Goal: Task Accomplishment & Management: Manage account settings

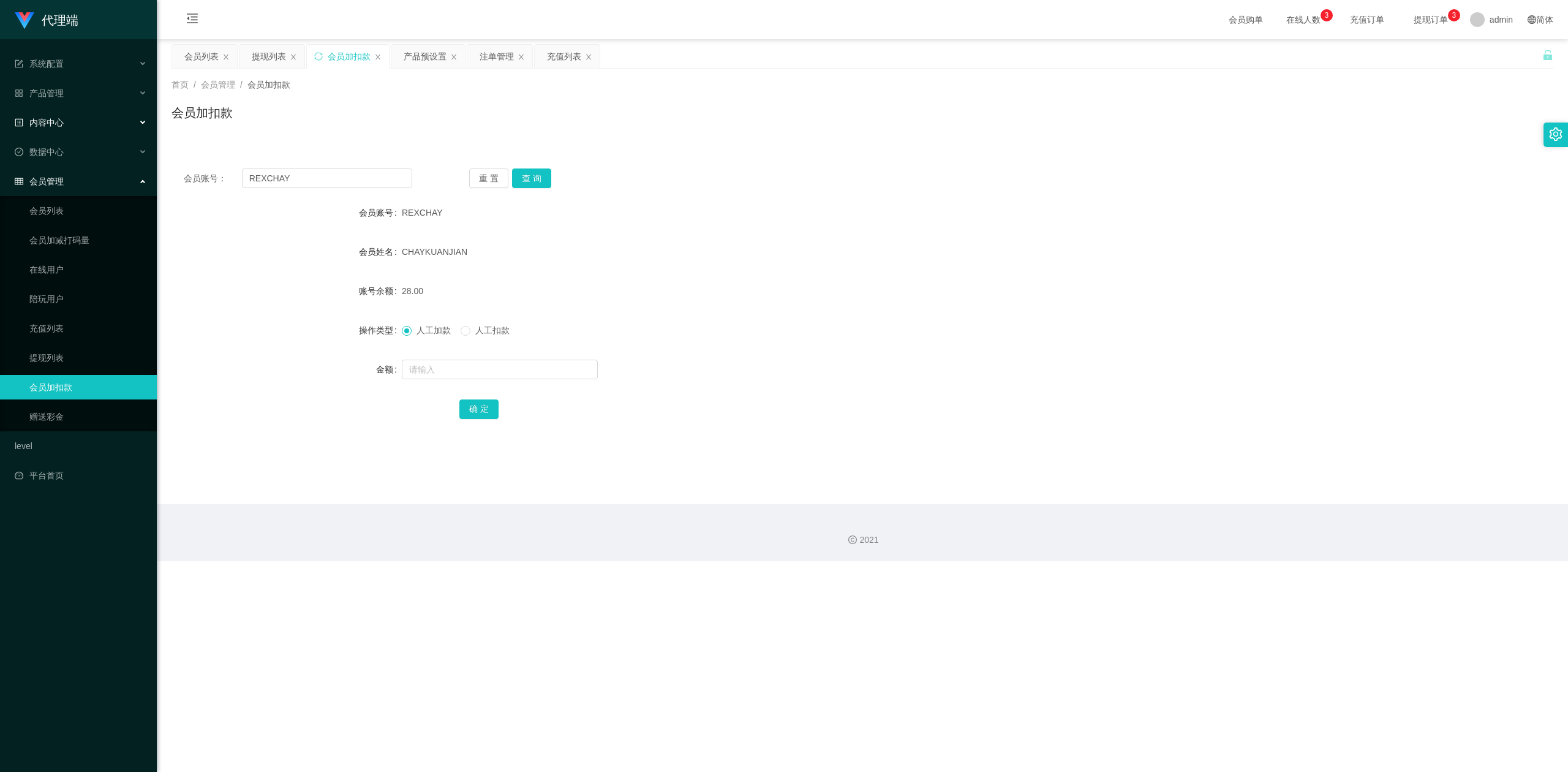
click at [0, 122] on section "代理端 系统配置 系统配置列表 管理员列表 管理员分组 systemPays 产品管理 产品列表 产品预设置 开奖记录 注单管理 即时注单 内容中心 数据中心…" at bounding box center [784, 281] width 1568 height 561
type input "Tpat71"
click at [525, 177] on button "查 询" at bounding box center [531, 179] width 39 height 20
click at [430, 366] on input "text" at bounding box center [499, 370] width 196 height 20
type input "88"
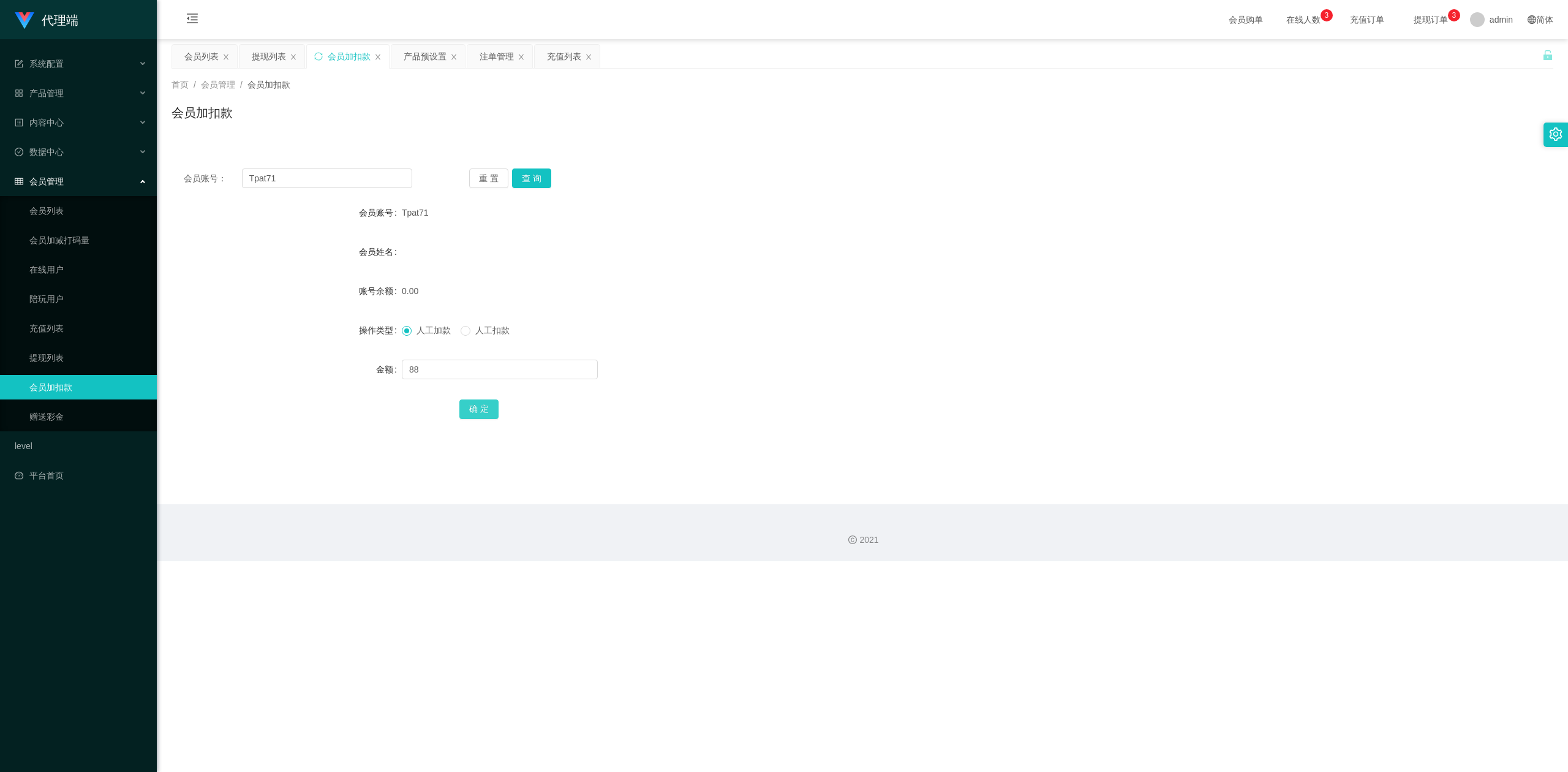
click at [475, 405] on button "确 定" at bounding box center [479, 410] width 39 height 20
click at [927, 379] on div at bounding box center [804, 370] width 806 height 25
drag, startPoint x: 348, startPoint y: 185, endPoint x: 0, endPoint y: 174, distance: 348.2
click at [0, 174] on section "代理端 系统配置 系统配置列表 管理员列表 管理员分组 systemPays 产品管理 产品列表 产品预设置 开奖记录 注单管理 即时注单 内容中心 数据中心…" at bounding box center [784, 281] width 1568 height 561
paste input "93835560"
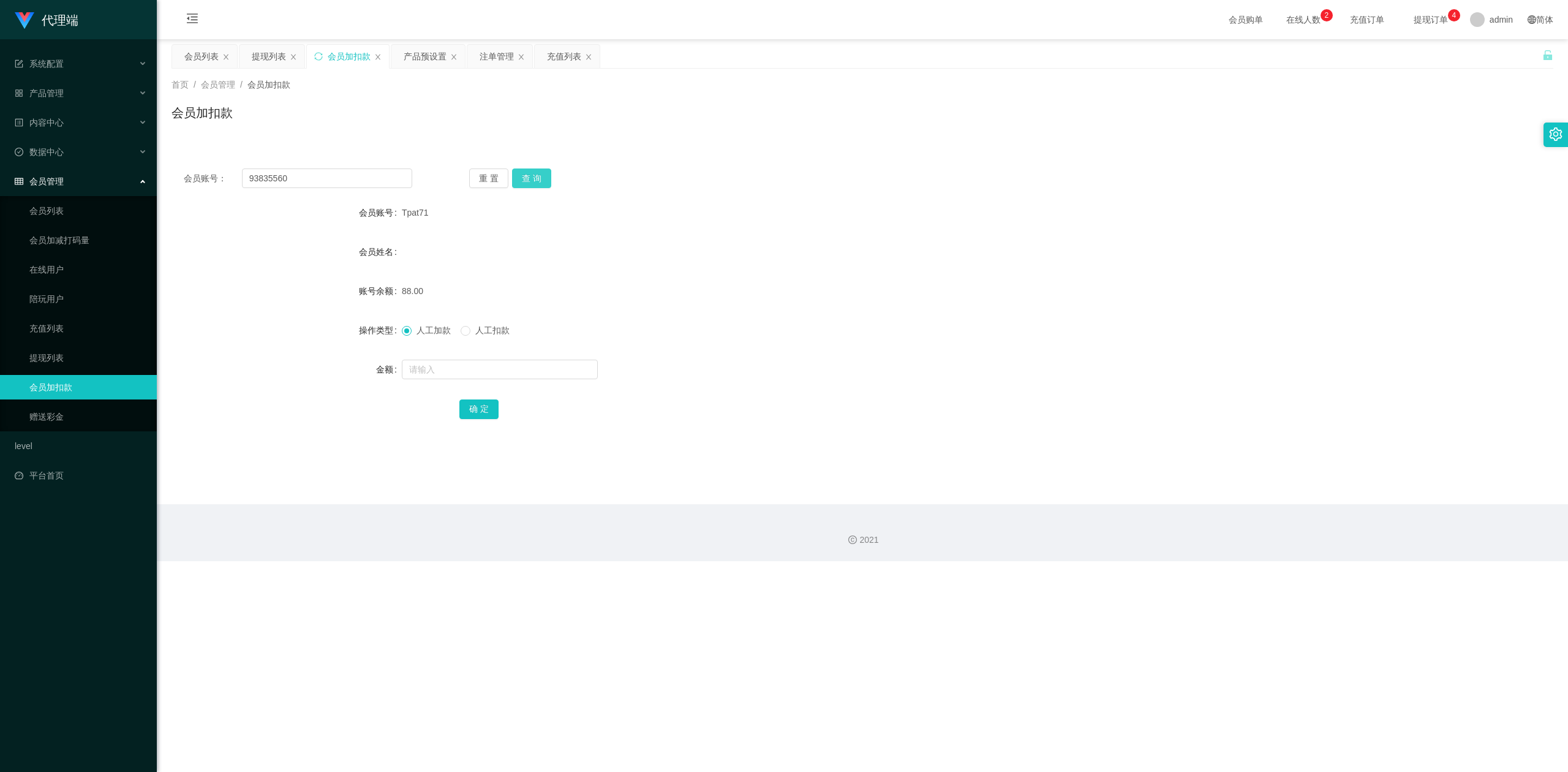
click at [525, 177] on button "查 询" at bounding box center [531, 179] width 39 height 20
drag, startPoint x: 892, startPoint y: 206, endPoint x: 1262, endPoint y: 41, distance: 405.1
click at [893, 206] on main "关闭左侧 关闭右侧 关闭其它 刷新页面 会员列表 提现列表 会员加扣款 产品预设置 注单管理 充值列表 首页 / 会员管理 / 会员加扣款 / 会员加扣款 会…" at bounding box center [863, 271] width 1412 height 465
drag, startPoint x: 90, startPoint y: 164, endPoint x: 18, endPoint y: 147, distance: 74.0
click at [0, 153] on section "代理端 系统配置 系统配置列表 管理员列表 管理员分组 systemPays 产品管理 产品列表 产品预设置 开奖记录 注单管理 即时注单 内容中心 数据中心…" at bounding box center [784, 281] width 1568 height 561
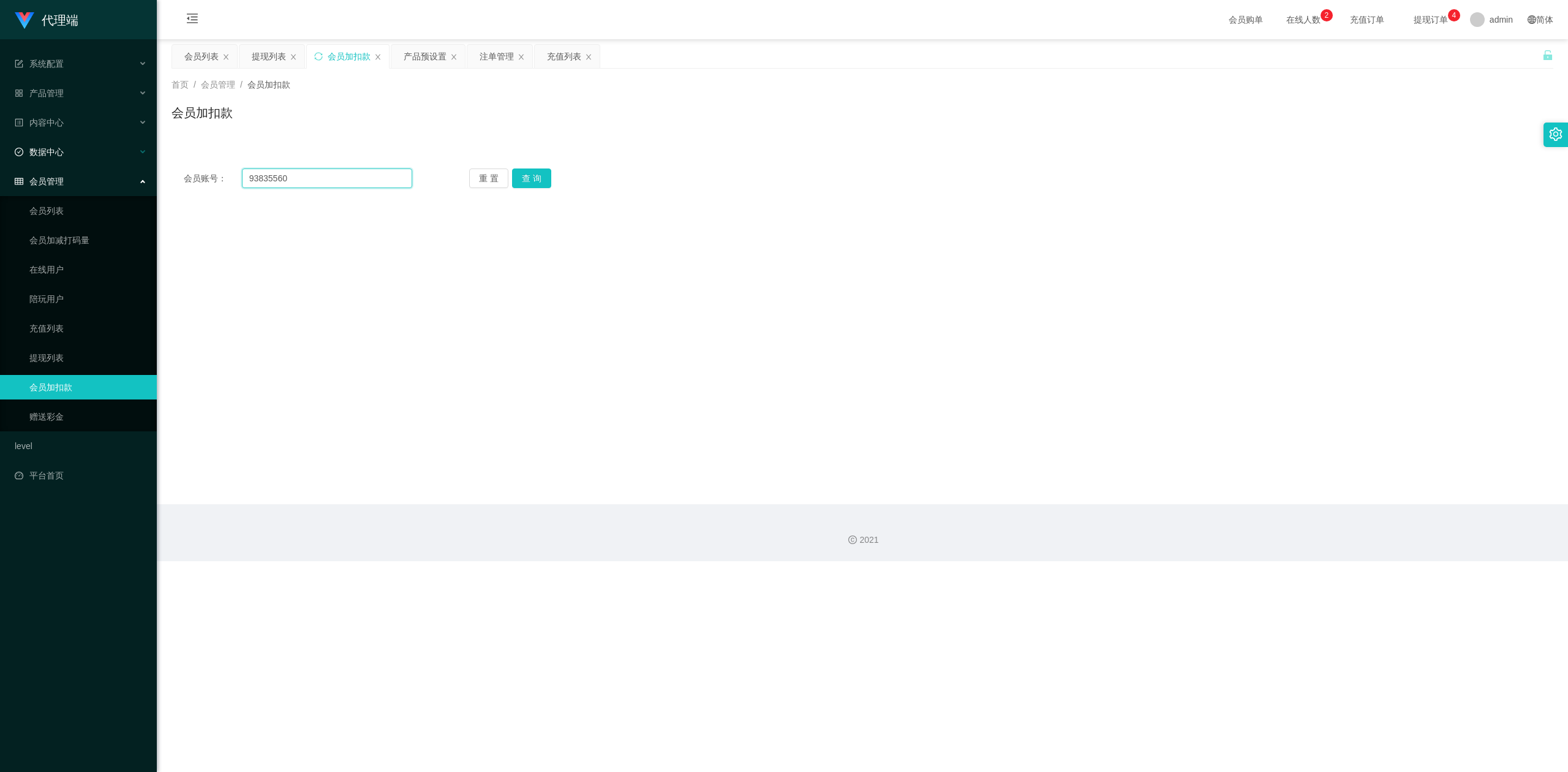
paste input "Tpat71"
type input "Tpat71"
click at [525, 172] on button "查 询" at bounding box center [531, 179] width 39 height 20
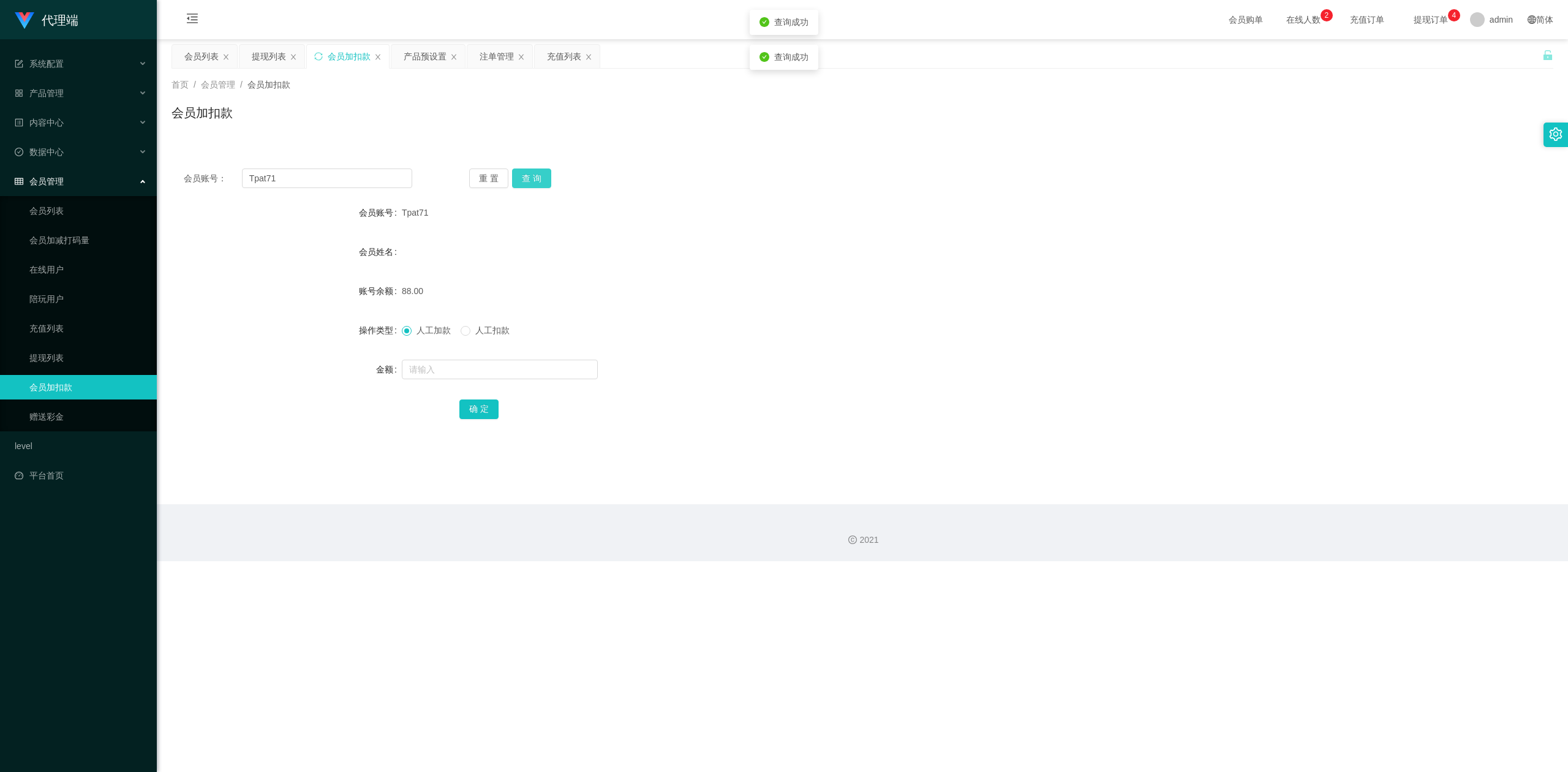
click at [525, 172] on button "查 询" at bounding box center [531, 179] width 39 height 20
drag, startPoint x: 999, startPoint y: 206, endPoint x: 1221, endPoint y: 57, distance: 267.4
click at [1002, 204] on div "Tpat71" at bounding box center [804, 212] width 806 height 25
click at [843, 107] on div "会员加扣款" at bounding box center [863, 118] width 1382 height 28
click at [748, 111] on div "会员加扣款" at bounding box center [863, 118] width 1382 height 28
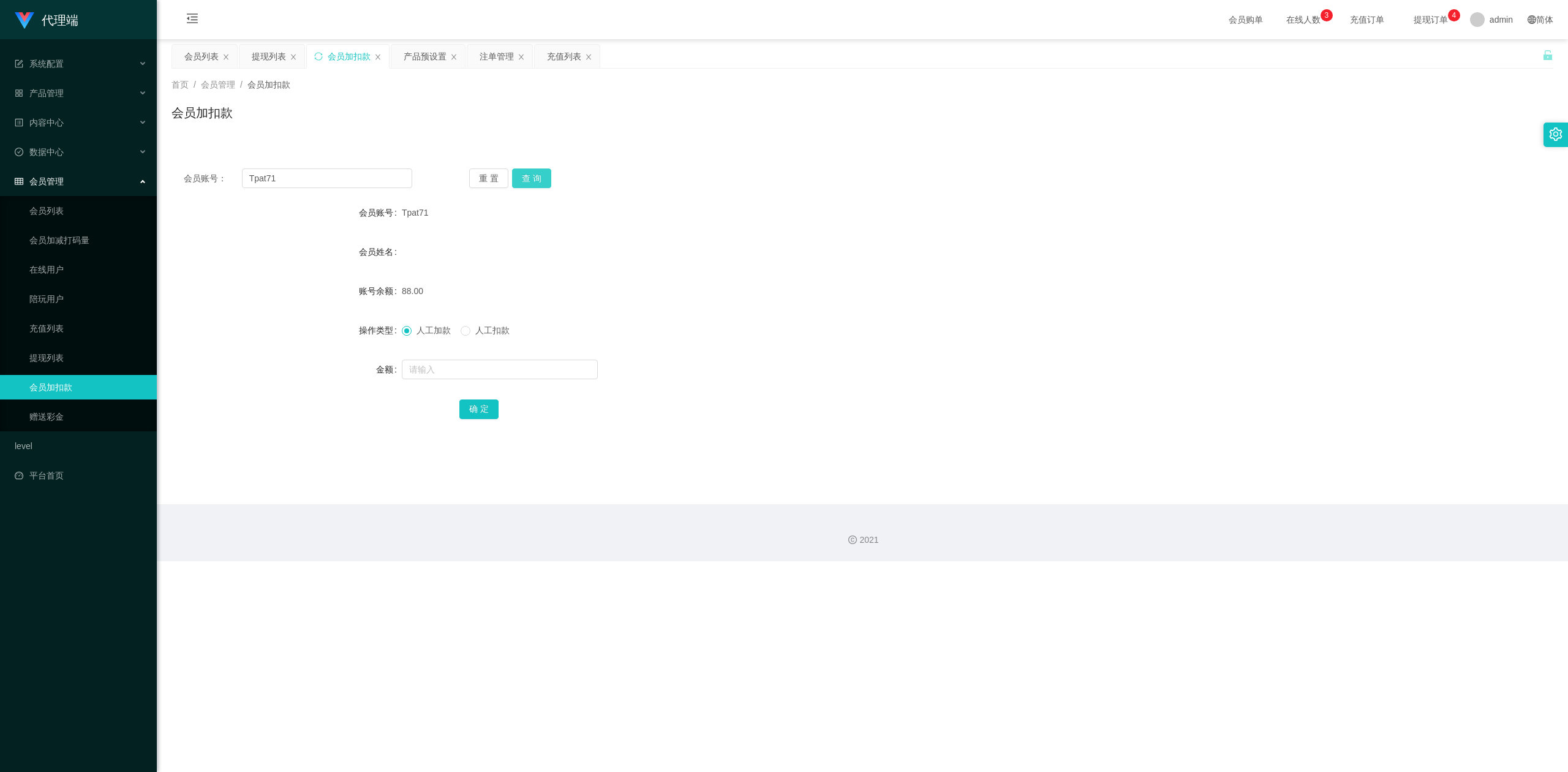
click at [521, 179] on button "查 询" at bounding box center [531, 179] width 39 height 20
click at [964, 226] on form "会员账号 Tpat71 会员姓名 账号余额 88.00 操作类型 人工加款 人工扣款 金额 确 定" at bounding box center [863, 310] width 1382 height 220
click at [762, 227] on form "会员账号 Tpat71 会员姓名 账号余额 88.00 操作类型 人工加款 人工扣款 金额 确 定" at bounding box center [863, 310] width 1382 height 220
click at [419, 55] on div "产品预设置" at bounding box center [425, 56] width 43 height 23
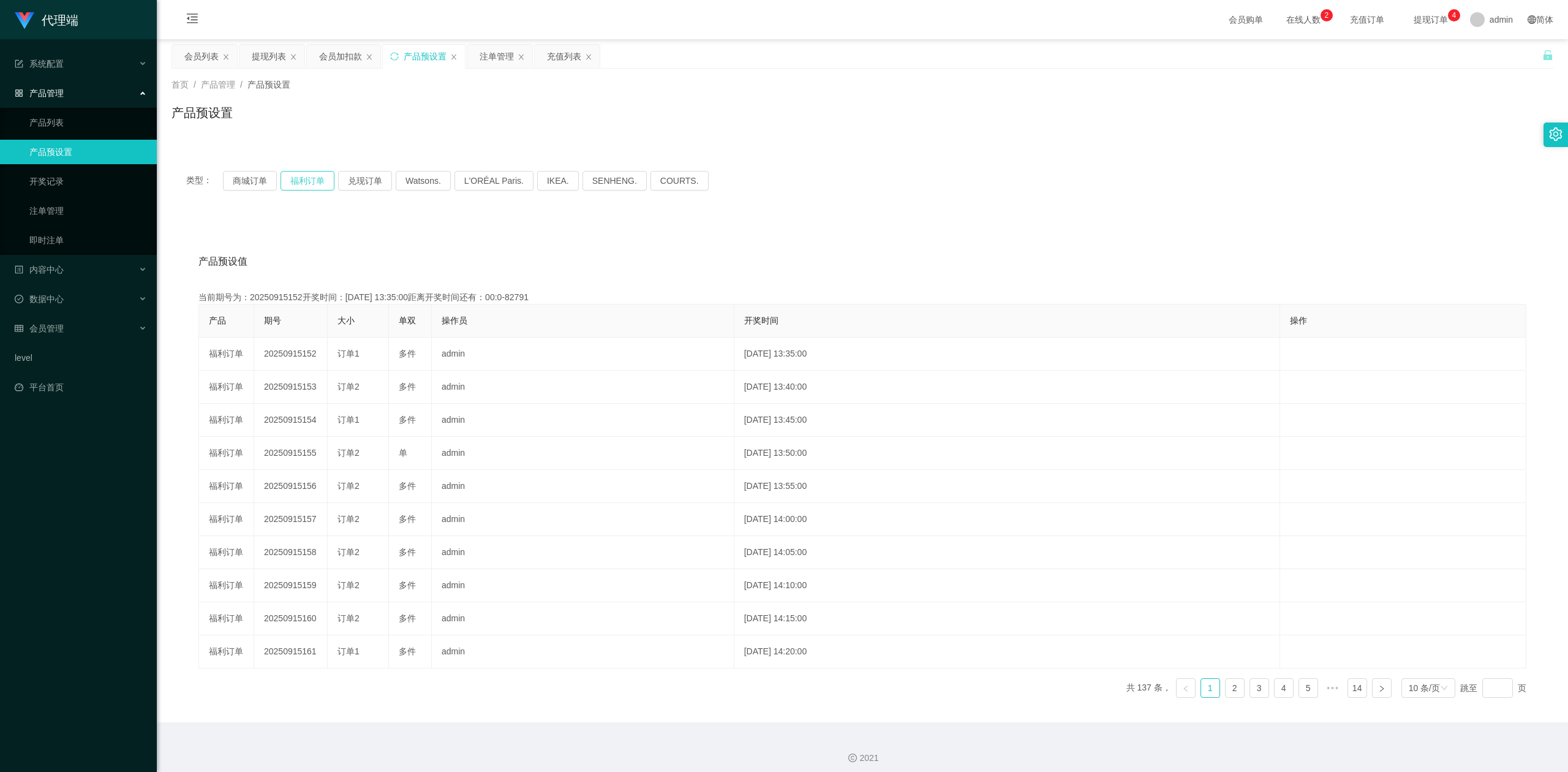
click at [312, 181] on button "福利订单" at bounding box center [307, 180] width 54 height 20
click at [306, 180] on button "福利订单" at bounding box center [307, 180] width 54 height 20
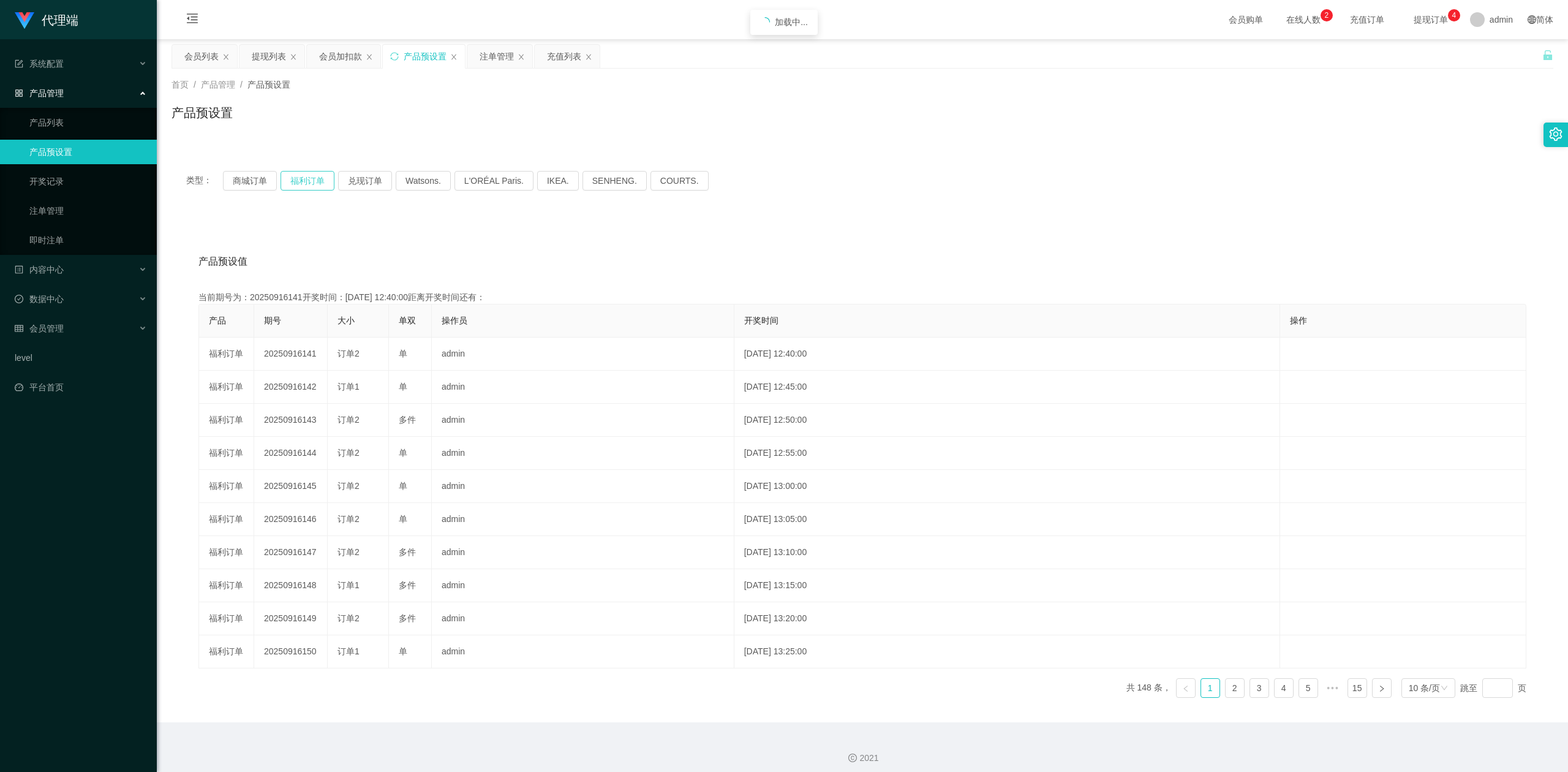
click at [306, 180] on button "福利订单" at bounding box center [307, 180] width 54 height 20
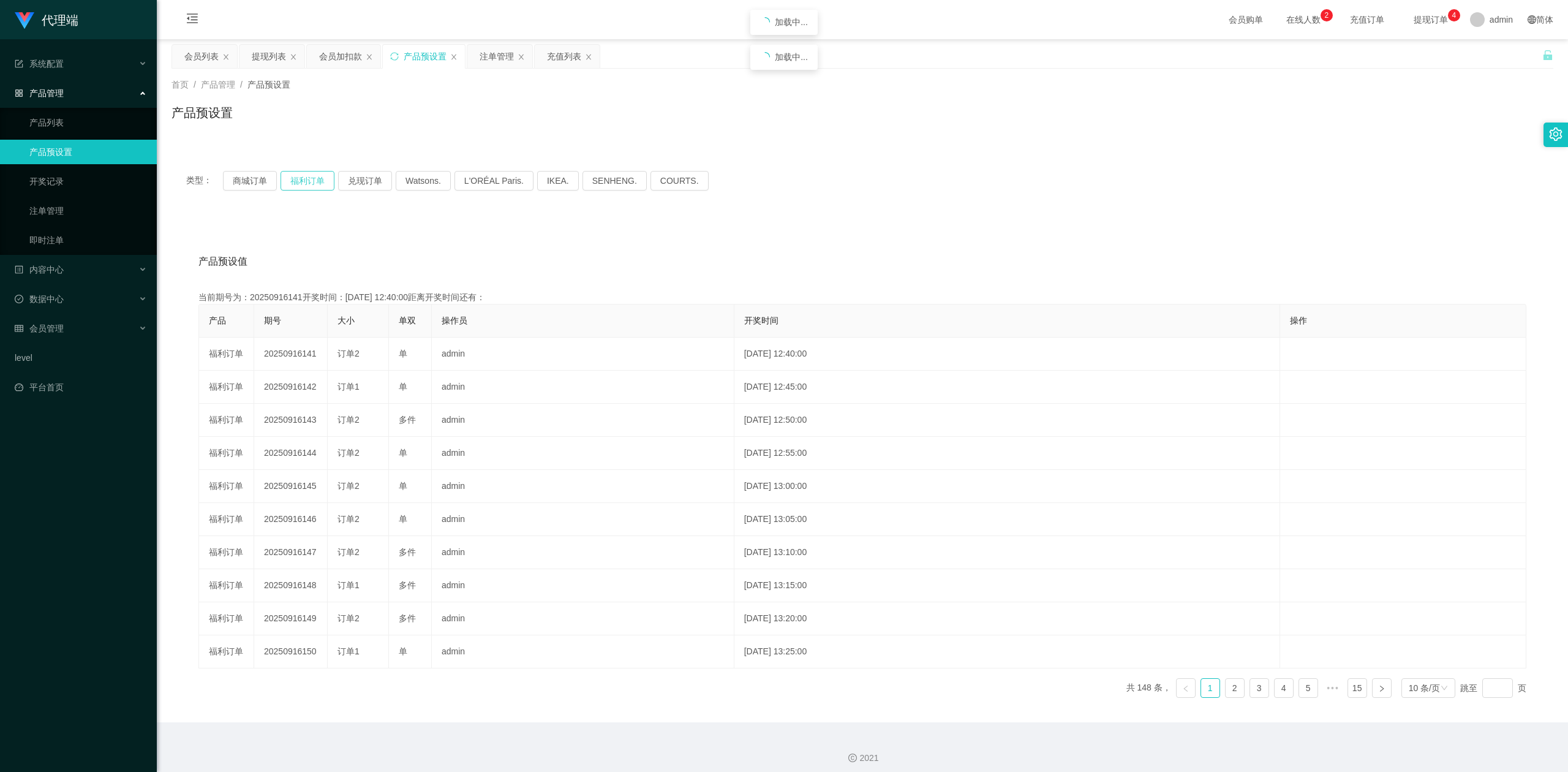
click at [306, 180] on button "福利订单" at bounding box center [307, 180] width 54 height 20
click at [931, 253] on div "产品预设值 添加期号" at bounding box center [862, 261] width 1328 height 35
click at [964, 216] on div "类型： 商城订单 福利订单 兑现订单 Watsons. L'ORÉAL Paris. IKEA. [GEOGRAPHIC_DATA]. COURTS. 产品预…" at bounding box center [863, 439] width 1382 height 566
click at [752, 234] on div "产品预设值 添加期号 当前期号为：20250916141开奖时间：[DATE] 12:40:00距离开奖时间还有：04:08 产品 期号 大小 单双 操作员 …" at bounding box center [863, 470] width 1382 height 505
click at [306, 182] on button "福利订单" at bounding box center [307, 180] width 54 height 20
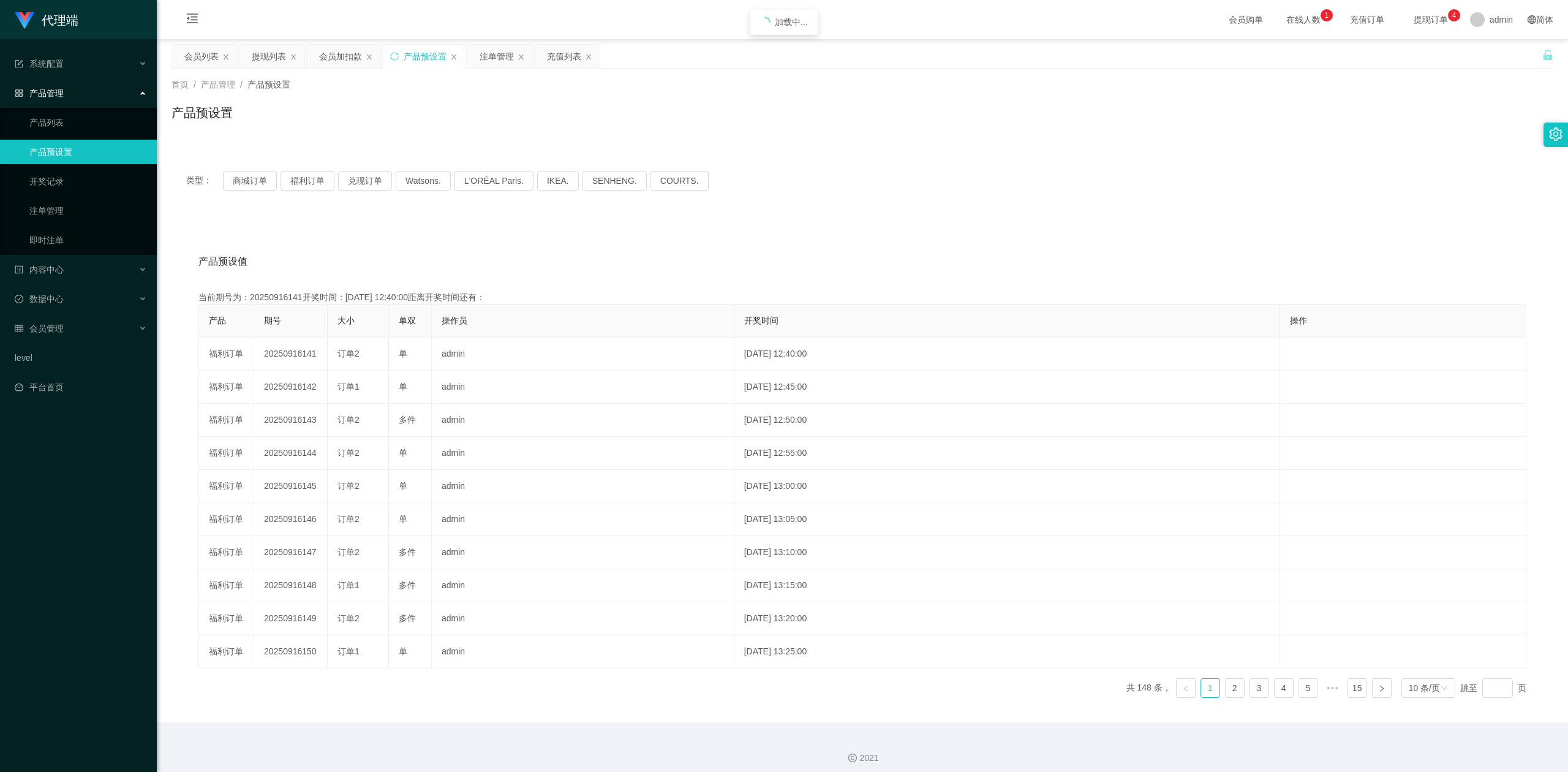
click at [902, 179] on div "类型： 商城订单 福利订单 兑现订单 Watsons. L'ORÉAL Paris. IKEA. [GEOGRAPHIC_DATA]. COURTS." at bounding box center [863, 180] width 1352 height 20
click at [824, 245] on div "产品预设值 添加期号" at bounding box center [862, 261] width 1328 height 35
click at [311, 175] on button "福利订单" at bounding box center [307, 180] width 54 height 20
click at [310, 181] on button "福利订单" at bounding box center [307, 180] width 54 height 20
click at [1013, 202] on div "类型： 商城订单 福利订单 兑现订单 Watsons. L'ORÉAL Paris. IKEA. [GEOGRAPHIC_DATA]. COURTS." at bounding box center [863, 180] width 1382 height 49
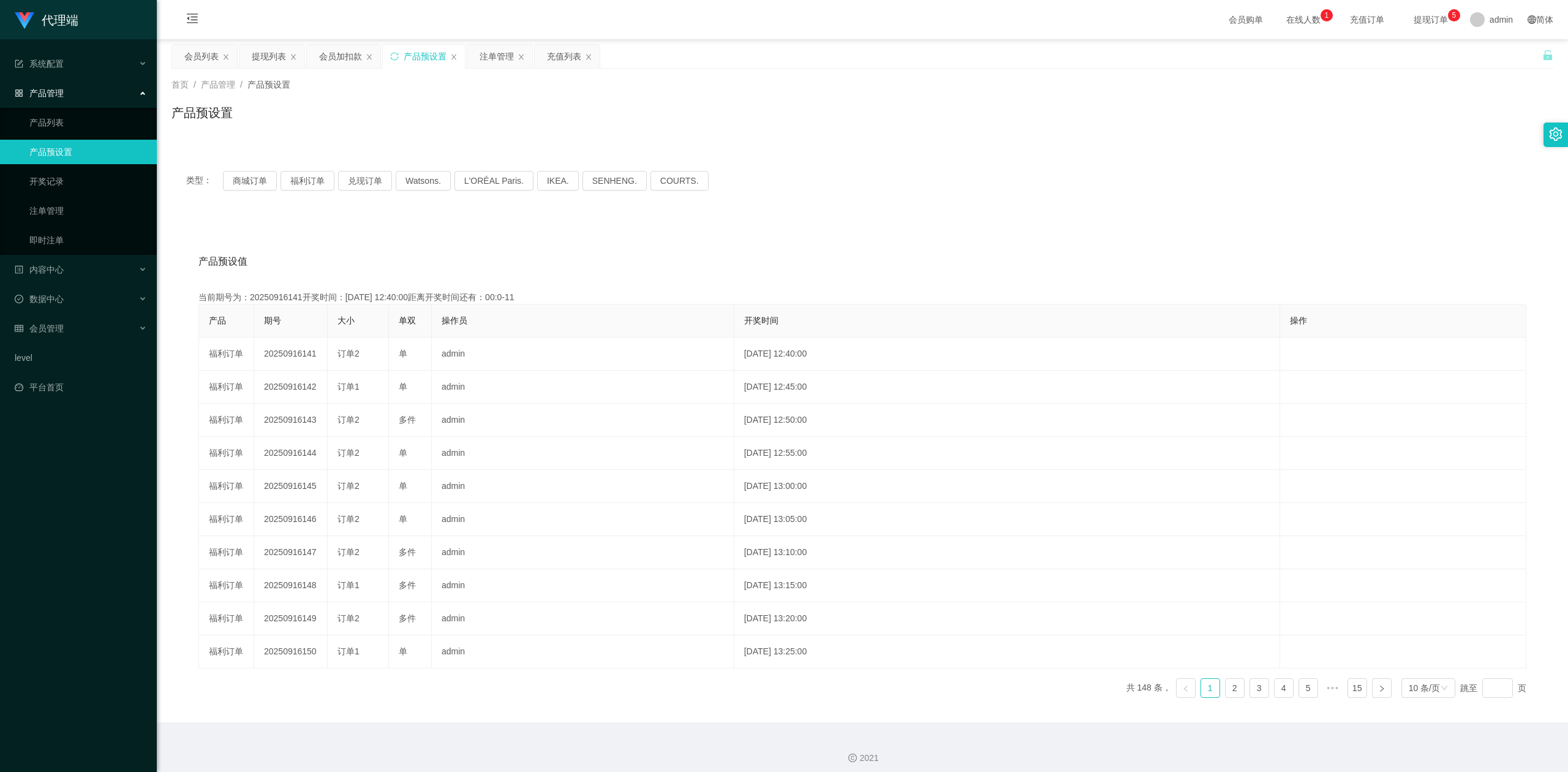
drag, startPoint x: 489, startPoint y: 57, endPoint x: 484, endPoint y: 70, distance: 13.9
click at [489, 57] on div "注单管理" at bounding box center [497, 56] width 35 height 23
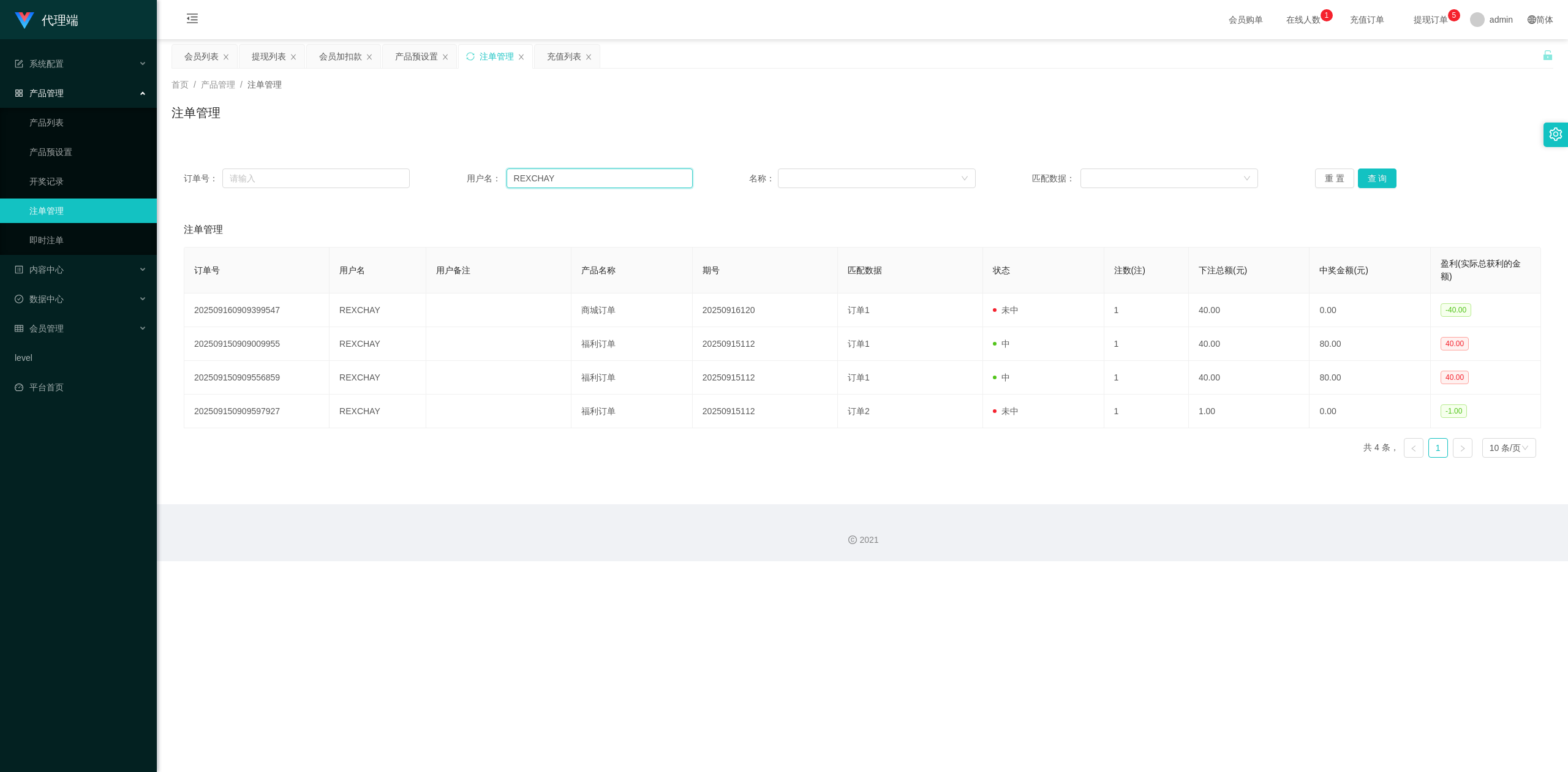
drag, startPoint x: 573, startPoint y: 175, endPoint x: 151, endPoint y: 213, distance: 423.7
click at [0, 158] on section "代理端 系统配置 系统配置列表 管理员列表 管理员分组 systemPays 产品管理 产品列表 产品预设置 开奖记录 注单管理 即时注单 内容中心 数据中心…" at bounding box center [784, 281] width 1568 height 561
paste input "Tpat71"
type input "Tpat71"
click at [1363, 177] on button "查 询" at bounding box center [1378, 179] width 39 height 20
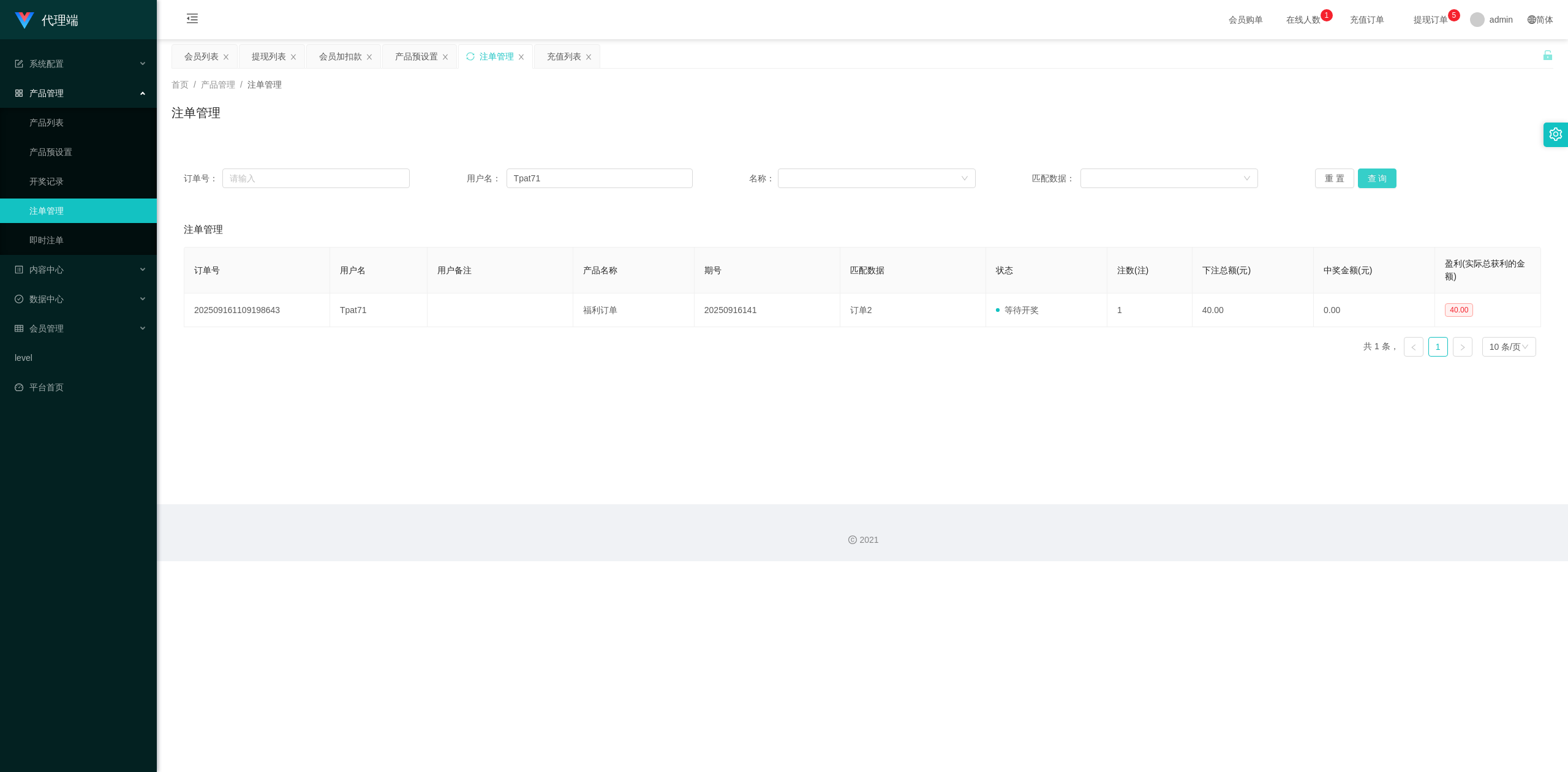
click at [1363, 179] on button "查 询" at bounding box center [1378, 179] width 39 height 20
click at [1362, 179] on button "查 询" at bounding box center [1378, 179] width 39 height 20
drag, startPoint x: 1412, startPoint y: 103, endPoint x: 1451, endPoint y: 3, distance: 107.3
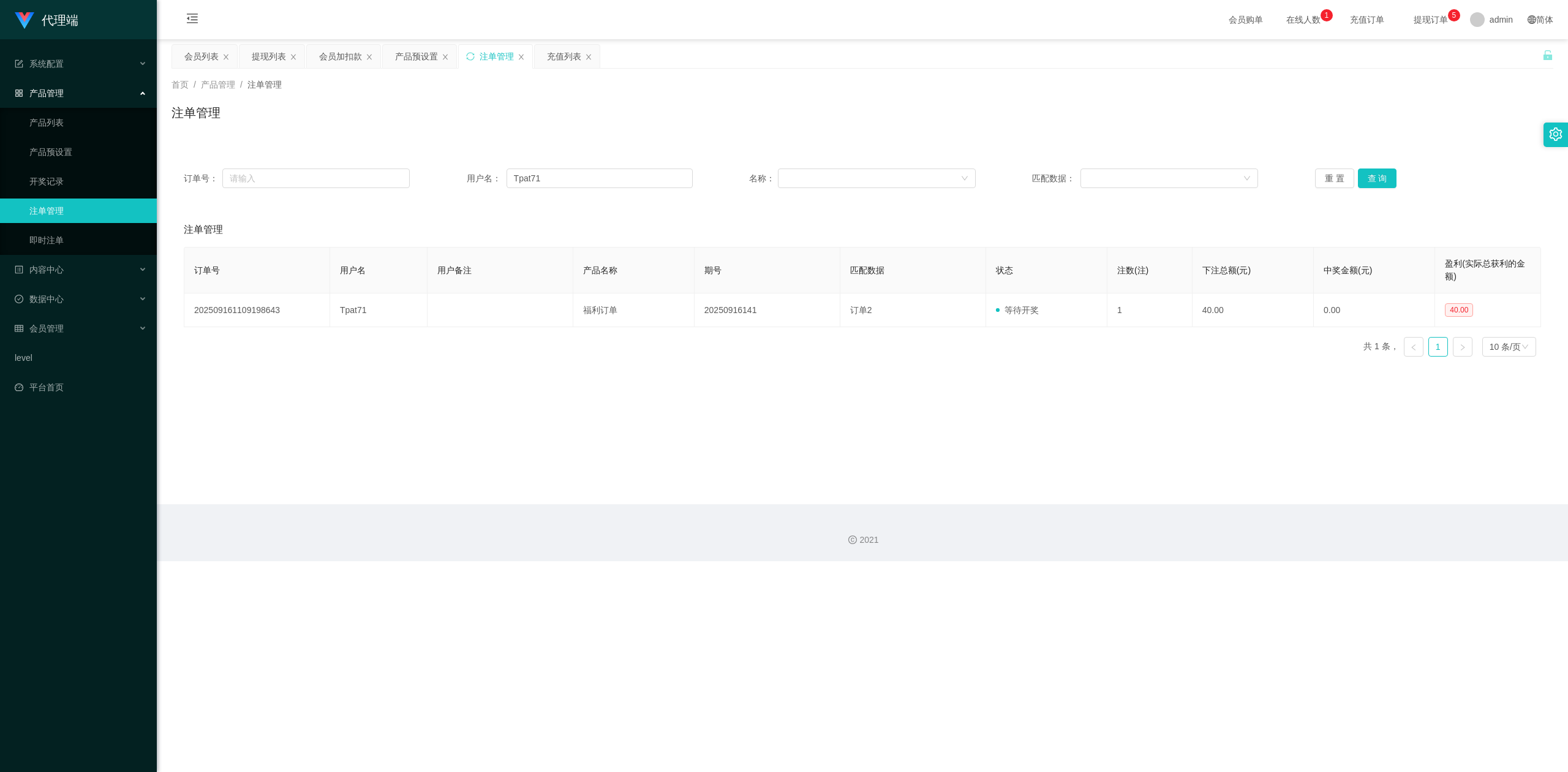
click at [1412, 101] on div "首页 / 产品管理 / 注单管理 / 注单管理" at bounding box center [863, 105] width 1382 height 53
click at [1367, 171] on button "查 询" at bounding box center [1378, 179] width 39 height 20
click at [1364, 171] on button "查 询" at bounding box center [1378, 179] width 39 height 20
drag, startPoint x: 1451, startPoint y: 130, endPoint x: 1453, endPoint y: 45, distance: 85.0
click at [1451, 125] on div "注单管理" at bounding box center [863, 118] width 1382 height 28
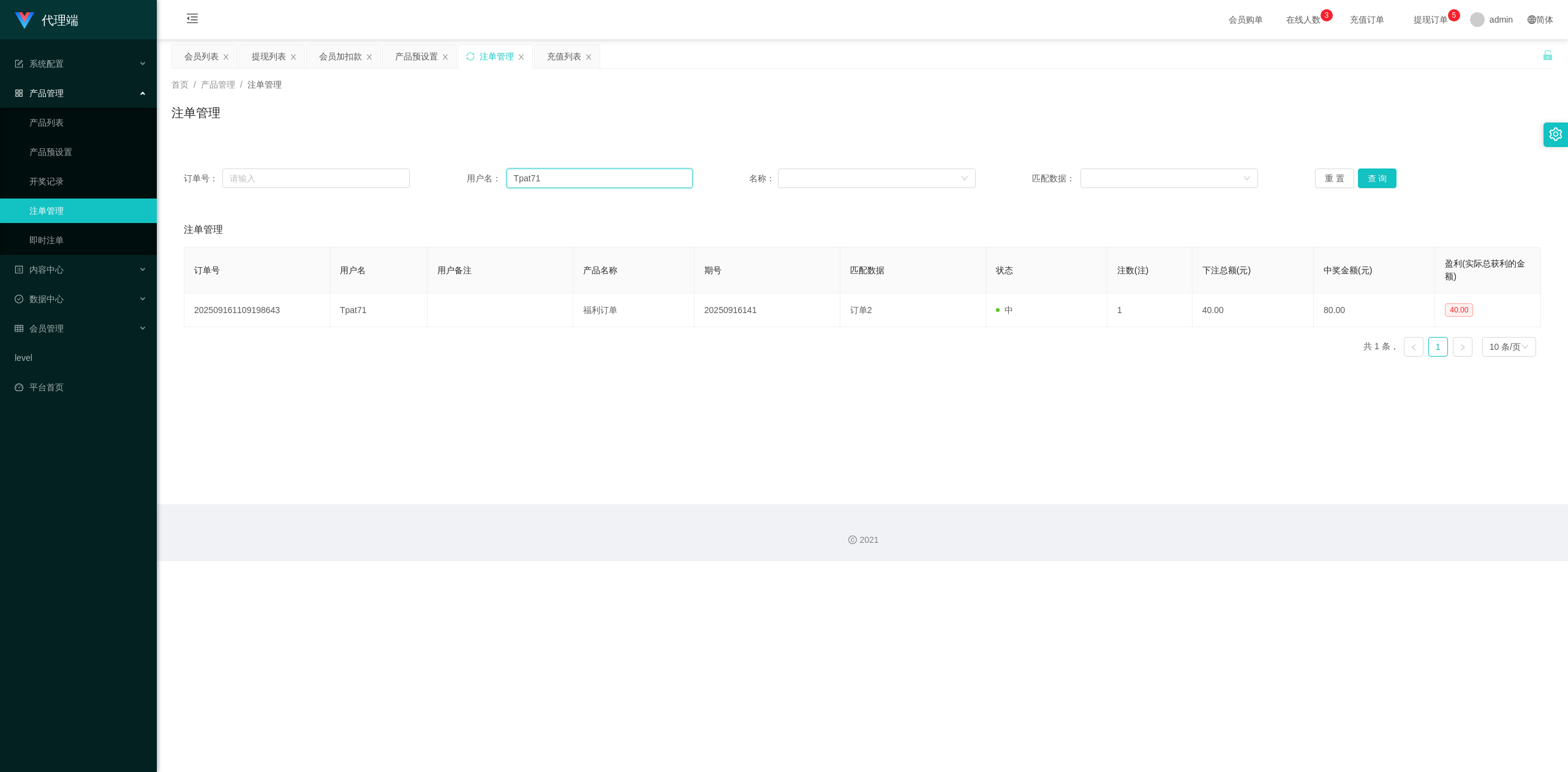
drag, startPoint x: 262, startPoint y: 161, endPoint x: 226, endPoint y: 157, distance: 36.2
click at [226, 157] on div "订单号： 用户名： Tpat71 名称： 匹配数据： 重 置 查 询" at bounding box center [863, 179] width 1382 height 44
click at [243, 58] on div "提现列表" at bounding box center [272, 56] width 65 height 23
click at [263, 46] on div "提现列表" at bounding box center [268, 56] width 35 height 23
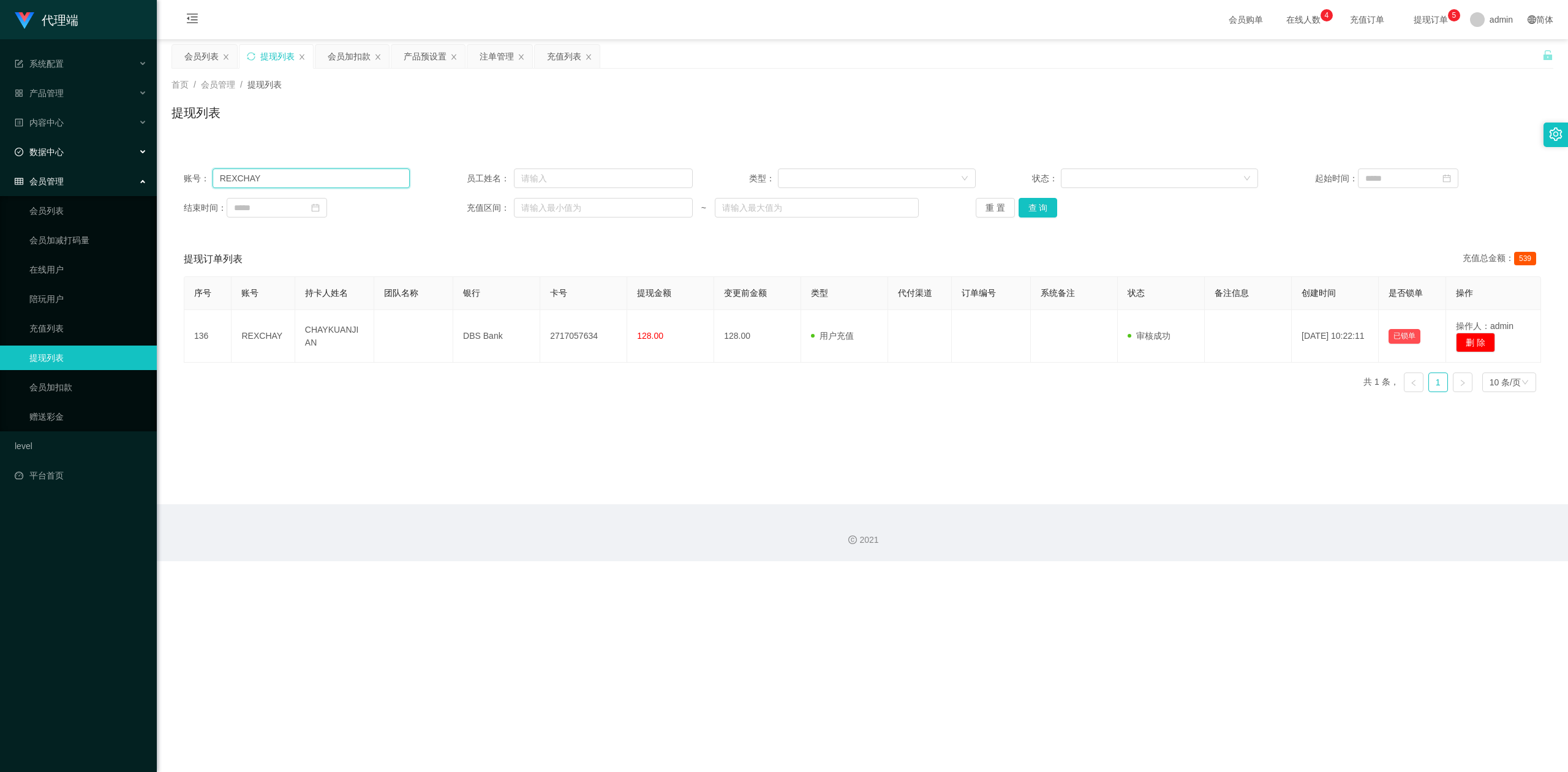
drag, startPoint x: 327, startPoint y: 182, endPoint x: 0, endPoint y: 139, distance: 329.8
click at [0, 139] on section "代理端 系统配置 系统配置列表 管理员列表 管理员分组 systemPays 产品管理 产品列表 产品预设置 开奖记录 注单管理 即时注单 内容中心 数据中心…" at bounding box center [784, 281] width 1568 height 561
paste input "Tpat71"
type input "Tpat71"
click at [1032, 206] on button "查 询" at bounding box center [1039, 208] width 39 height 20
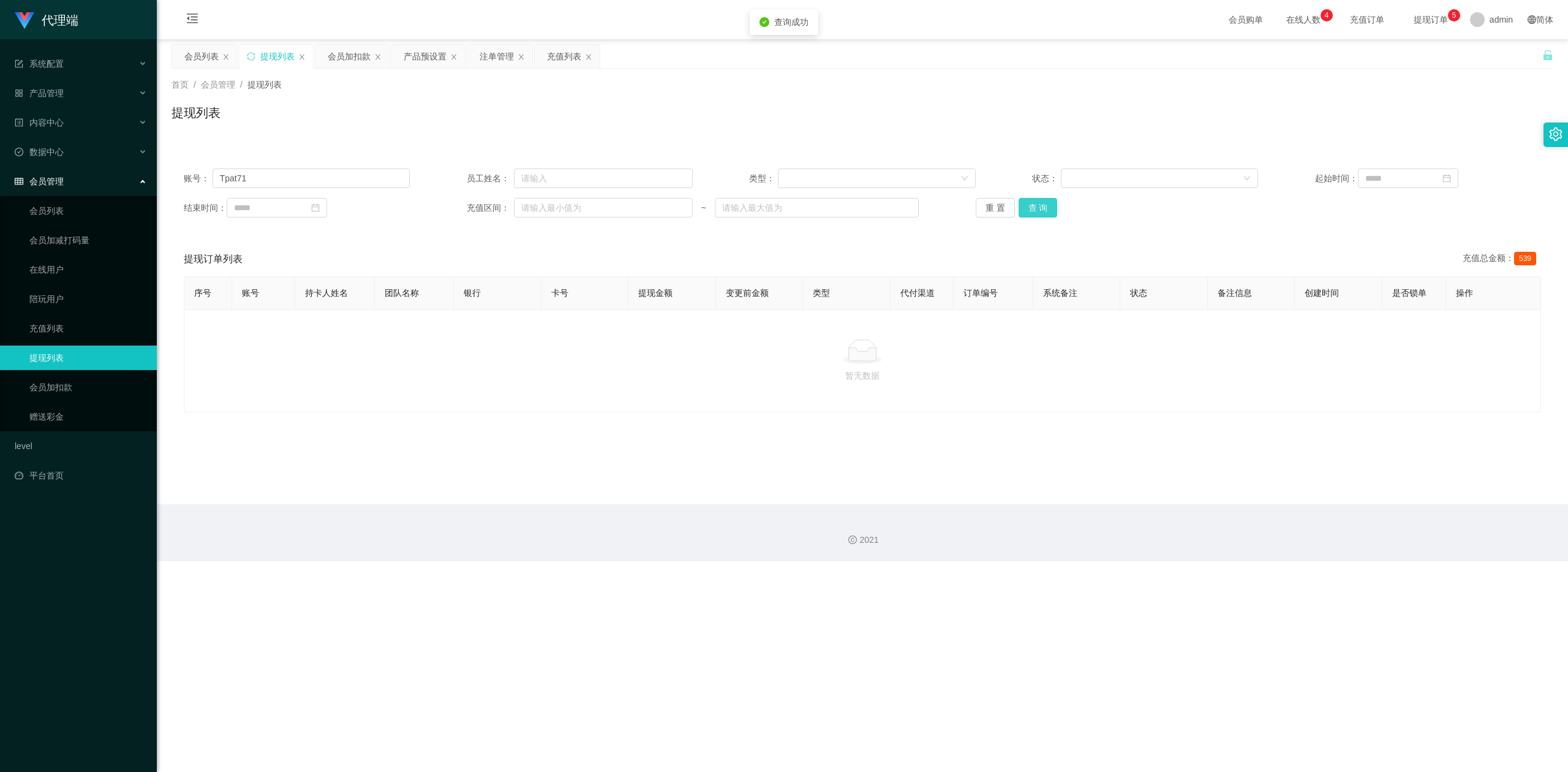
click at [1032, 206] on button "查 询" at bounding box center [1039, 208] width 39 height 20
click at [1317, 131] on div "提现列表" at bounding box center [863, 118] width 1382 height 28
click at [0, 136] on section "代理端 系统配置 系统配置列表 管理员列表 管理员分组 systemPays 产品管理 产品列表 产品预设置 开奖记录 注单管理 即时注单 内容中心 数据中心…" at bounding box center [784, 281] width 1568 height 561
click at [1034, 206] on button "查 询" at bounding box center [1039, 208] width 39 height 20
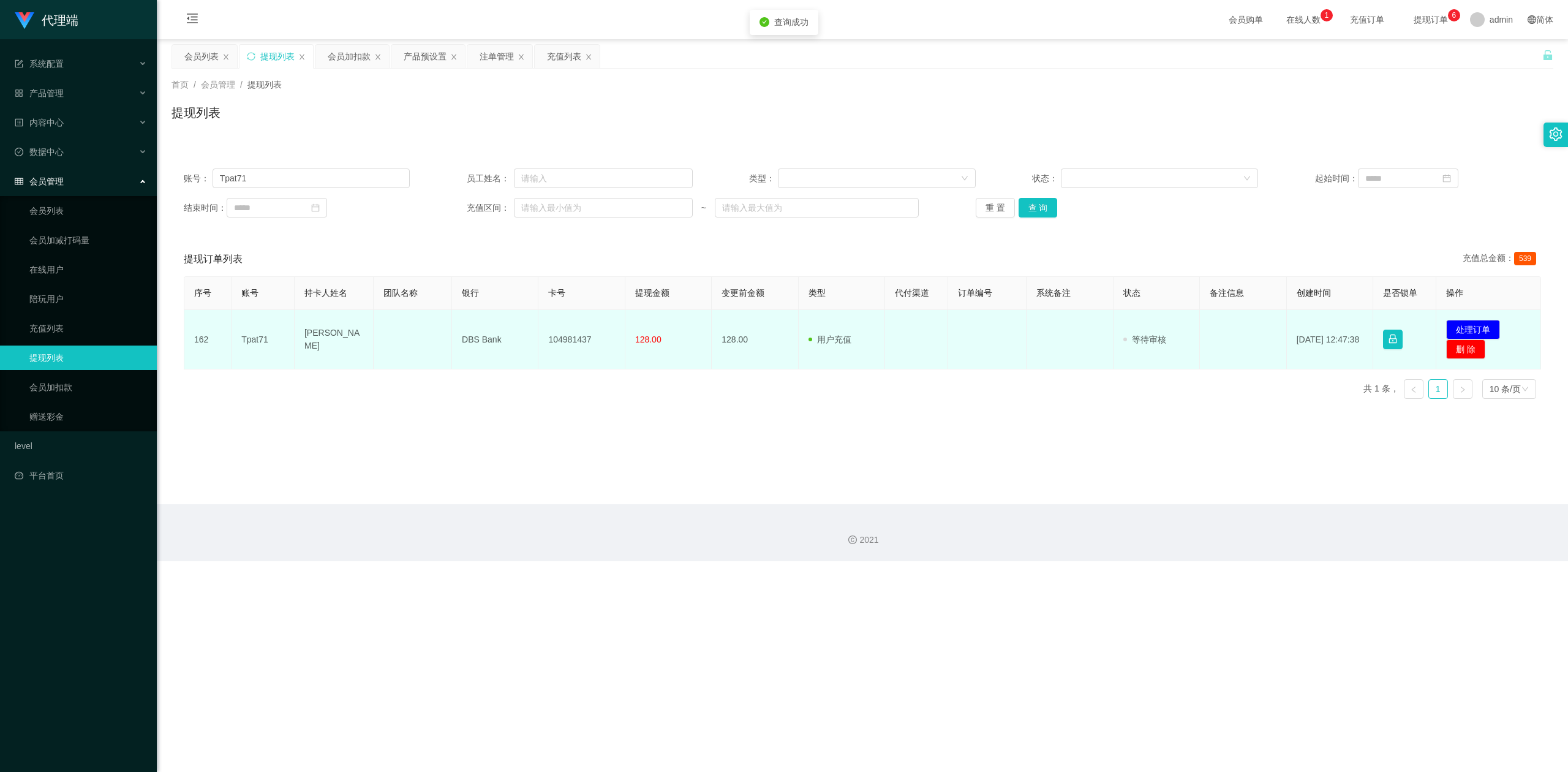
click at [561, 338] on td "104981437" at bounding box center [581, 339] width 86 height 60
copy td "104981437"
click at [476, 336] on td "DBS Bank" at bounding box center [495, 339] width 86 height 60
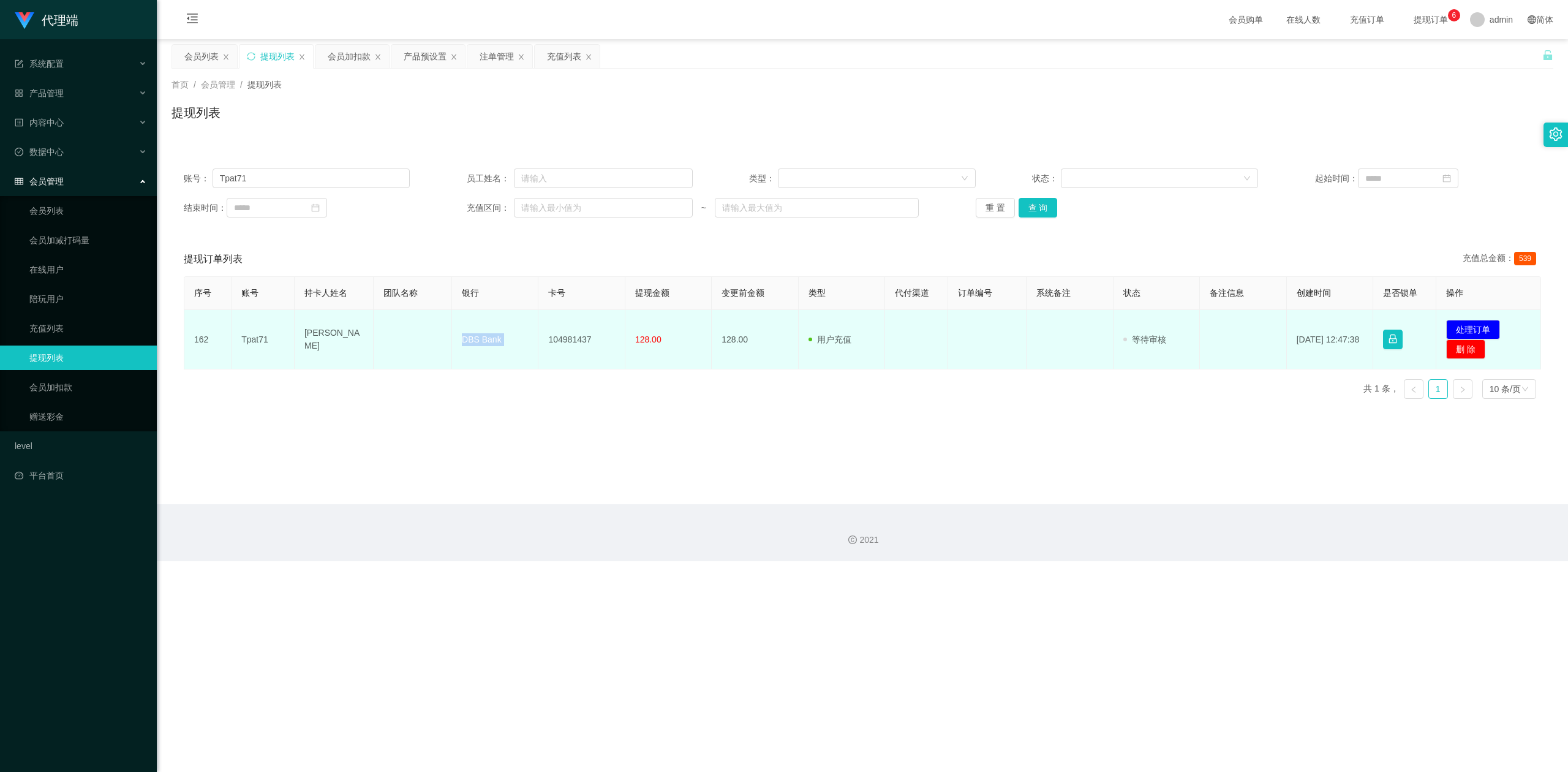
click at [476, 336] on td "DBS Bank" at bounding box center [495, 339] width 86 height 60
copy td "DBS Bank"
click at [326, 340] on td "[PERSON_NAME]" at bounding box center [334, 339] width 79 height 60
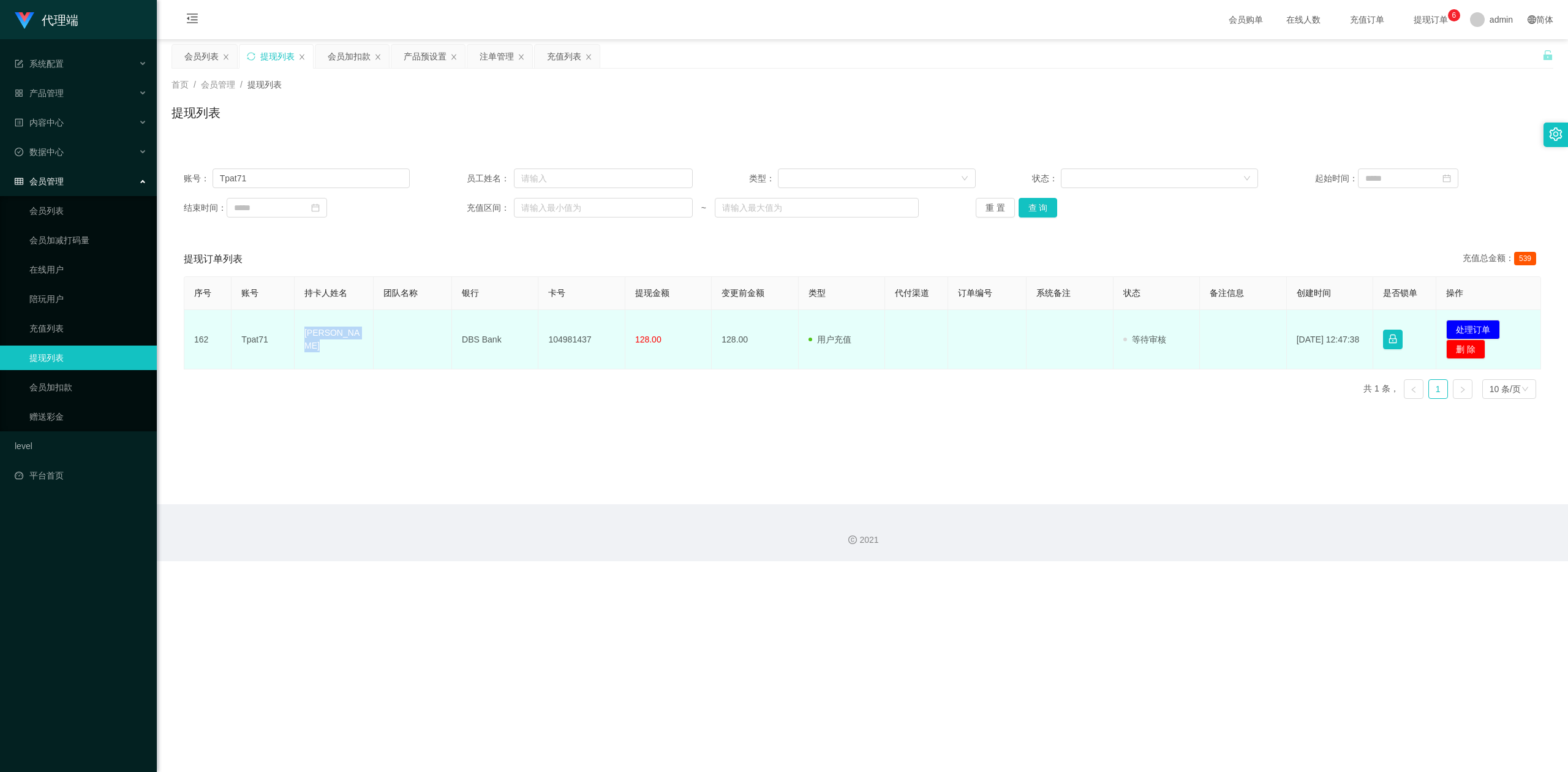
copy td "[PERSON_NAME]"
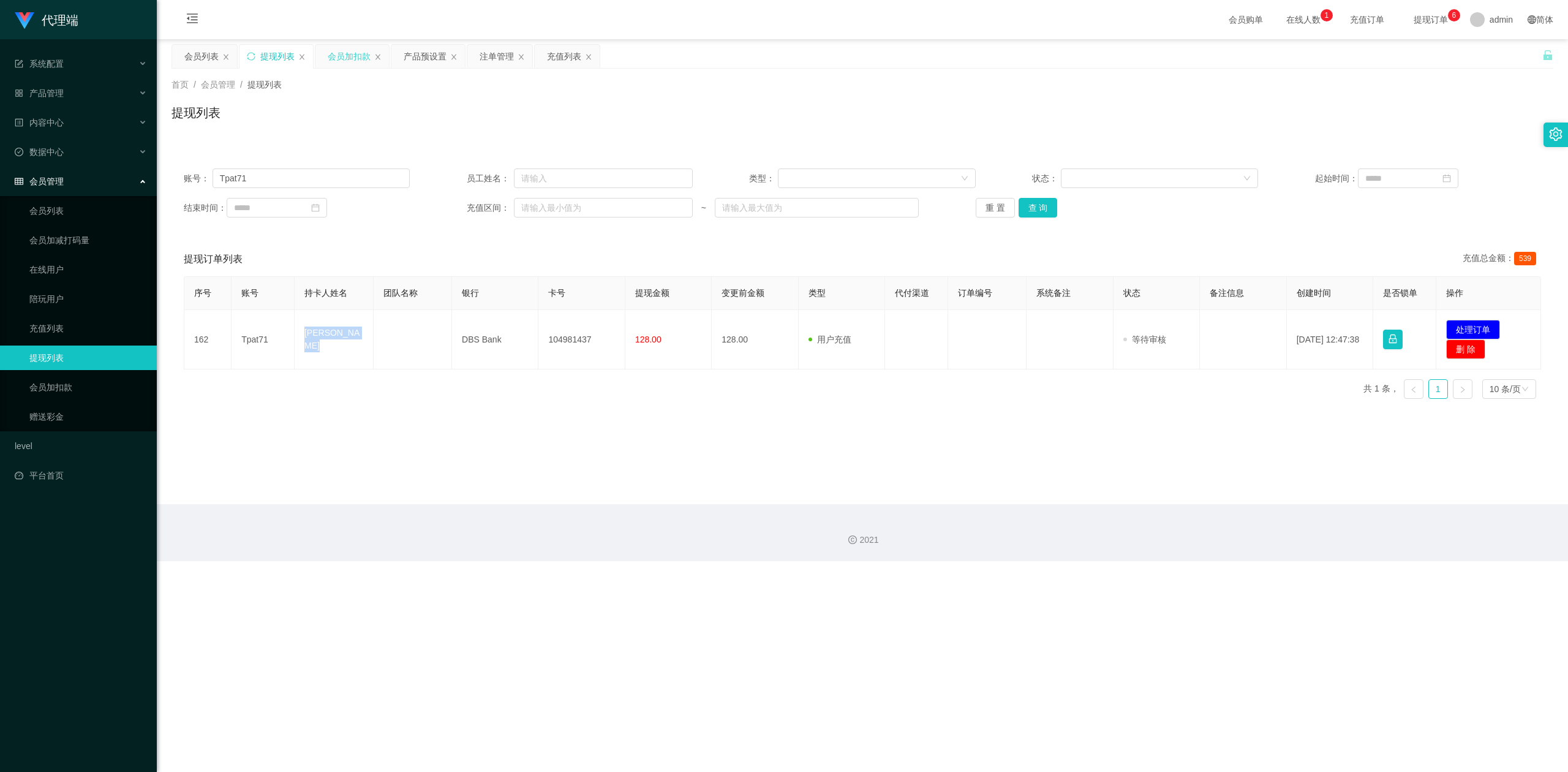
click at [346, 58] on div "会员加扣款" at bounding box center [349, 56] width 43 height 23
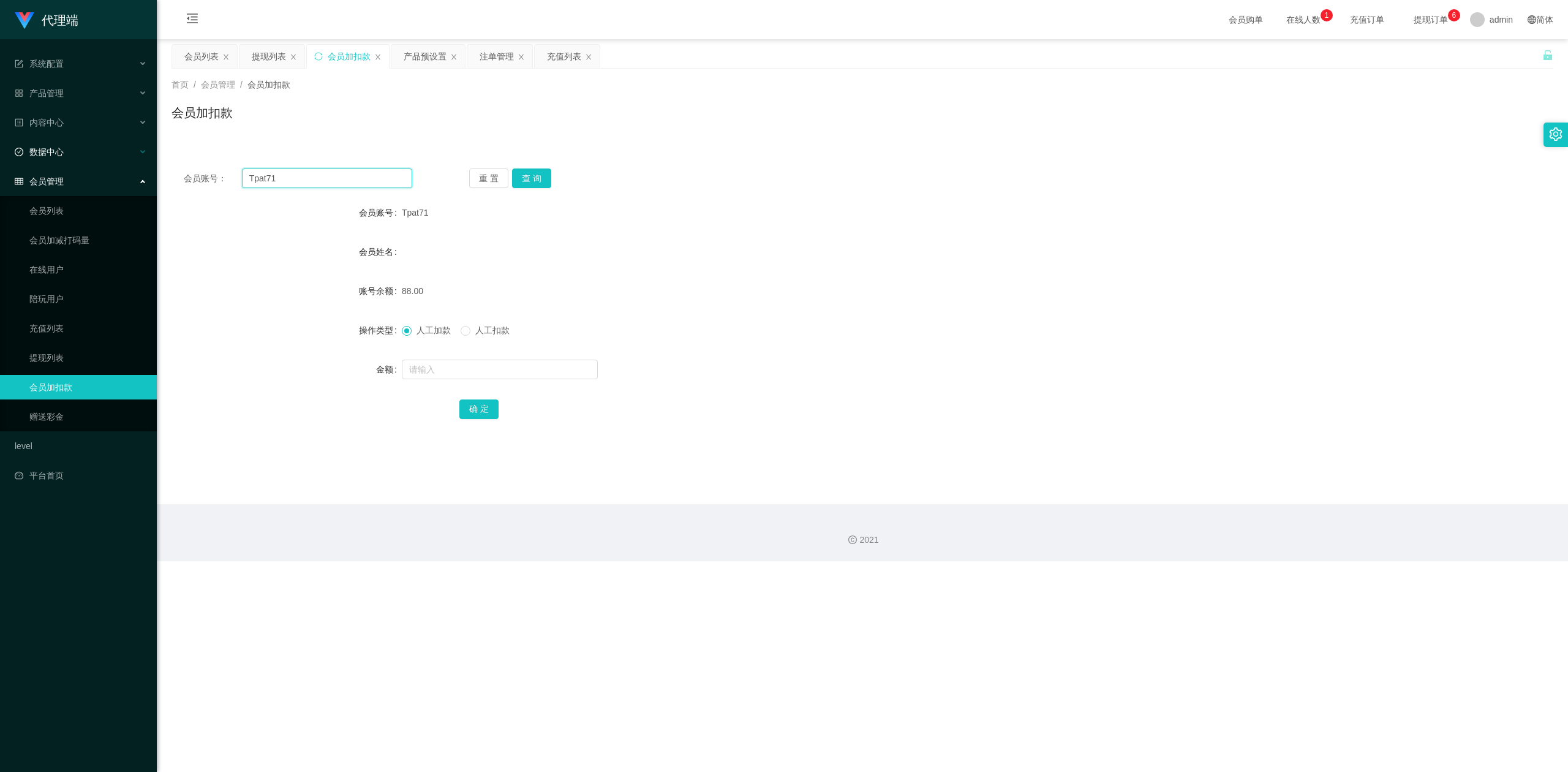
drag, startPoint x: 283, startPoint y: 177, endPoint x: 0, endPoint y: 149, distance: 284.4
click at [0, 149] on section "代理端 系统配置 系统配置列表 管理员列表 管理员分组 systemPays 产品管理 产品列表 产品预设置 开奖记录 注单管理 即时注单 内容中心 数据中心…" at bounding box center [784, 281] width 1568 height 561
drag, startPoint x: 533, startPoint y: 177, endPoint x: 525, endPoint y: 223, distance: 46.7
click at [533, 177] on button "查 询" at bounding box center [531, 179] width 39 height 20
click at [434, 368] on input "text" at bounding box center [499, 370] width 196 height 20
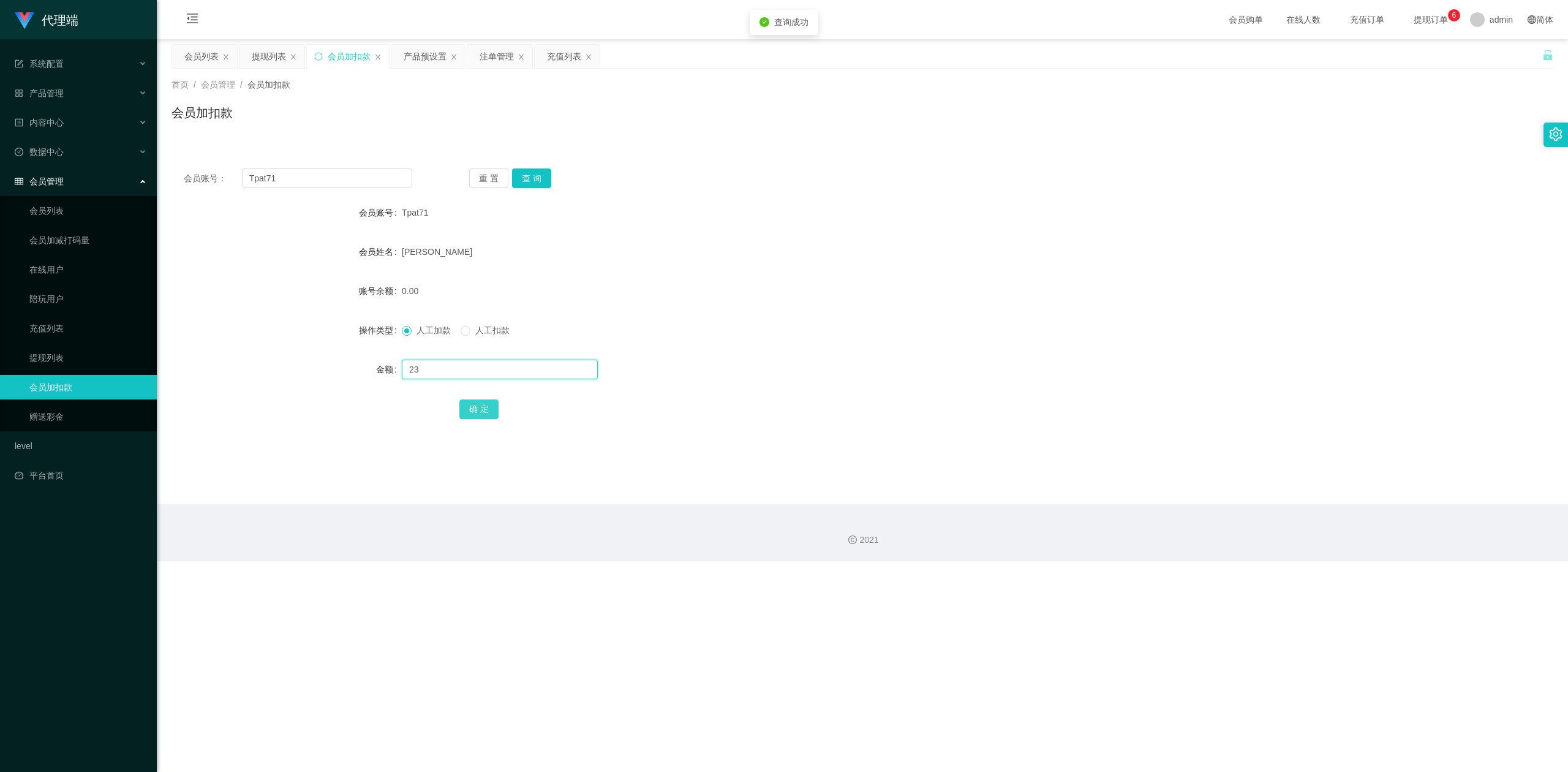
type input "23"
click at [466, 404] on button "确 定" at bounding box center [479, 410] width 39 height 20
click at [1071, 223] on div "Tpat71" at bounding box center [804, 212] width 806 height 25
click at [537, 179] on button "查 询" at bounding box center [531, 179] width 39 height 20
click at [420, 368] on input "text" at bounding box center [499, 370] width 196 height 20
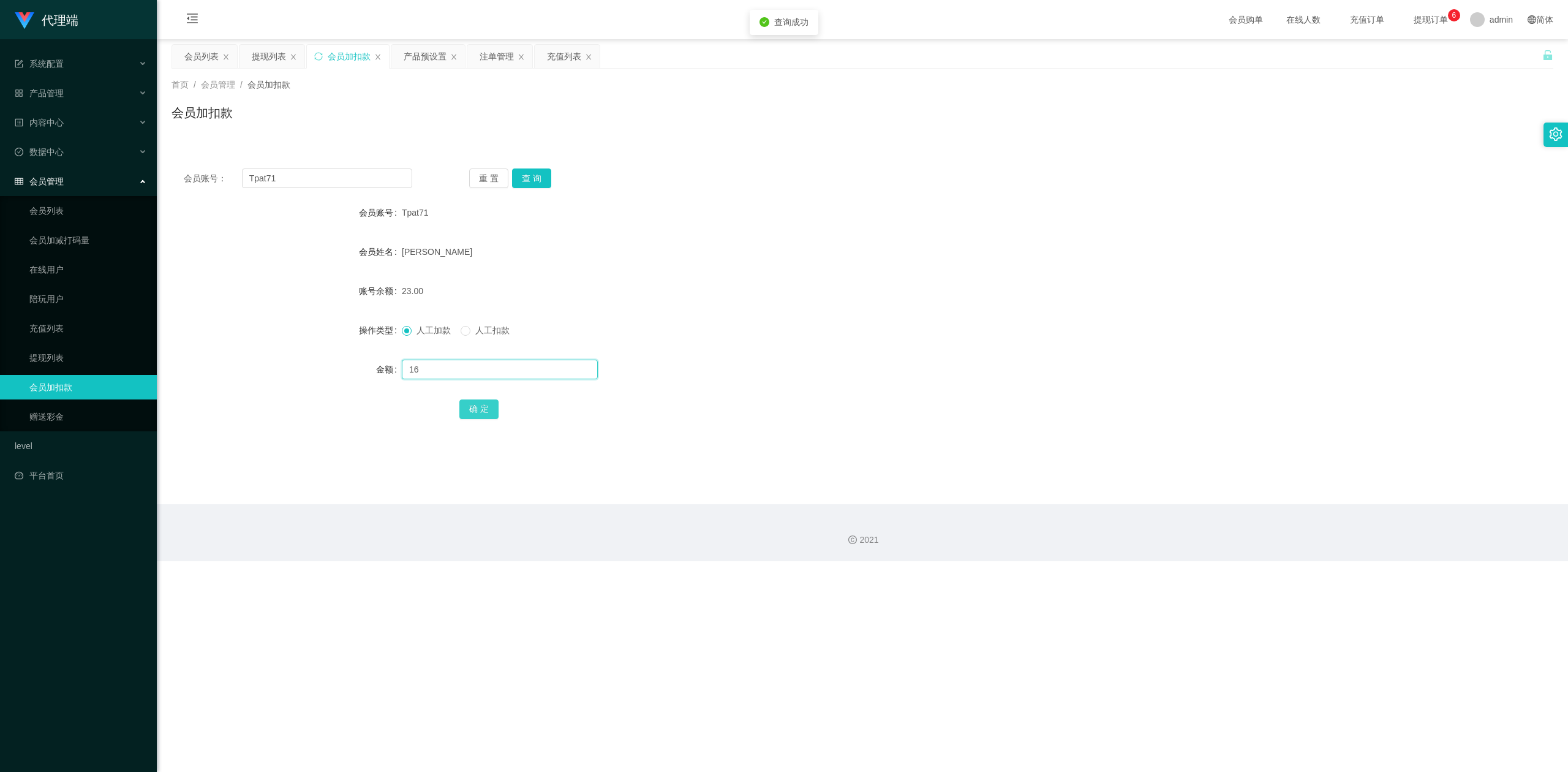
type input "16"
click at [471, 418] on button "确 定" at bounding box center [479, 410] width 39 height 20
click at [983, 292] on div "23.00" at bounding box center [804, 291] width 806 height 25
drag, startPoint x: 1226, startPoint y: 211, endPoint x: 1257, endPoint y: 187, distance: 39.2
click at [1228, 211] on div "会员账号 Tpat71" at bounding box center [863, 212] width 1382 height 25
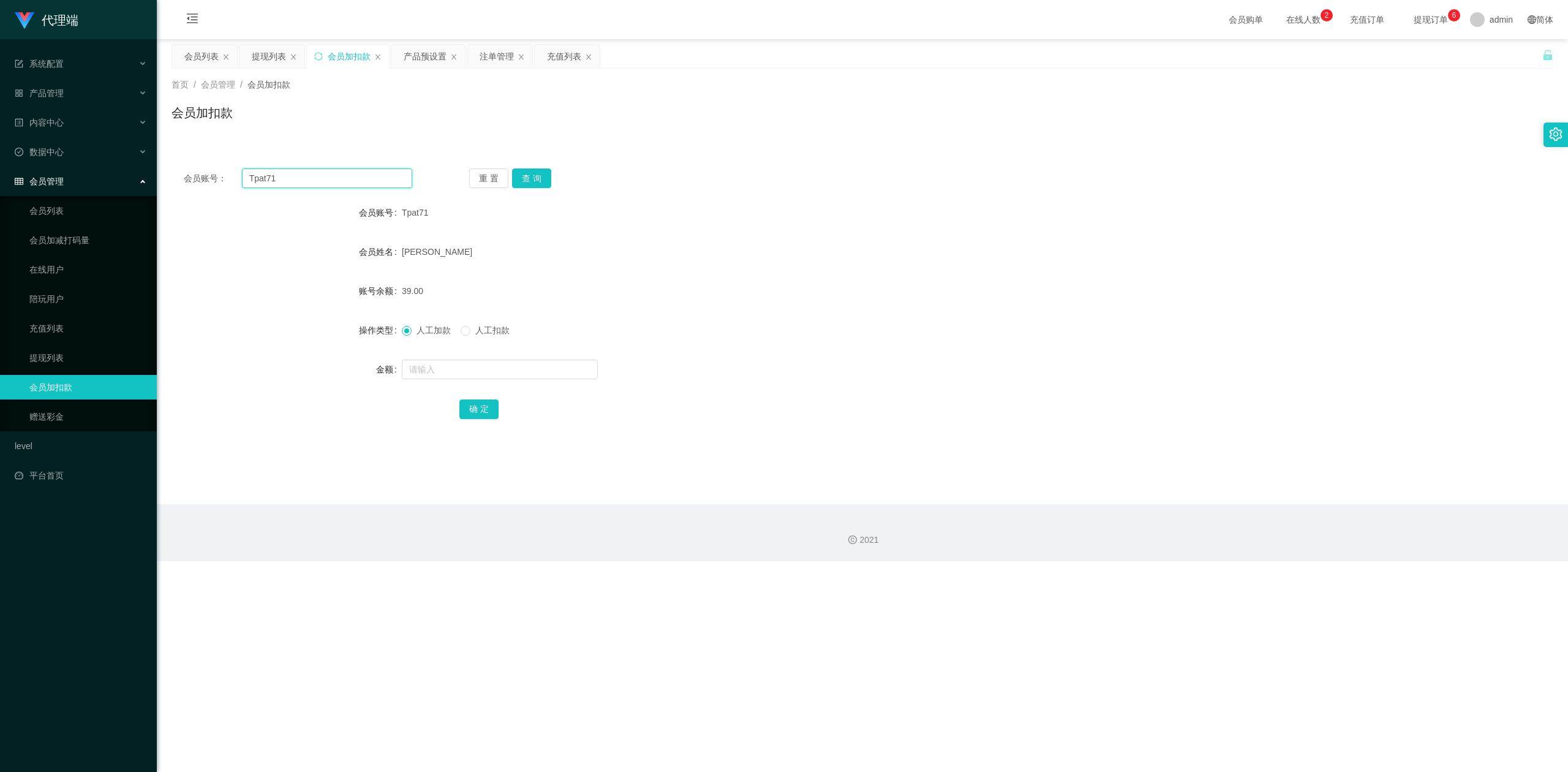
drag, startPoint x: 0, startPoint y: 167, endPoint x: 114, endPoint y: 164, distance: 114.0
click at [0, 162] on section "代理端 系统配置 系统配置列表 管理员列表 管理员分组 systemPays 产品管理 产品列表 产品预设置 开奖记录 注单管理 即时注单 内容中心 数据中心…" at bounding box center [784, 281] width 1568 height 561
paste input "6594246729"
type input "6594246729"
click at [539, 179] on button "查 询" at bounding box center [531, 179] width 39 height 20
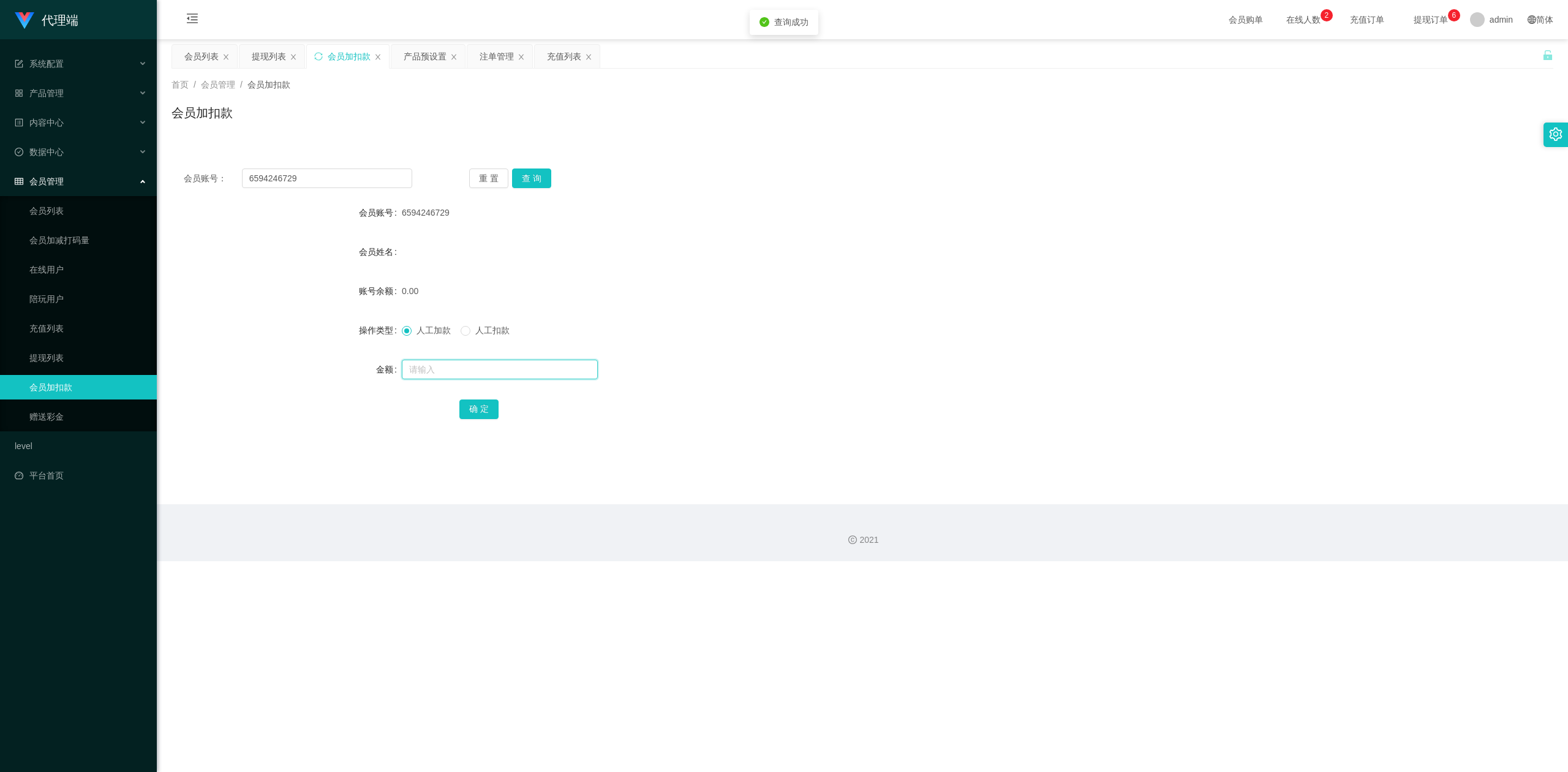
click at [450, 372] on input "text" at bounding box center [499, 370] width 196 height 20
type input "88"
click at [468, 415] on button "确 定" at bounding box center [479, 410] width 39 height 20
click at [1052, 324] on div "人工加款 人工扣款" at bounding box center [804, 330] width 806 height 25
click at [426, 60] on div "产品预设置" at bounding box center [425, 56] width 43 height 23
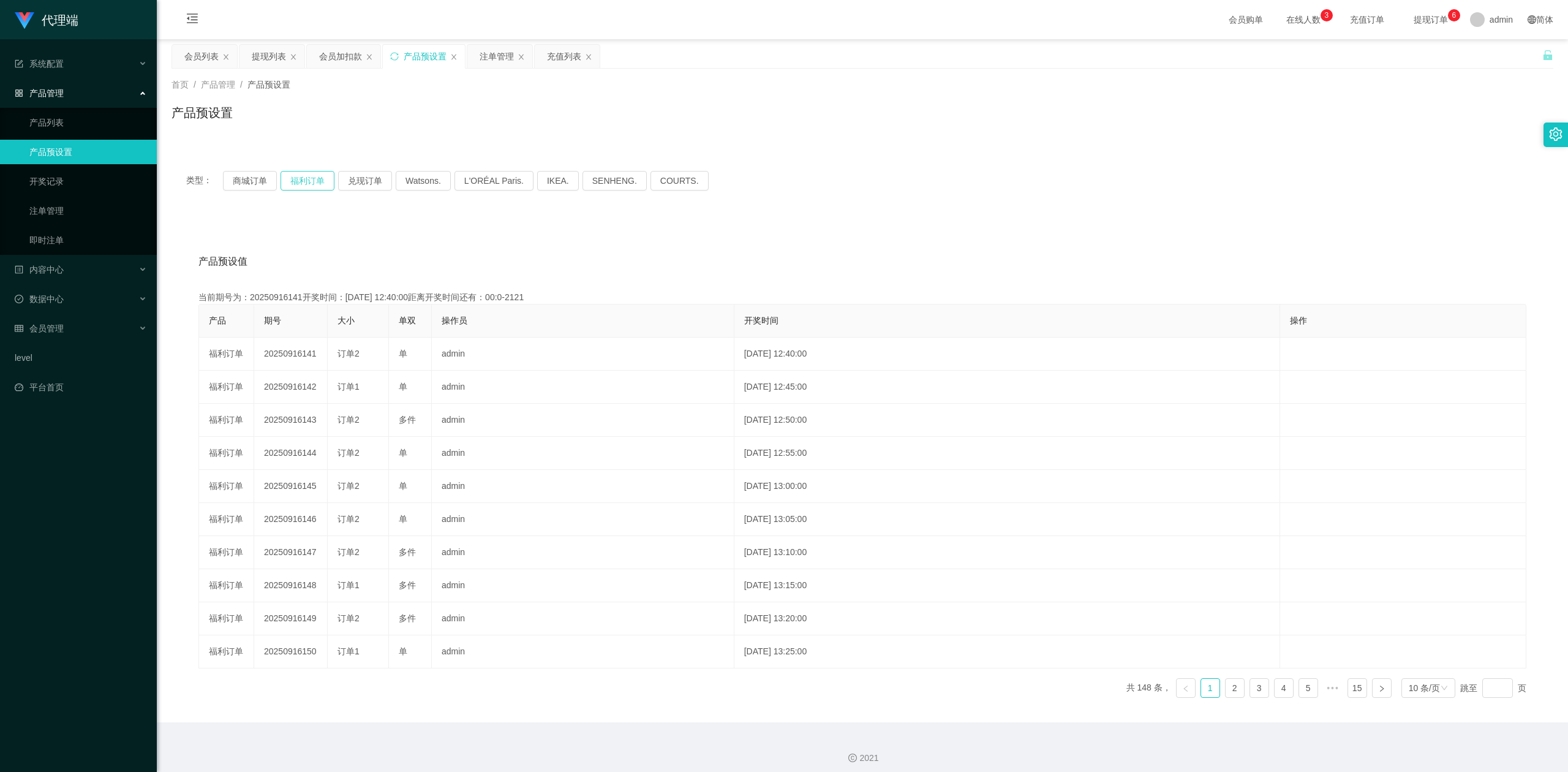
click at [306, 182] on button "福利订单" at bounding box center [307, 180] width 54 height 20
click at [394, 59] on icon "图标: sync" at bounding box center [394, 57] width 9 height 9
click at [316, 185] on button "福利订单" at bounding box center [307, 180] width 54 height 20
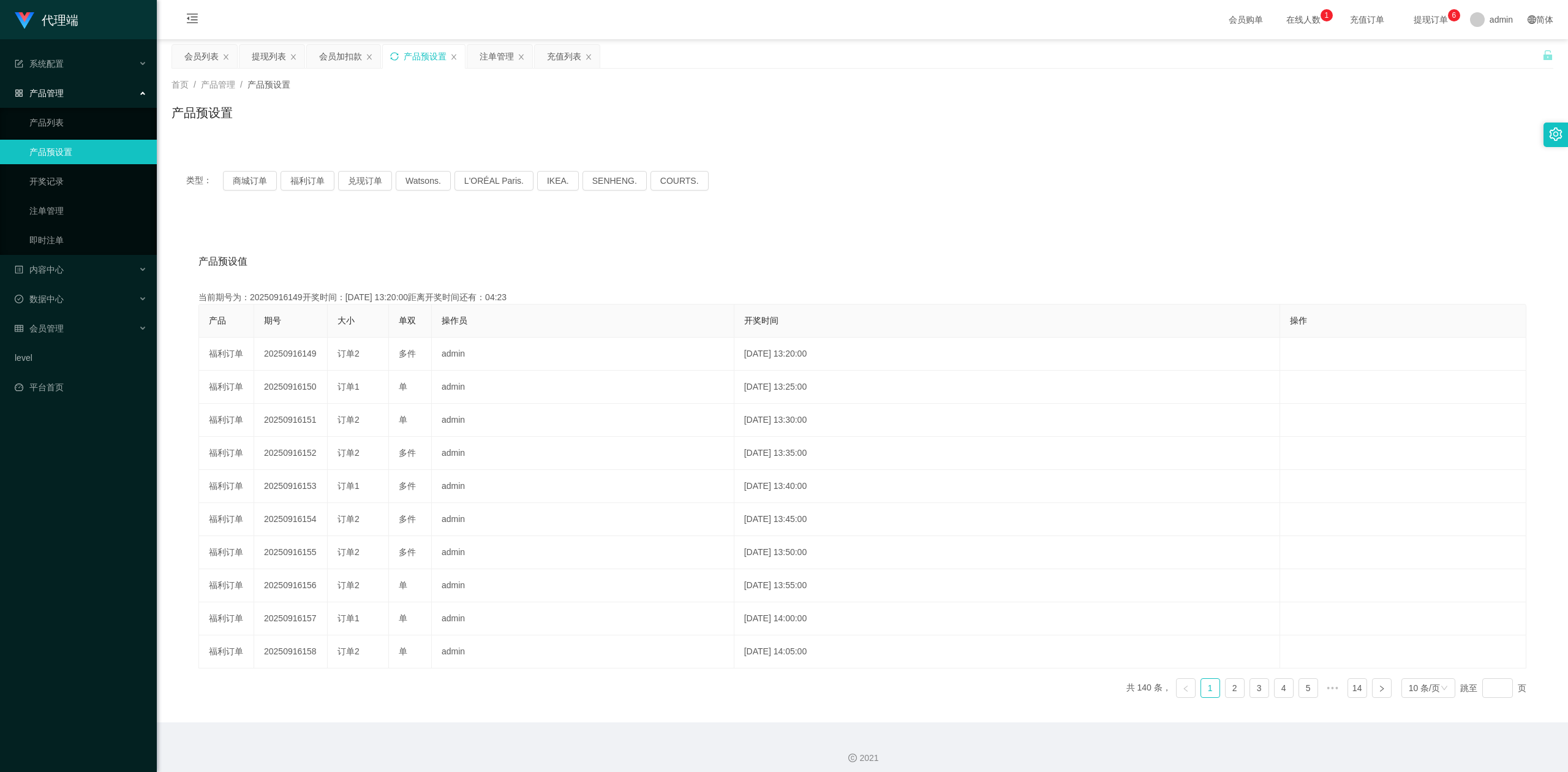
click at [1220, 175] on div "类型： 商城订单 福利订单 兑现订单 Watsons. L'ORÉAL Paris. IKEA. [GEOGRAPHIC_DATA]. COURTS." at bounding box center [863, 180] width 1352 height 20
click at [319, 182] on button "福利订单" at bounding box center [307, 180] width 54 height 20
click at [310, 182] on button "福利订单" at bounding box center [307, 180] width 54 height 20
click at [1129, 164] on div "类型： 商城订单 福利订单 兑现订单 Watsons. L'ORÉAL Paris. IKEA. [GEOGRAPHIC_DATA]. COURTS." at bounding box center [863, 180] width 1382 height 49
click at [297, 175] on button "福利订单" at bounding box center [307, 180] width 54 height 20
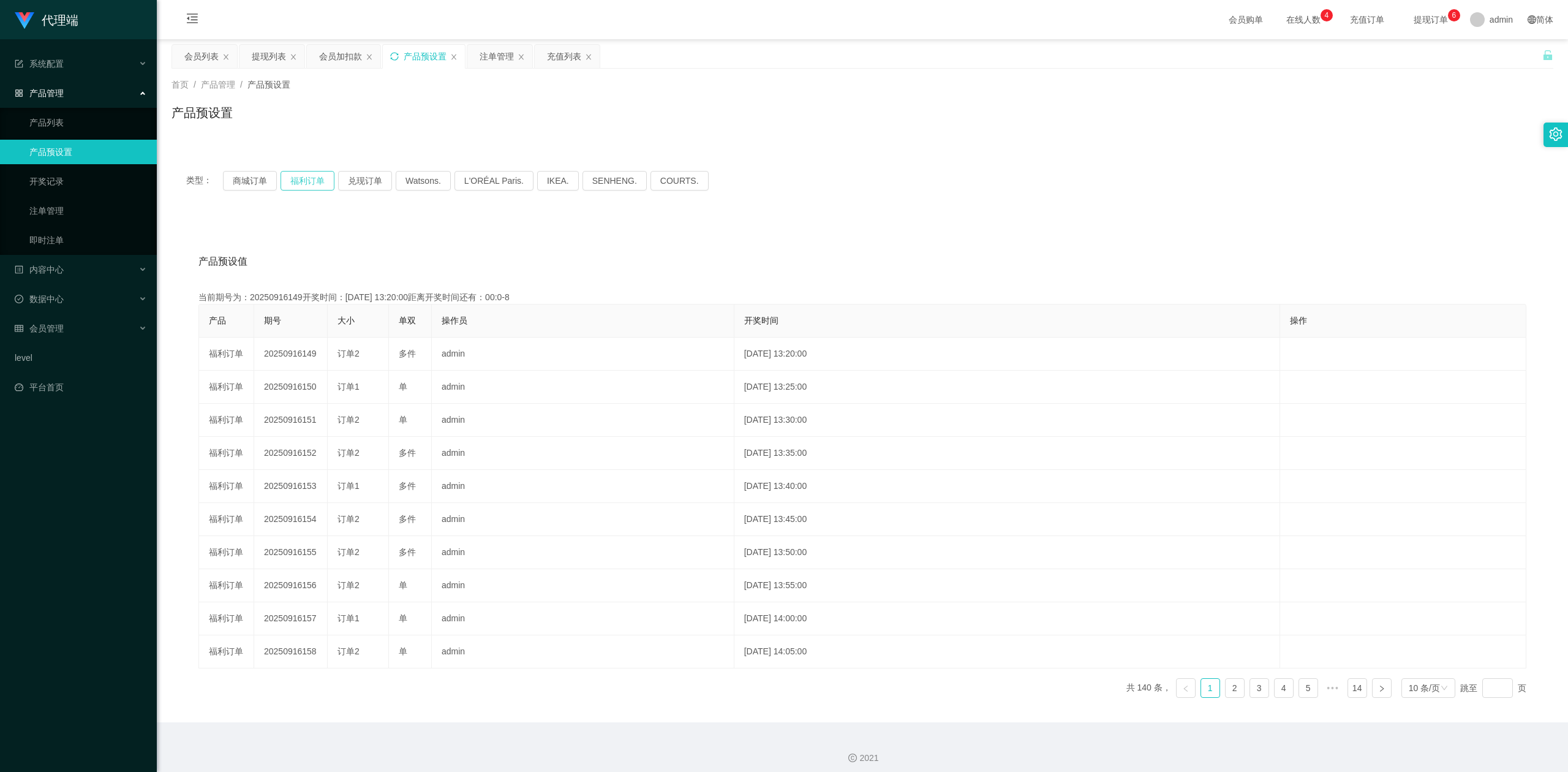
click at [297, 175] on button "福利订单" at bounding box center [307, 180] width 54 height 20
click at [457, 99] on div "首页 / 产品管理 / 产品预设置 / 产品预设置" at bounding box center [863, 105] width 1382 height 53
click at [342, 56] on div "会员加扣款" at bounding box center [340, 56] width 43 height 23
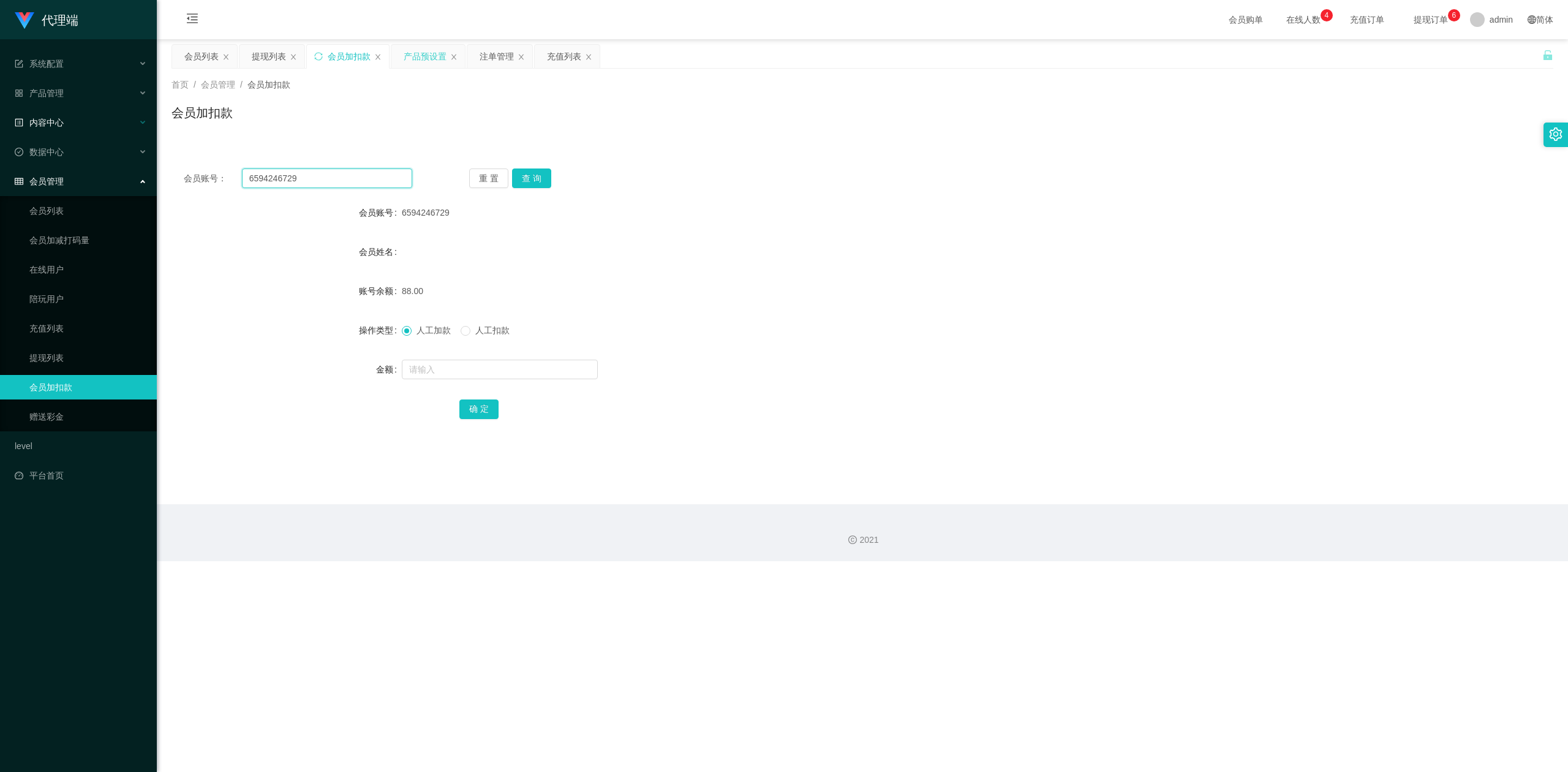
drag, startPoint x: 323, startPoint y: 175, endPoint x: 0, endPoint y: 106, distance: 330.3
click at [0, 106] on section "代理端 系统配置 系统配置列表 管理员列表 管理员分组 systemPays 产品管理 产品列表 产品预设置 开奖记录 注单管理 即时注单 内容中心 数据中心…" at bounding box center [784, 281] width 1568 height 561
click at [486, 58] on div "注单管理" at bounding box center [497, 56] width 35 height 23
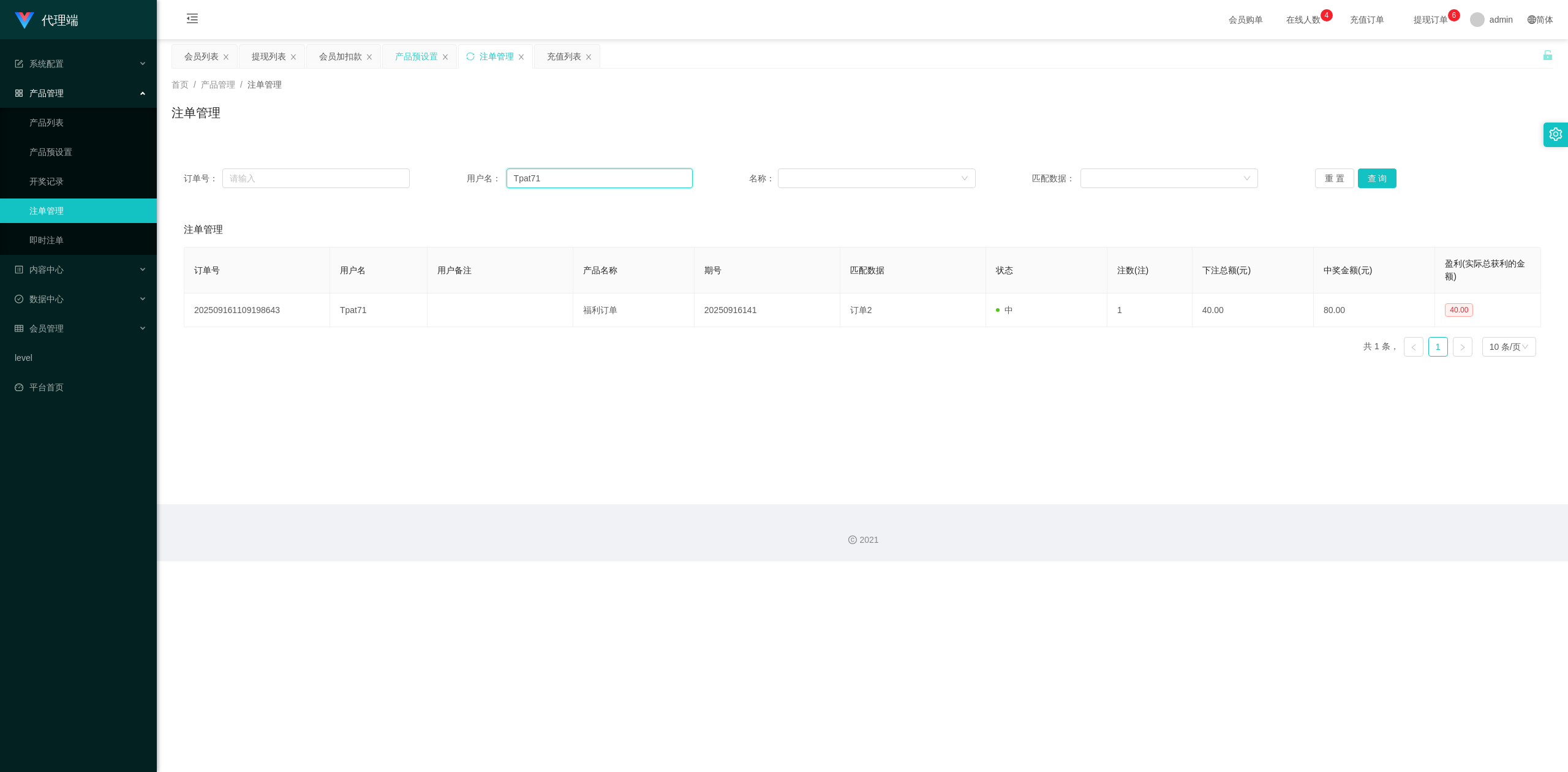
drag, startPoint x: 628, startPoint y: 179, endPoint x: 167, endPoint y: 139, distance: 462.7
click at [0, 118] on section "代理端 系统配置 系统配置列表 管理员列表 管理员分组 systemPays 产品管理 产品列表 产品预设置 开奖记录 注单管理 即时注单 内容中心 数据中心…" at bounding box center [784, 281] width 1568 height 561
paste input "6594246729"
type input "6594246729"
click at [1370, 180] on button "查 询" at bounding box center [1378, 179] width 39 height 20
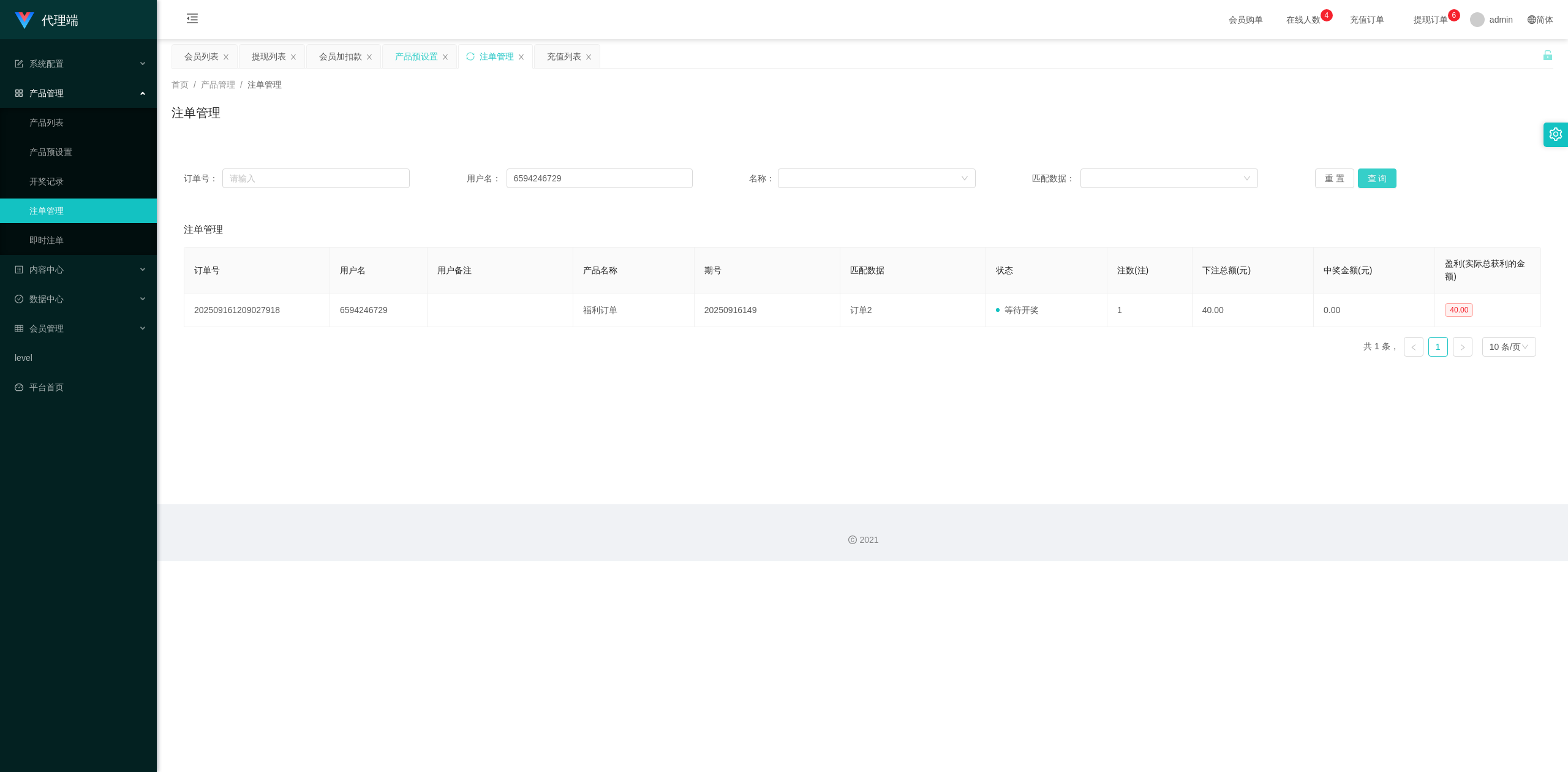
click at [1365, 184] on button "查 询" at bounding box center [1378, 179] width 39 height 20
click at [1363, 182] on button "查 询" at bounding box center [1378, 179] width 39 height 20
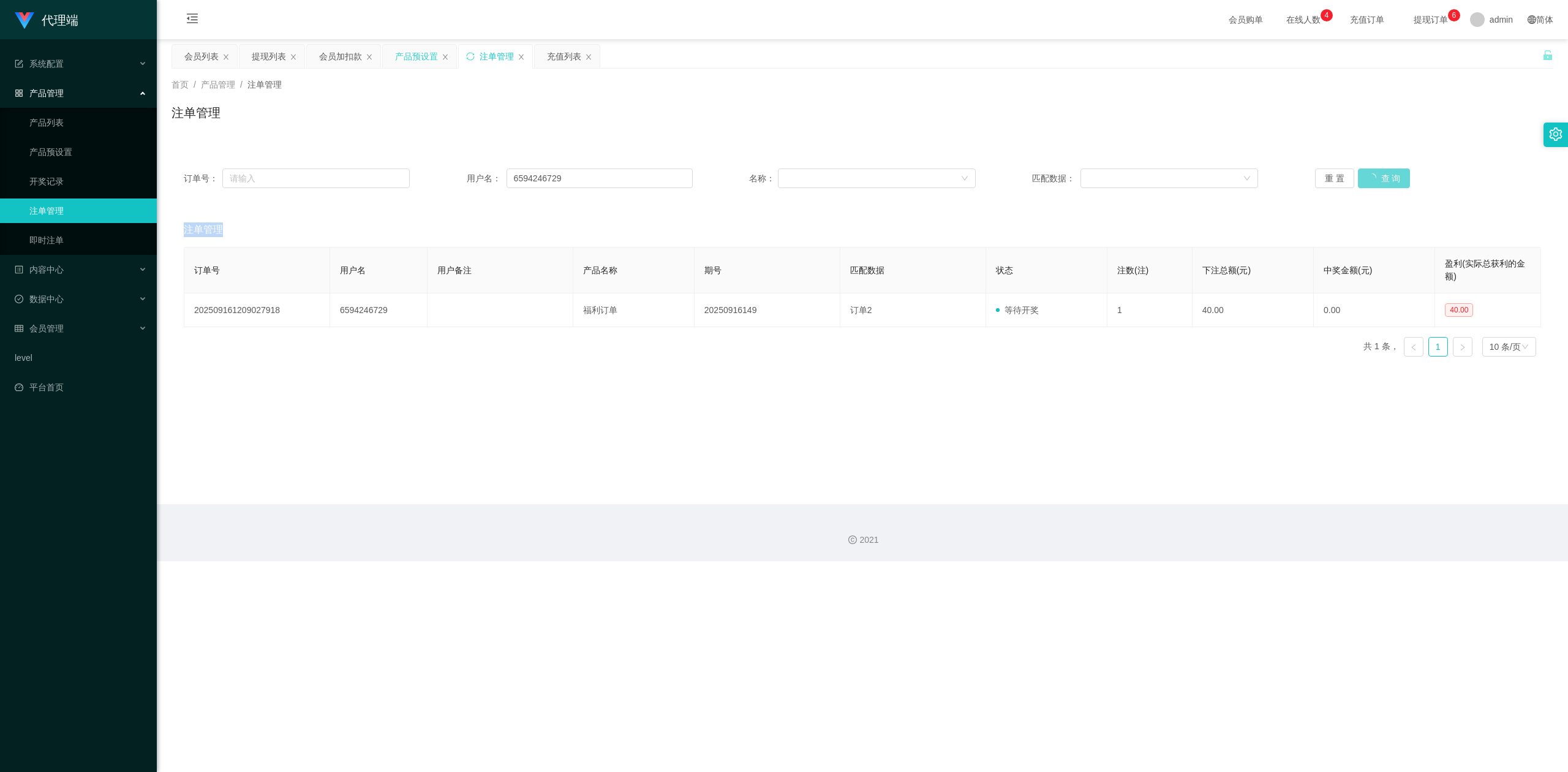
click at [1363, 182] on div "重 置 查 询" at bounding box center [1428, 179] width 226 height 20
click at [1363, 182] on button "查 询" at bounding box center [1378, 179] width 39 height 20
click at [1363, 182] on div "重 置 查 询" at bounding box center [1428, 179] width 226 height 20
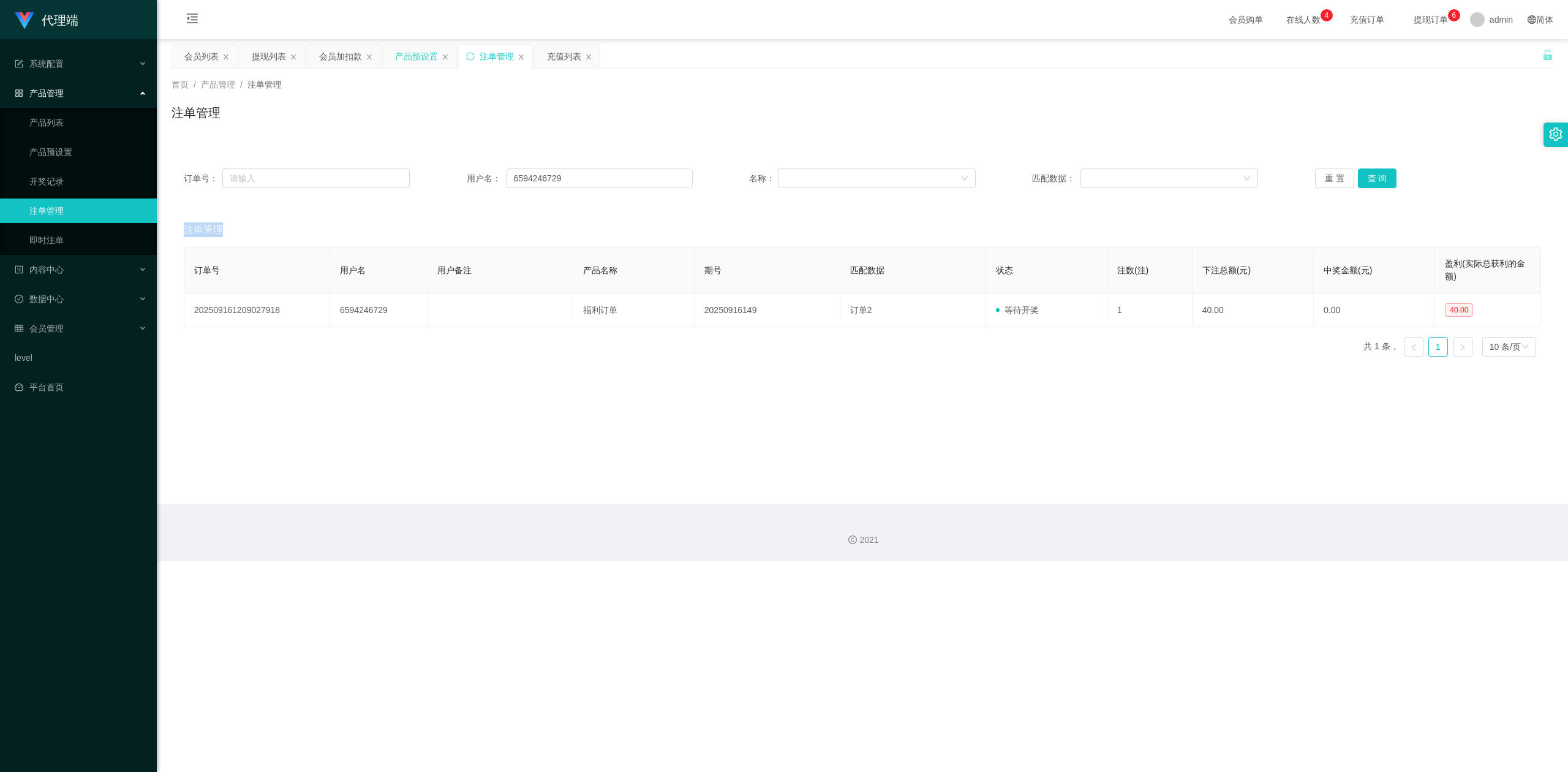
click at [1363, 182] on div "重 置 查 询" at bounding box center [1428, 179] width 226 height 20
click at [1363, 182] on button "查 询" at bounding box center [1378, 179] width 39 height 20
click at [1363, 182] on div "重 置 查 询" at bounding box center [1428, 179] width 226 height 20
click at [1363, 182] on button "查 询" at bounding box center [1378, 179] width 39 height 20
click at [1363, 182] on div "重 置 查 询" at bounding box center [1428, 179] width 226 height 20
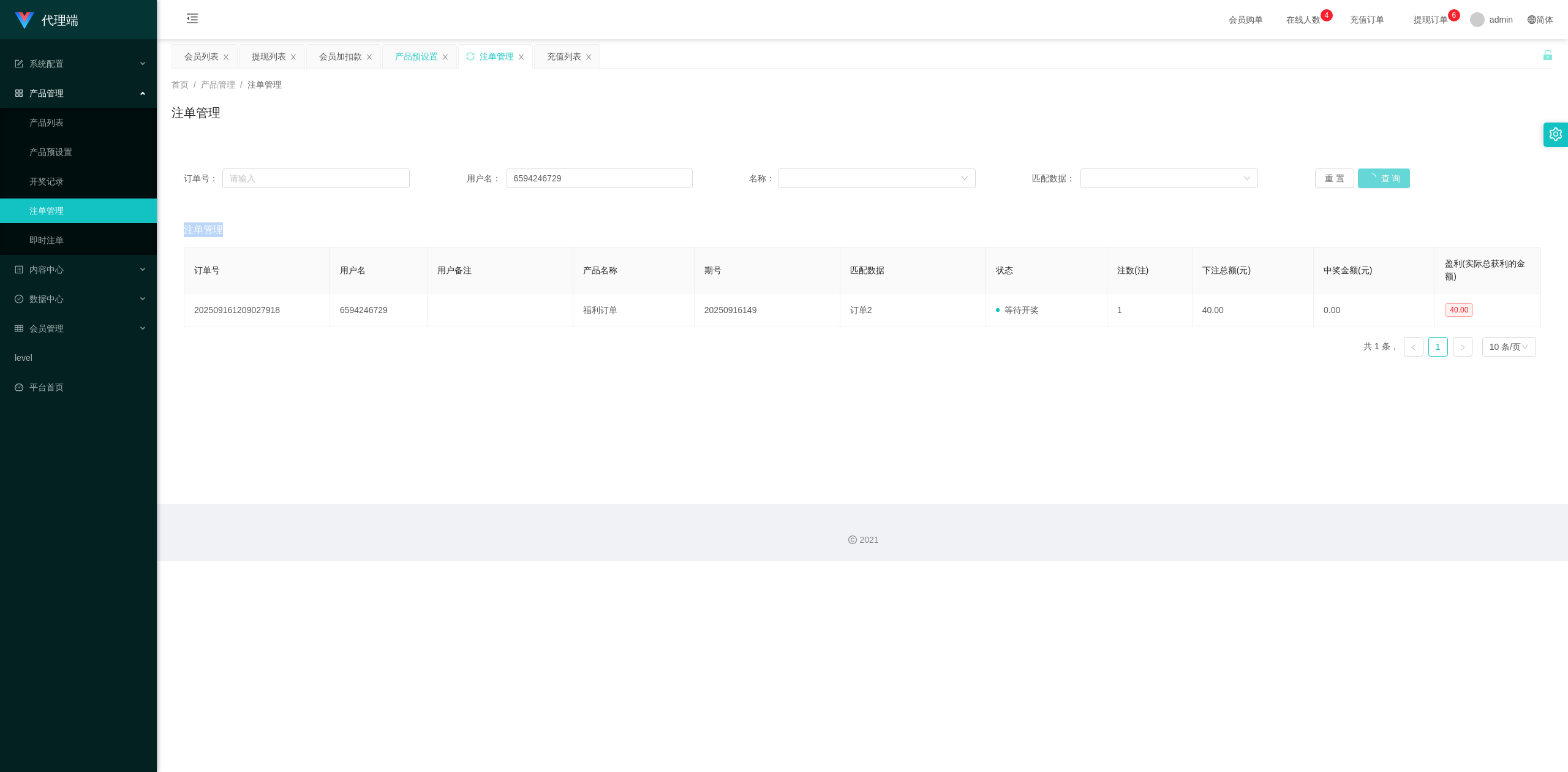
click at [1363, 182] on div "重 置 查 询" at bounding box center [1428, 179] width 226 height 20
click at [1363, 182] on button "查 询" at bounding box center [1378, 179] width 39 height 20
click at [1363, 182] on div "重 置 查 询" at bounding box center [1428, 179] width 226 height 20
click at [928, 131] on div "注单管理" at bounding box center [863, 118] width 1382 height 28
click at [410, 60] on div "产品预设置" at bounding box center [417, 56] width 43 height 23
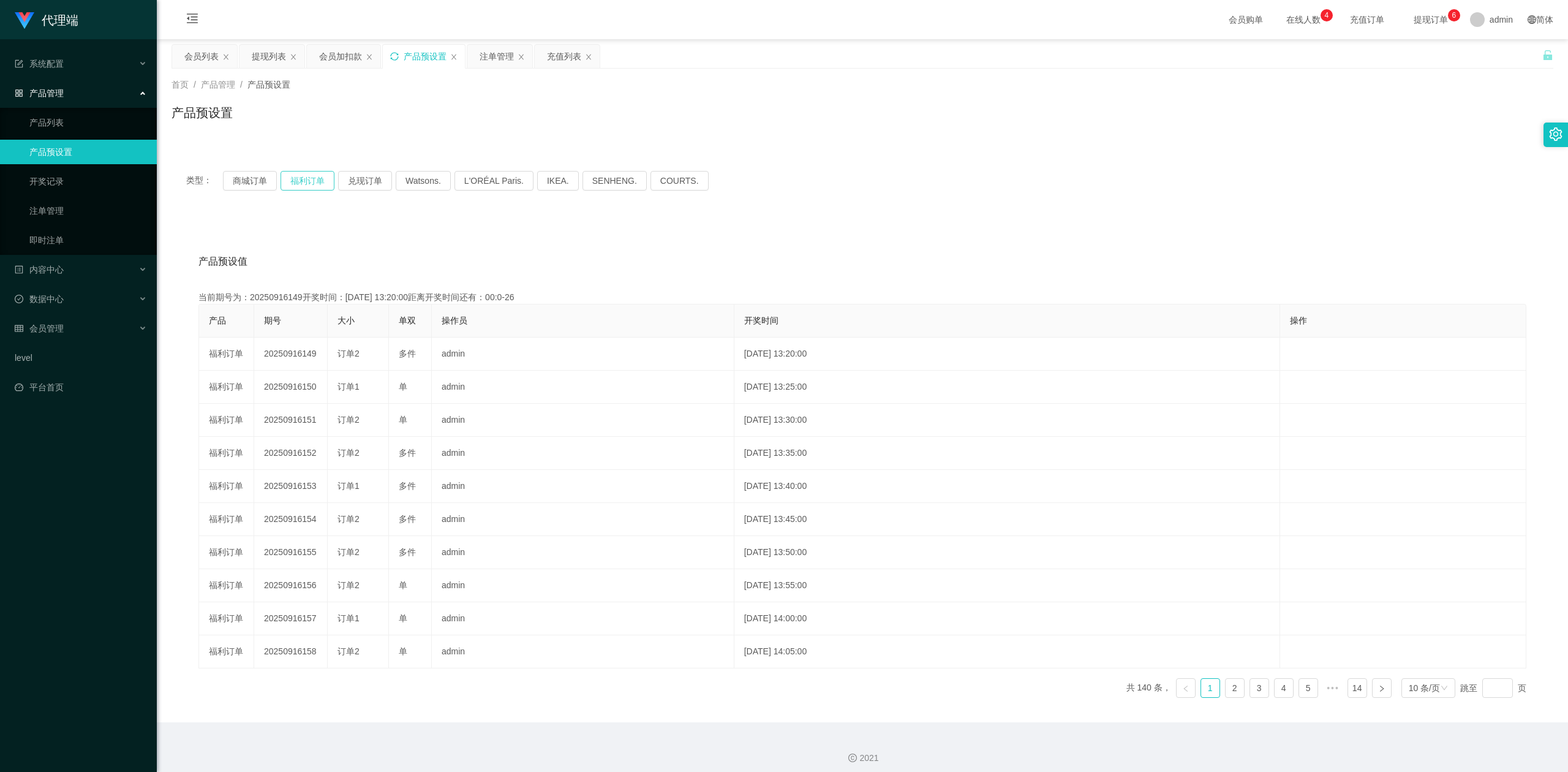
click at [299, 179] on button "福利订单" at bounding box center [307, 180] width 54 height 20
click at [491, 62] on div "注单管理" at bounding box center [497, 56] width 35 height 23
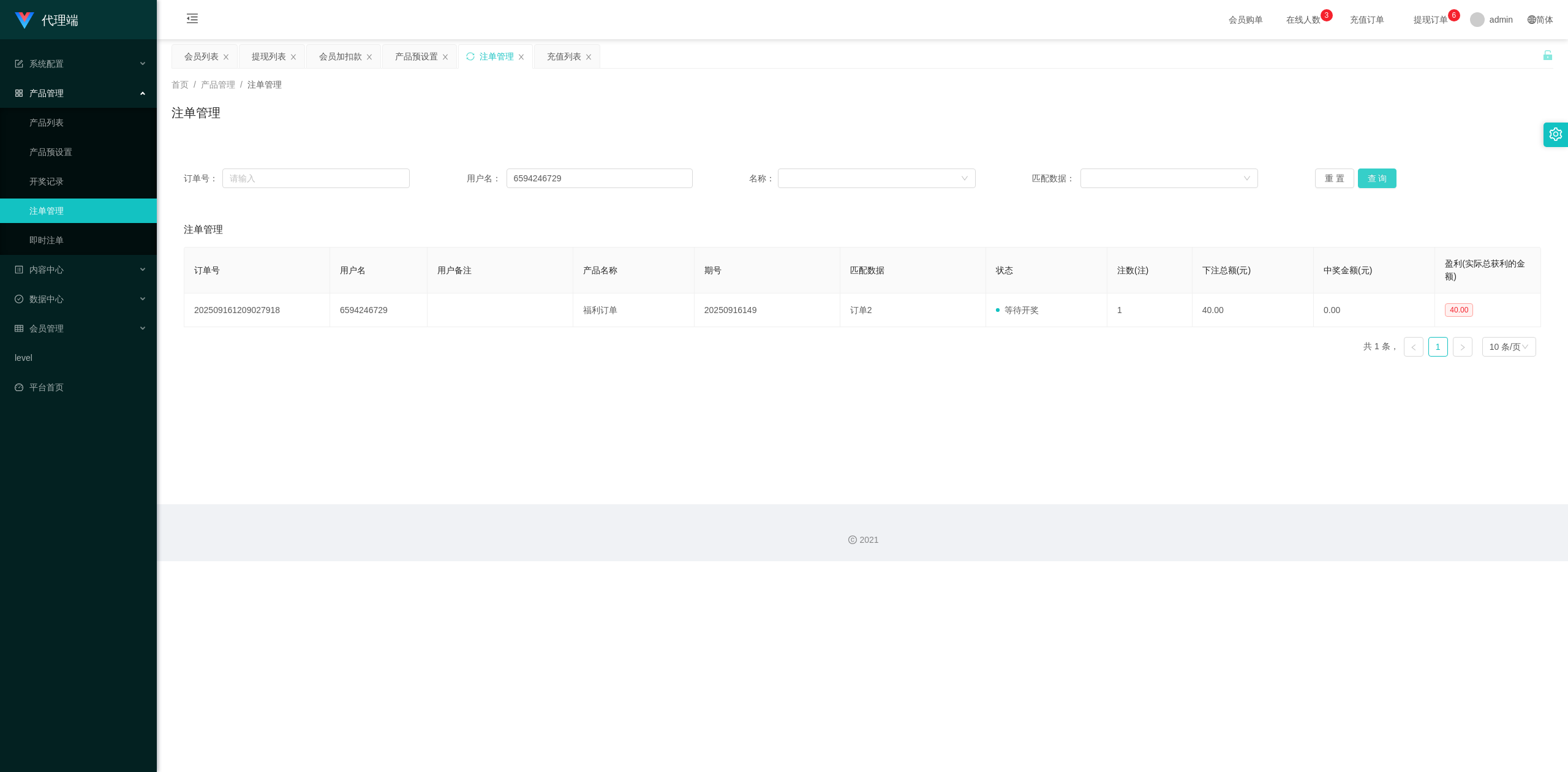
click at [1367, 178] on button "查 询" at bounding box center [1378, 179] width 39 height 20
click at [1367, 177] on button "查 询" at bounding box center [1378, 179] width 39 height 20
click at [471, 54] on icon "图标: sync" at bounding box center [471, 57] width 9 height 9
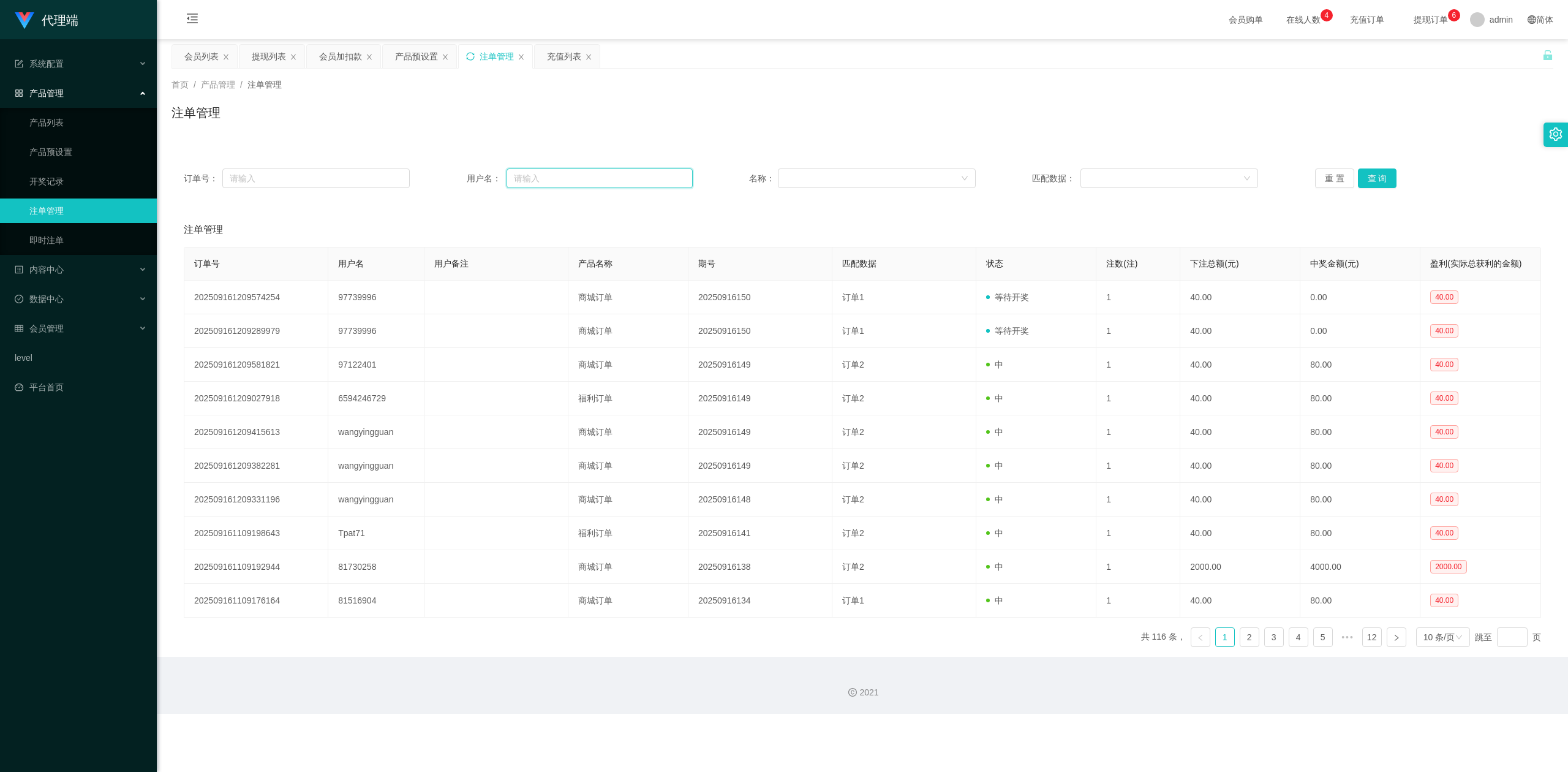
click at [537, 179] on input "text" at bounding box center [600, 179] width 187 height 20
paste input "REXCHAY"
type input "REXCHAY"
click at [1372, 179] on button "查 询" at bounding box center [1378, 179] width 39 height 20
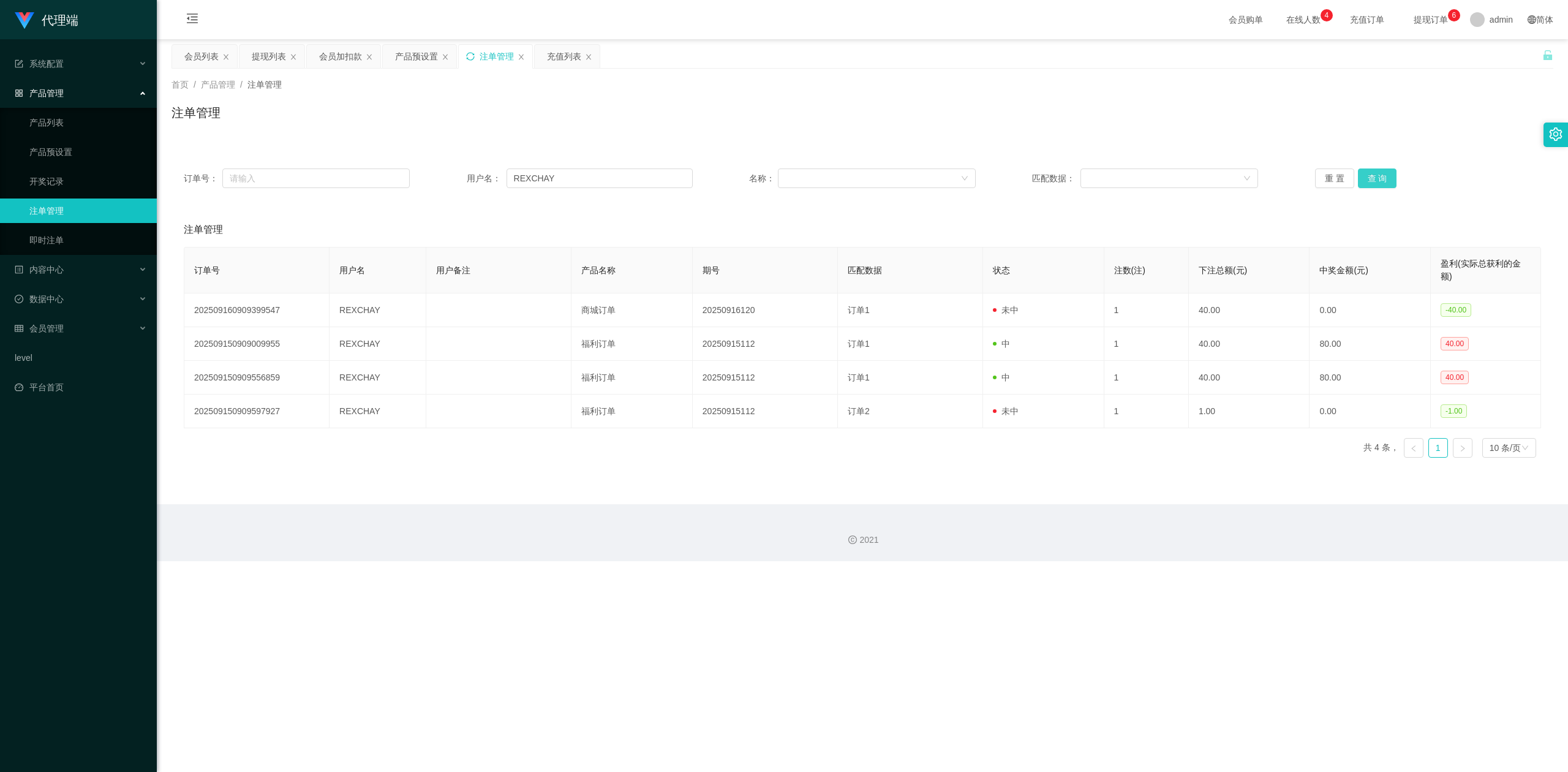
click at [1372, 179] on button "查 询" at bounding box center [1378, 179] width 39 height 20
drag, startPoint x: 1435, startPoint y: 131, endPoint x: 1461, endPoint y: 1, distance: 132.6
click at [1435, 127] on div "注单管理" at bounding box center [863, 118] width 1382 height 28
click at [233, 54] on div "会员列表" at bounding box center [204, 56] width 65 height 23
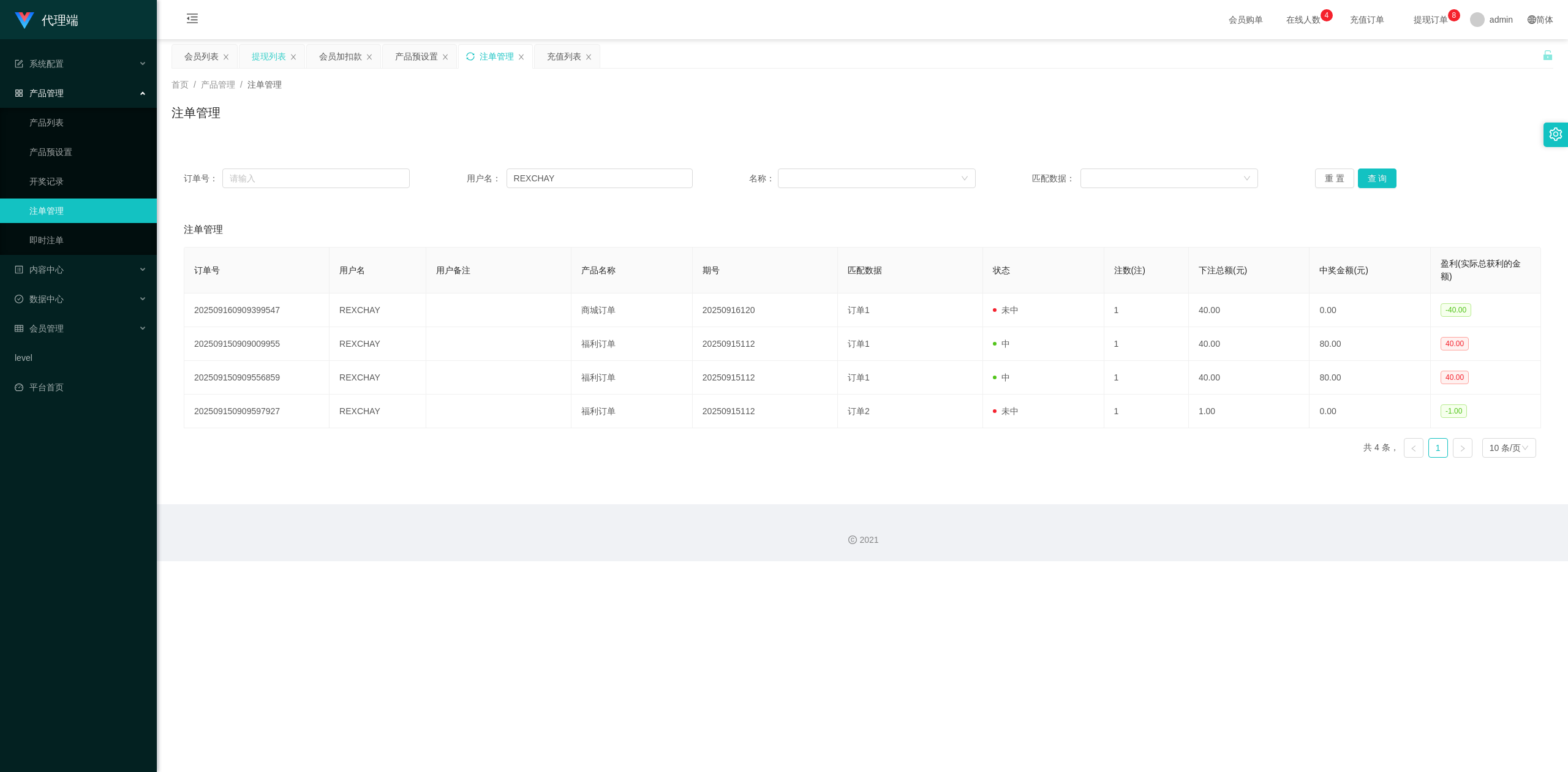
click at [279, 54] on div "提现列表" at bounding box center [268, 56] width 35 height 23
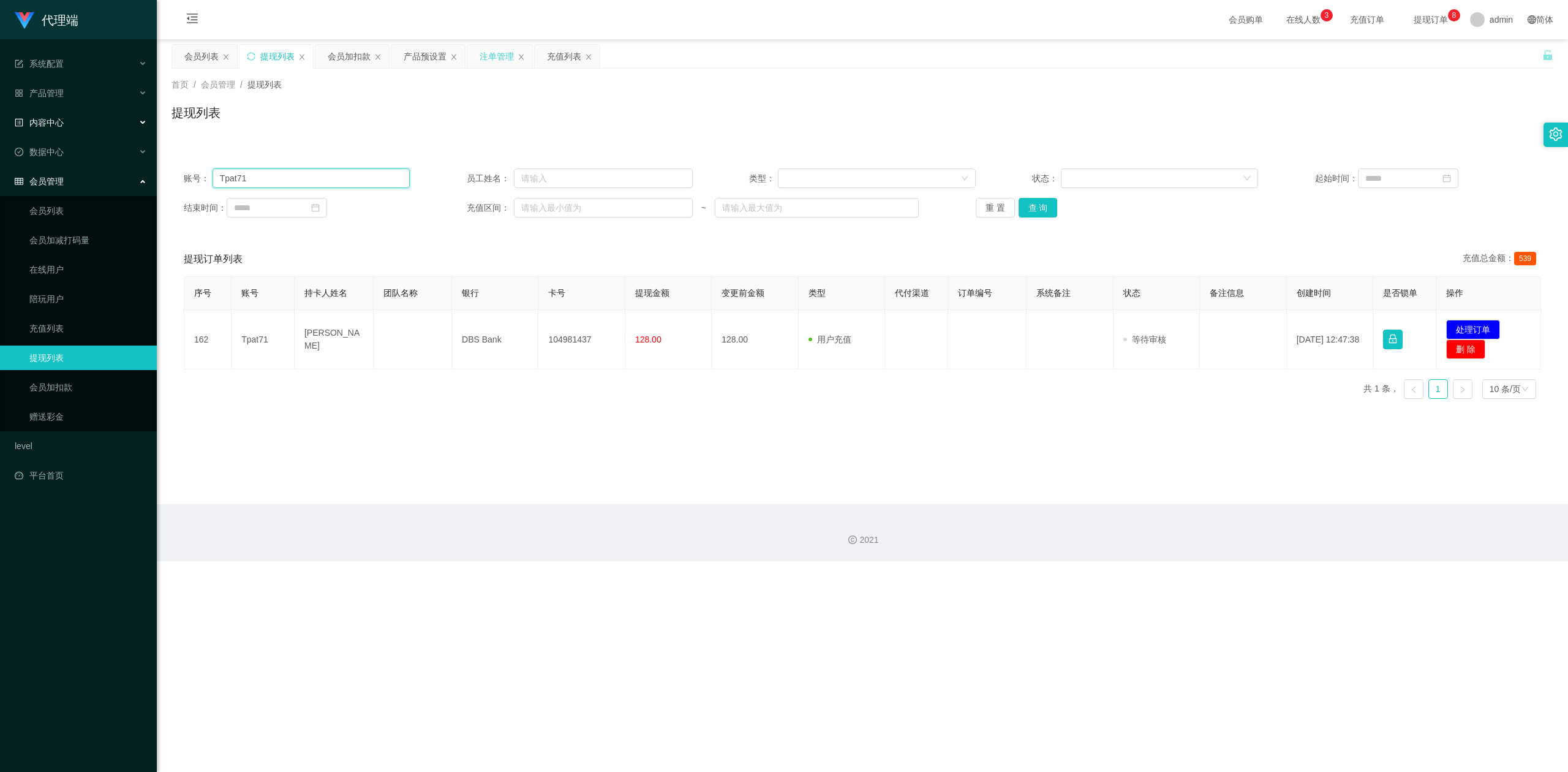
drag, startPoint x: 317, startPoint y: 178, endPoint x: 0, endPoint y: 114, distance: 323.4
click at [0, 114] on section "代理端 系统配置 系统配置列表 管理员列表 管理员分组 systemPays 产品管理 产品列表 产品预设置 开奖记录 注单管理 即时注单 内容中心 数据中心…" at bounding box center [784, 281] width 1568 height 561
paste input "6594246729"
click at [1031, 203] on button "查 询" at bounding box center [1039, 208] width 39 height 20
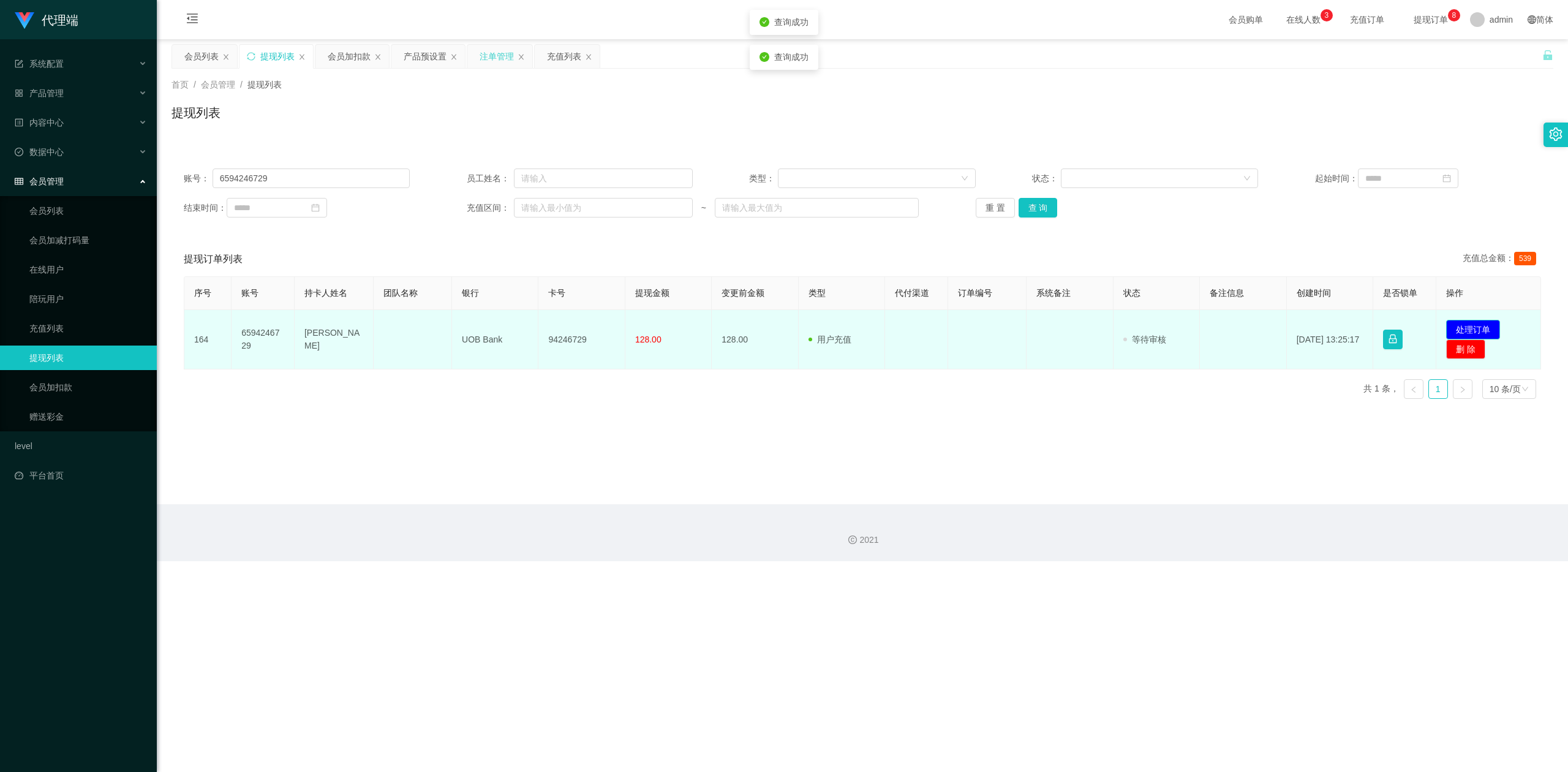
click at [1473, 324] on button "处理订单" at bounding box center [1473, 330] width 54 height 20
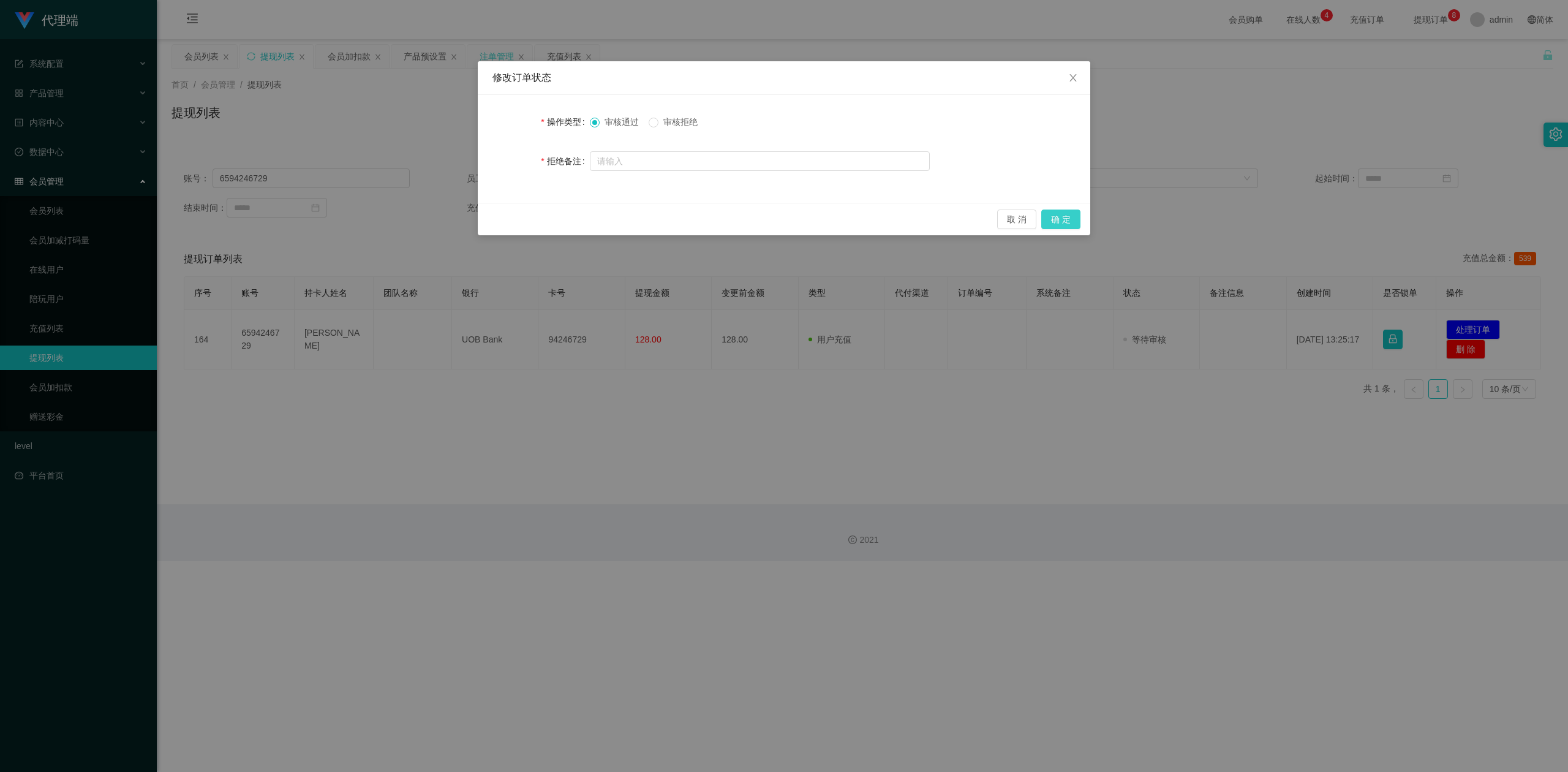
click at [1050, 217] on button "确 定" at bounding box center [1061, 219] width 39 height 20
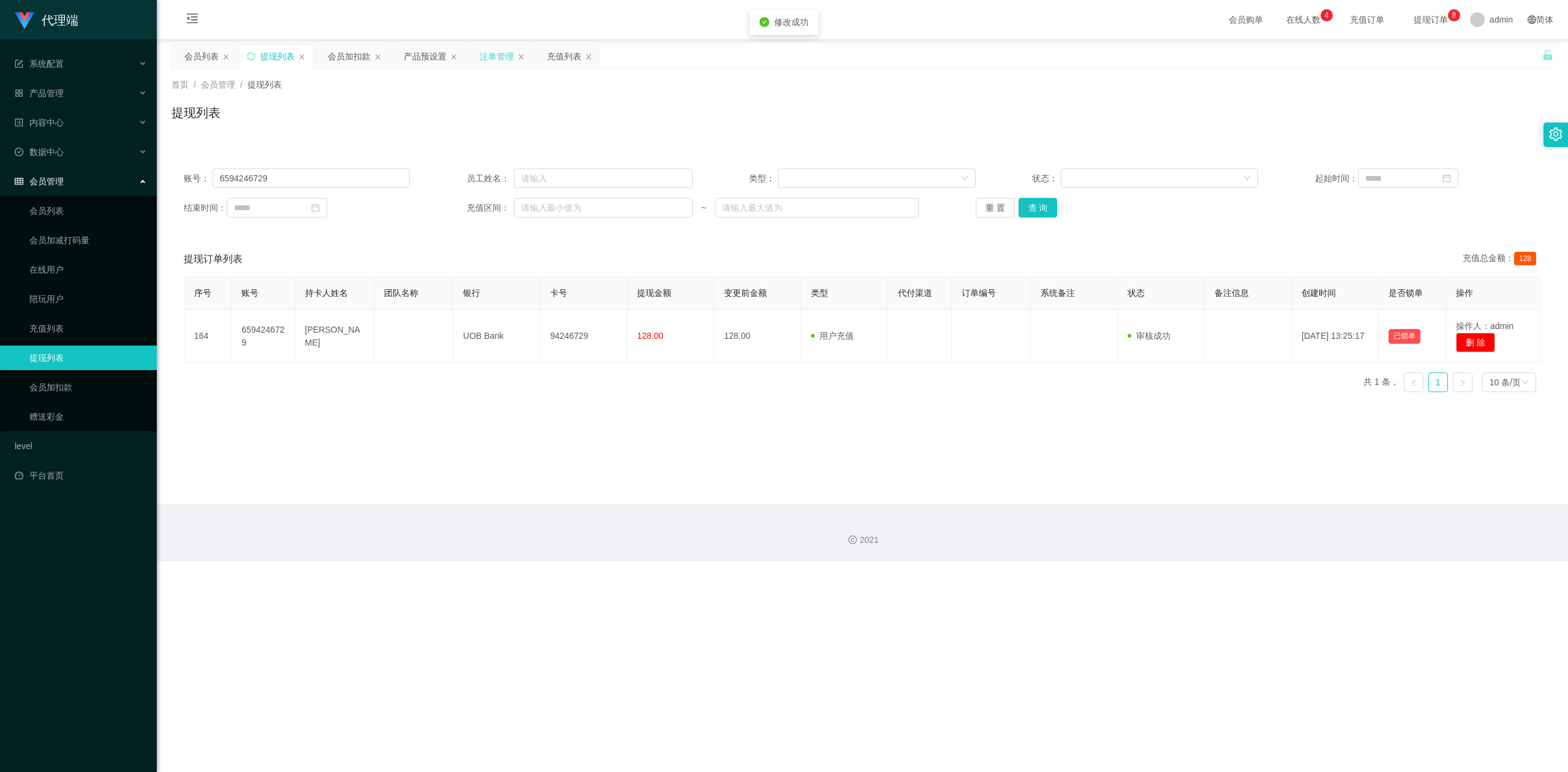
click at [1380, 96] on div "首页 / 会员管理 / 提现列表 / 提现列表" at bounding box center [863, 105] width 1382 height 53
drag, startPoint x: 292, startPoint y: 180, endPoint x: 0, endPoint y: 155, distance: 293.1
click at [0, 155] on section "代理端 系统配置 系统配置列表 管理员列表 管理员分组 systemPays 产品管理 产品列表 产品预设置 开奖记录 注单管理 即时注单 内容中心 数据中心…" at bounding box center [784, 281] width 1568 height 561
paste input "Tpat71"
type input "Tpat71"
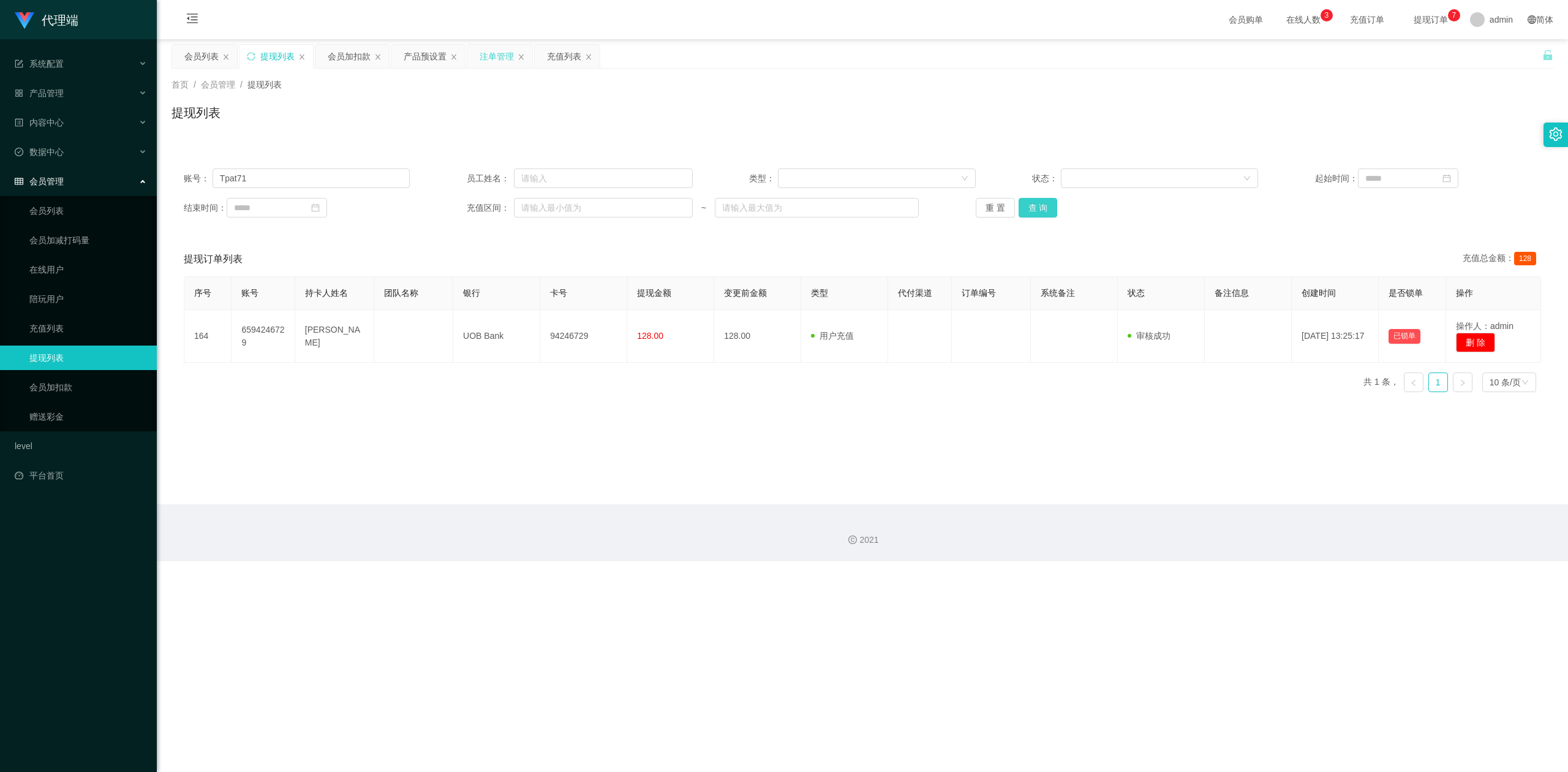
click at [1031, 209] on button "查 询" at bounding box center [1039, 208] width 39 height 20
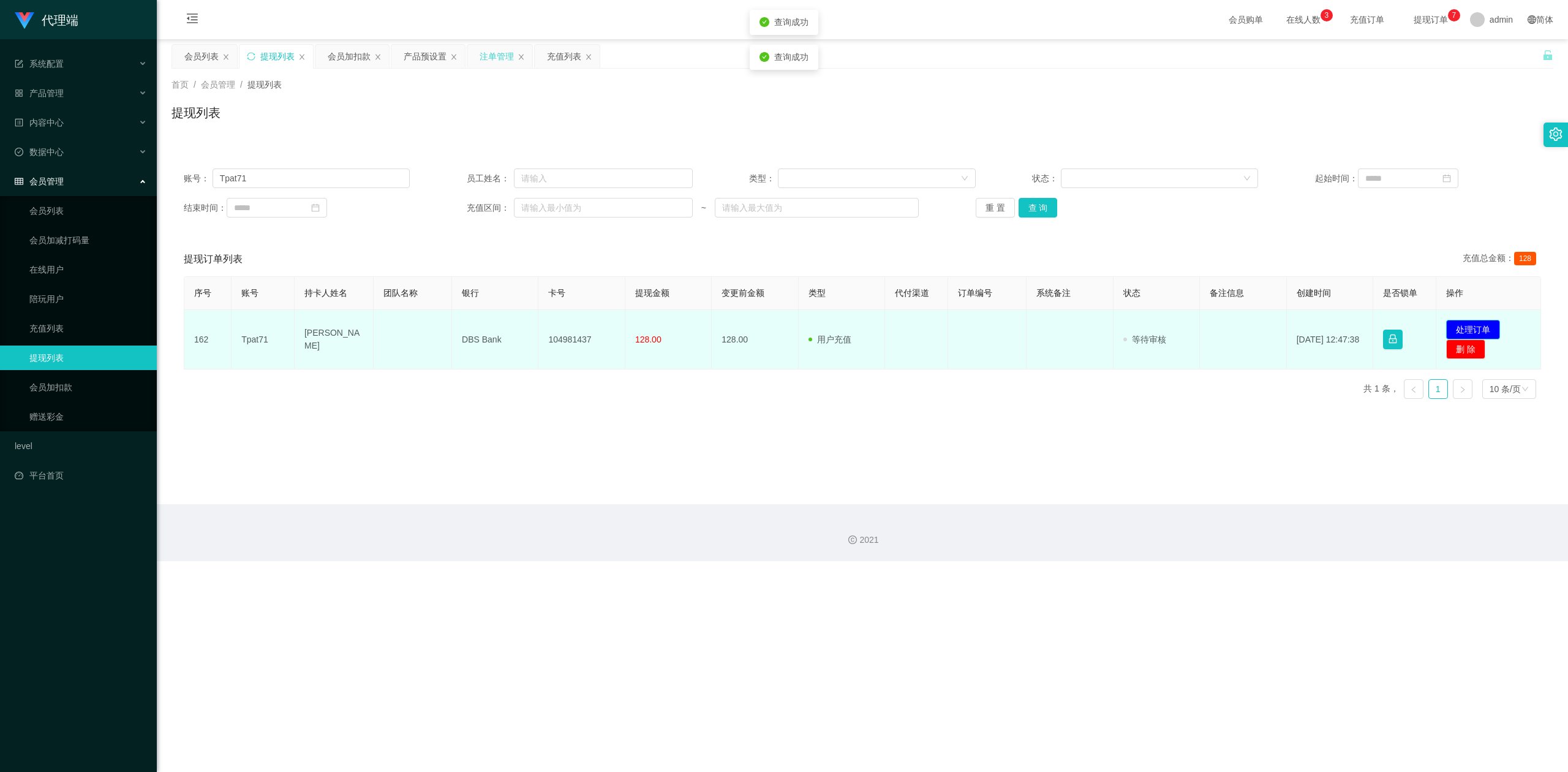
click at [1453, 326] on button "处理订单" at bounding box center [1473, 330] width 54 height 20
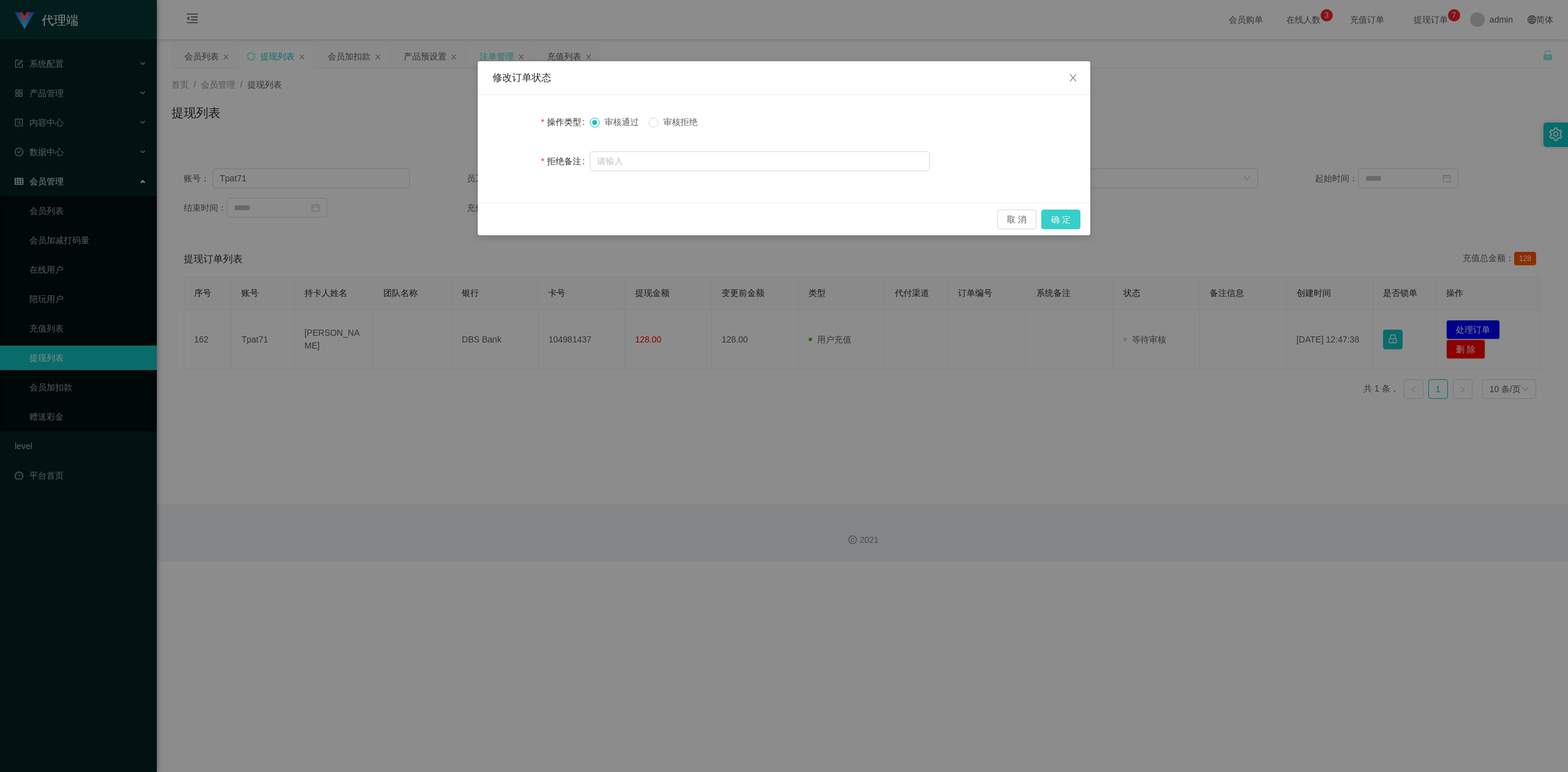
click at [1071, 219] on button "确 定" at bounding box center [1061, 219] width 39 height 20
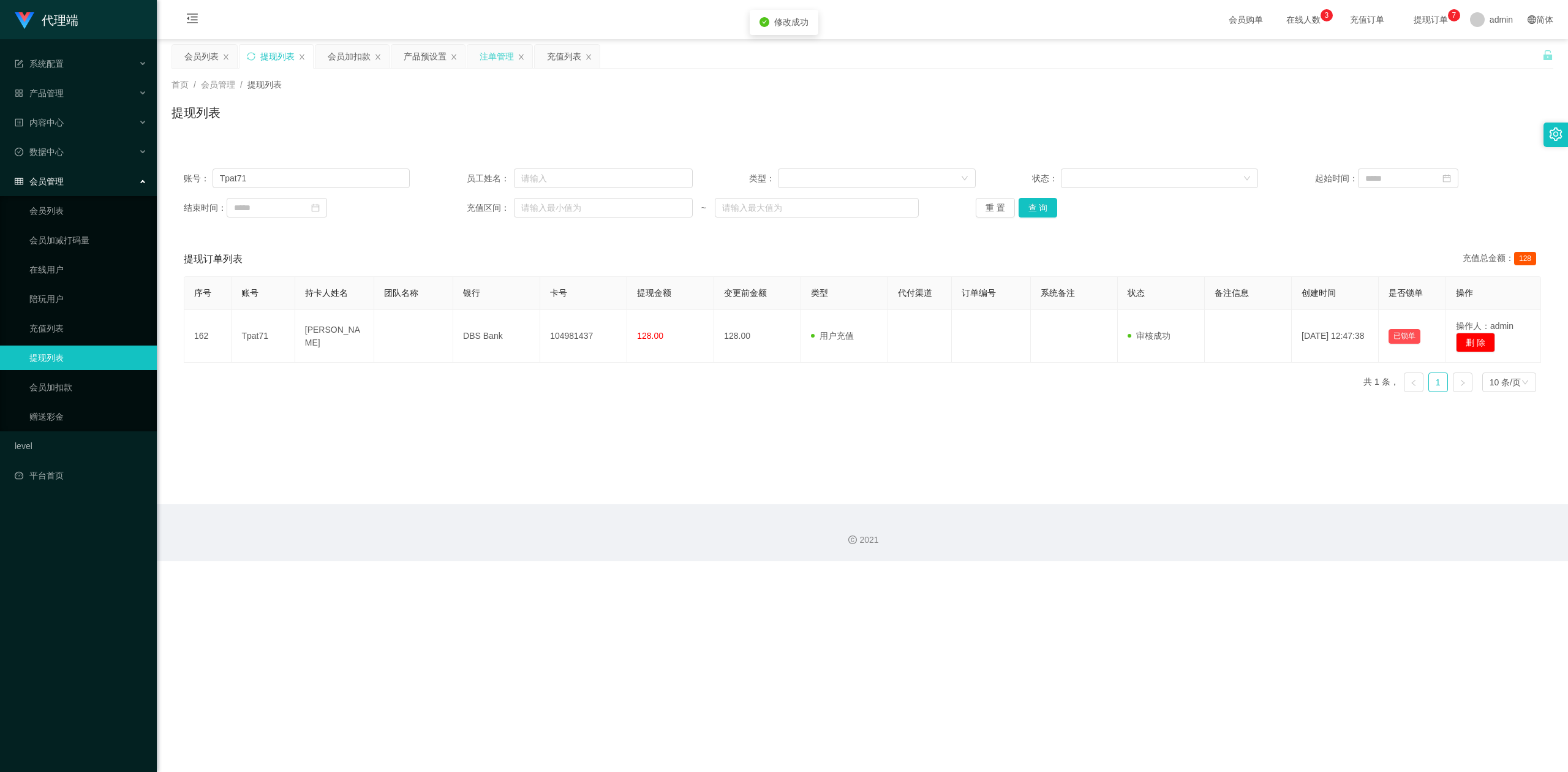
click at [1406, 140] on div "首页 / 会员管理 / 提现列表 / 提现列表" at bounding box center [863, 105] width 1412 height 73
click at [1413, 110] on div "提现列表" at bounding box center [863, 118] width 1382 height 28
drag, startPoint x: 290, startPoint y: 180, endPoint x: 0, endPoint y: 160, distance: 290.7
click at [0, 160] on section "代理端 系统配置 系统配置列表 管理员列表 管理员分组 systemPays 产品管理 产品列表 产品预设置 开奖记录 注单管理 即时注单 内容中心 数据中心…" at bounding box center [784, 281] width 1568 height 561
drag, startPoint x: 358, startPoint y: 58, endPoint x: 397, endPoint y: 171, distance: 119.5
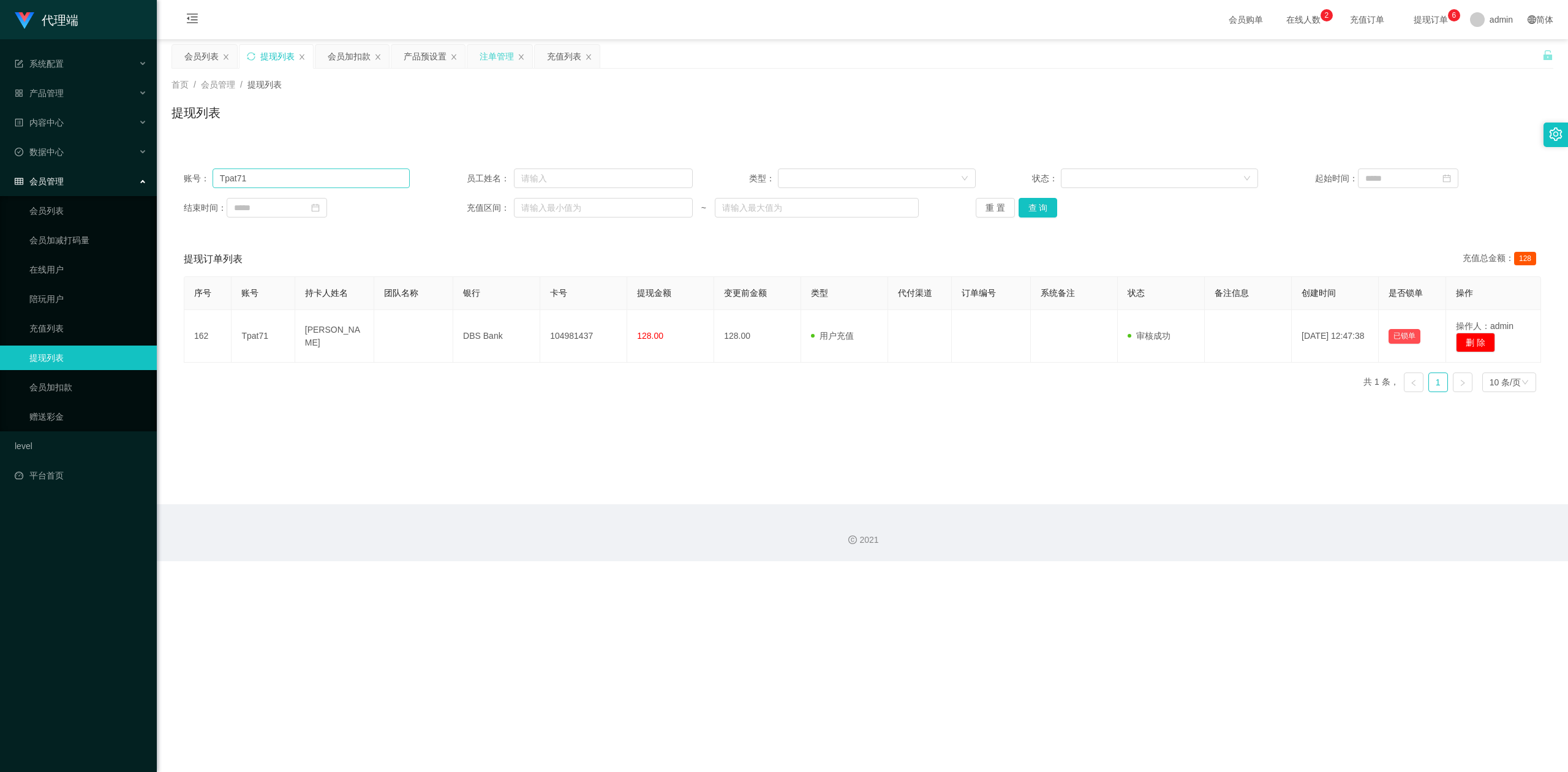
click at [358, 58] on div "会员加扣款" at bounding box center [349, 56] width 43 height 23
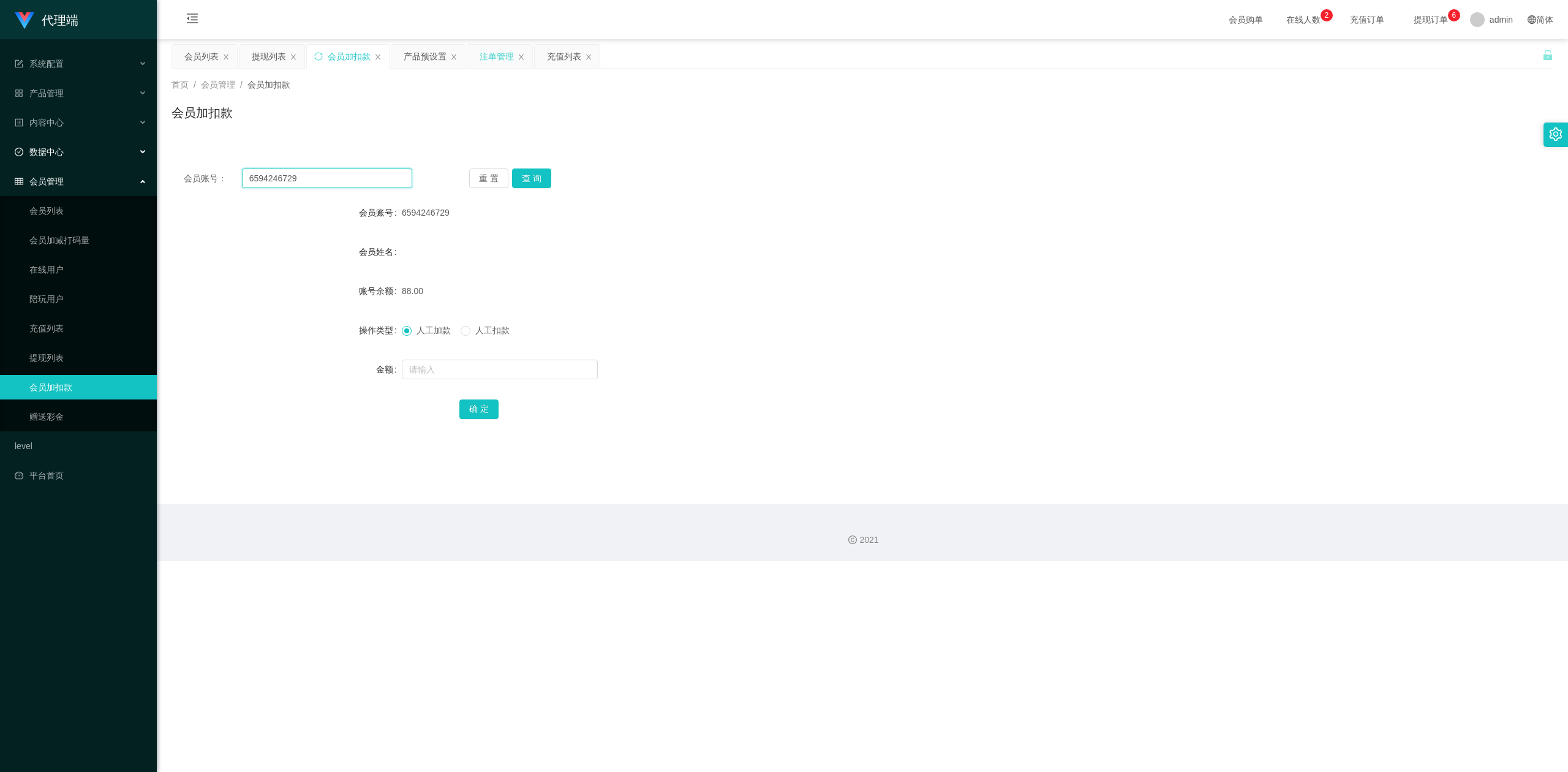
drag, startPoint x: 329, startPoint y: 179, endPoint x: 0, endPoint y: 150, distance: 330.3
click at [0, 150] on section "代理端 系统配置 系统配置列表 管理员列表 管理员分组 systemPays 产品管理 产品列表 产品预设置 开奖记录 注单管理 即时注单 内容中心 数据中心…" at bounding box center [784, 281] width 1568 height 561
paste input "text"
type input "6594246729"
click at [542, 175] on button "查 询" at bounding box center [531, 179] width 39 height 20
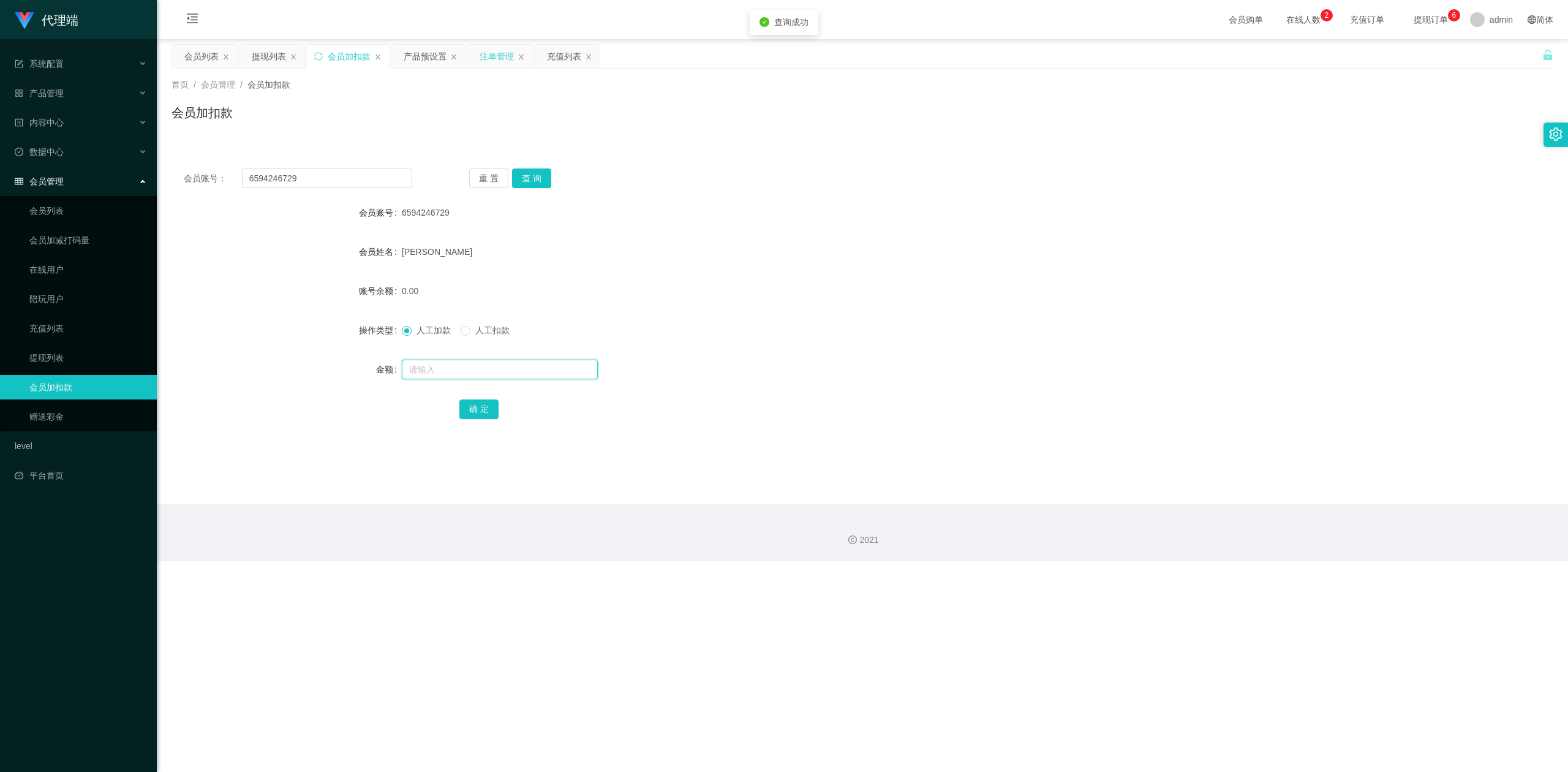
click at [426, 368] on input "text" at bounding box center [499, 370] width 196 height 20
type input "33"
click at [471, 402] on button "确 定" at bounding box center [479, 410] width 39 height 20
drag, startPoint x: 1055, startPoint y: 304, endPoint x: 1072, endPoint y: 304, distance: 17.0
click at [1064, 304] on form "会员账号 6594246729 会员姓名 [PERSON_NAME] 账号余额 33.00 操作类型 人工加款 人工扣款 金额 确 定" at bounding box center [863, 310] width 1382 height 220
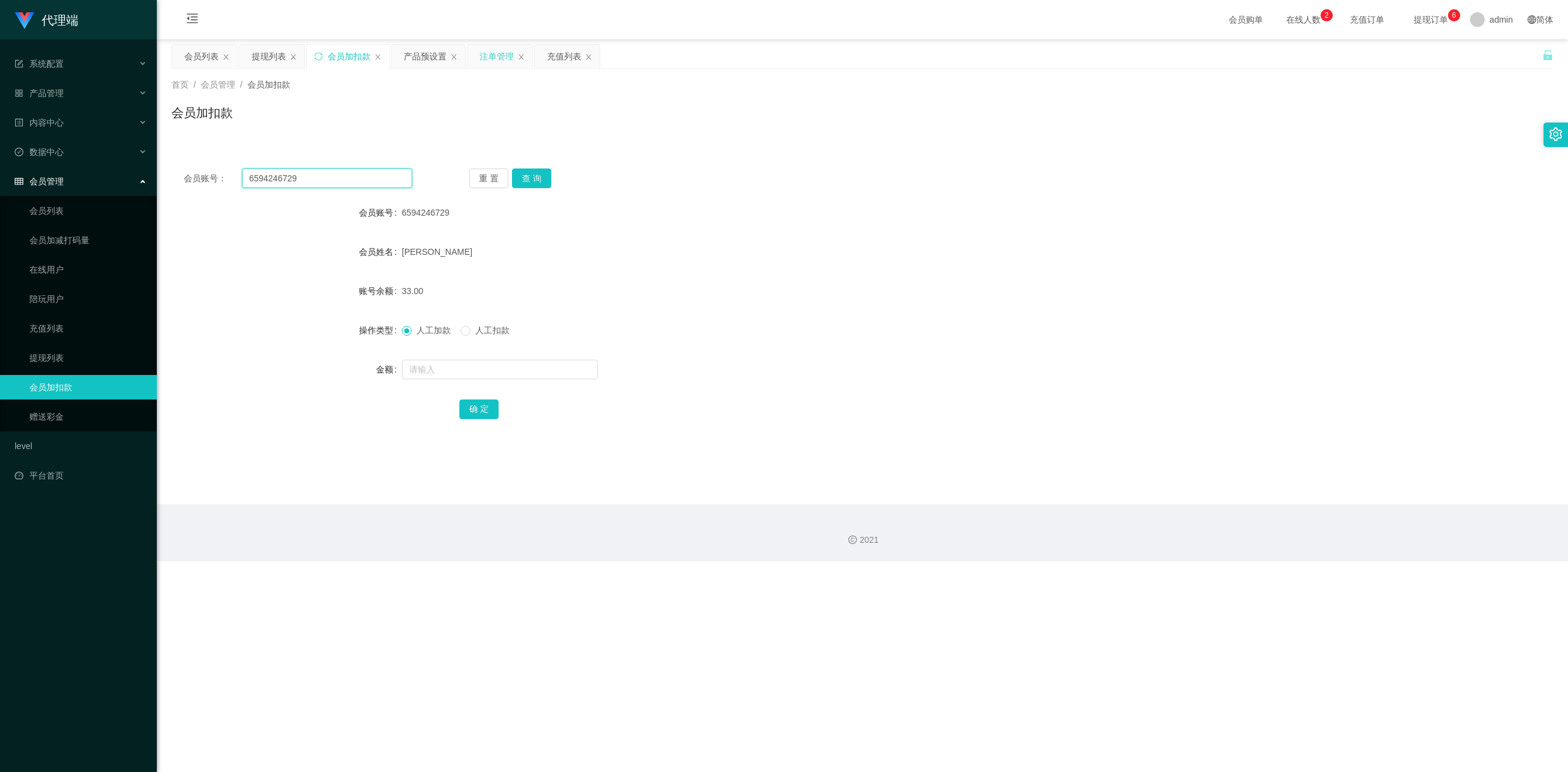
drag, startPoint x: 79, startPoint y: 165, endPoint x: 3, endPoint y: 163, distance: 76.0
click at [3, 163] on section "代理端 系统配置 系统配置列表 管理员列表 管理员分组 systemPays 产品管理 产品列表 产品预设置 开奖记录 注单管理 即时注单 内容中心 数据中心…" at bounding box center [784, 281] width 1568 height 561
click at [537, 177] on button "查 询" at bounding box center [531, 179] width 39 height 20
click at [455, 368] on input "text" at bounding box center [499, 370] width 196 height 20
type input "8"
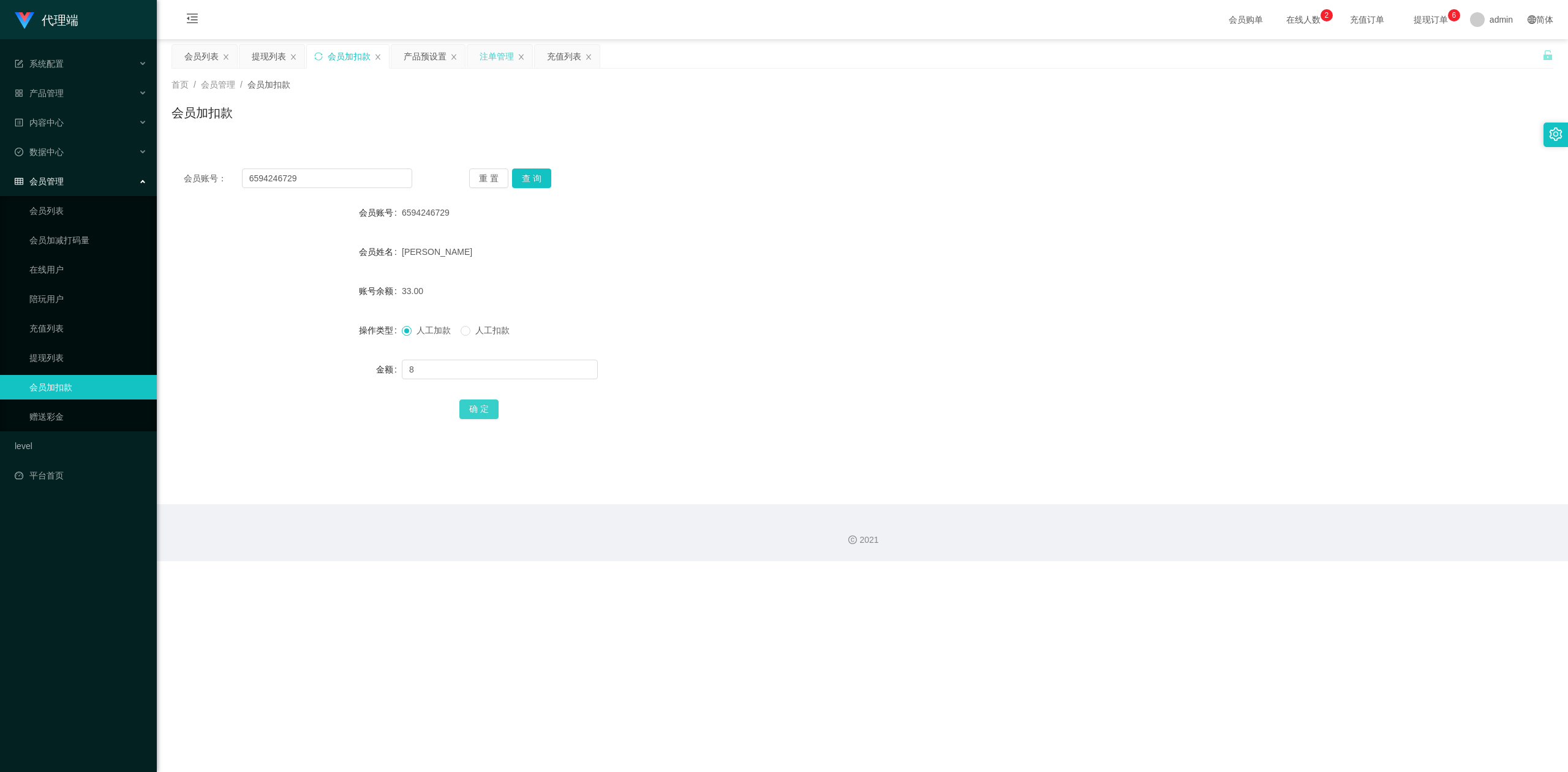
click at [481, 402] on button "确 定" at bounding box center [479, 410] width 39 height 20
click at [1013, 288] on div "41.00" at bounding box center [804, 291] width 806 height 25
drag, startPoint x: 322, startPoint y: 172, endPoint x: 0, endPoint y: 172, distance: 322.0
click at [0, 172] on section "代理端 系统配置 系统配置列表 管理员列表 管理员分组 systemPays 产品管理 产品列表 产品预设置 开奖记录 注单管理 即时注单 内容中心 数据中心…" at bounding box center [784, 281] width 1568 height 561
paste input "Tpat71"
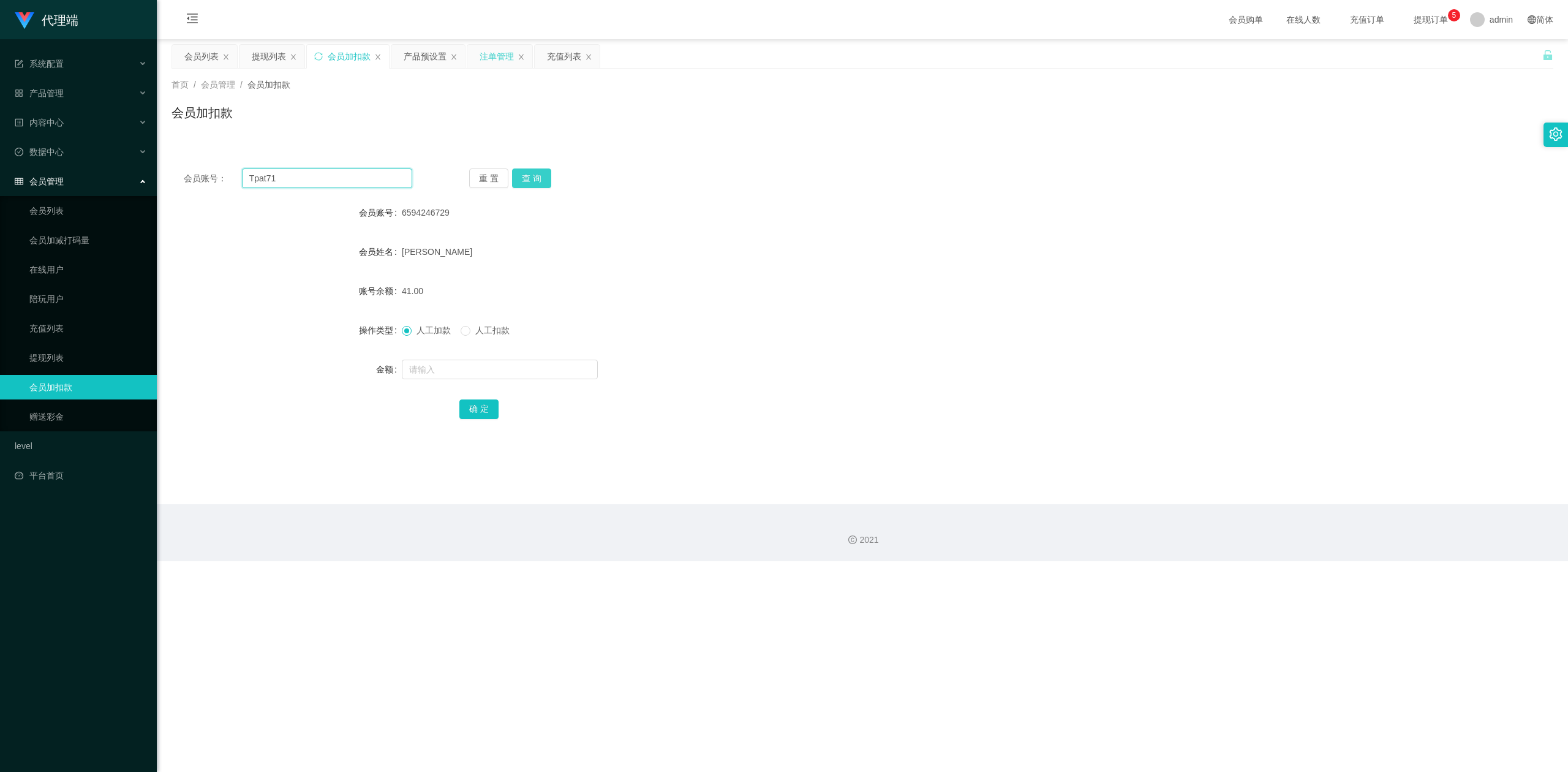
type input "Tpat71"
click at [546, 182] on button "查 询" at bounding box center [531, 179] width 39 height 20
click at [432, 366] on input "text" at bounding box center [499, 370] width 196 height 20
type input "8"
click at [486, 407] on button "确 定" at bounding box center [479, 410] width 39 height 20
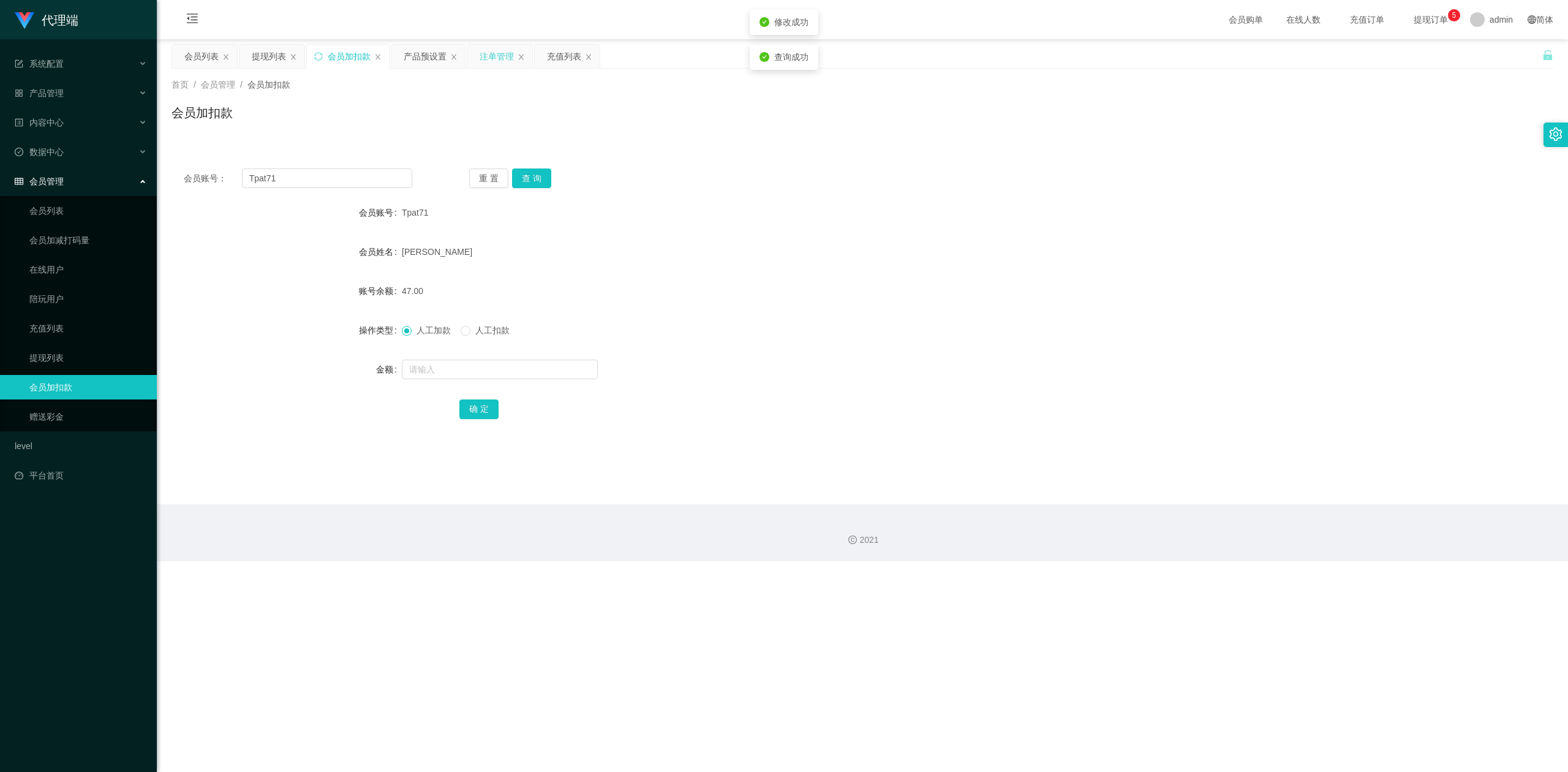
click at [927, 251] on div "[PERSON_NAME]" at bounding box center [804, 252] width 806 height 25
drag, startPoint x: 290, startPoint y: 179, endPoint x: 0, endPoint y: 171, distance: 290.1
click at [0, 171] on section "代理端 系统配置 系统配置列表 管理员列表 管理员分组 systemPays 产品管理 产品列表 产品预设置 开奖记录 注单管理 即时注单 内容中心 数据中心…" at bounding box center [784, 281] width 1568 height 561
paste input "6594246729"
type input "6594246729"
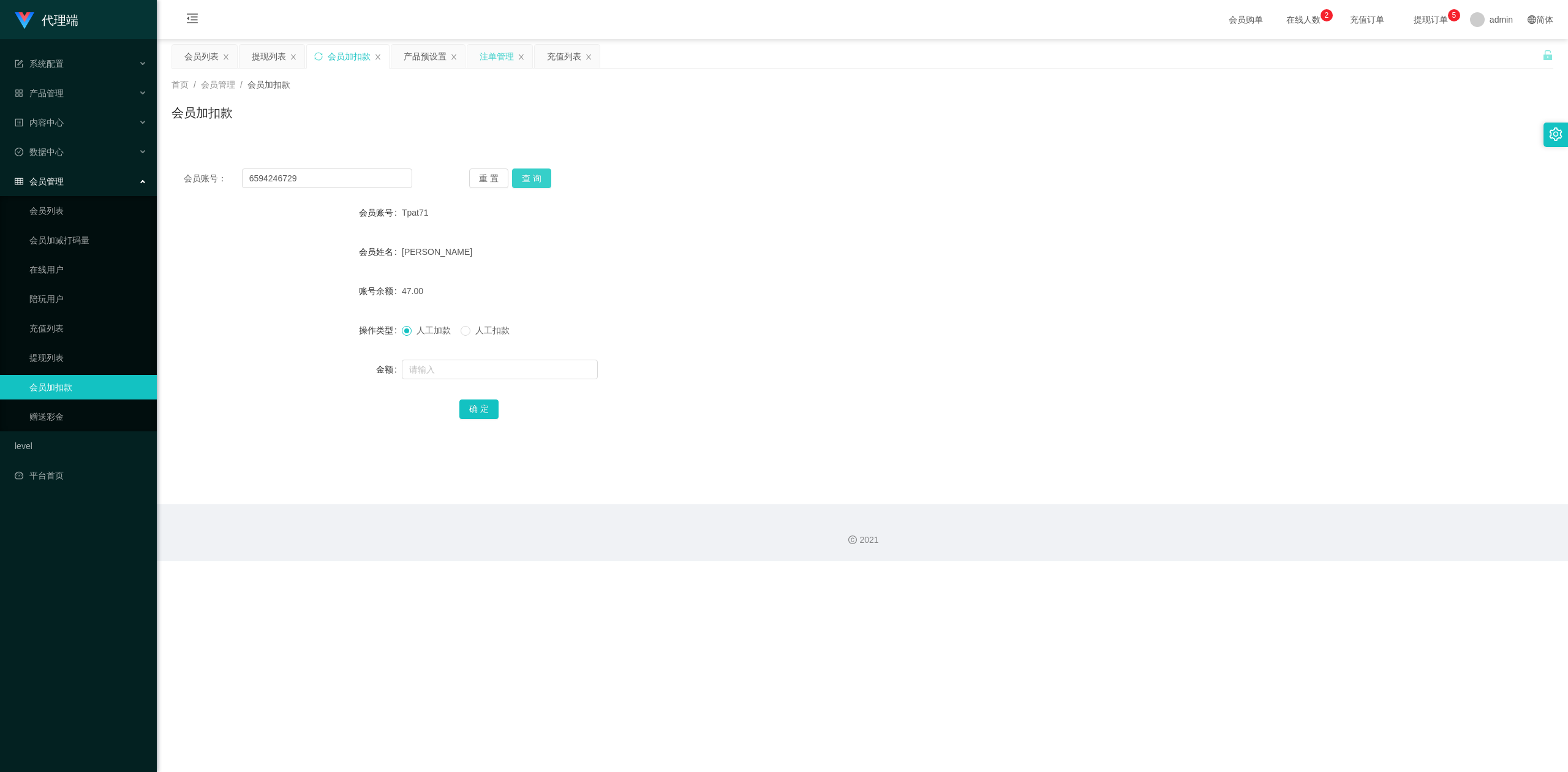
click at [522, 172] on button "查 询" at bounding box center [531, 179] width 39 height 20
click at [423, 368] on input "text" at bounding box center [499, 370] width 196 height 20
type input "8"
click at [474, 411] on button "确 定" at bounding box center [479, 410] width 39 height 20
click at [1167, 299] on div "49.00" at bounding box center [804, 291] width 806 height 25
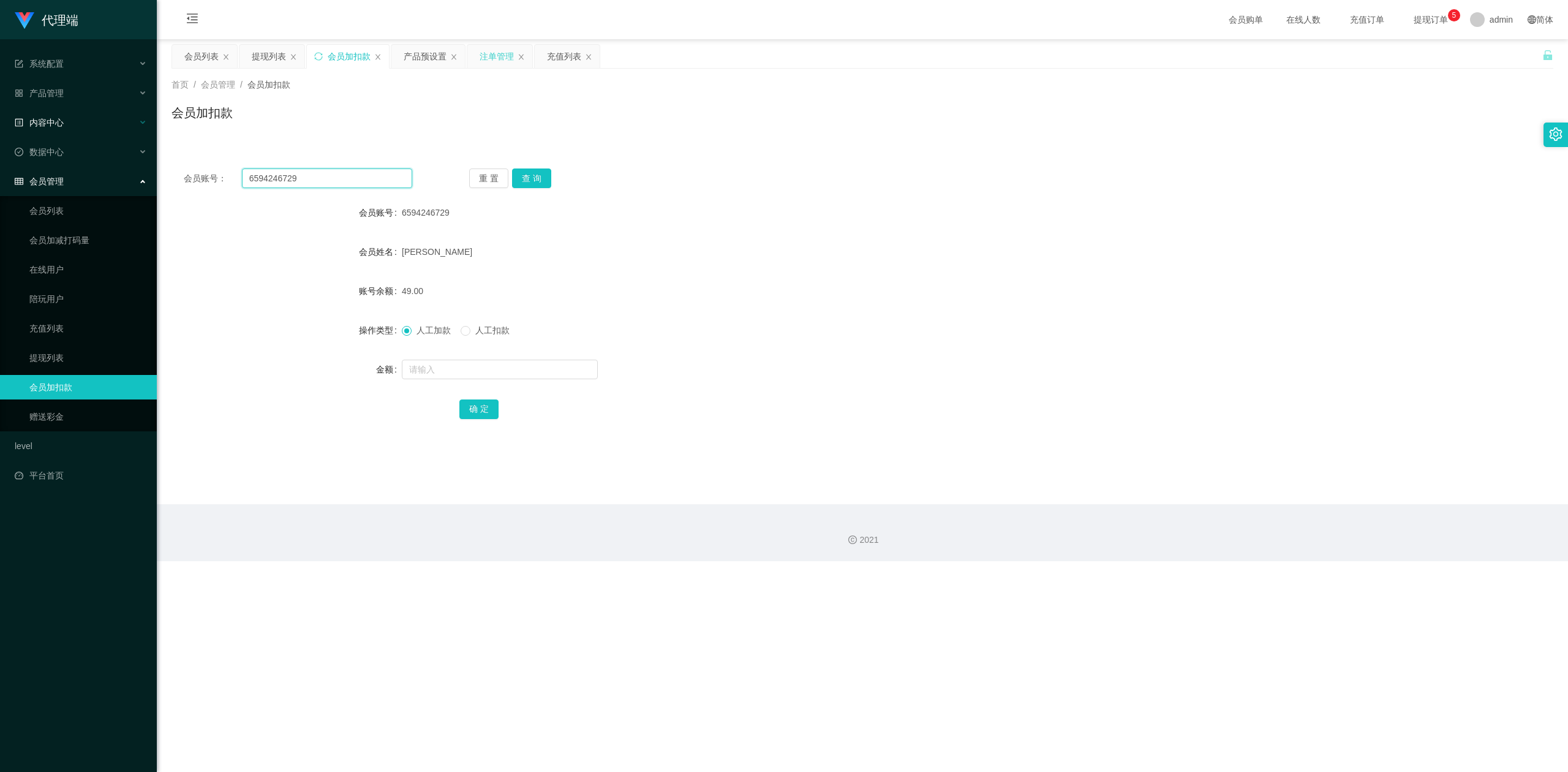
drag, startPoint x: 288, startPoint y: 178, endPoint x: 27, endPoint y: 129, distance: 265.6
click at [0, 129] on section "代理端 系统配置 系统配置列表 管理员列表 管理员分组 systemPays 产品管理 产品列表 产品预设置 开奖记录 注单管理 即时注单 内容中心 数据中心…" at bounding box center [784, 281] width 1568 height 561
paste input "Tpat71"
type input "Tpat71"
click at [529, 177] on button "查 询" at bounding box center [531, 179] width 39 height 20
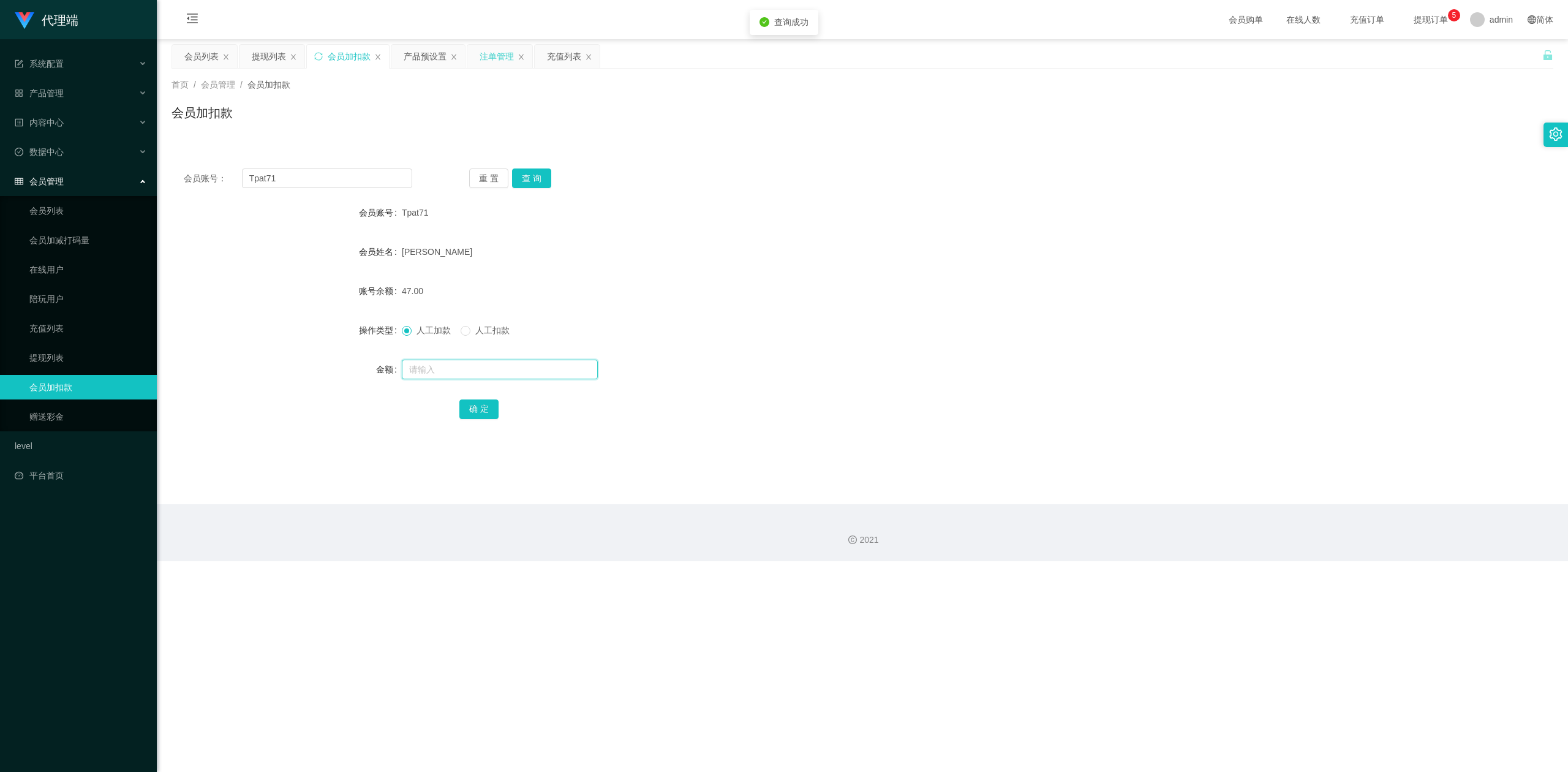
click at [437, 370] on input "text" at bounding box center [499, 370] width 196 height 20
type input "8"
click at [471, 410] on button "确 定" at bounding box center [479, 410] width 39 height 20
drag, startPoint x: 893, startPoint y: 266, endPoint x: 1096, endPoint y: 218, distance: 208.6
click at [895, 266] on form "会员账号 Tpat71 会员姓名 [PERSON_NAME] 账号余额 55.00 操作类型 人工加款 人工扣款 金额 确 定" at bounding box center [863, 310] width 1382 height 220
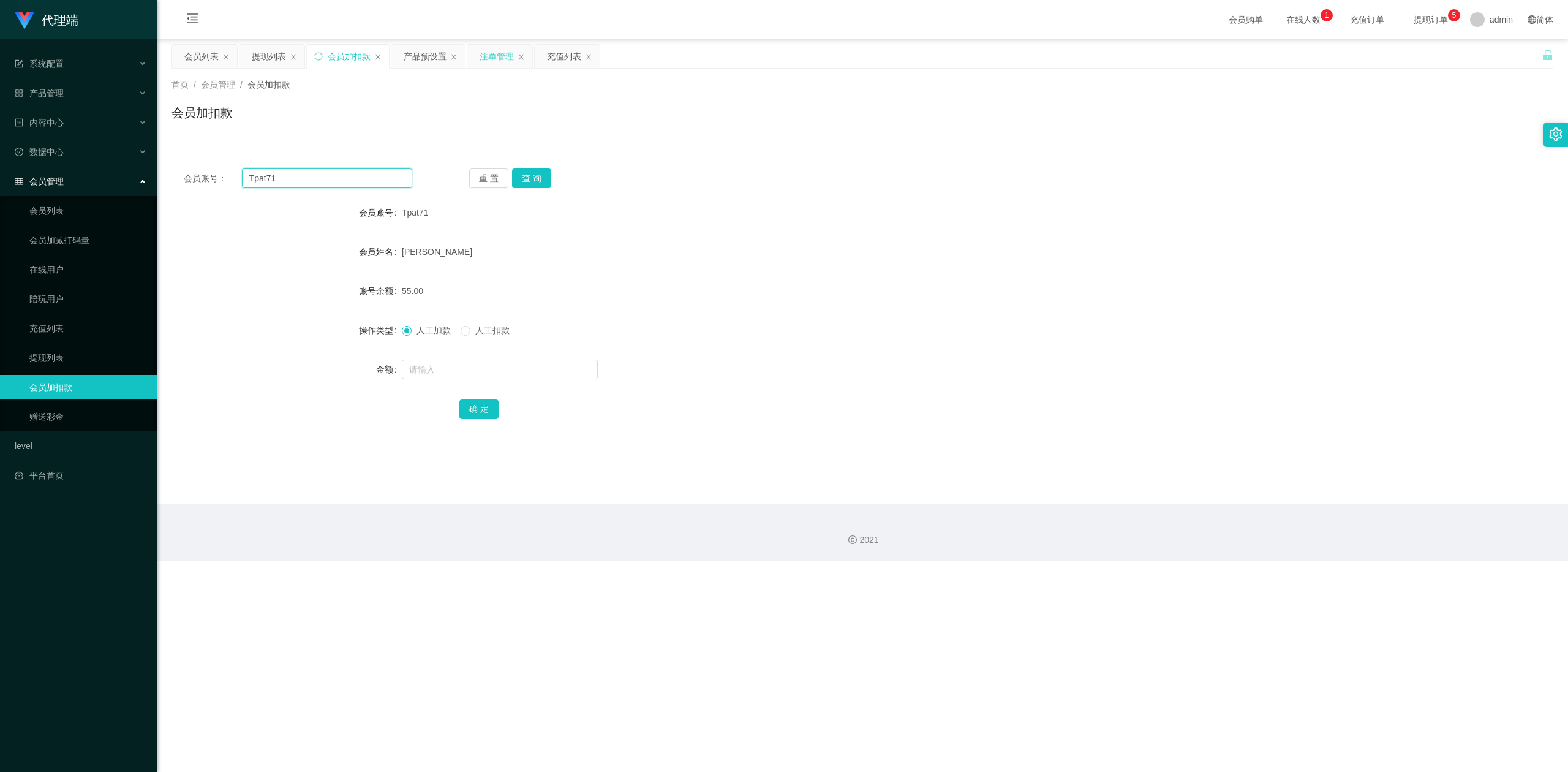
drag, startPoint x: 313, startPoint y: 179, endPoint x: 378, endPoint y: 171, distance: 65.5
click at [0, 123] on section "代理端 系统配置 系统配置列表 管理员列表 管理员分组 systemPays 产品管理 产品列表 产品预设置 开奖记录 注单管理 即时注单 内容中心 数据中心…" at bounding box center [784, 281] width 1568 height 561
click at [537, 172] on button "查 询" at bounding box center [531, 179] width 39 height 20
click at [423, 361] on input "text" at bounding box center [499, 370] width 196 height 20
type input "8"
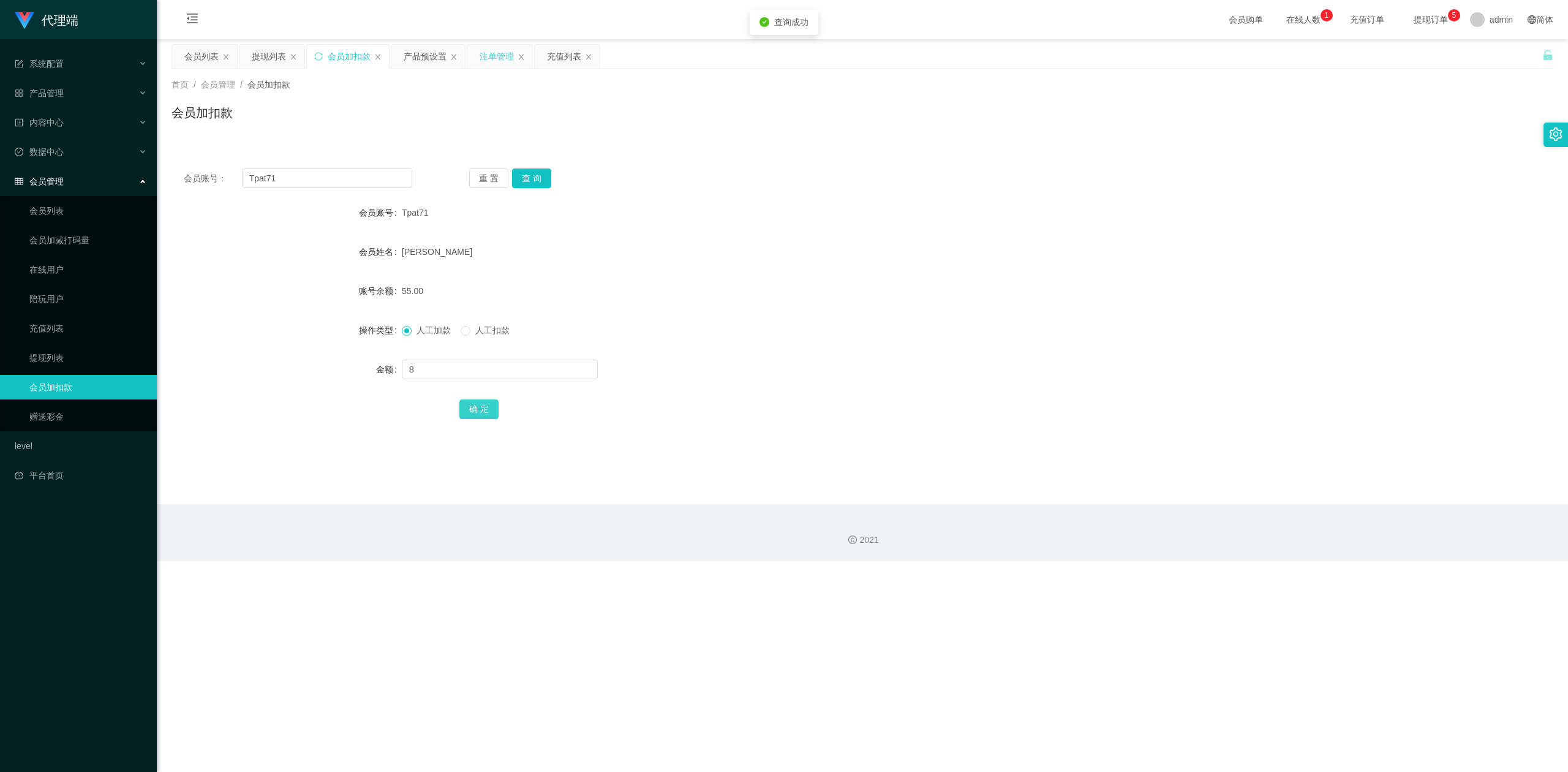
click at [468, 413] on button "确 定" at bounding box center [479, 410] width 39 height 20
drag, startPoint x: 1017, startPoint y: 330, endPoint x: 1042, endPoint y: 326, distance: 25.3
click at [1018, 330] on div "人工加款 人工扣款" at bounding box center [804, 330] width 806 height 25
drag, startPoint x: 332, startPoint y: 179, endPoint x: 0, endPoint y: 141, distance: 334.2
click at [0, 141] on section "代理端 系统配置 系统配置列表 管理员列表 管理员分组 systemPays 产品管理 产品列表 产品预设置 开奖记录 注单管理 即时注单 内容中心 数据中心…" at bounding box center [784, 281] width 1568 height 561
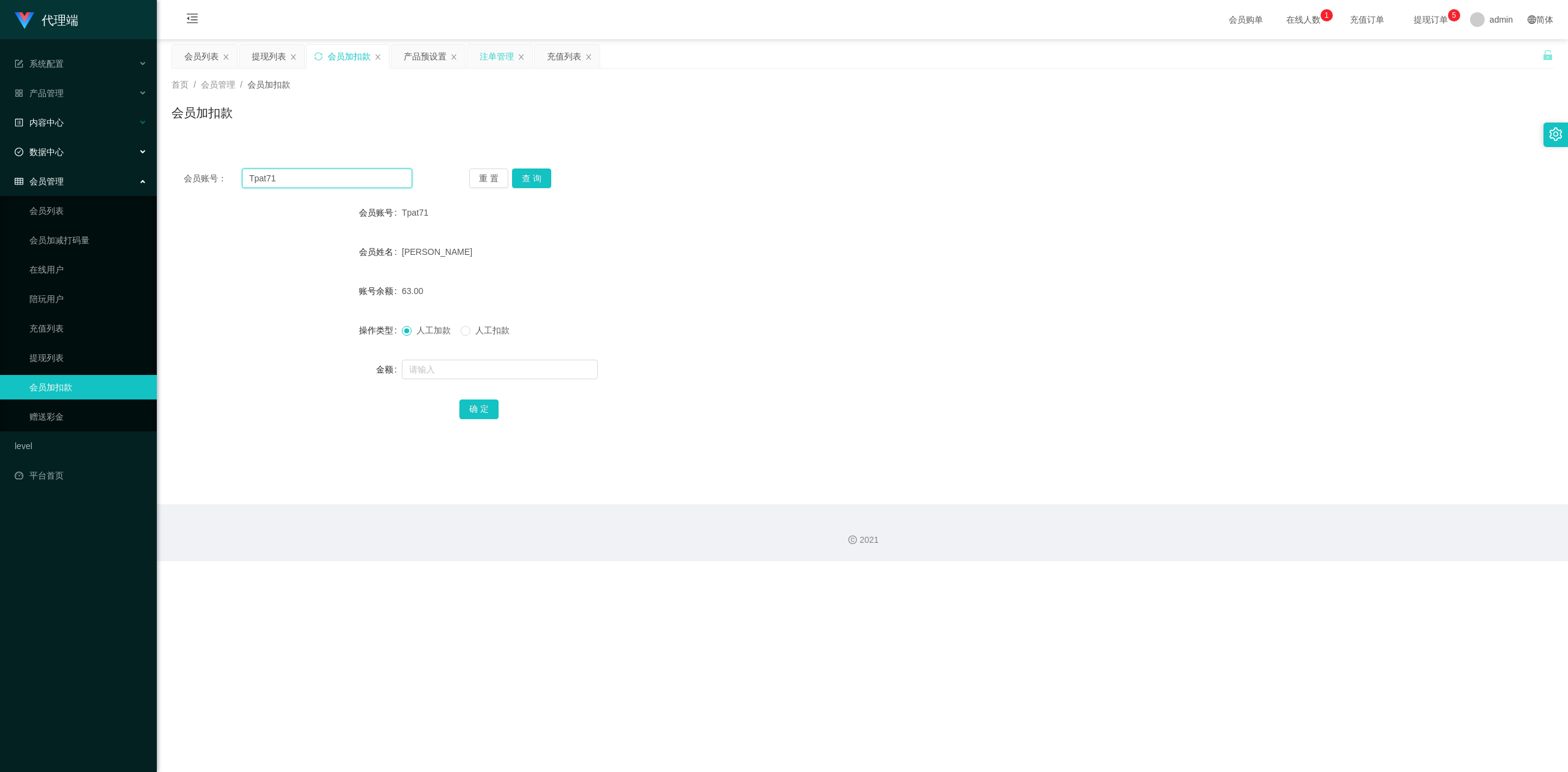
paste input "6594246729"
type input "6594246729"
click at [532, 175] on button "查 询" at bounding box center [531, 179] width 39 height 20
click at [420, 366] on input "text" at bounding box center [499, 370] width 196 height 20
type input "8"
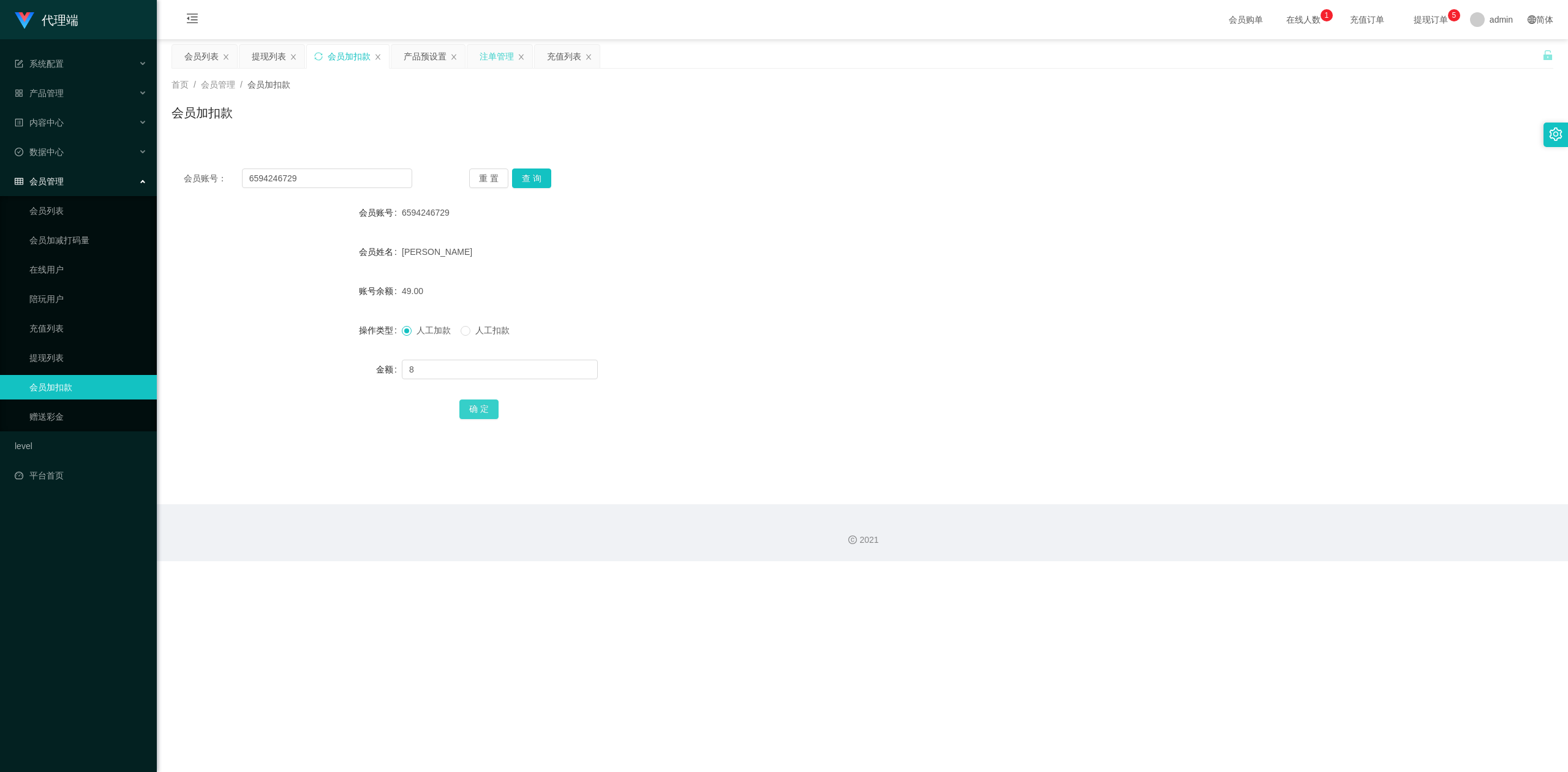
click at [490, 405] on button "确 定" at bounding box center [479, 410] width 39 height 20
click at [1142, 223] on div "6594246729" at bounding box center [804, 212] width 806 height 25
drag, startPoint x: 319, startPoint y: 179, endPoint x: 3, endPoint y: 133, distance: 319.3
click at [0, 131] on section "代理端 系统配置 系统配置列表 管理员列表 管理员分组 systemPays 产品管理 产品列表 产品预设置 开奖记录 注单管理 即时注单 内容中心 数据中心…" at bounding box center [784, 281] width 1568 height 561
paste input "Tpat71"
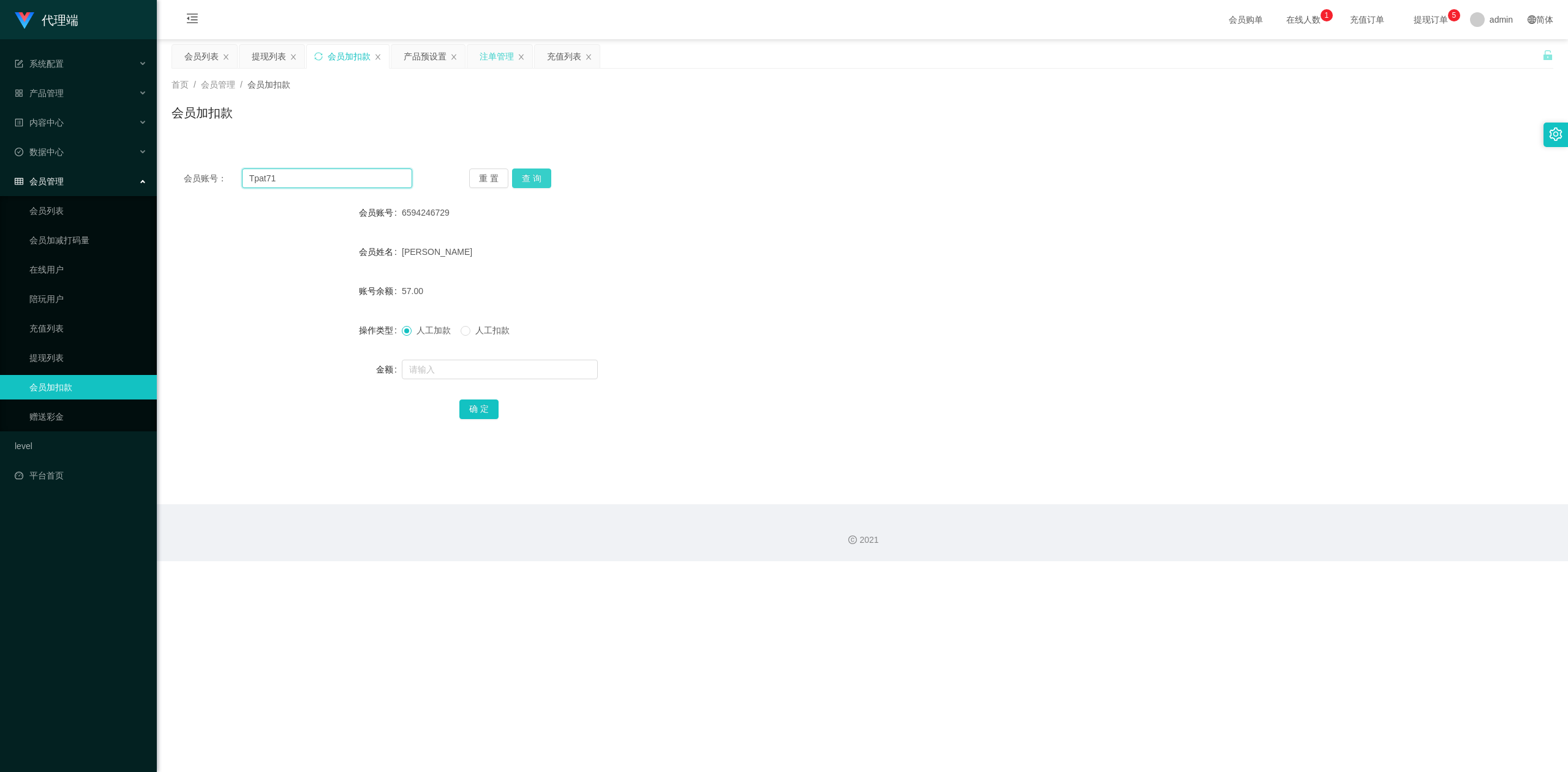
type input "Tpat71"
click at [540, 175] on button "查 询" at bounding box center [531, 179] width 39 height 20
click at [422, 370] on input "text" at bounding box center [499, 370] width 196 height 20
type input "8"
click at [479, 400] on button "确 定" at bounding box center [479, 410] width 39 height 20
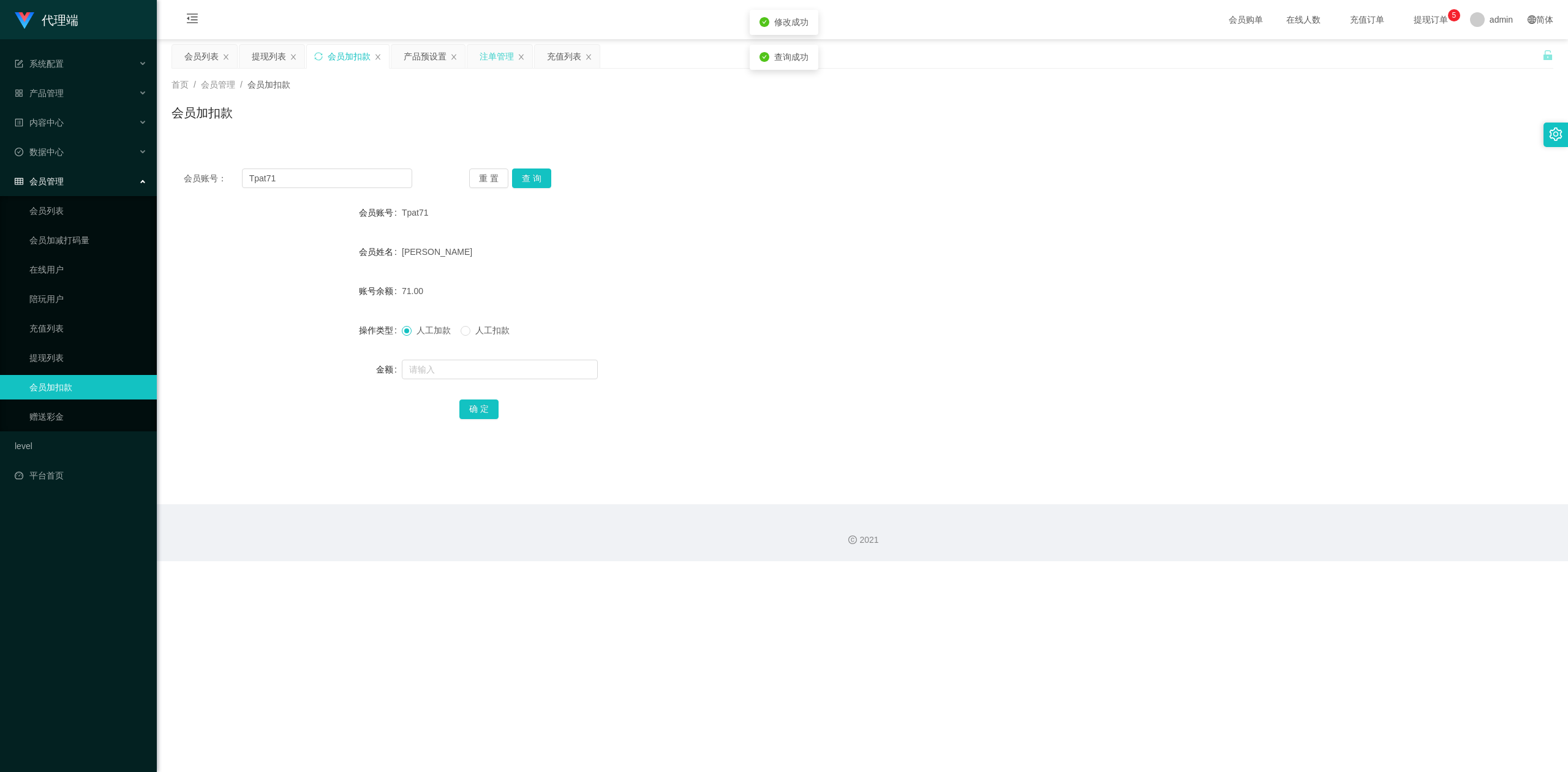
click at [1159, 271] on form "会员账号 Tpat71 会员姓名 [PERSON_NAME] 账号余额 71.00 操作类型 人工加款 人工扣款 金额 确 定" at bounding box center [863, 310] width 1382 height 220
drag, startPoint x: 322, startPoint y: 182, endPoint x: 0, endPoint y: 127, distance: 326.7
click at [0, 127] on section "代理端 系统配置 系统配置列表 管理员列表 管理员分组 systemPays 产品管理 产品列表 产品预设置 开奖记录 注单管理 即时注单 内容中心 数据中心…" at bounding box center [784, 281] width 1568 height 561
paste input "6594246729"
type input "6594246729"
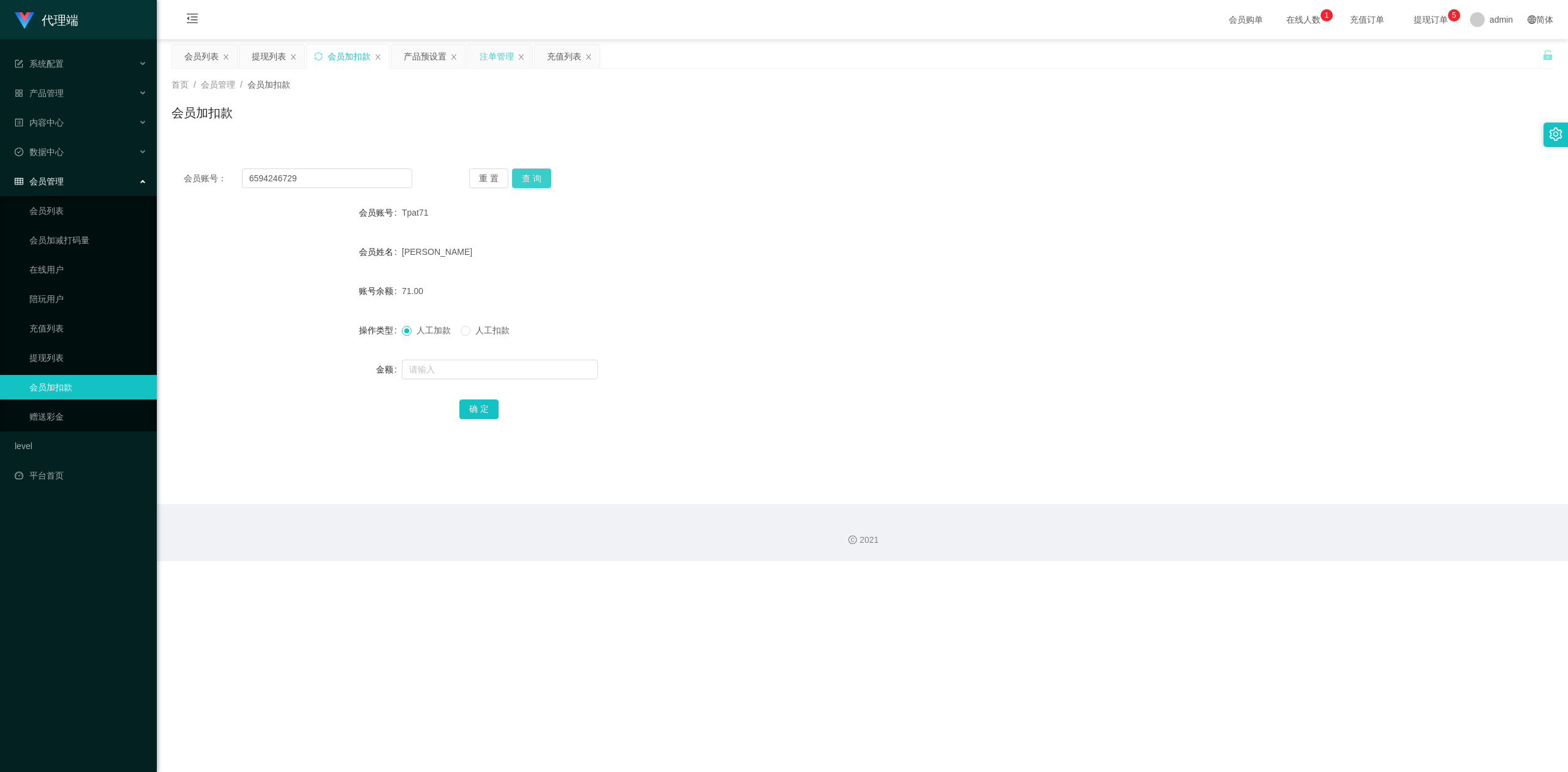
click at [529, 178] on button "查 询" at bounding box center [531, 179] width 39 height 20
click at [434, 370] on input "text" at bounding box center [499, 370] width 196 height 20
type input "8"
click at [469, 412] on button "确 定" at bounding box center [479, 410] width 39 height 20
drag, startPoint x: 1325, startPoint y: 342, endPoint x: 1333, endPoint y: 334, distance: 11.3
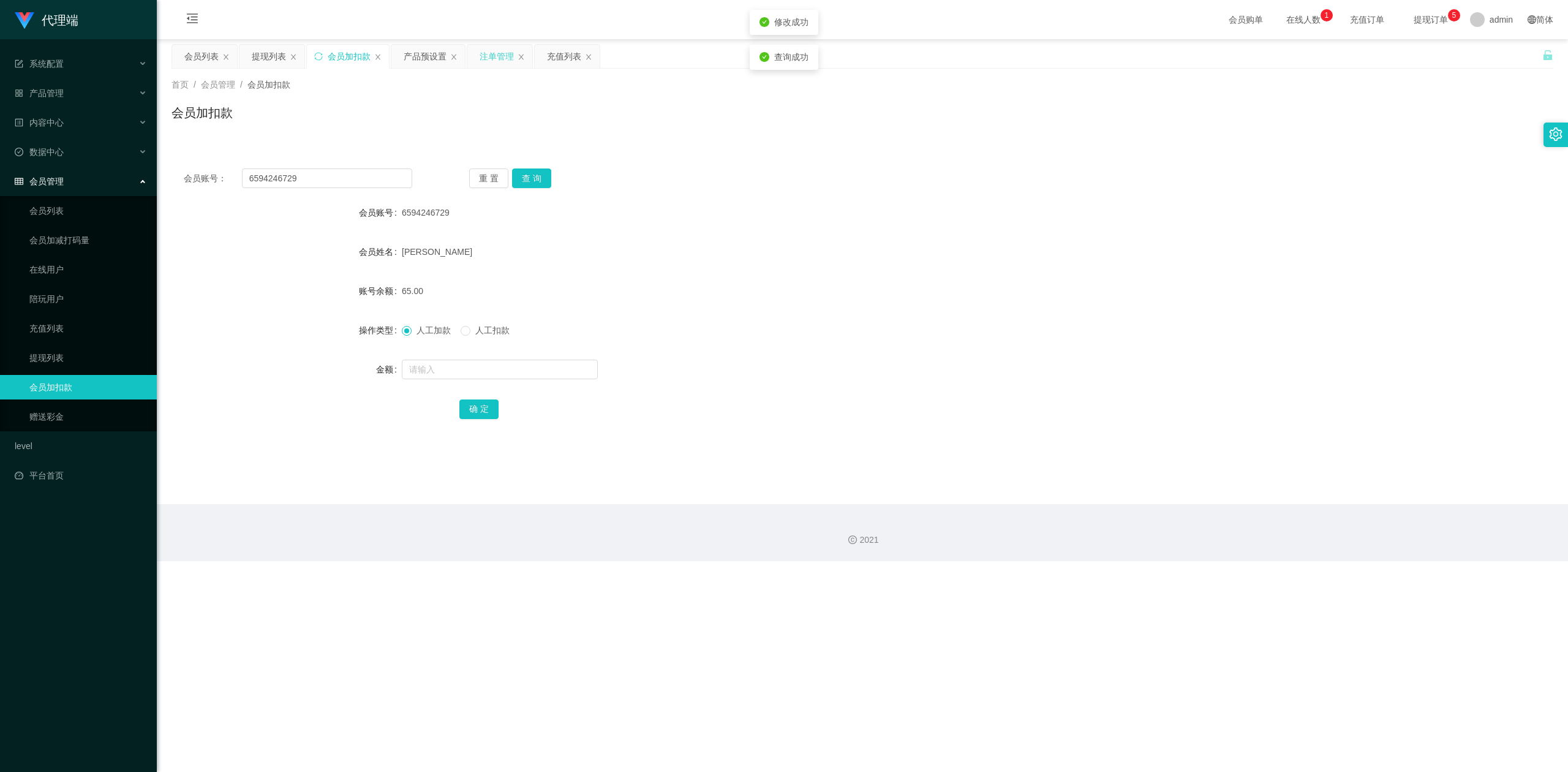
click at [1333, 334] on div "操作类型 人工加款 人工扣款" at bounding box center [863, 330] width 1382 height 25
click at [0, 125] on section "代理端 系统配置 系统配置列表 管理员列表 管理员分组 systemPays 产品管理 产品列表 产品预设置 开奖记录 注单管理 即时注单 内容中心 数据中心…" at bounding box center [784, 281] width 1568 height 561
paste input "Lixin"
type input "Lixin"
click at [513, 174] on button "查 询" at bounding box center [531, 179] width 39 height 20
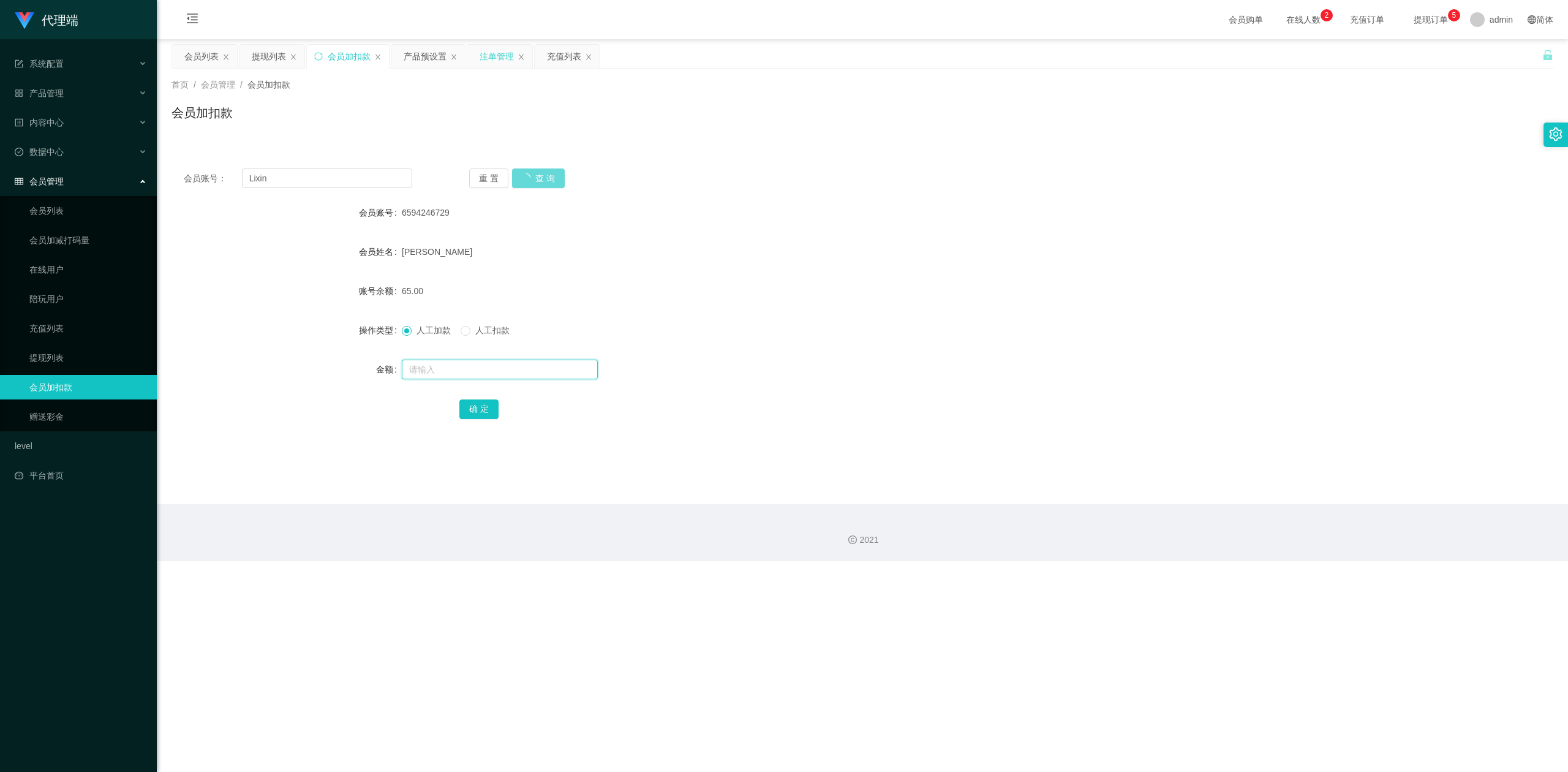
click at [434, 365] on input "text" at bounding box center [499, 370] width 196 height 20
type input "88"
click at [496, 417] on button "确 定" at bounding box center [479, 410] width 39 height 20
click at [1054, 232] on form "会员账号 Lixin 会员姓名 账号余额 88.00 操作类型 人工加款 人工扣款 金额 确 定" at bounding box center [863, 310] width 1382 height 220
click at [0, 114] on section "代理端 系统配置 系统配置列表 管理员列表 管理员分组 systemPays 产品管理 产品列表 产品预设置 开奖记录 注单管理 即时注单 内容中心 数据中心…" at bounding box center [784, 281] width 1568 height 561
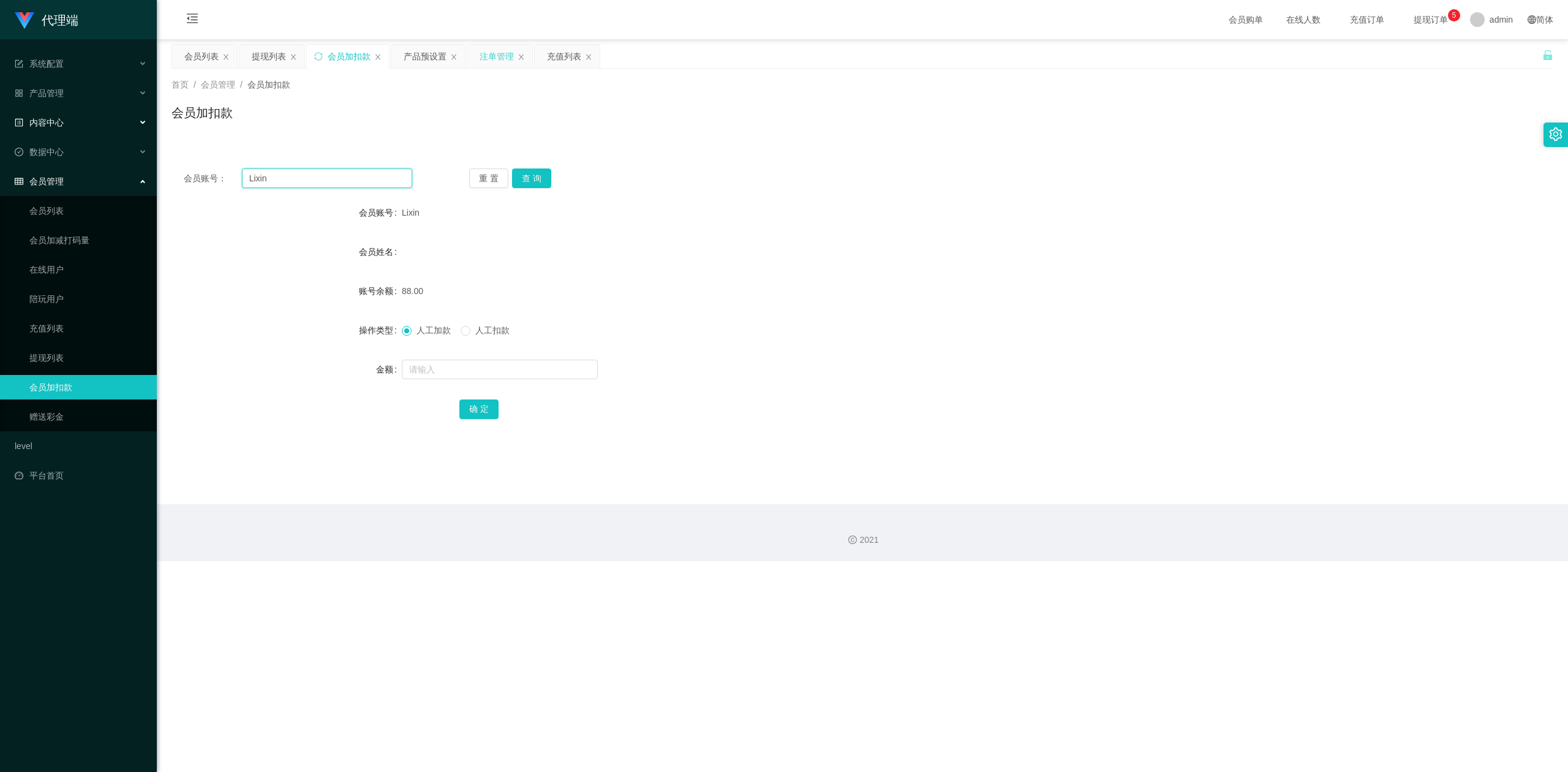
paste input "Tpat71"
type input "Tpat71"
click at [539, 172] on button "查 询" at bounding box center [531, 179] width 39 height 20
click at [449, 371] on input "text" at bounding box center [499, 370] width 196 height 20
type input "139.28"
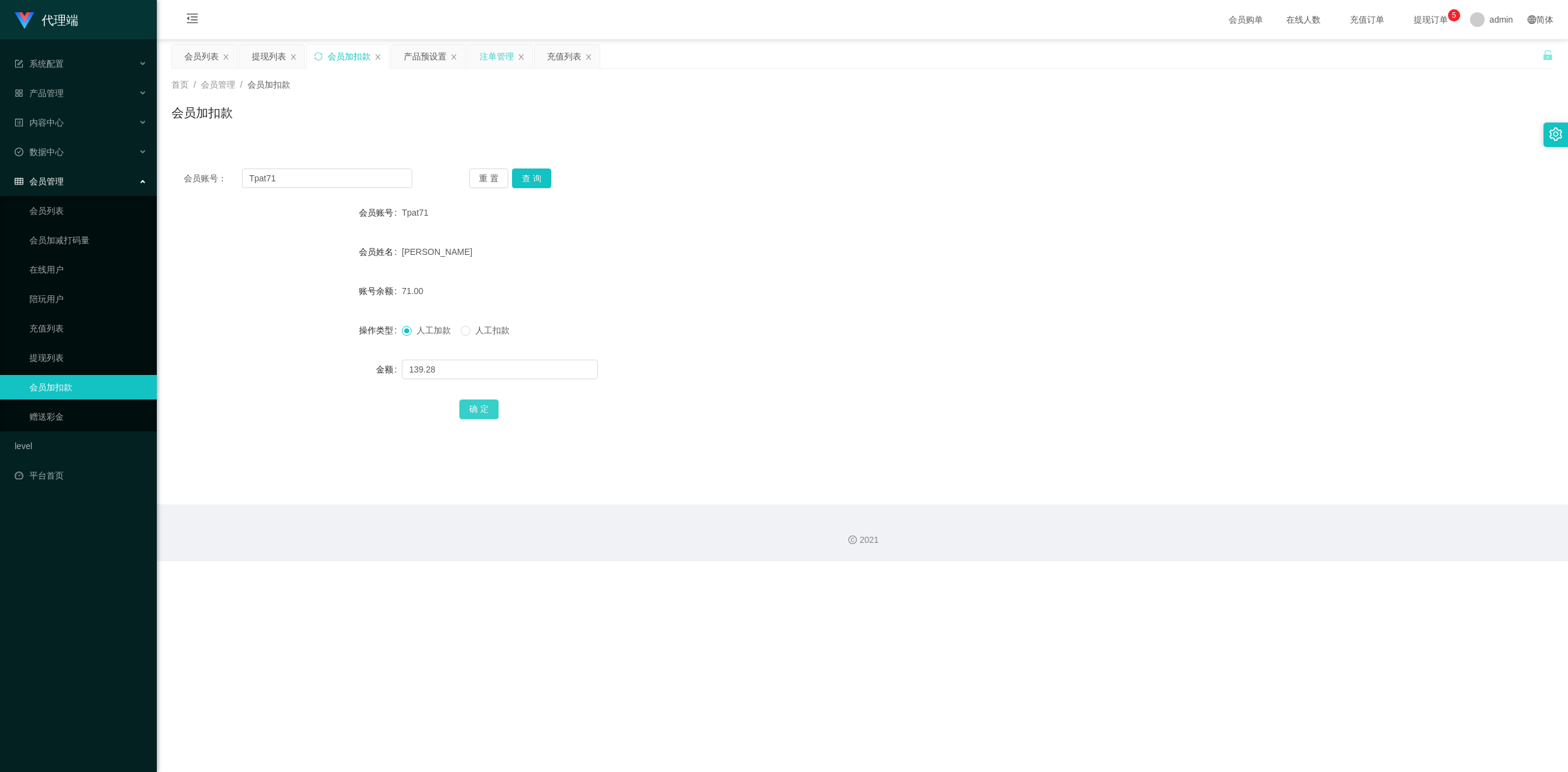
click at [474, 405] on button "确 定" at bounding box center [479, 410] width 39 height 20
click at [660, 324] on div "人工加款 人工扣款" at bounding box center [804, 330] width 806 height 25
click at [647, 320] on div "人工加款 人工扣款" at bounding box center [804, 330] width 806 height 25
click at [643, 180] on div "重 置 查 询" at bounding box center [583, 179] width 228 height 20
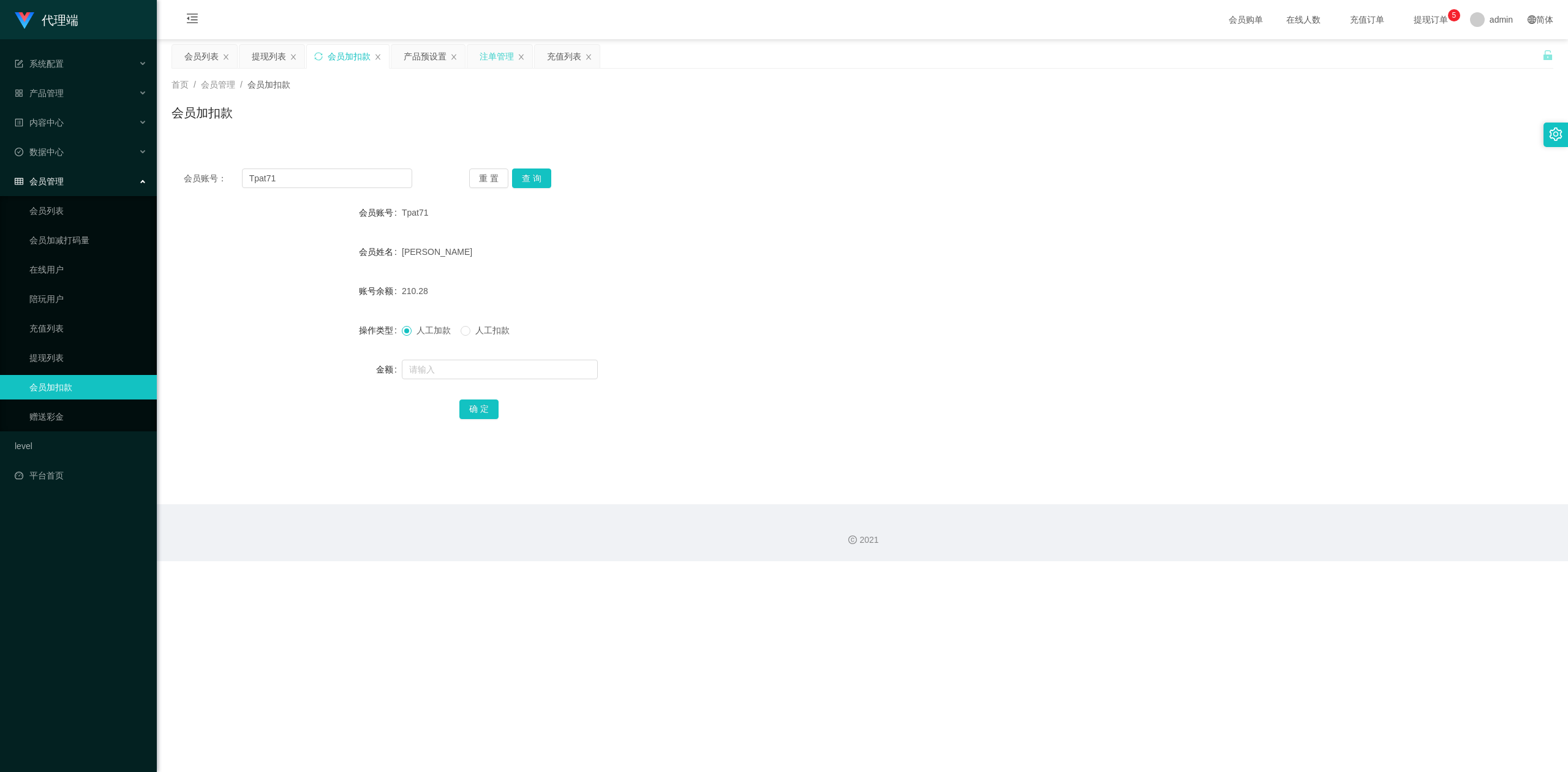
click at [401, 111] on div "会员加扣款" at bounding box center [863, 118] width 1382 height 28
click at [864, 221] on div "Tpat71" at bounding box center [804, 212] width 806 height 25
click at [899, 249] on div "[PERSON_NAME]" at bounding box center [804, 252] width 806 height 25
drag, startPoint x: 246, startPoint y: 177, endPoint x: 0, endPoint y: 177, distance: 246.0
click at [0, 177] on section "代理端 系统配置 系统配置列表 管理员列表 管理员分组 systemPays 产品管理 产品列表 产品预设置 开奖记录 注单管理 即时注单 内容中心 数据中心…" at bounding box center [784, 281] width 1568 height 561
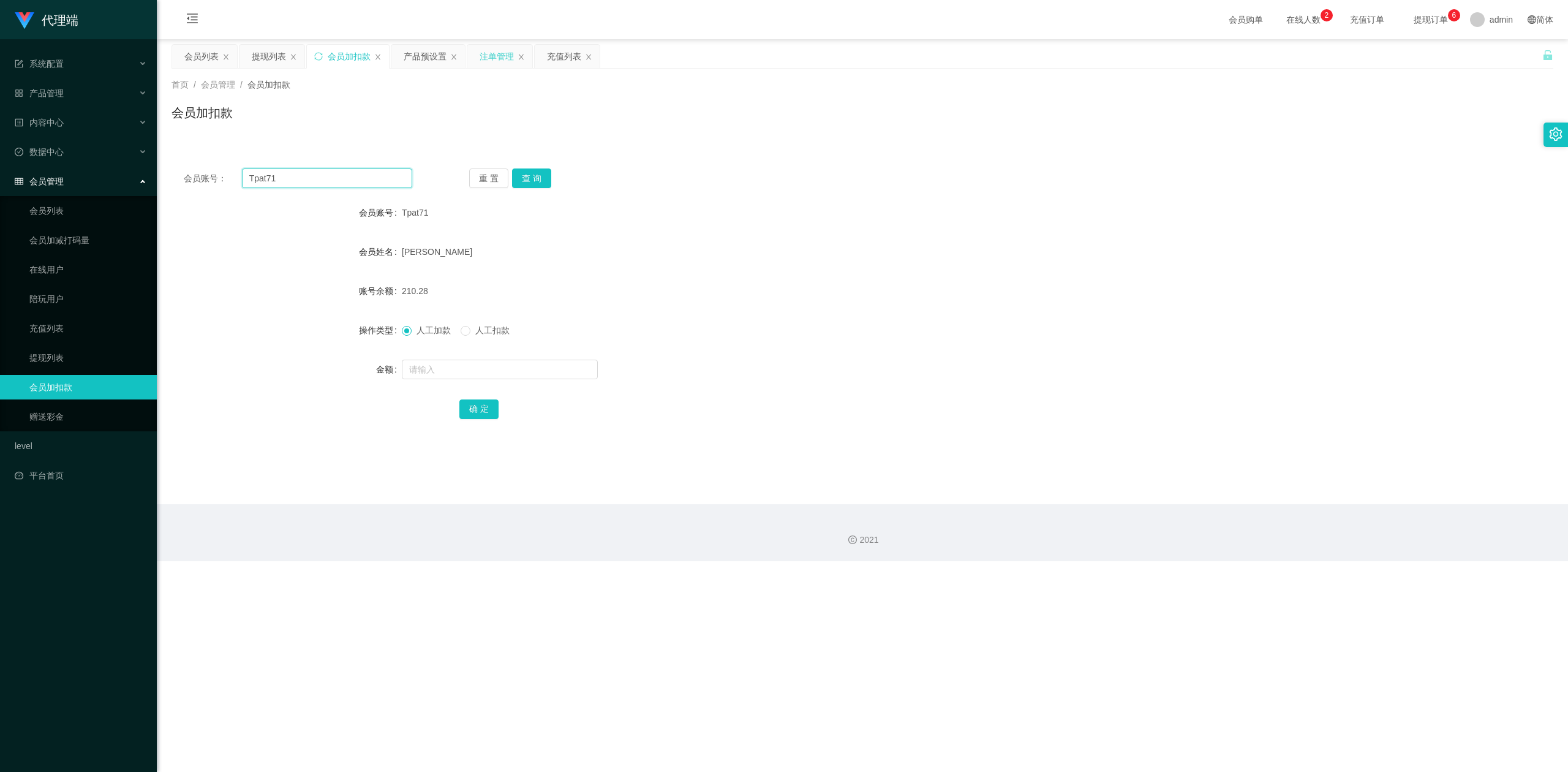
paste input "6594246729"
type input "6594246729"
drag, startPoint x: 536, startPoint y: 182, endPoint x: 534, endPoint y: 201, distance: 19.1
click at [534, 201] on div "会员账号： 6594246729 重 置 查 询 会员账号 Tpat71 会员姓名 [PERSON_NAME] 账号余额 210.28 操作类型 人工加款 人…" at bounding box center [863, 302] width 1382 height 291
click at [537, 184] on button "查 询" at bounding box center [531, 179] width 39 height 20
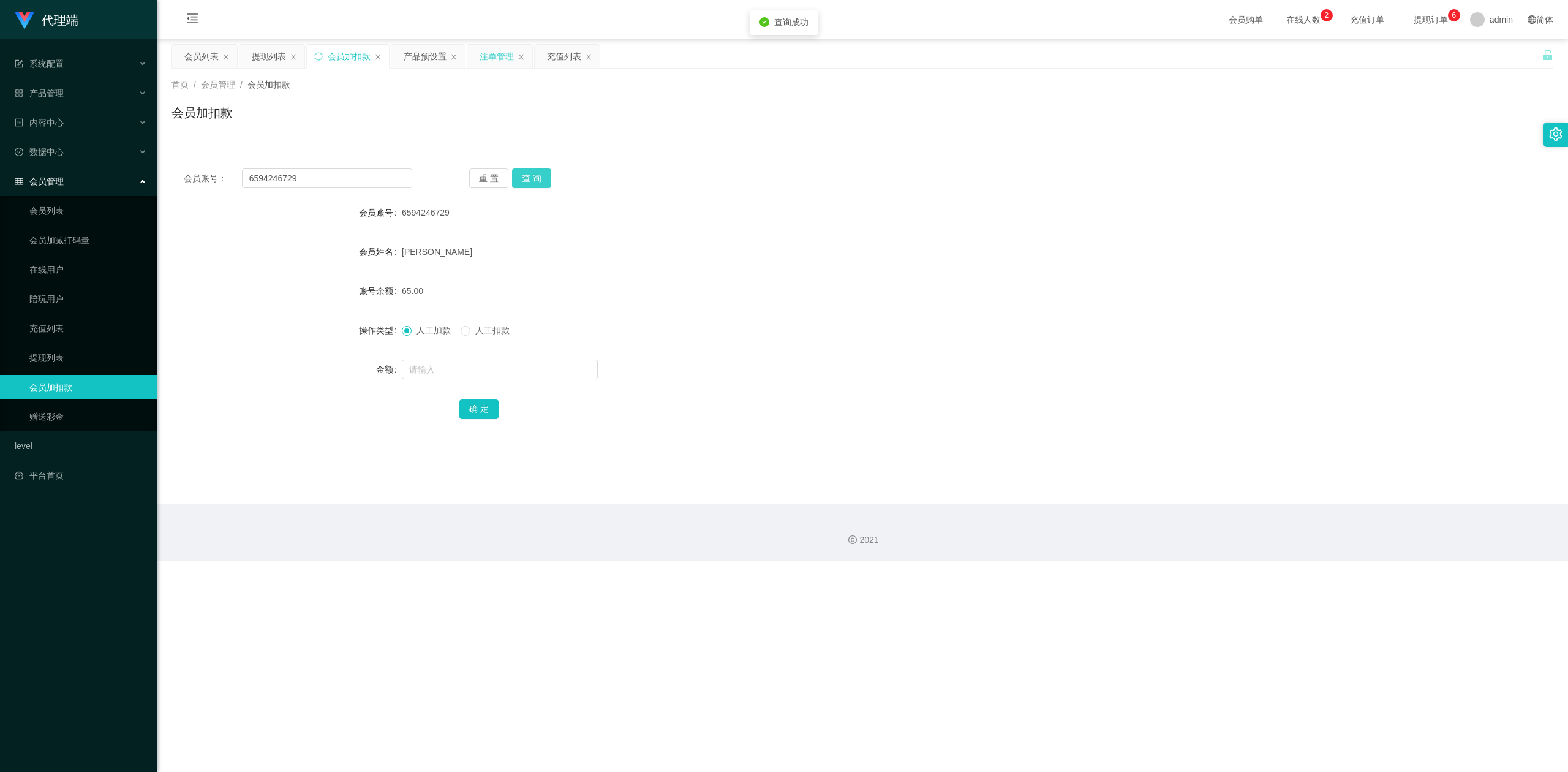
click at [537, 184] on button "查 询" at bounding box center [531, 179] width 39 height 20
drag, startPoint x: 1187, startPoint y: 204, endPoint x: 1208, endPoint y: 174, distance: 36.6
click at [1187, 204] on div "6594246729" at bounding box center [804, 212] width 806 height 25
click at [422, 56] on div "产品预设置" at bounding box center [425, 56] width 43 height 23
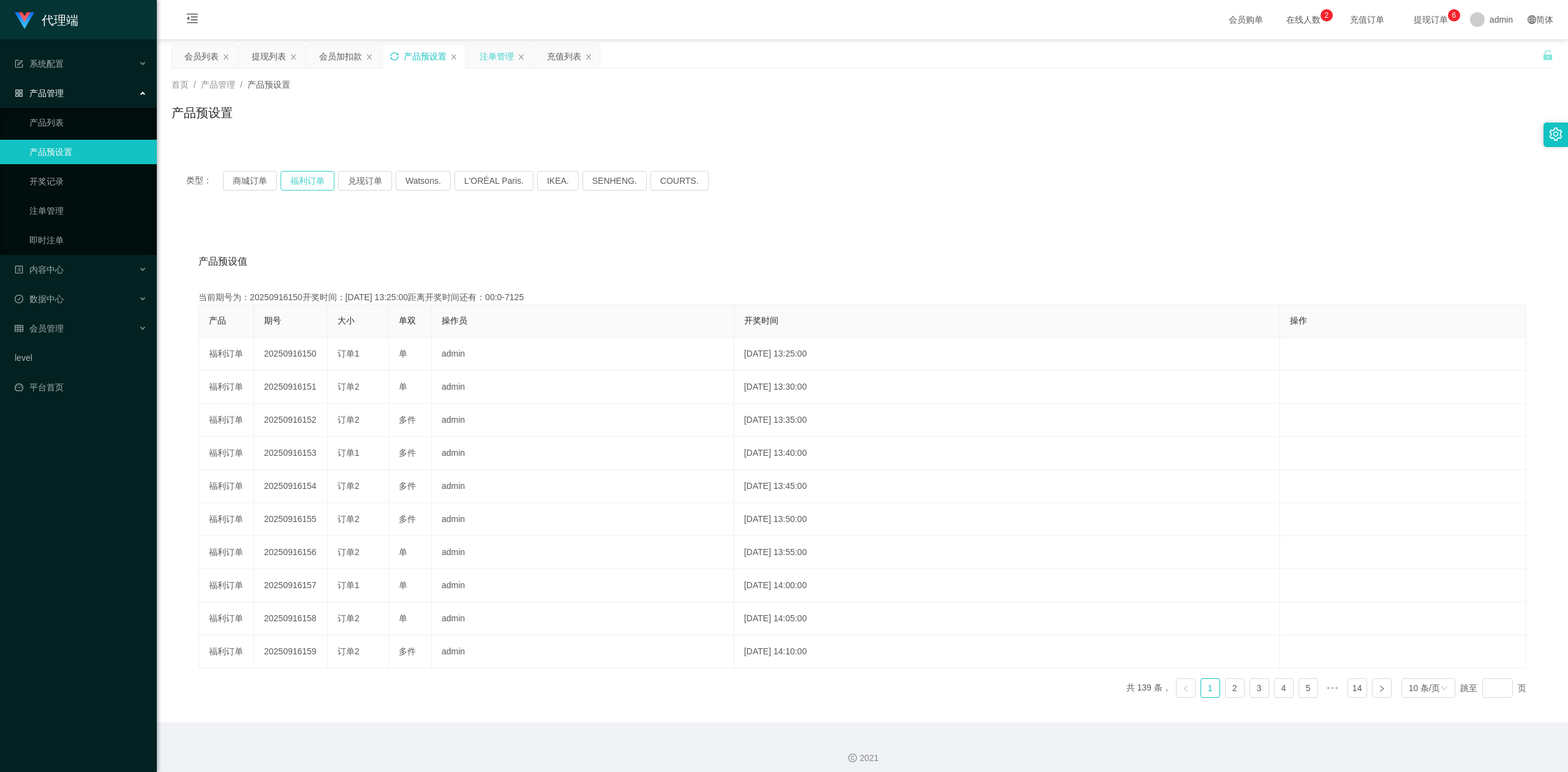
click at [305, 179] on button "福利订单" at bounding box center [307, 180] width 54 height 20
click at [1150, 117] on div "产品预设置" at bounding box center [863, 118] width 1382 height 28
click at [313, 179] on button "福利订单" at bounding box center [307, 180] width 54 height 20
click at [311, 177] on button "福利订单" at bounding box center [307, 180] width 54 height 20
click at [298, 182] on button "福利订单" at bounding box center [307, 180] width 54 height 20
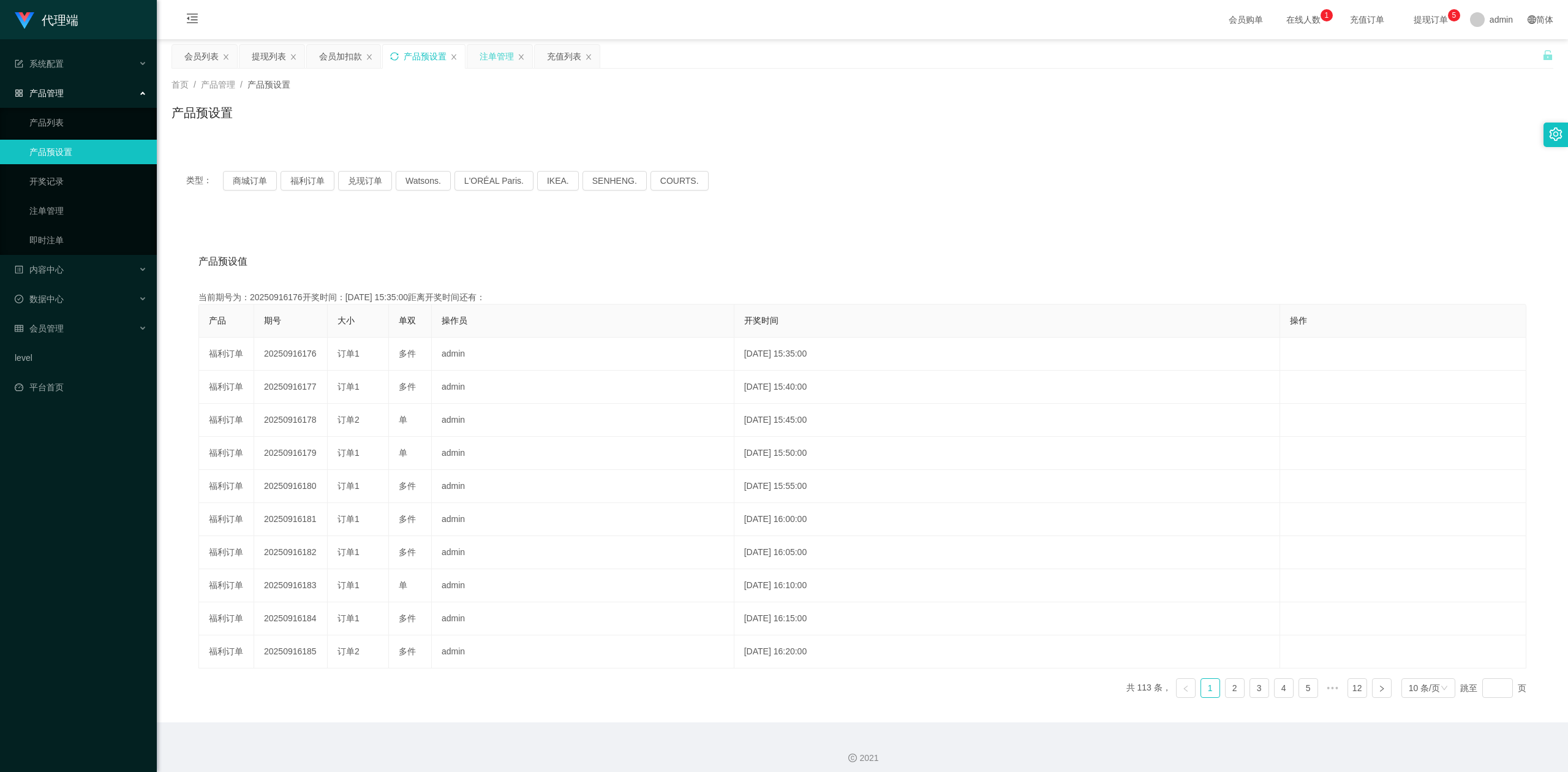
drag, startPoint x: 462, startPoint y: 98, endPoint x: 1228, endPoint y: 43, distance: 768.0
click at [472, 98] on div "首页 / 产品管理 / 产品预设置 / 产品预设置" at bounding box center [863, 105] width 1382 height 53
click at [333, 59] on div "会员加扣款" at bounding box center [340, 56] width 43 height 23
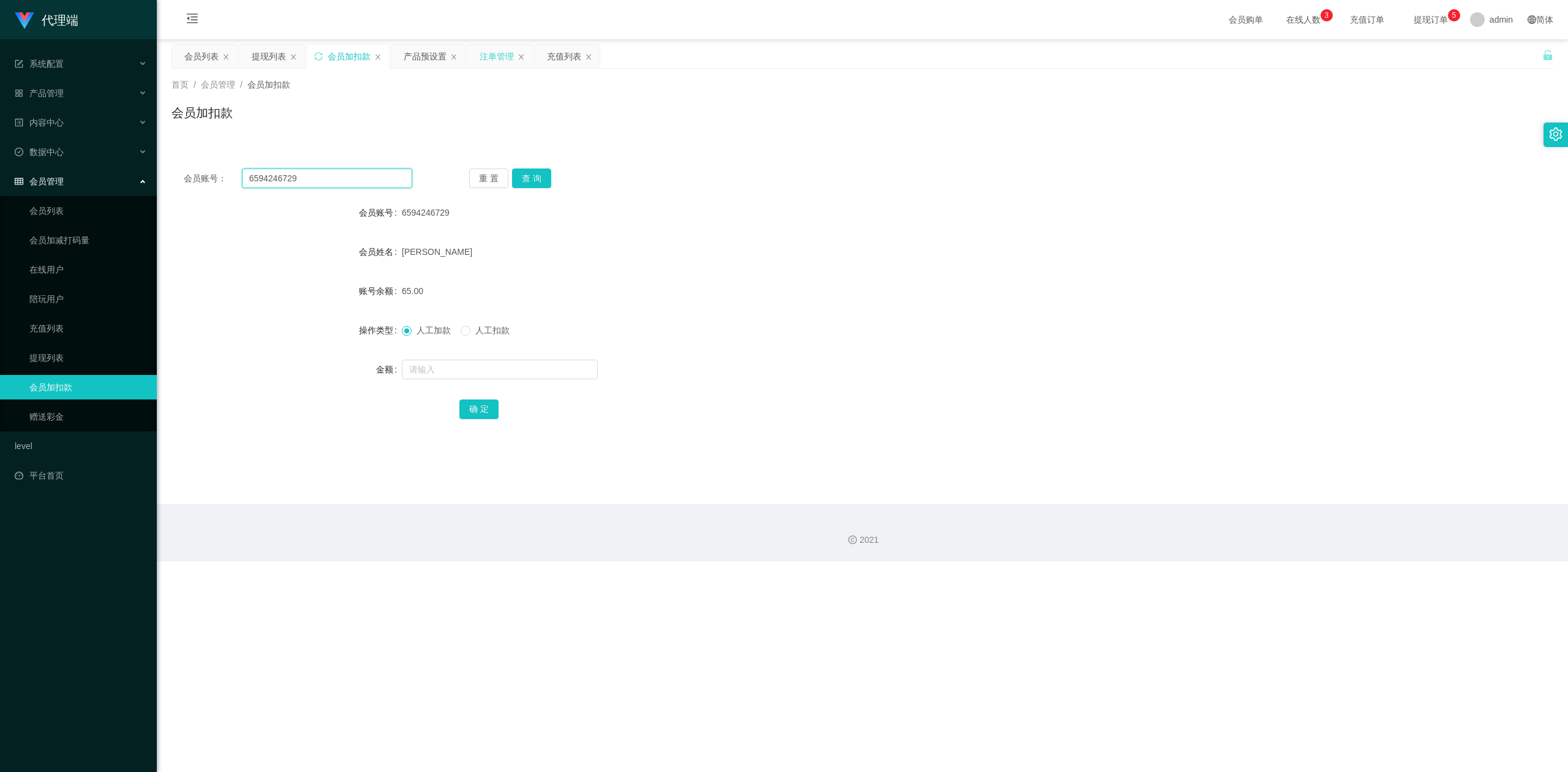
drag, startPoint x: 350, startPoint y: 180, endPoint x: 0, endPoint y: 161, distance: 350.5
click at [0, 161] on section "代理端 系统配置 系统配置列表 管理员列表 管理员分组 systemPays 产品管理 产品列表 产品预设置 开奖记录 注单管理 即时注单 内容中心 数据中心…" at bounding box center [784, 281] width 1568 height 561
paste input "Lixin"
type input "Lixin"
click at [545, 164] on div "会员账号： Lixin 重 置 查 询 会员账号 6594246729 会员姓名 [PERSON_NAME] 账号余额 65.00 操作类型 人工加款 人工扣…" at bounding box center [863, 302] width 1382 height 291
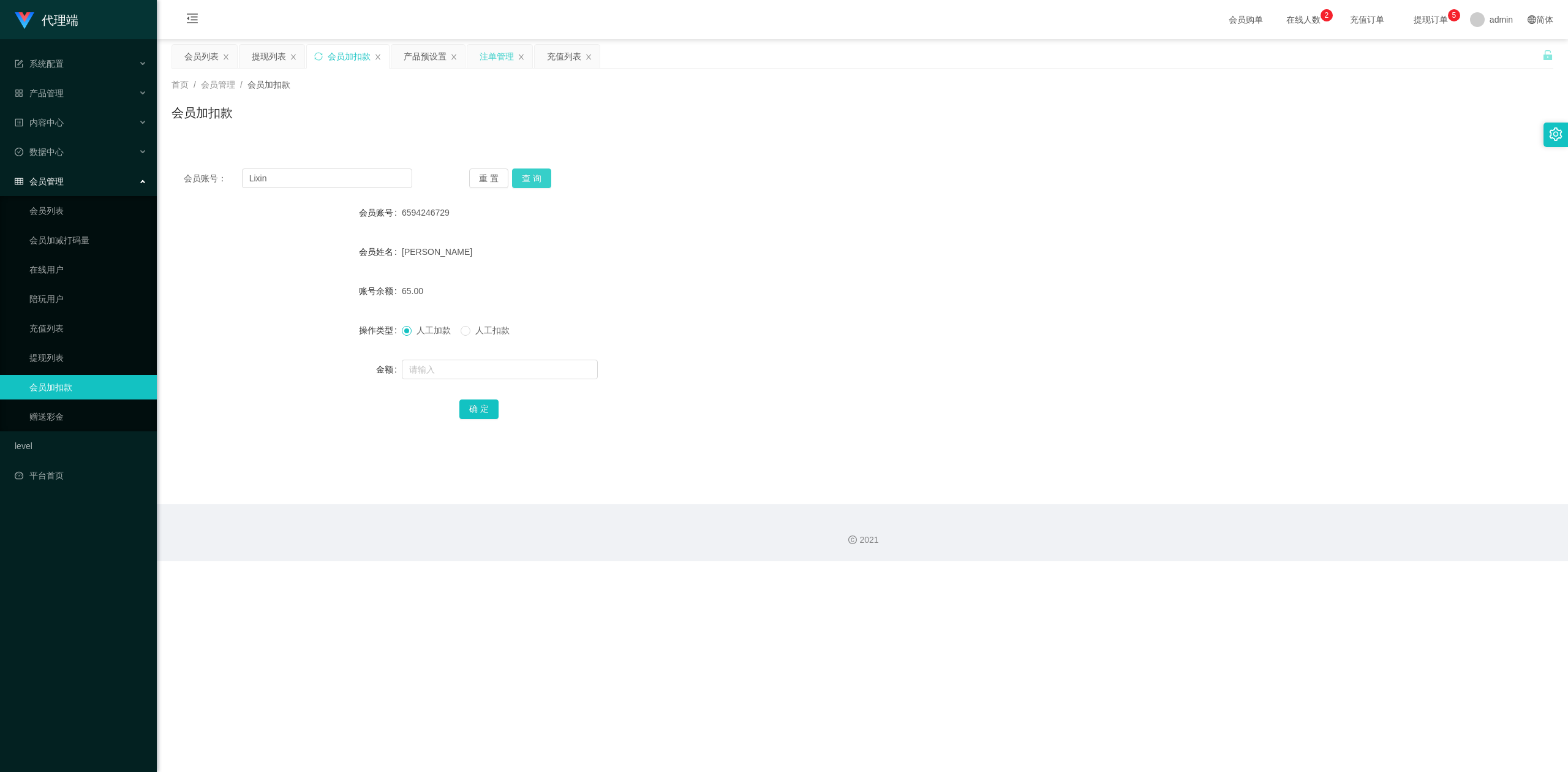
click at [531, 179] on button "查 询" at bounding box center [531, 179] width 39 height 20
drag, startPoint x: 1102, startPoint y: 245, endPoint x: 1520, endPoint y: 29, distance: 470.5
click at [1118, 245] on div "会员姓名" at bounding box center [863, 252] width 1382 height 25
click at [532, 180] on button "查 询" at bounding box center [531, 179] width 39 height 20
click at [258, 58] on div "提现列表" at bounding box center [268, 56] width 35 height 23
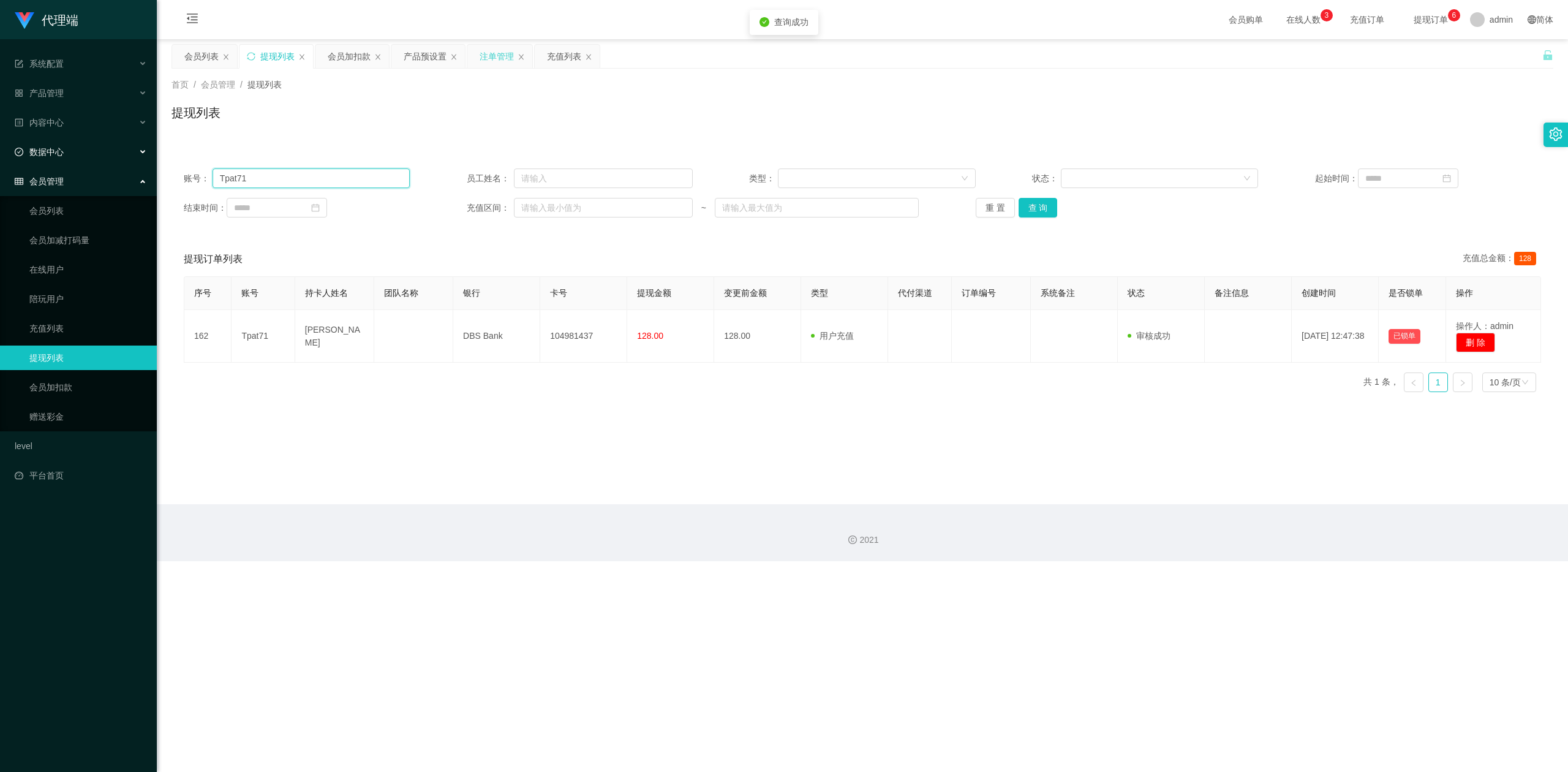
drag, startPoint x: 0, startPoint y: 159, endPoint x: 0, endPoint y: 136, distance: 23.0
click at [0, 135] on section "代理端 系统配置 系统配置列表 管理员列表 管理员分组 systemPays 产品管理 产品列表 产品预设置 开奖记录 注单管理 即时注单 内容中心 数据中心…" at bounding box center [784, 281] width 1568 height 561
paste input "Lixin"
type input "Lixin"
click at [1028, 207] on button "查 询" at bounding box center [1039, 208] width 39 height 20
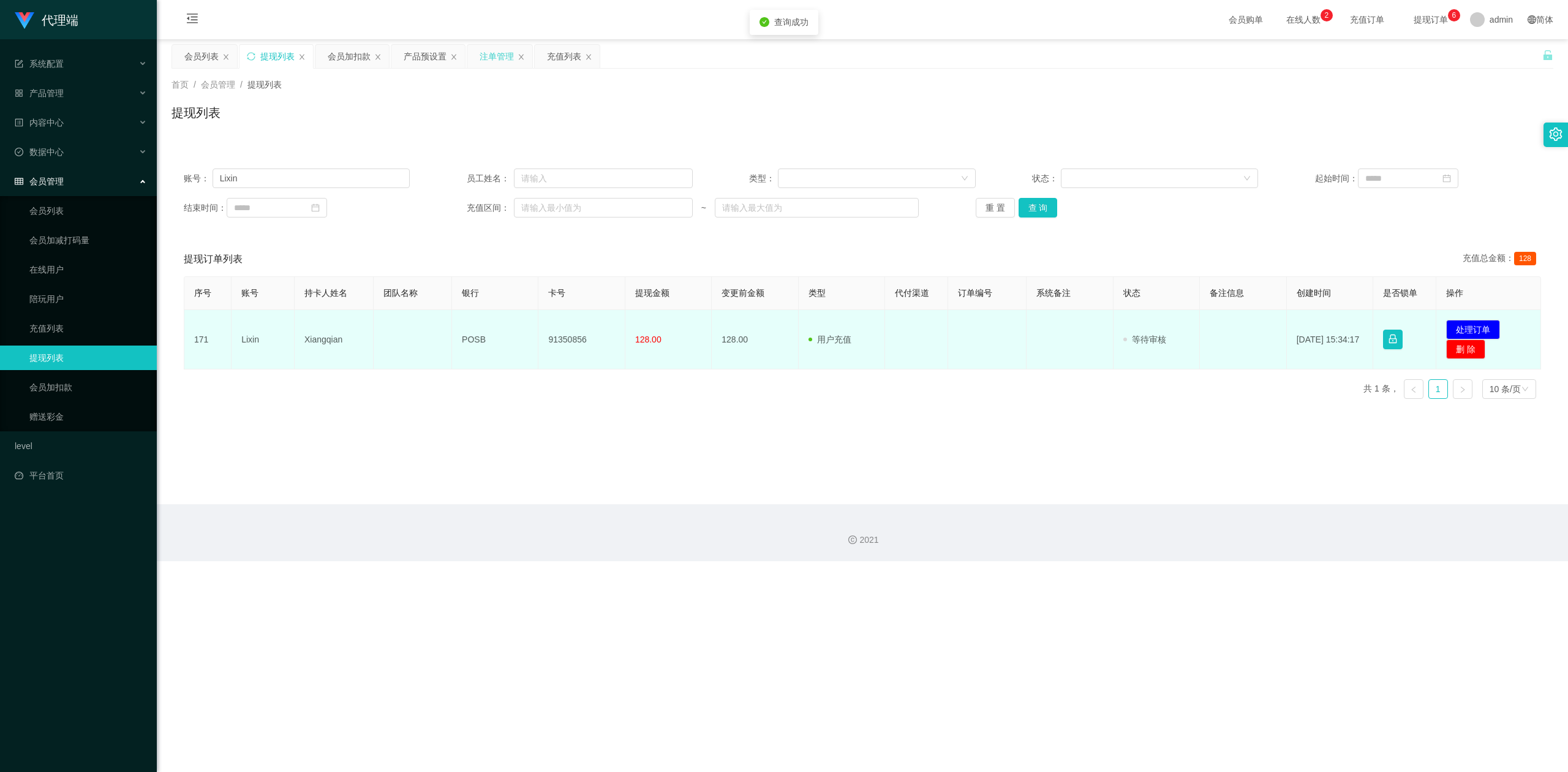
click at [577, 337] on td "91350856" at bounding box center [581, 339] width 86 height 60
copy td "91350856"
click at [1469, 330] on button "处理订单" at bounding box center [1473, 330] width 54 height 20
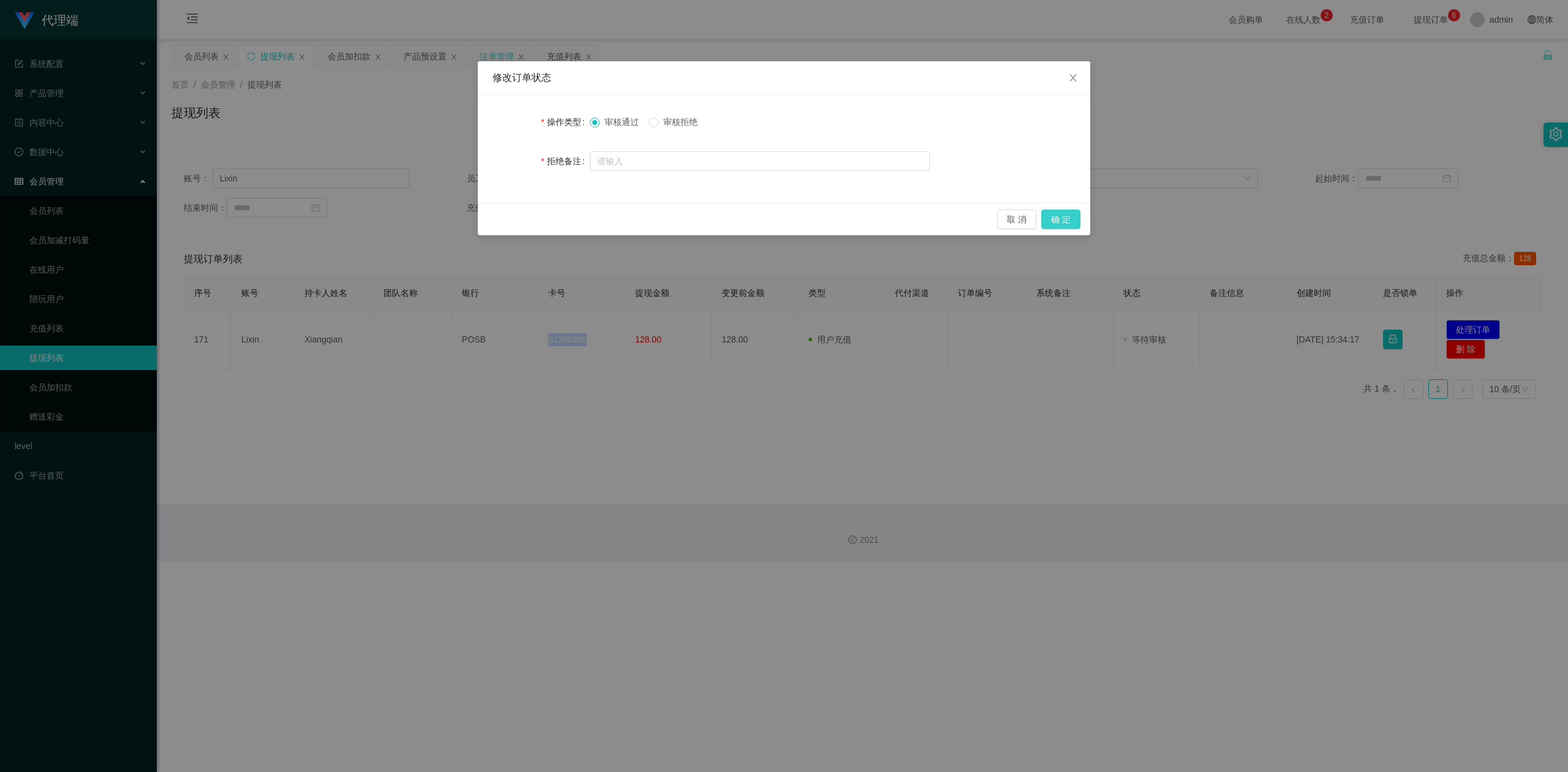
click at [1072, 221] on button "确 定" at bounding box center [1061, 219] width 39 height 20
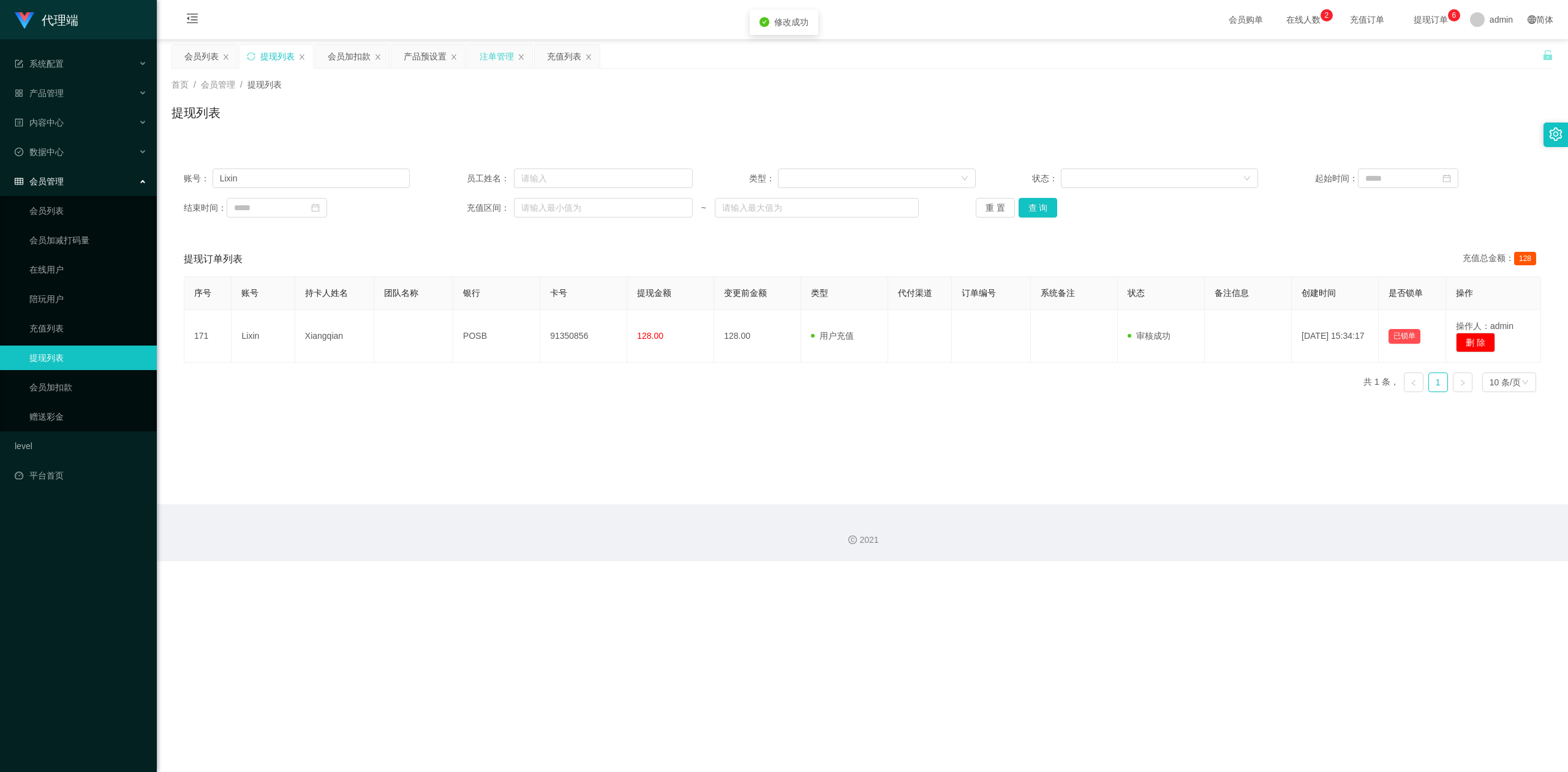
click at [1492, 104] on div "提现列表" at bounding box center [863, 118] width 1382 height 28
drag, startPoint x: 305, startPoint y: 177, endPoint x: 0, endPoint y: 165, distance: 305.2
click at [0, 165] on section "代理端 系统配置 系统配置列表 管理员列表 管理员分组 systemPays 产品管理 产品列表 产品预设置 开奖记录 注单管理 即时注单 内容中心 数据中心…" at bounding box center [784, 281] width 1568 height 561
click at [1028, 209] on button "查 询" at bounding box center [1039, 208] width 39 height 20
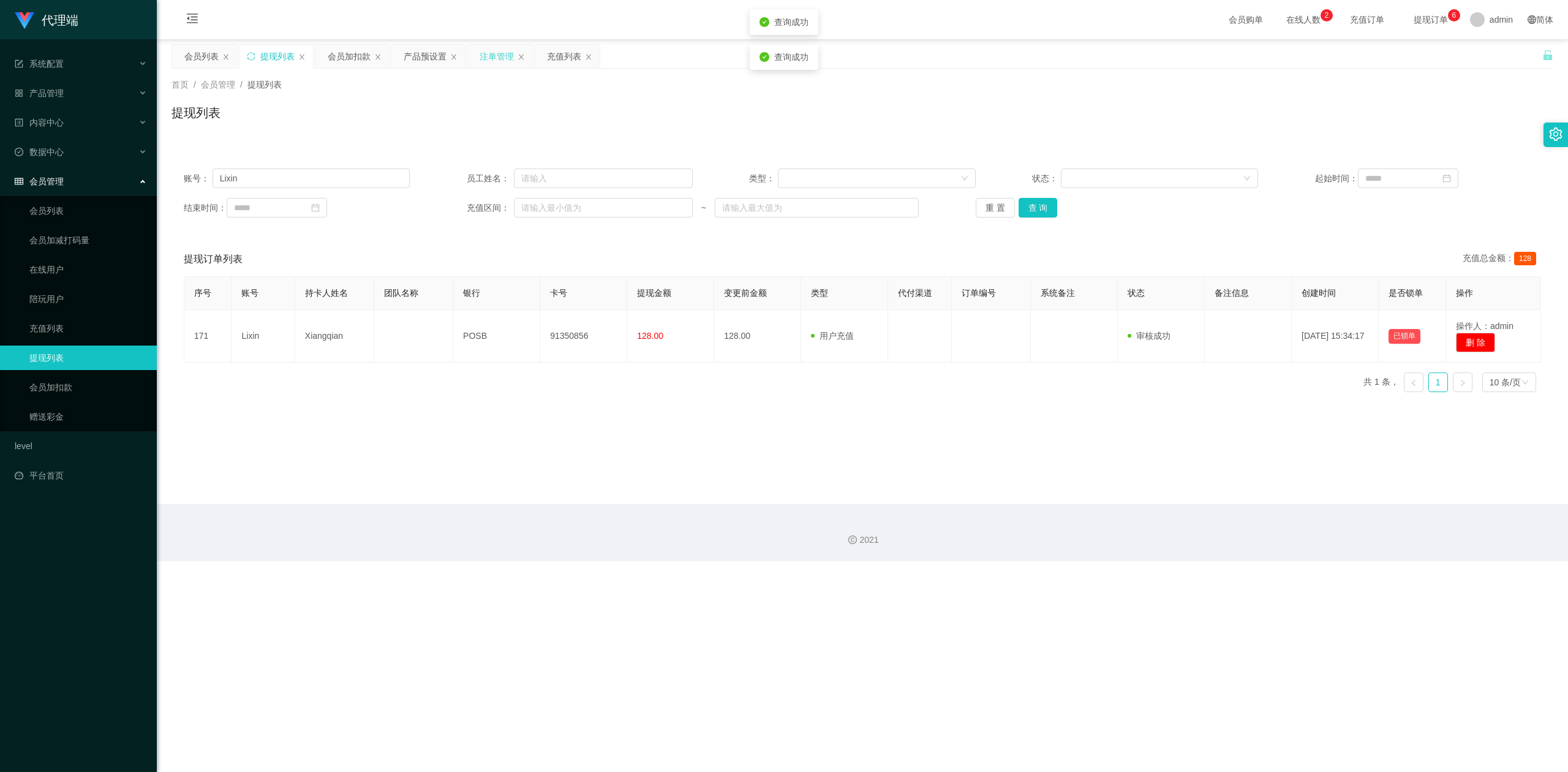
drag, startPoint x: 838, startPoint y: 129, endPoint x: 830, endPoint y: 125, distance: 8.9
click at [837, 129] on div "提现列表" at bounding box center [863, 118] width 1382 height 28
click at [351, 60] on div "会员加扣款" at bounding box center [349, 56] width 43 height 23
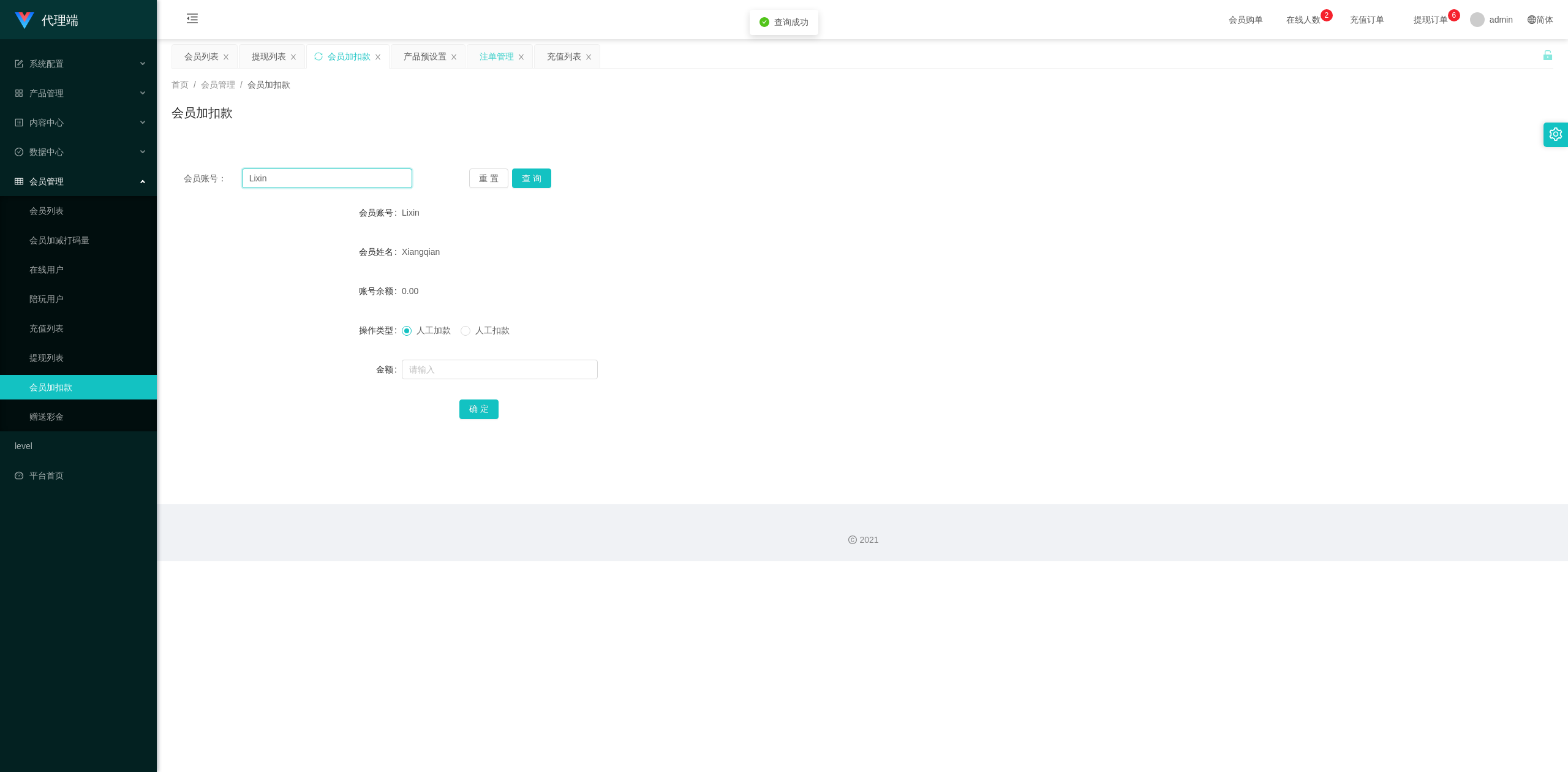
drag, startPoint x: 0, startPoint y: 160, endPoint x: 157, endPoint y: 148, distance: 157.5
click at [0, 155] on section "代理端 系统配置 系统配置列表 管理员列表 管理员分组 systemPays 产品管理 产品列表 产品预设置 开奖记录 注单管理 即时注单 内容中心 数据中心…" at bounding box center [784, 281] width 1568 height 561
click at [524, 177] on button "查 询" at bounding box center [531, 179] width 39 height 20
click at [403, 370] on input "text" at bounding box center [499, 370] width 196 height 20
type input "24"
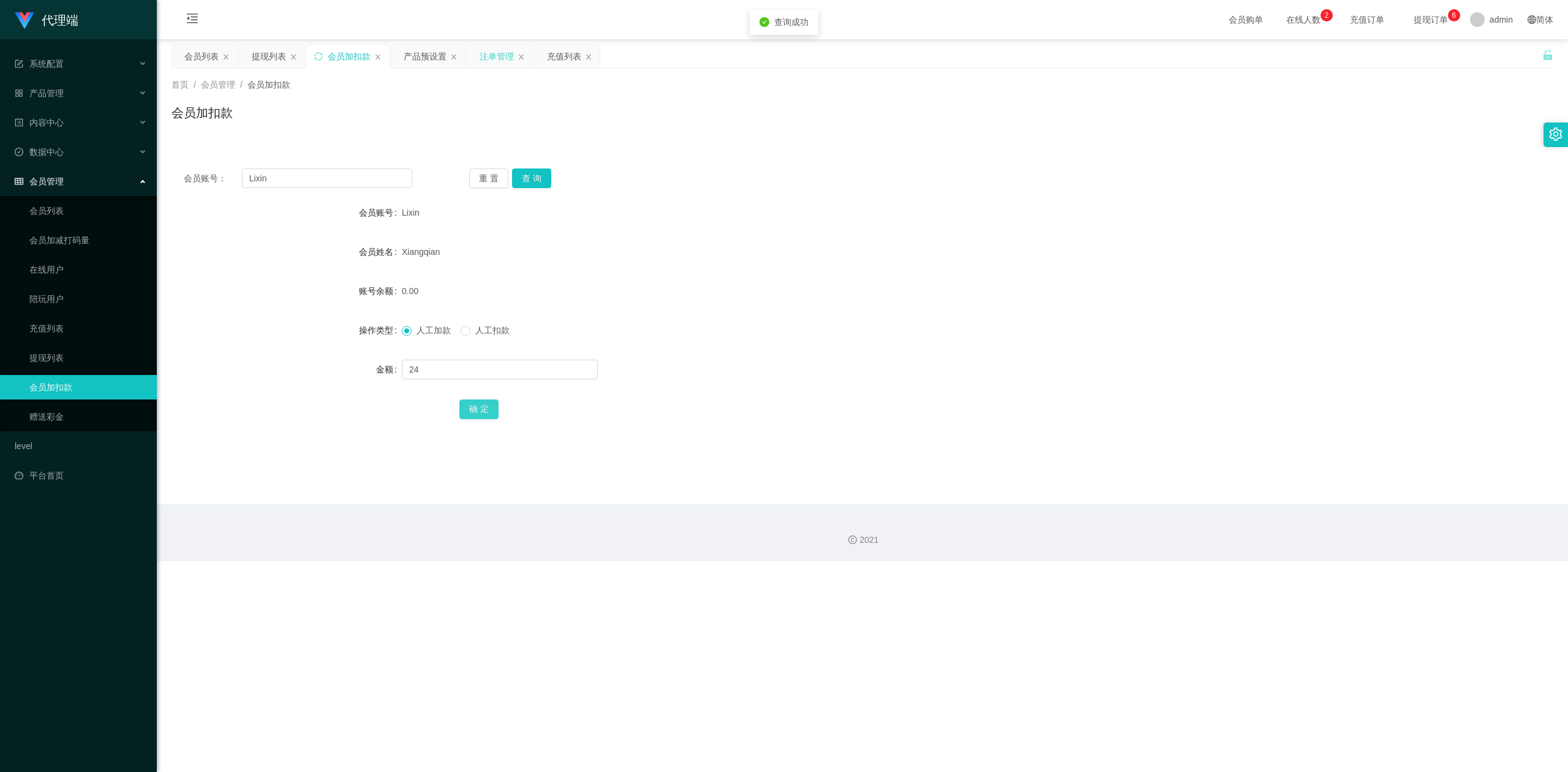
click at [483, 405] on button "确 定" at bounding box center [479, 410] width 39 height 20
click at [1215, 361] on div "金额" at bounding box center [863, 370] width 1382 height 25
drag, startPoint x: 252, startPoint y: 175, endPoint x: 0, endPoint y: 172, distance: 252.0
click at [0, 172] on section "代理端 系统配置 系统配置列表 管理员列表 管理员分组 systemPays 产品管理 产品列表 产品预设置 开奖记录 注单管理 即时注单 内容中心 数据中心…" at bounding box center [784, 281] width 1568 height 561
click at [527, 178] on button "查 询" at bounding box center [531, 179] width 39 height 20
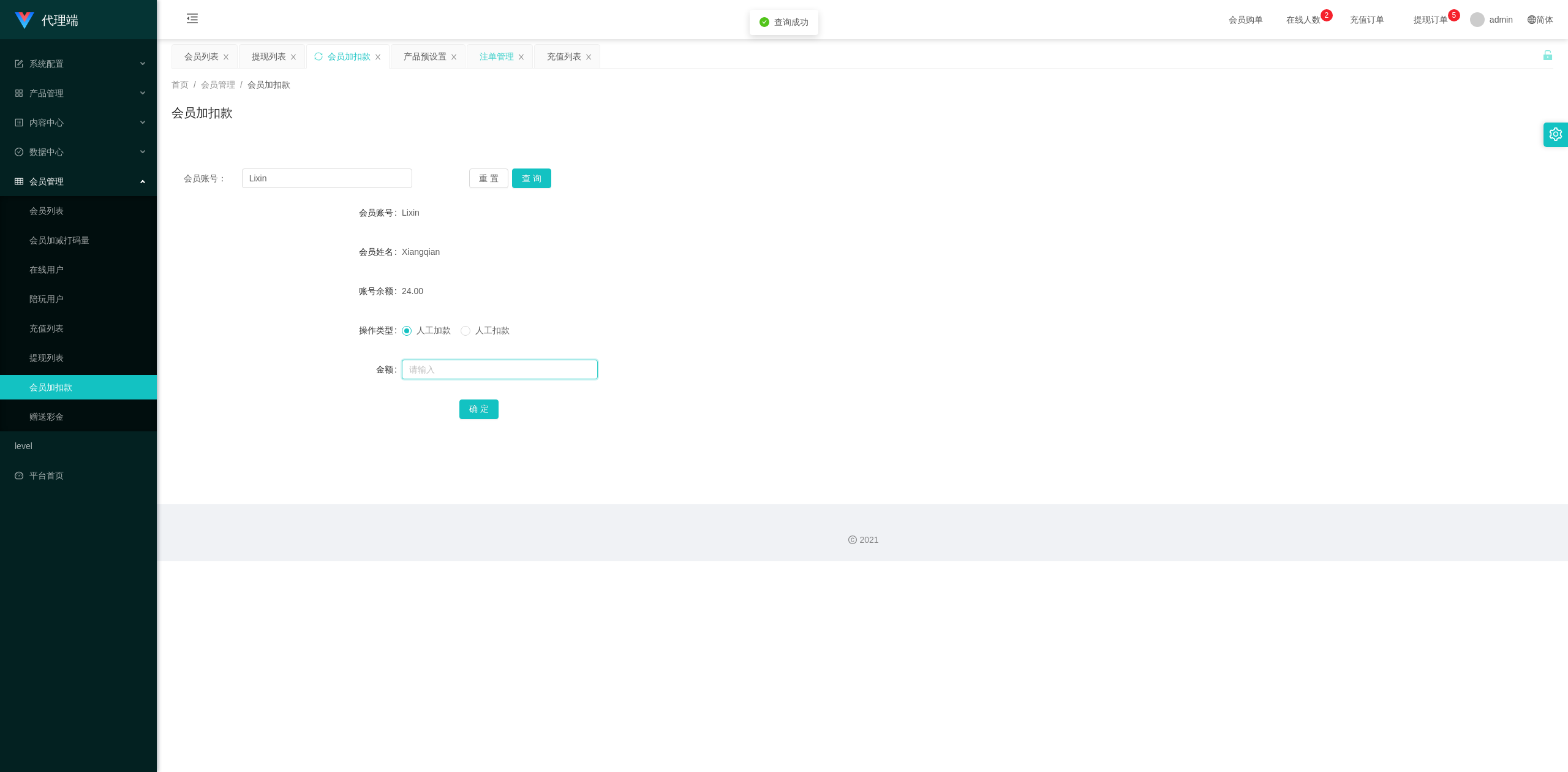
click at [431, 370] on input "text" at bounding box center [499, 370] width 196 height 20
type input "8"
click at [469, 414] on button "确 定" at bounding box center [479, 410] width 39 height 20
click at [993, 240] on div "Xiangqian" at bounding box center [804, 252] width 806 height 25
click at [490, 52] on div "注单管理" at bounding box center [497, 56] width 35 height 23
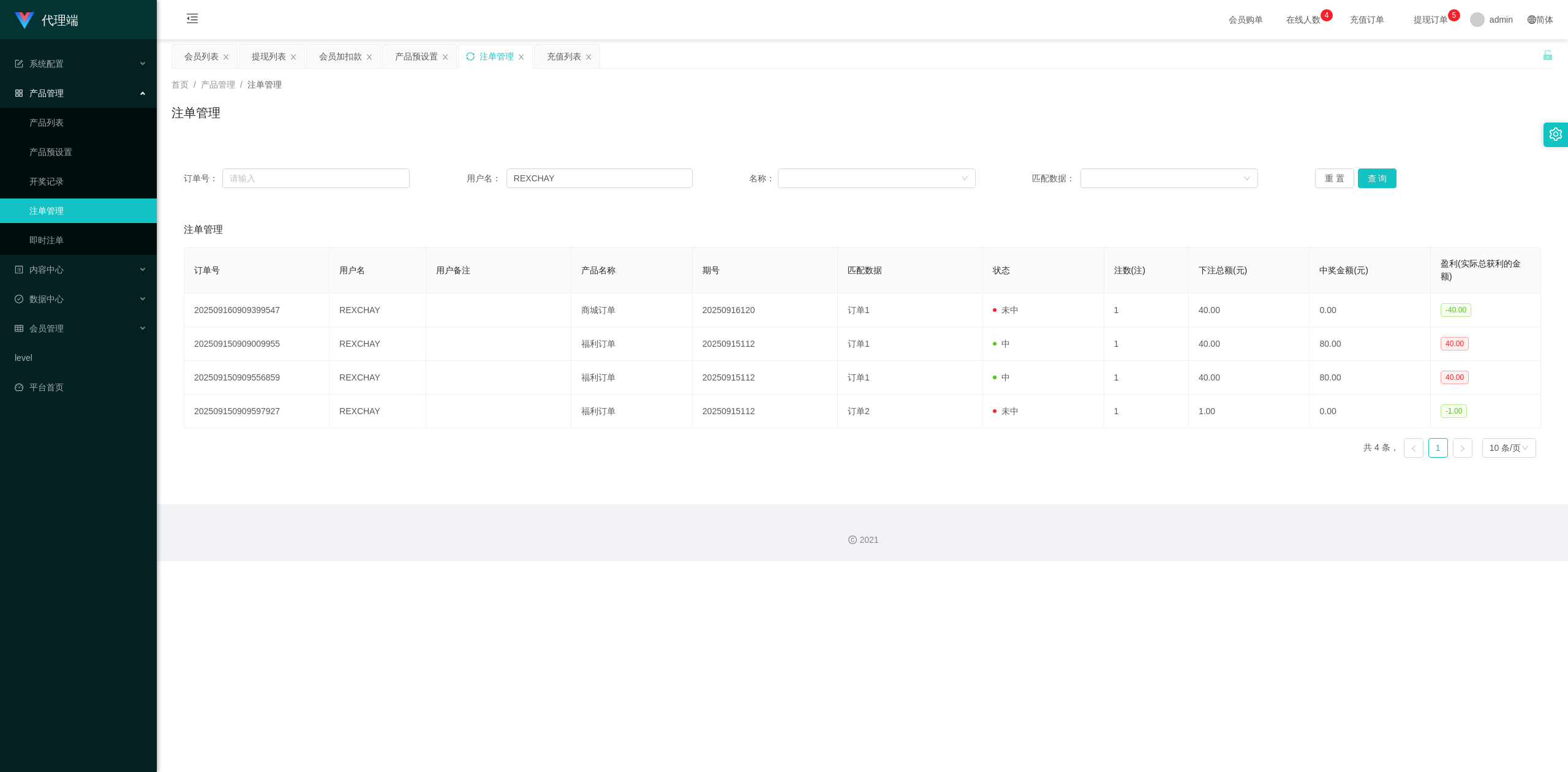
click at [474, 52] on icon "图标: sync" at bounding box center [471, 57] width 9 height 9
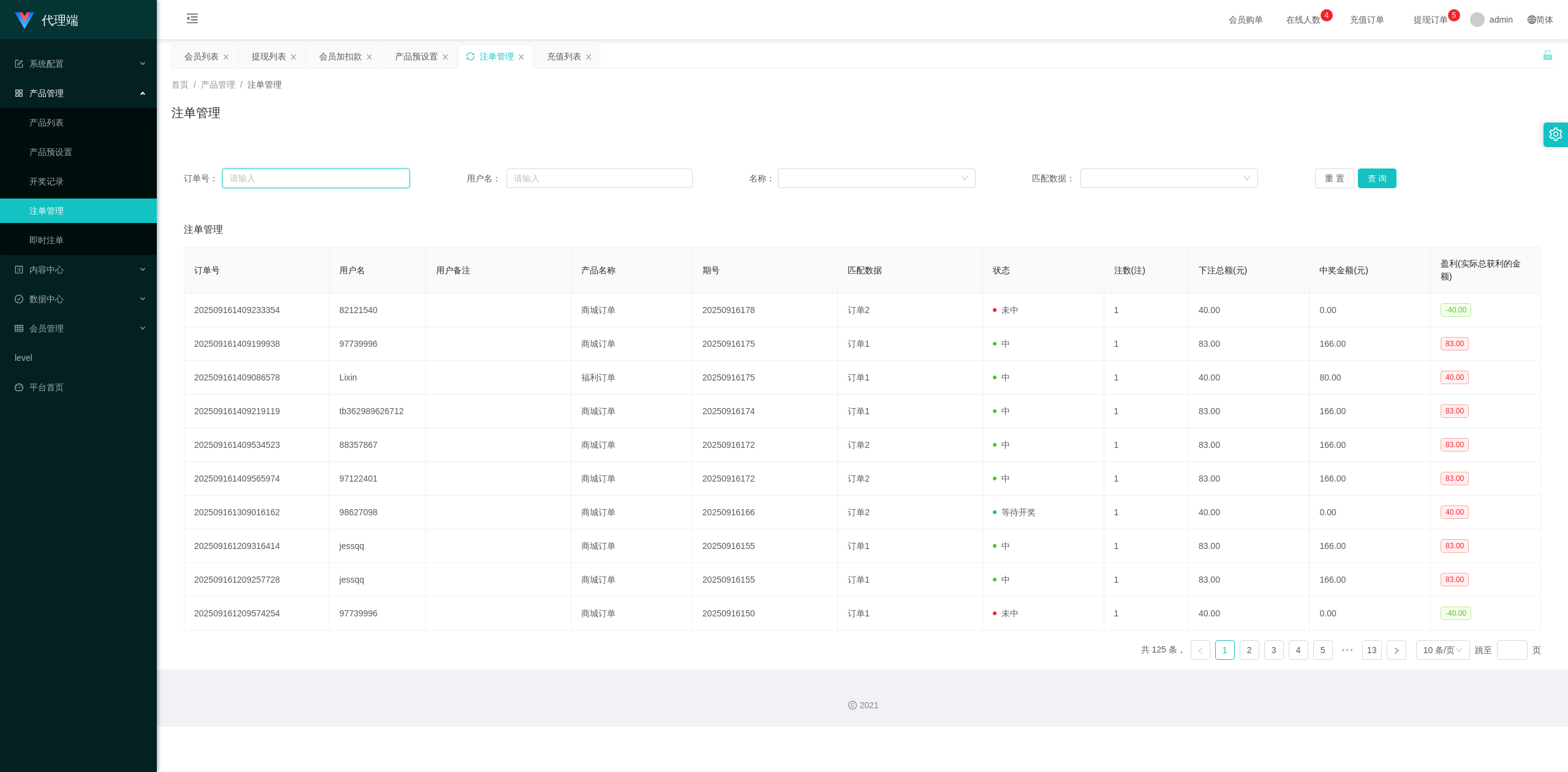
click at [313, 178] on input "text" at bounding box center [315, 179] width 187 height 20
click at [542, 179] on input "text" at bounding box center [600, 179] width 187 height 20
paste input "Tpat71"
type input "Tpat71"
click at [1376, 174] on button "查 询" at bounding box center [1378, 179] width 39 height 20
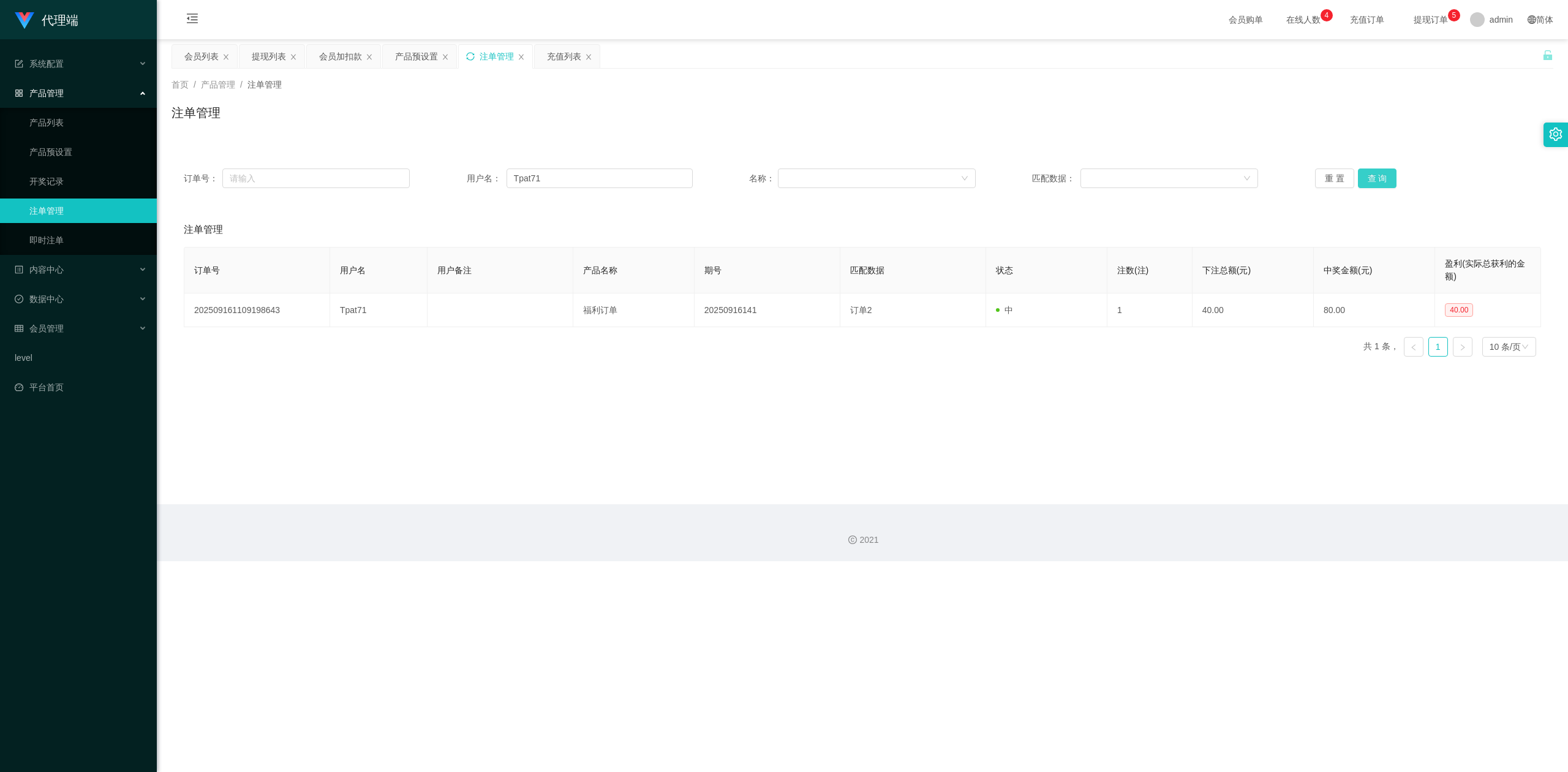
click at [1376, 174] on button "查 询" at bounding box center [1378, 179] width 39 height 20
click at [1394, 132] on div "首页 / 产品管理 / 注单管理 / 注单管理" at bounding box center [863, 105] width 1412 height 73
drag, startPoint x: 471, startPoint y: 171, endPoint x: 0, endPoint y: 80, distance: 479.7
click at [0, 80] on section "代理端 系统配置 系统配置列表 管理员列表 管理员分组 systemPays 产品管理 产品列表 产品预设置 开奖记录 注单管理 即时注单 内容中心 数据中心…" at bounding box center [784, 281] width 1568 height 561
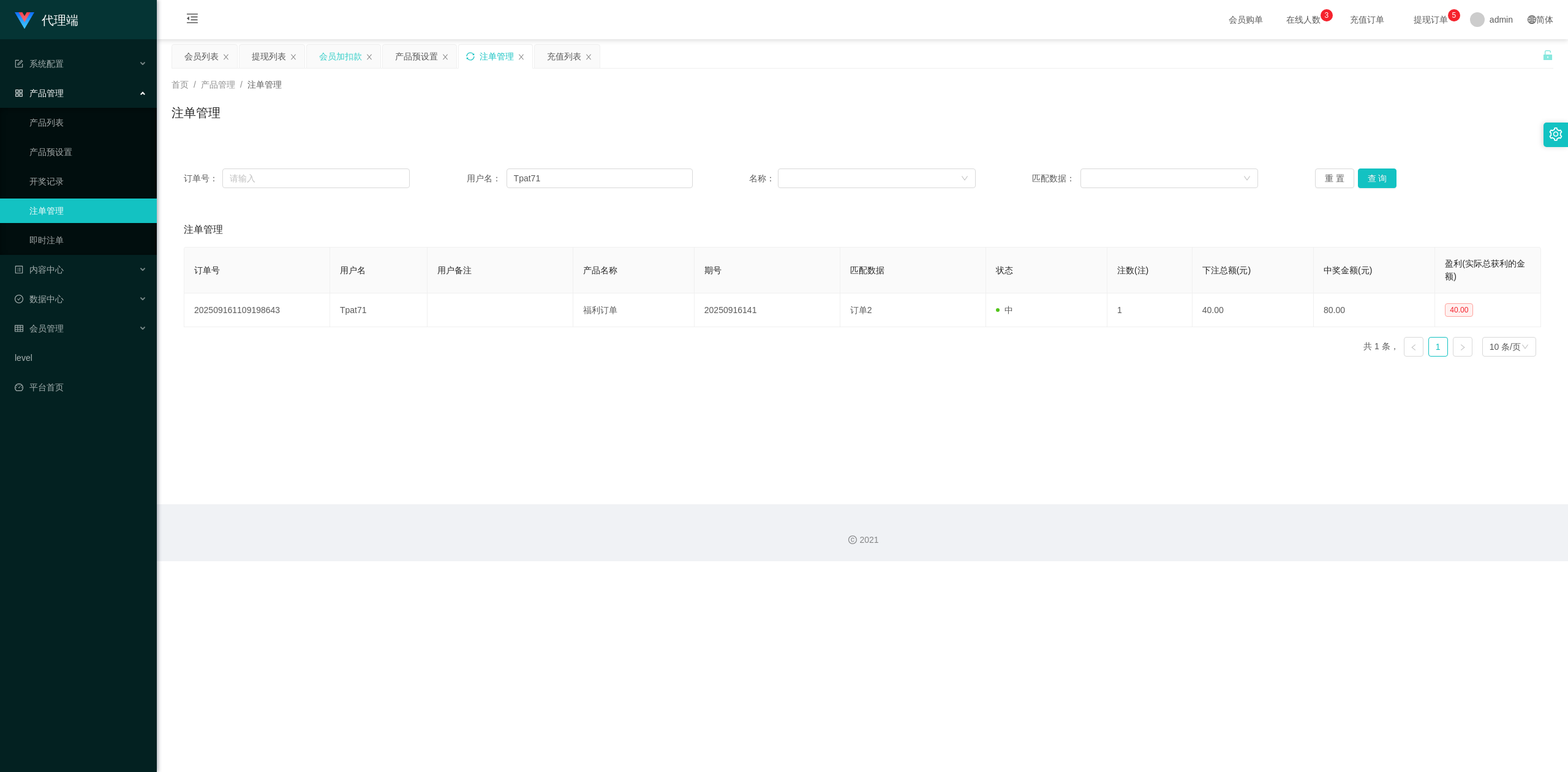
click at [337, 59] on div "会员加扣款" at bounding box center [340, 56] width 43 height 23
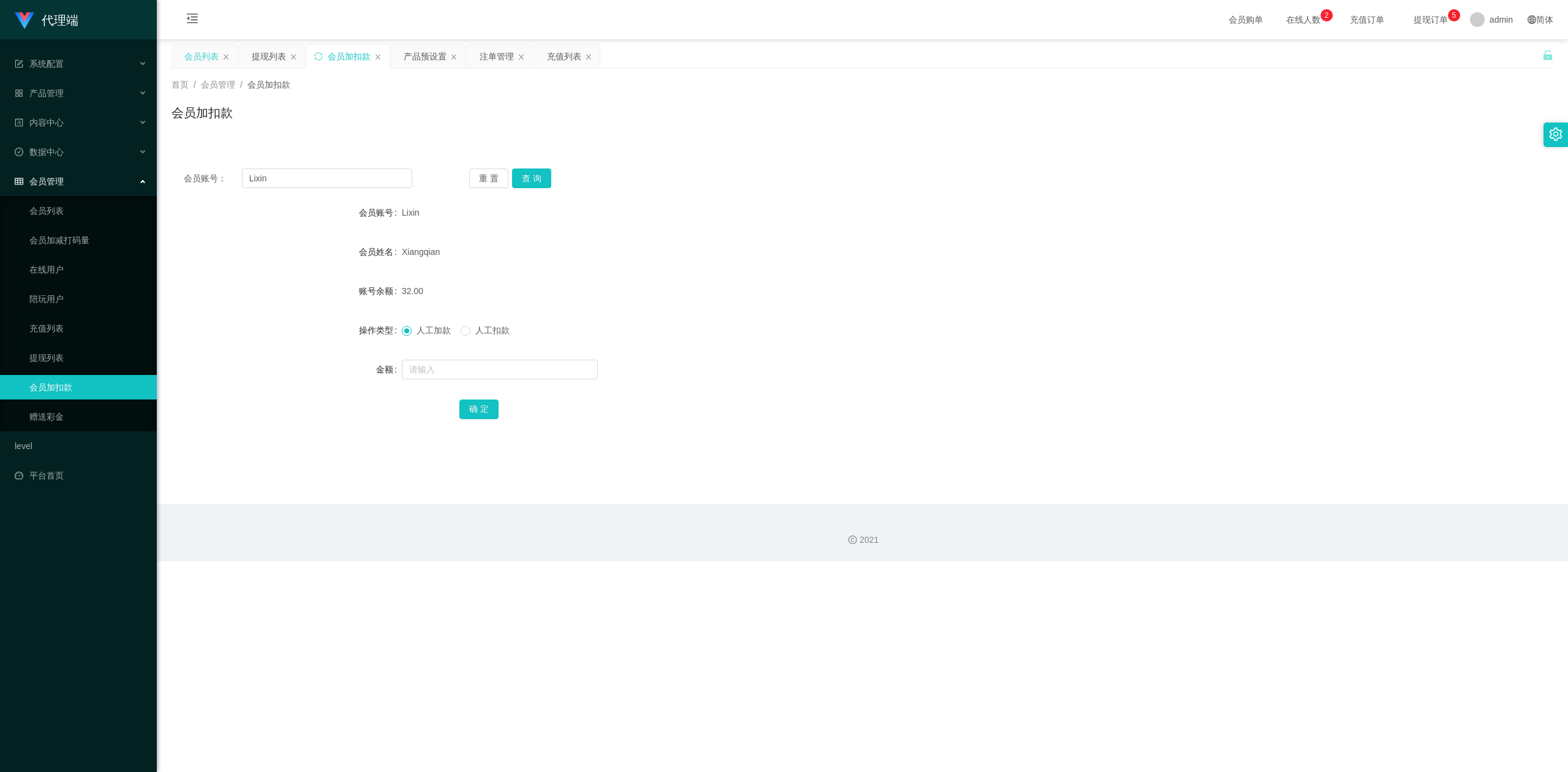
click at [204, 58] on div "会员列表" at bounding box center [202, 56] width 35 height 23
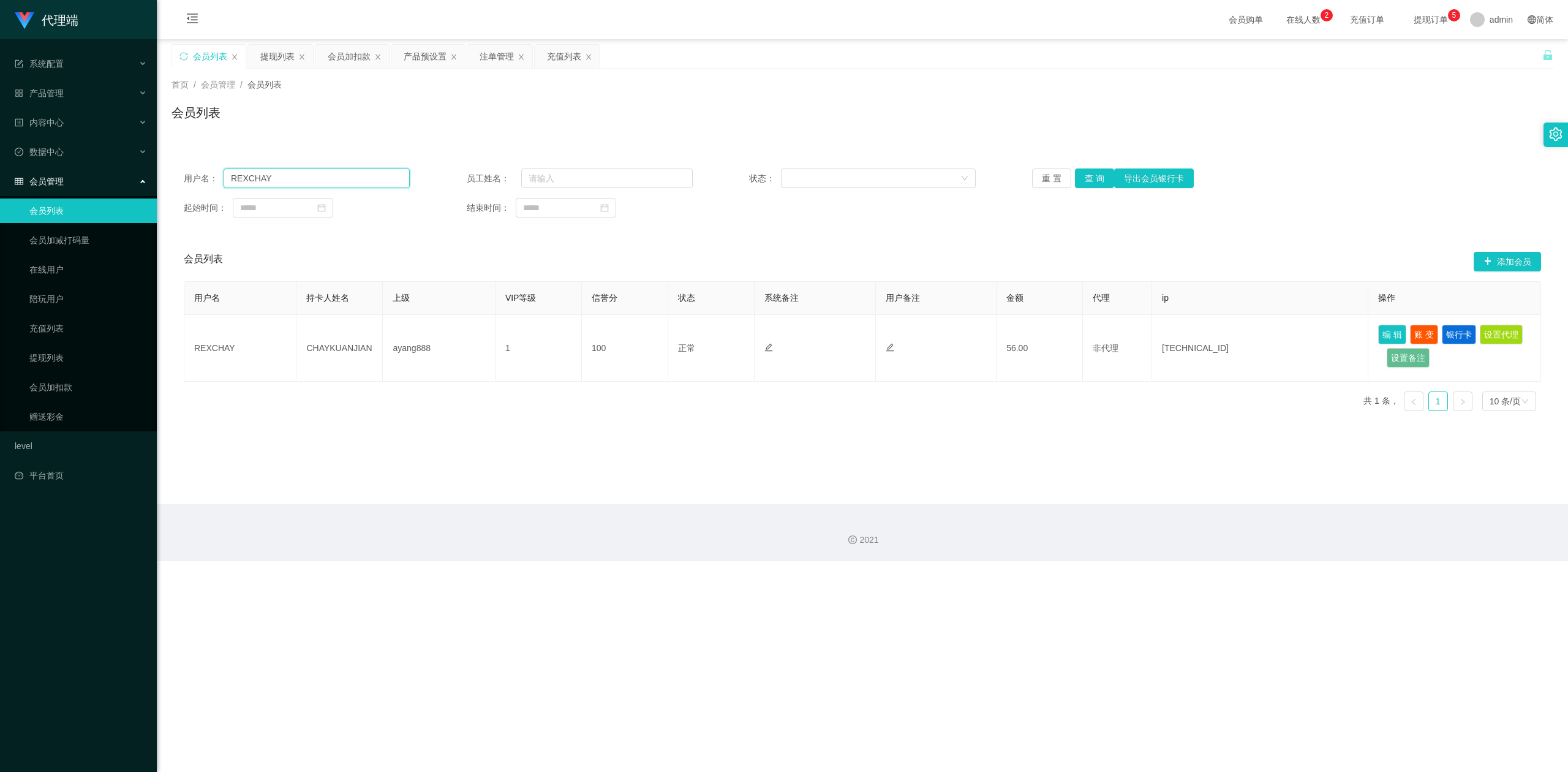
drag, startPoint x: 110, startPoint y: 175, endPoint x: 5, endPoint y: 170, distance: 105.1
click at [0, 172] on section "代理端 系统配置 系统配置列表 管理员列表 管理员分组 systemPays 产品管理 产品列表 产品预设置 开奖记录 注单管理 即时注单 内容中心 数据中心…" at bounding box center [784, 281] width 1568 height 561
paste input "Tpat71"
type input "Tpat71"
click at [1090, 177] on button "查 询" at bounding box center [1094, 179] width 39 height 20
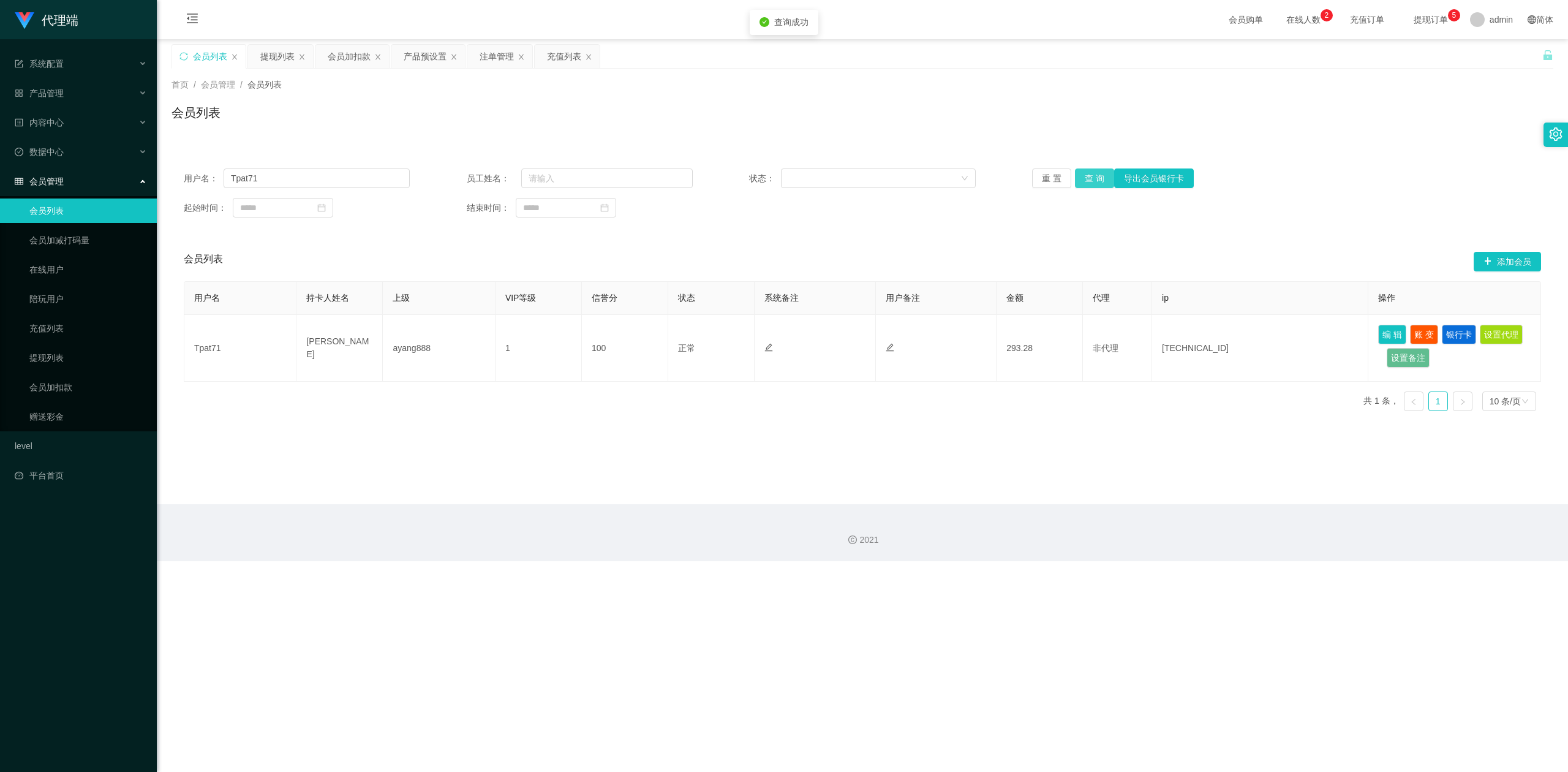
click at [1090, 177] on button "查 询" at bounding box center [1094, 179] width 39 height 20
drag, startPoint x: 1020, startPoint y: 129, endPoint x: 1341, endPoint y: 49, distance: 330.8
click at [1020, 128] on div "会员列表" at bounding box center [863, 118] width 1382 height 28
click at [0, 122] on section "代理端 系统配置 系统配置列表 管理员列表 管理员分组 systemPays 产品管理 产品列表 产品预设置 开奖记录 注单管理 即时注单 内容中心 数据中心…" at bounding box center [784, 281] width 1568 height 561
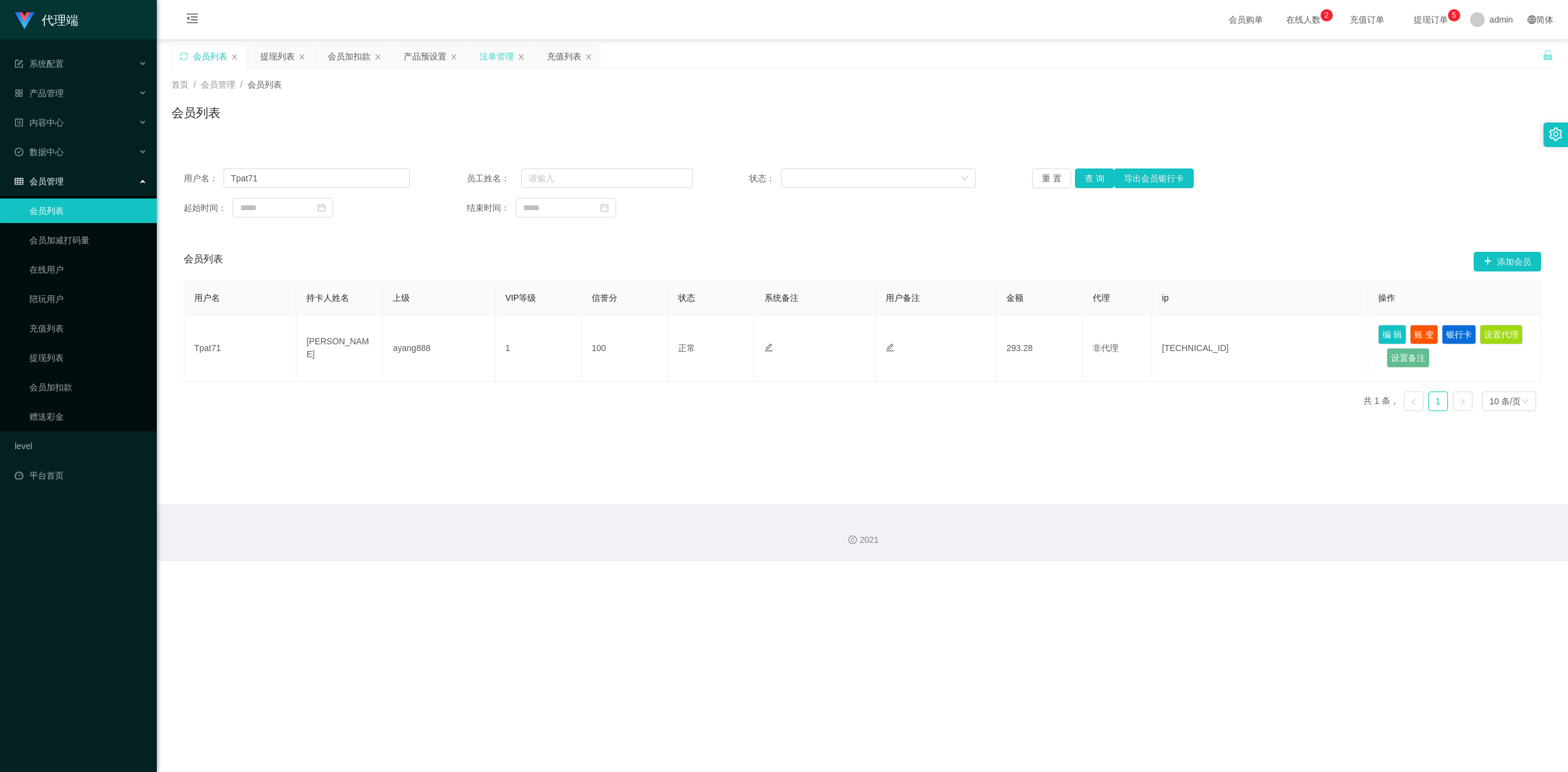
click at [485, 58] on div "注单管理" at bounding box center [497, 56] width 35 height 23
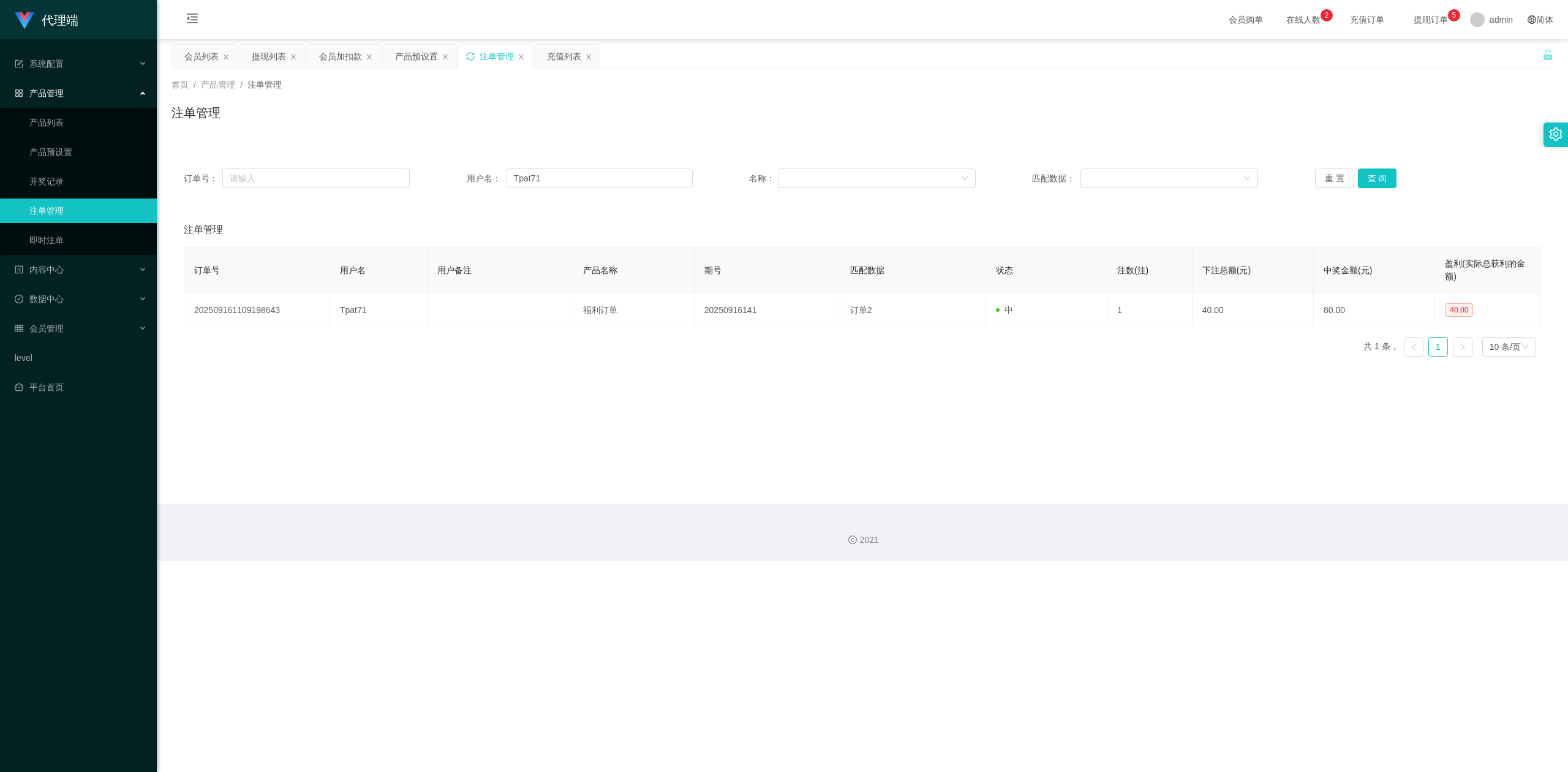
click at [474, 59] on icon "图标: sync" at bounding box center [471, 57] width 9 height 9
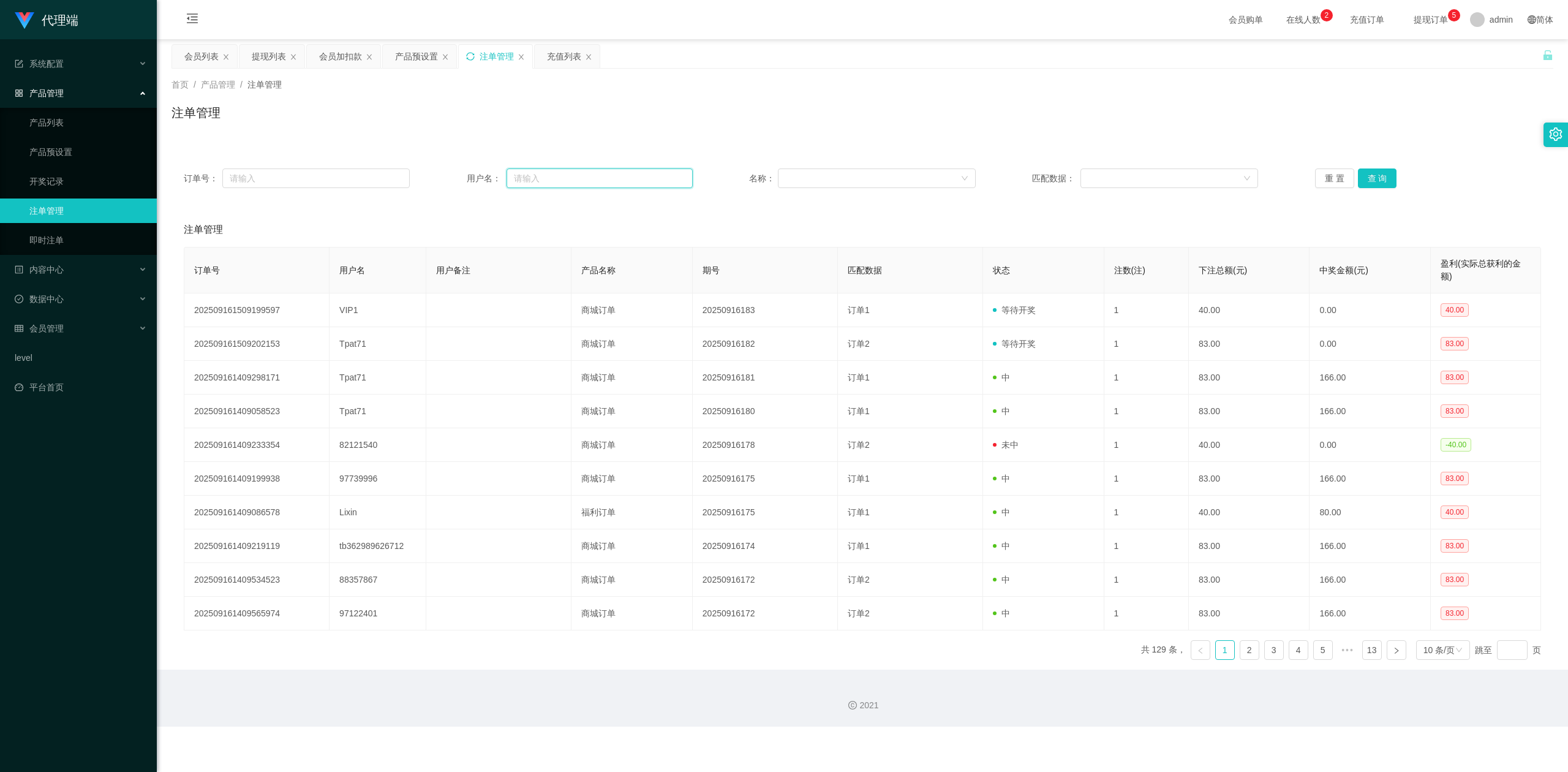
click at [549, 174] on input "text" at bounding box center [600, 179] width 187 height 20
paste input "Tpat71"
type input "Tpat71"
click at [1370, 174] on button "查 询" at bounding box center [1378, 179] width 39 height 20
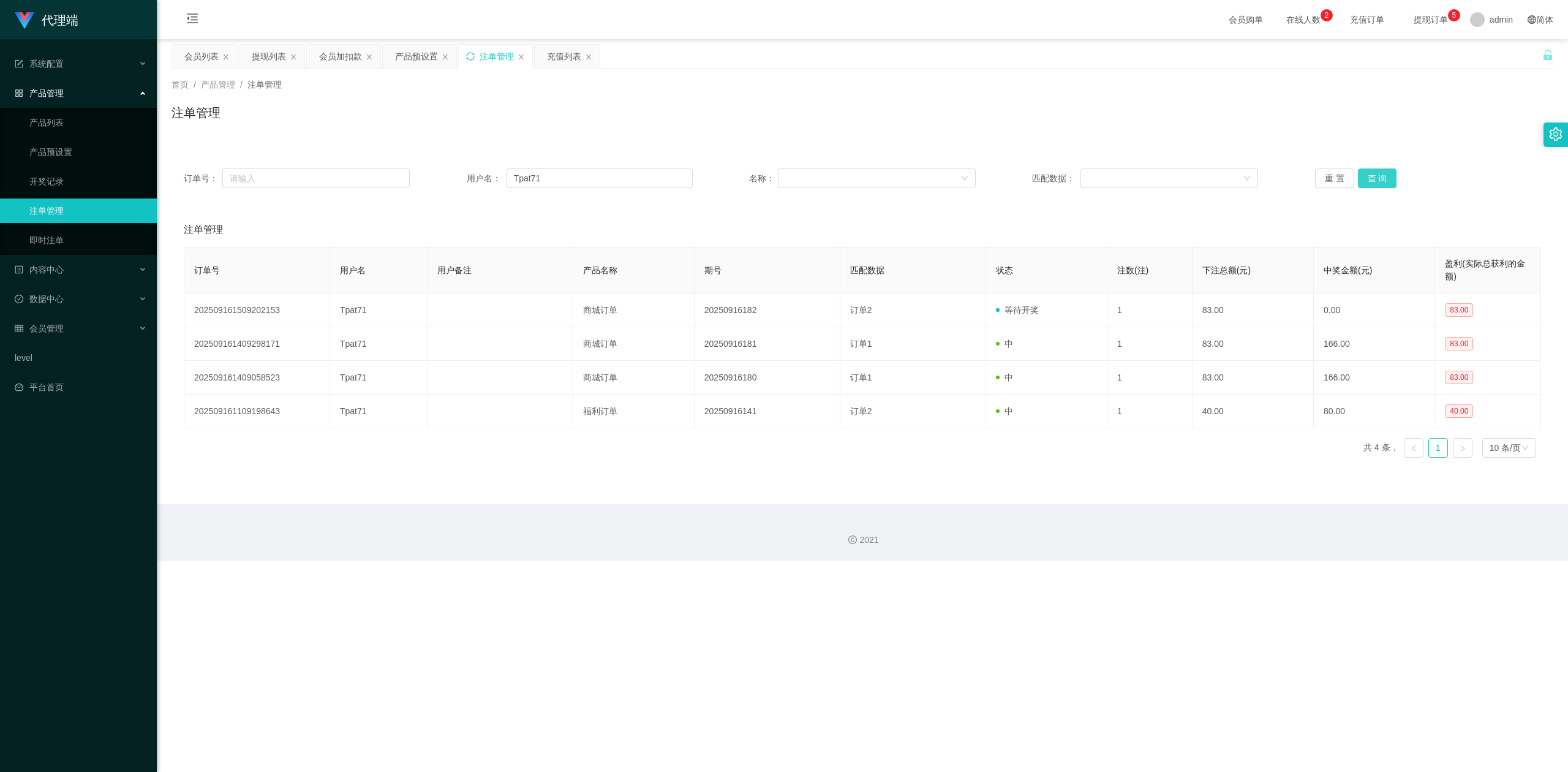
click at [1371, 172] on button "查 询" at bounding box center [1378, 179] width 39 height 20
click at [1344, 106] on div "注单管理" at bounding box center [863, 118] width 1382 height 28
click at [1345, 121] on div "注单管理" at bounding box center [863, 118] width 1382 height 28
click at [1204, 142] on div "订单号： 用户名： Tpat71 名称： 匹配数据： 重 置 查 询 注单管理 订单号 用户名 用户备注 产品名称 期号 匹配数据 状态 注数(注) 下注总额…" at bounding box center [863, 304] width 1382 height 326
drag, startPoint x: 581, startPoint y: 175, endPoint x: 4, endPoint y: 147, distance: 577.7
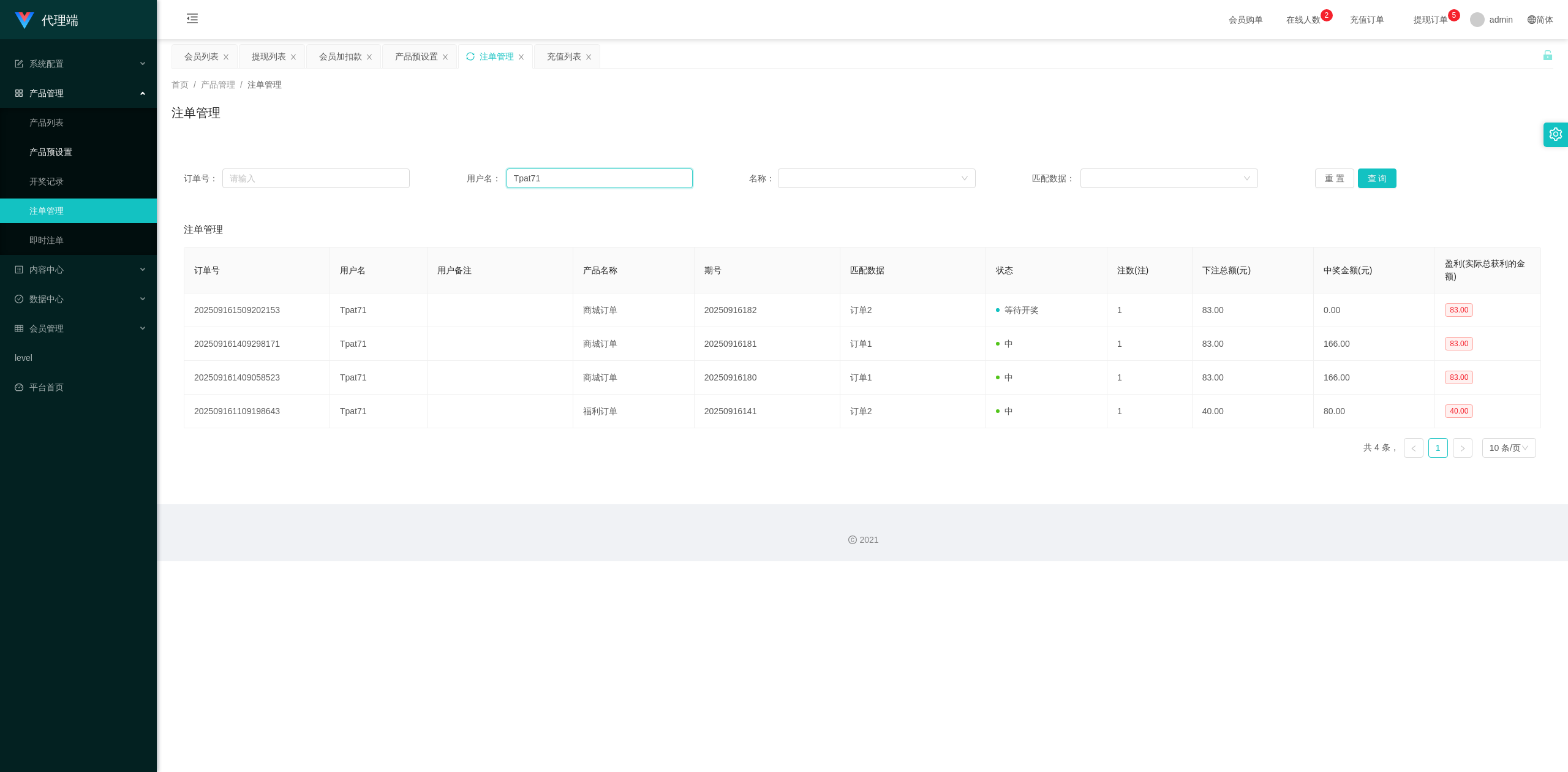
click at [0, 147] on section "代理端 系统配置 系统配置列表 管理员列表 管理员分组 systemPays 产品管理 产品列表 产品预设置 开奖记录 注单管理 即时注单 内容中心 数据中心…" at bounding box center [784, 281] width 1568 height 561
click at [1373, 177] on button "查 询" at bounding box center [1378, 179] width 39 height 20
click at [1378, 169] on button "查 询" at bounding box center [1378, 179] width 39 height 20
click at [1345, 143] on div "订单号： 用户名： Tpat71 名称： 匹配数据： 重 置 查 询 注单管理 订单号 用户名 用户备注 产品名称 期号 匹配数据 状态 注数(注) 下注总额…" at bounding box center [863, 304] width 1382 height 326
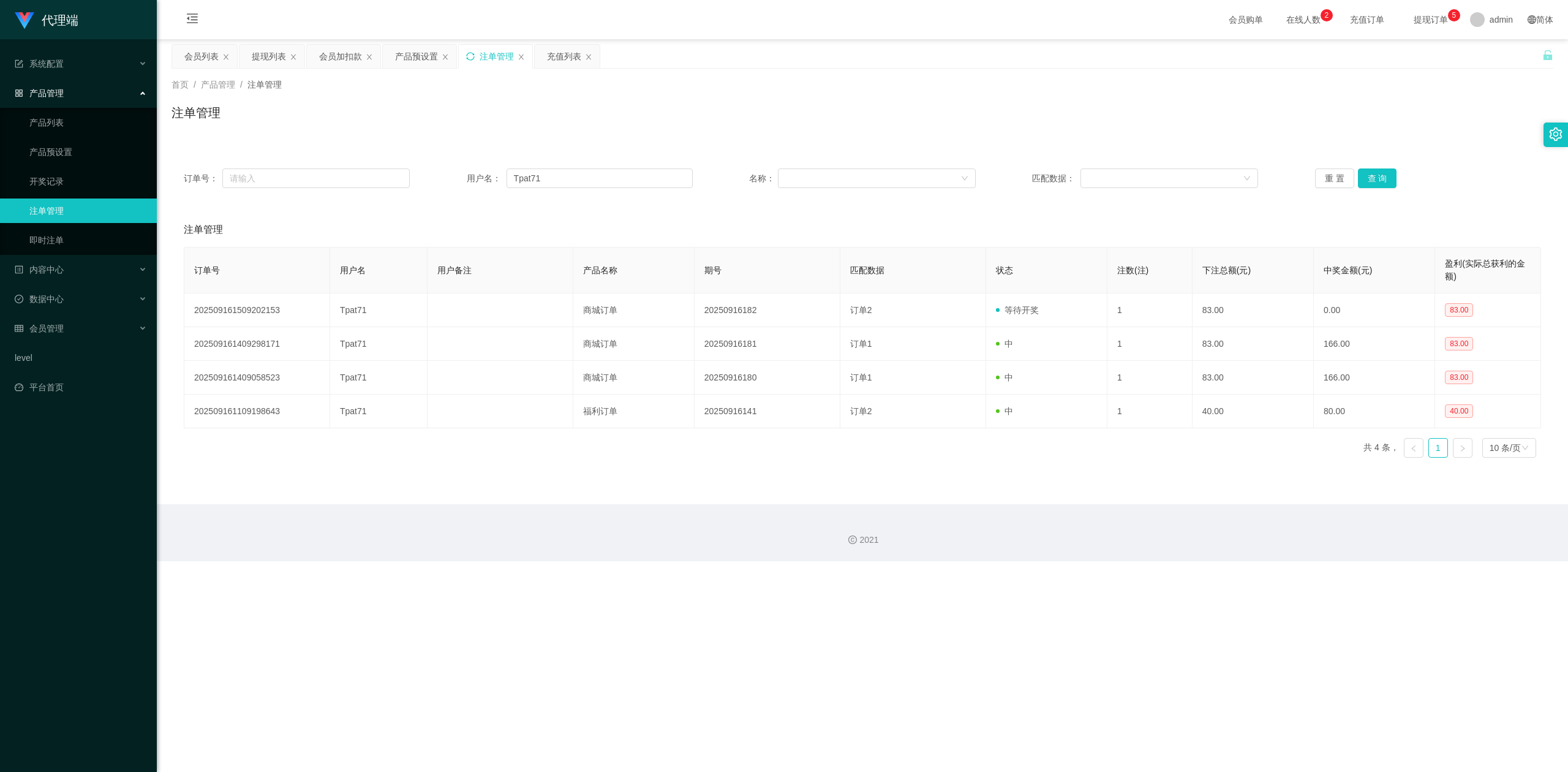
click at [1351, 559] on div "2021" at bounding box center [863, 532] width 1412 height 57
click at [910, 660] on div "代理端 系统配置 系统配置列表 管理员列表 管理员分组 systemPays 产品管理 产品列表 产品预设置 开奖记录 注单管理 即时注单 内容中心 数据中心…" at bounding box center [784, 386] width 1568 height 772
click at [333, 52] on div "会员加扣款" at bounding box center [340, 56] width 43 height 23
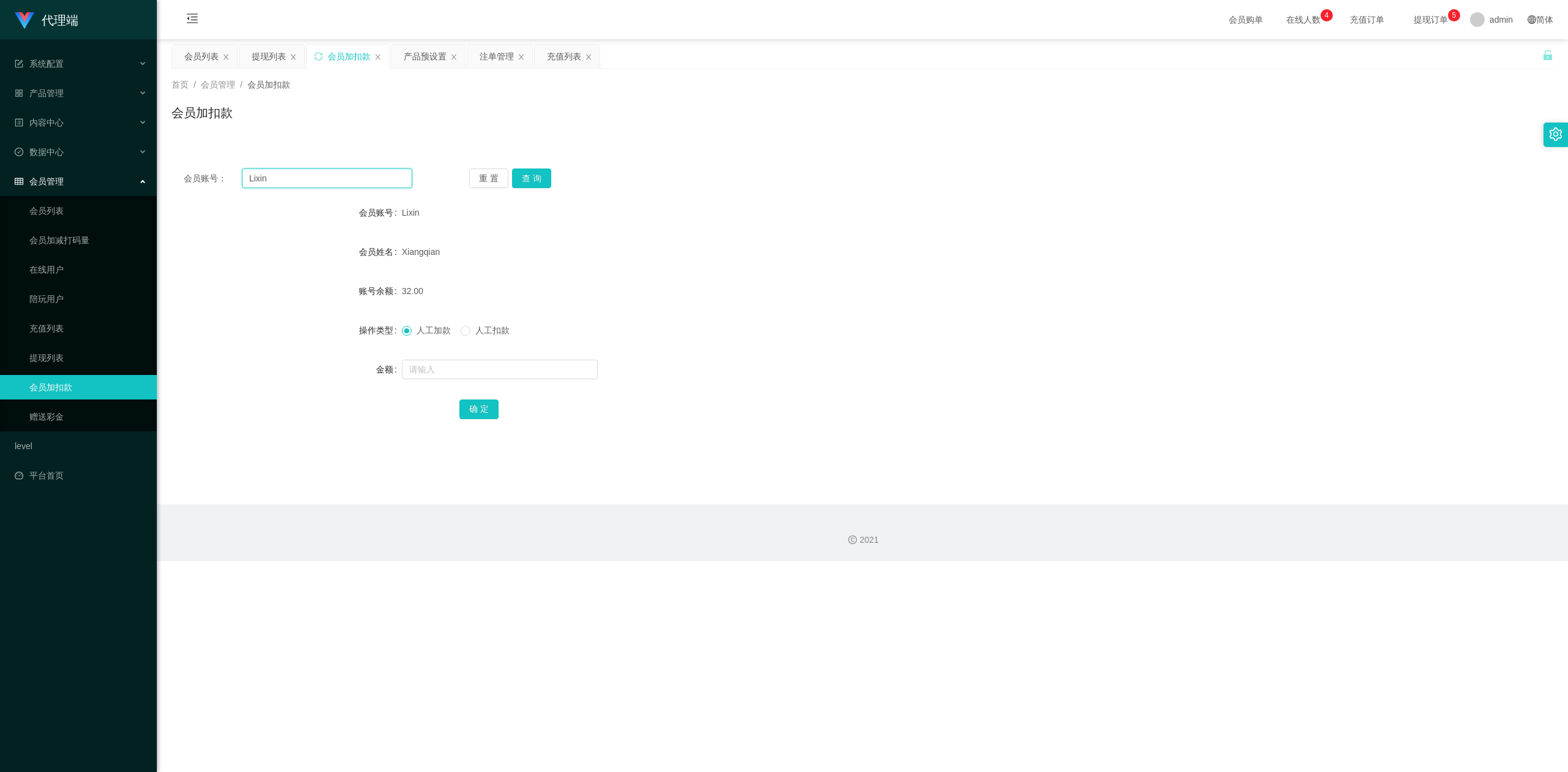
click at [353, 177] on input "Lixin" at bounding box center [327, 179] width 171 height 20
click at [351, 177] on input "Lixin" at bounding box center [327, 179] width 171 height 20
paste input "Tpat71"
type input "Tpat71"
click at [533, 172] on button "查 询" at bounding box center [531, 179] width 39 height 20
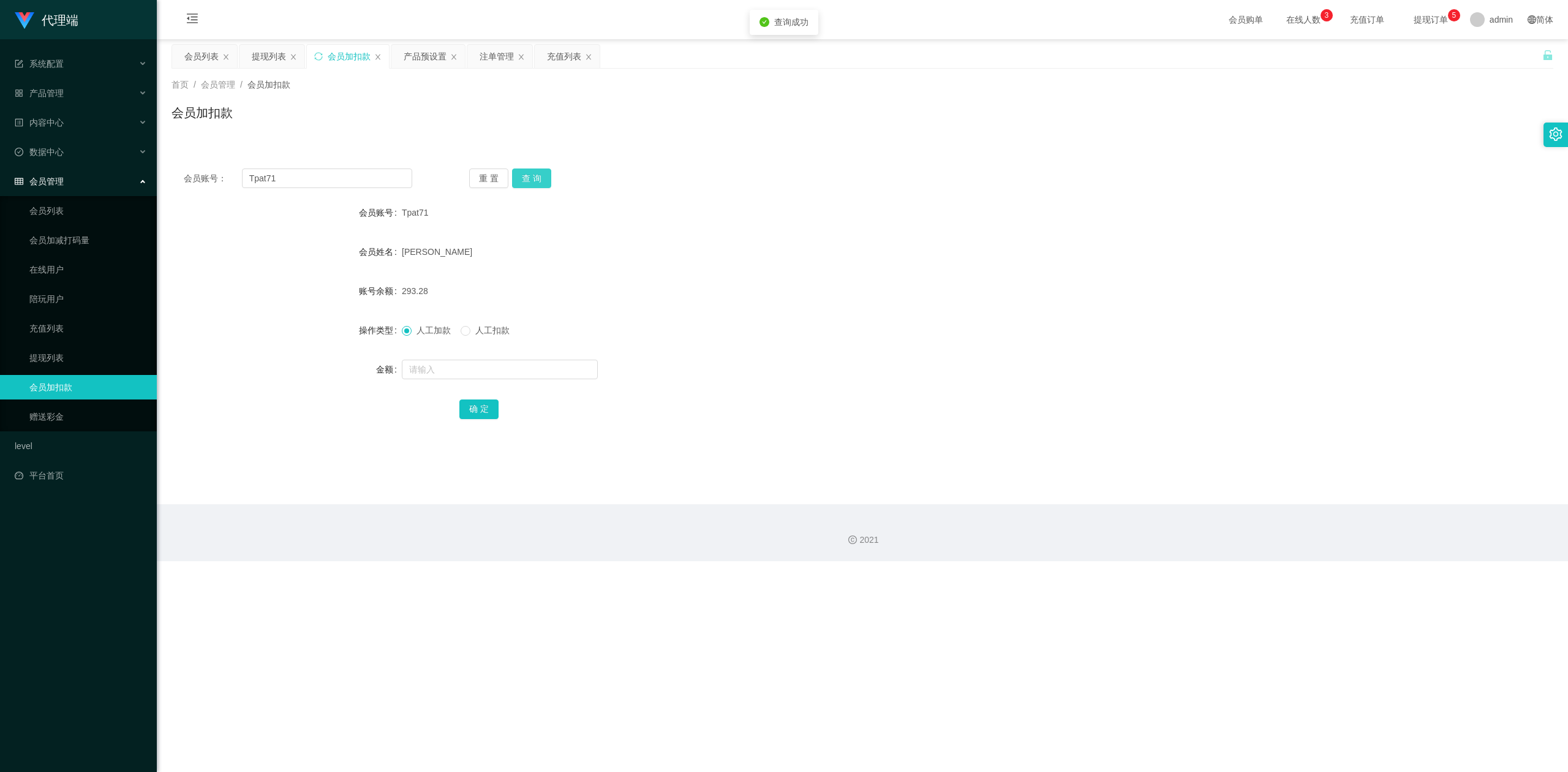
click at [533, 172] on button "查 询" at bounding box center [531, 179] width 39 height 20
drag, startPoint x: 649, startPoint y: 139, endPoint x: 621, endPoint y: 133, distance: 28.6
click at [649, 139] on div "首页 / 会员管理 / 会员加扣款 / 会员加扣款" at bounding box center [863, 105] width 1412 height 73
click at [523, 104] on div "会员加扣款" at bounding box center [863, 118] width 1382 height 28
click at [521, 104] on div "会员加扣款" at bounding box center [863, 118] width 1382 height 28
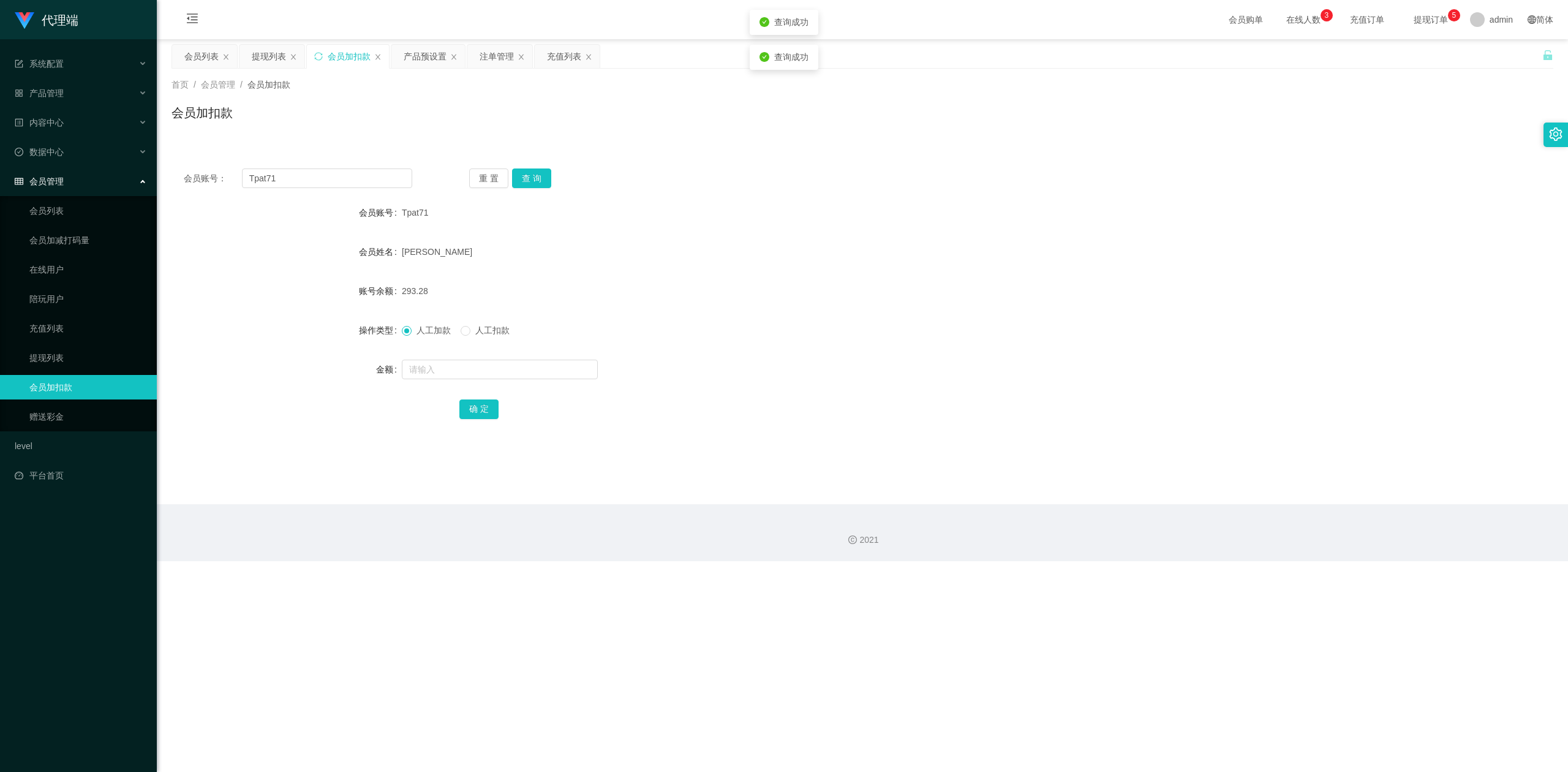
click at [426, 104] on div "会员加扣款" at bounding box center [863, 118] width 1382 height 28
click at [417, 62] on div "产品预设置" at bounding box center [425, 56] width 43 height 23
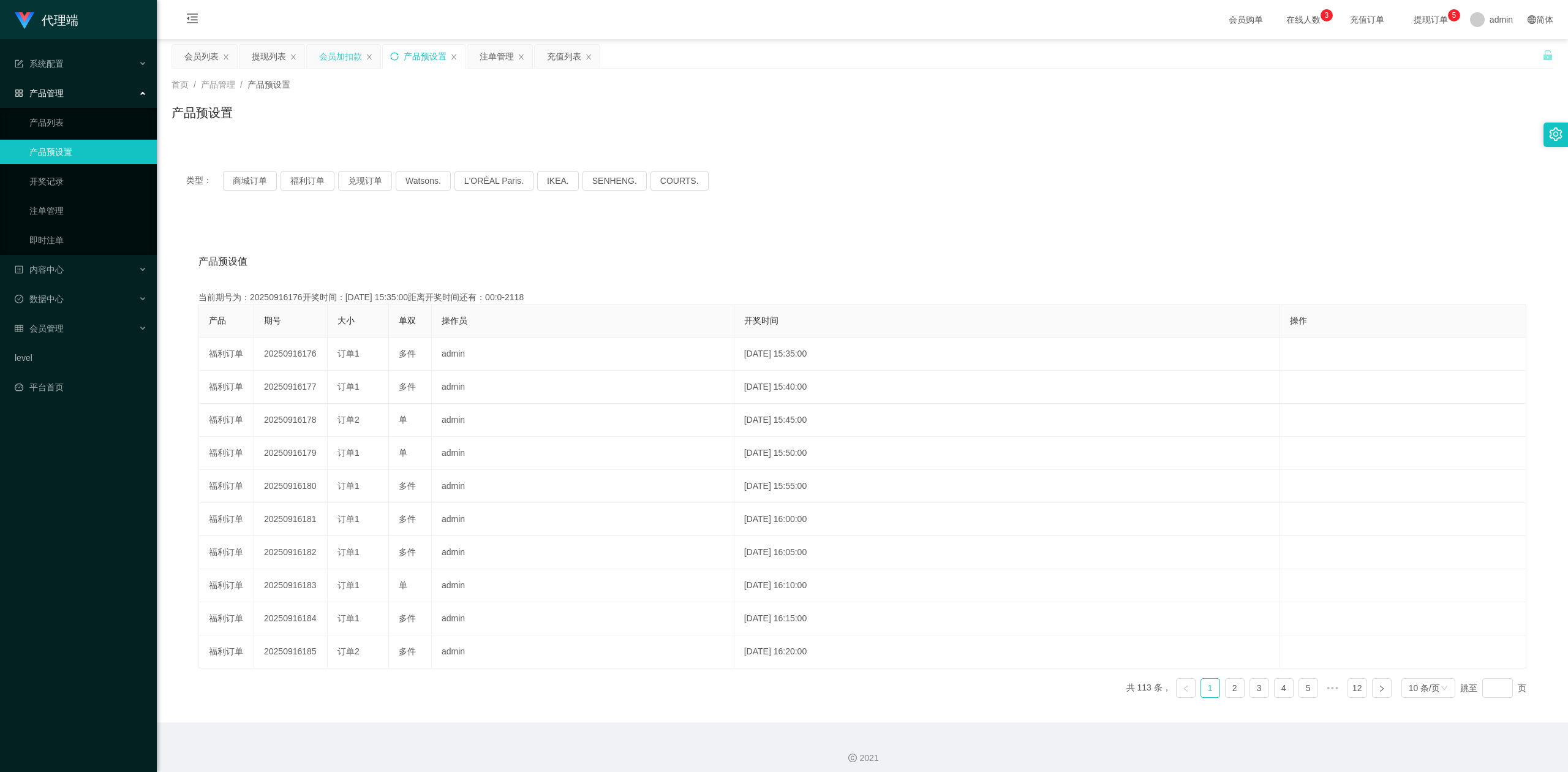
click at [334, 60] on div "会员加扣款" at bounding box center [340, 56] width 43 height 23
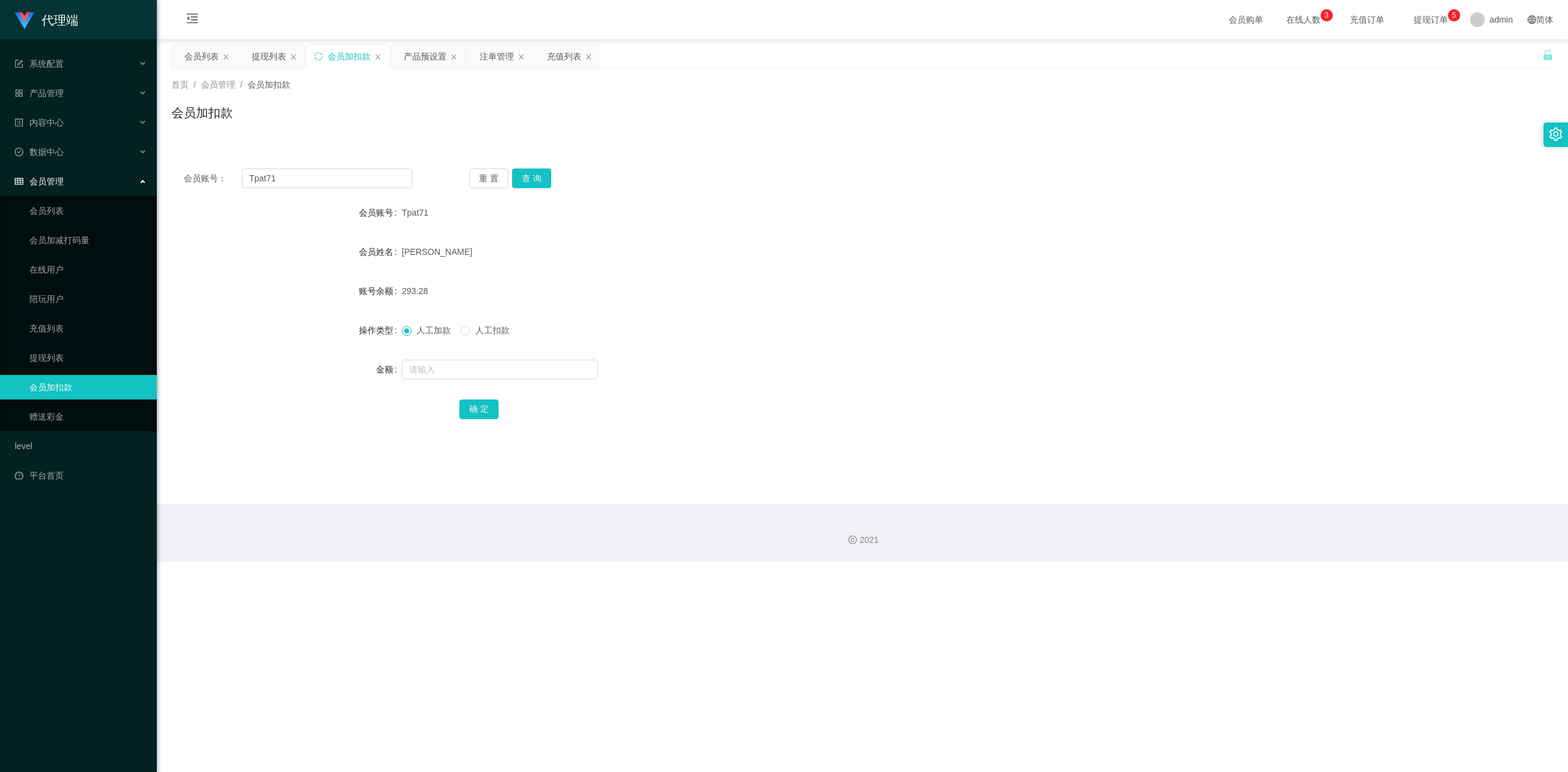
click at [650, 104] on div "会员加扣款" at bounding box center [863, 118] width 1382 height 28
drag, startPoint x: 195, startPoint y: 61, endPoint x: 227, endPoint y: 76, distance: 35.3
click at [195, 61] on div "会员列表" at bounding box center [202, 56] width 35 height 23
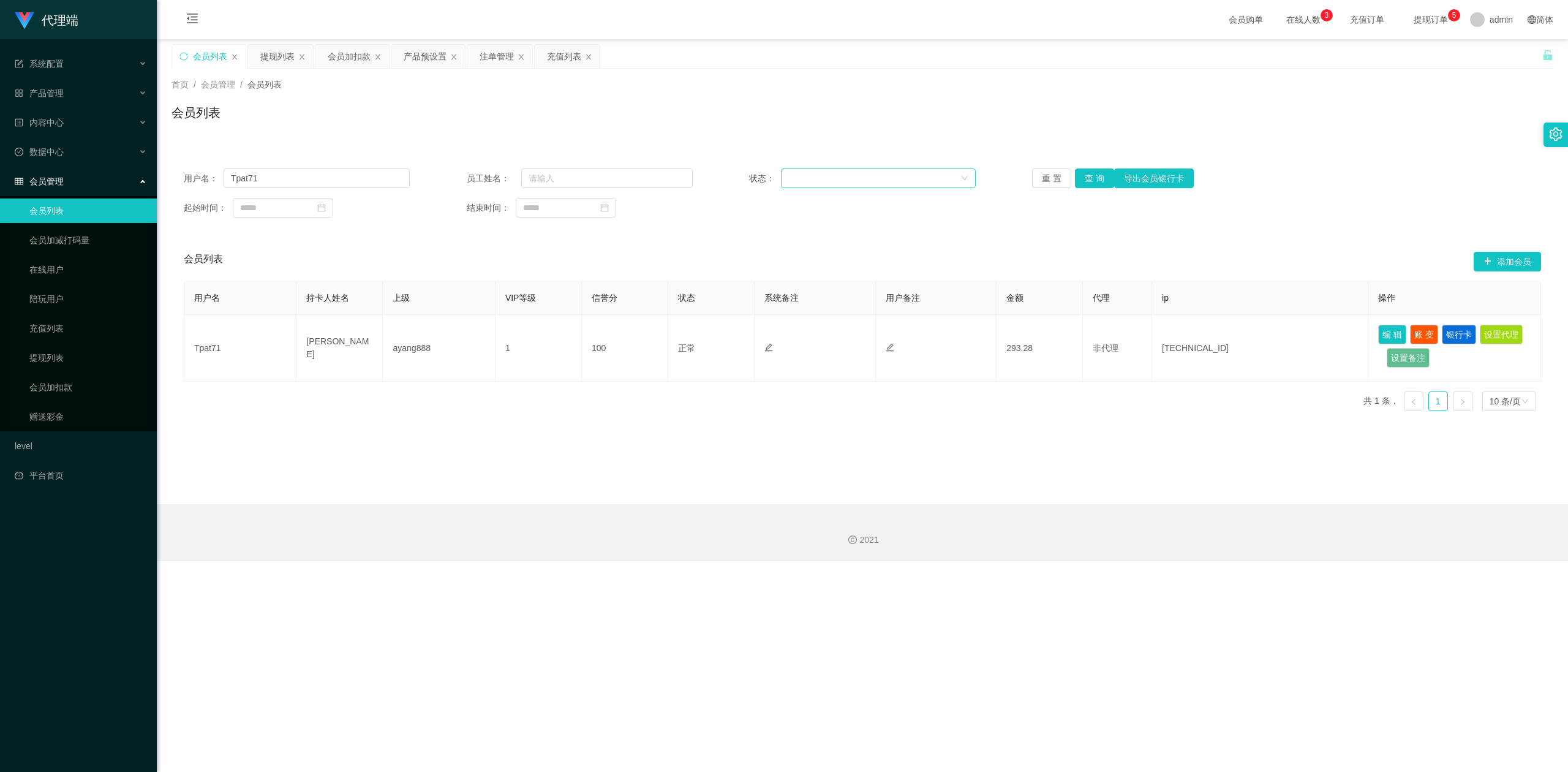
click at [795, 175] on div "状态：" at bounding box center [862, 179] width 226 height 20
drag, startPoint x: 922, startPoint y: 135, endPoint x: 936, endPoint y: 135, distance: 14.0
click at [924, 135] on div "首页 / 会员管理 / 会员列表 / 会员列表" at bounding box center [863, 105] width 1412 height 73
click at [1270, 138] on div "首页 / 会员管理 / 会员列表 / 会员列表" at bounding box center [863, 105] width 1412 height 73
click at [500, 56] on div "注单管理" at bounding box center [497, 56] width 35 height 23
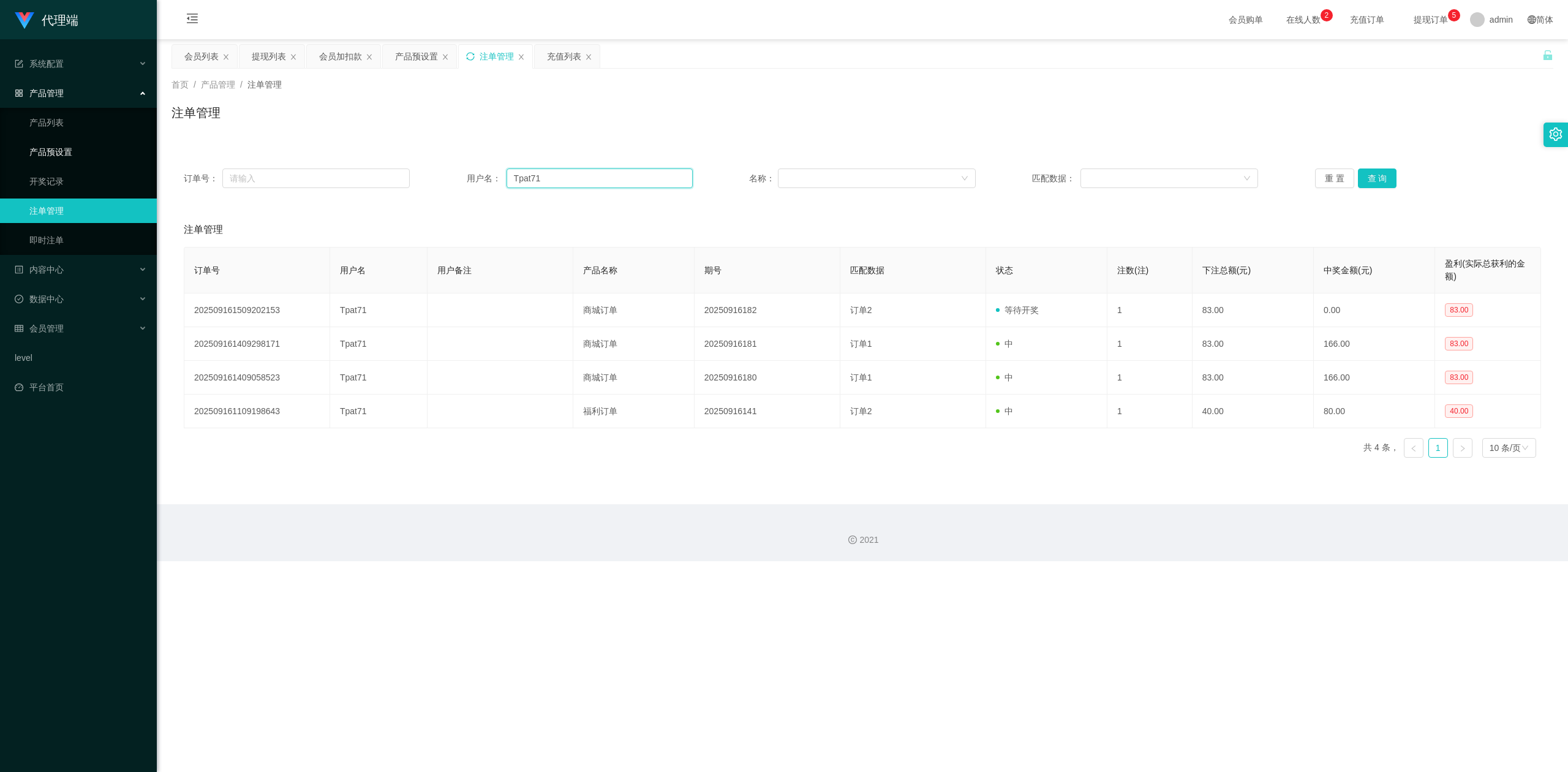
drag, startPoint x: 227, startPoint y: 148, endPoint x: 104, endPoint y: 139, distance: 123.3
click at [104, 139] on section "代理端 系统配置 系统配置列表 管理员列表 管理员分组 systemPays 产品管理 产品列表 产品预设置 开奖记录 注单管理 即时注单 内容中心 数据中心…" at bounding box center [784, 281] width 1568 height 561
click at [1375, 172] on button "查 询" at bounding box center [1378, 179] width 39 height 20
click at [1374, 172] on button "查 询" at bounding box center [1378, 179] width 39 height 20
click at [830, 577] on div "代理端 系统配置 系统配置列表 管理员列表 管理员分组 systemPays 产品管理 产品列表 产品预设置 开奖记录 注单管理 即时注单 内容中心 数据中心…" at bounding box center [784, 386] width 1568 height 772
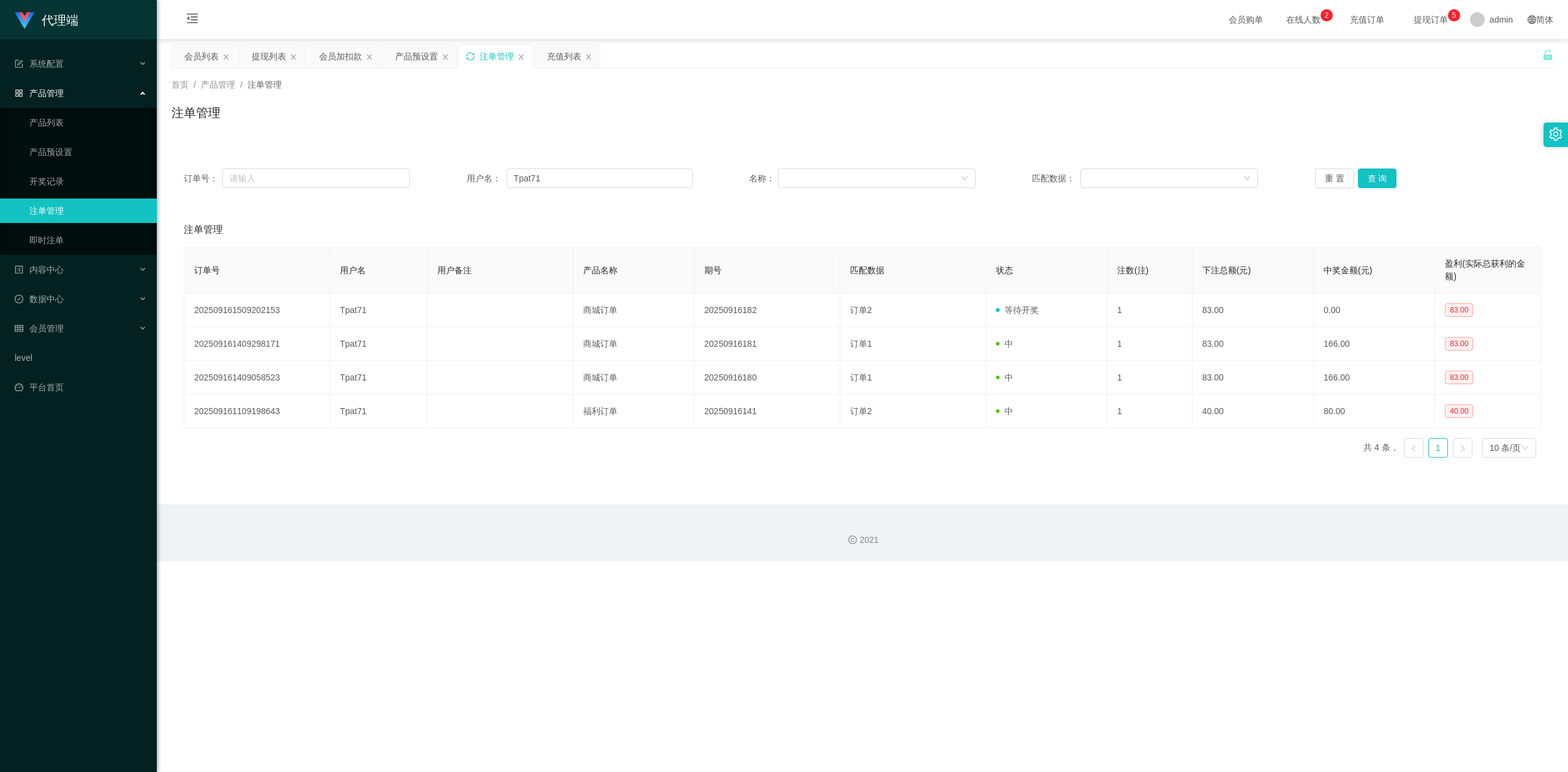
click at [972, 142] on div "订单号： 用户名： Tpat71 名称： 匹配数据： 重 置 查 询 注单管理 订单号 用户名 用户备注 产品名称 期号 匹配数据 状态 注数(注) 下注总额…" at bounding box center [863, 304] width 1382 height 326
drag, startPoint x: 561, startPoint y: 171, endPoint x: 226, endPoint y: 157, distance: 335.3
click at [227, 157] on div "订单号： 用户名： Tpat71 名称： 匹配数据： 重 置 查 询" at bounding box center [863, 179] width 1382 height 44
click at [468, 56] on icon "图标: sync" at bounding box center [470, 56] width 8 height 8
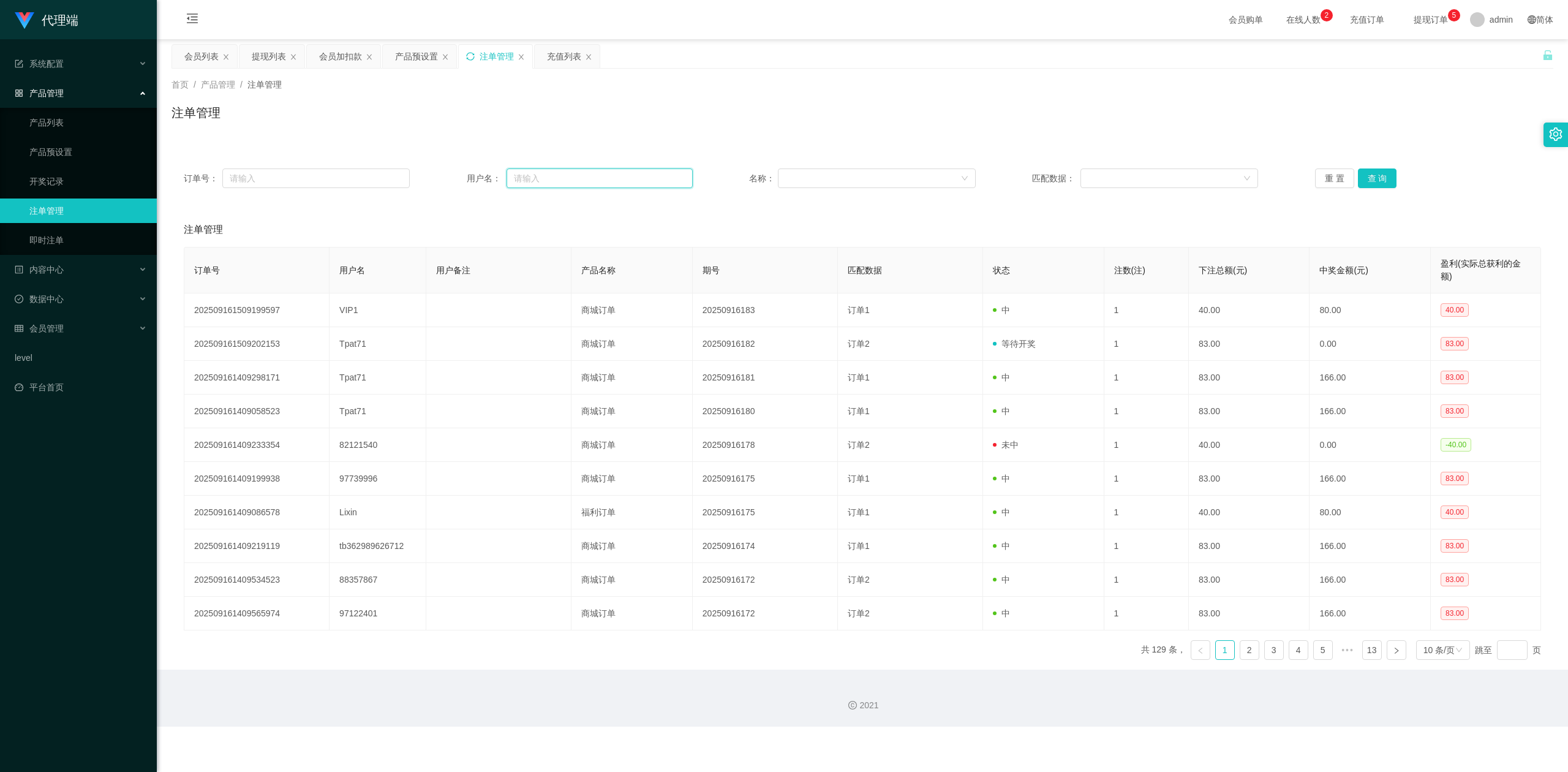
click at [552, 179] on input "text" at bounding box center [600, 179] width 187 height 20
paste input "Tpat71"
type input "Tpat71"
click at [1373, 177] on button "查 询" at bounding box center [1378, 179] width 39 height 20
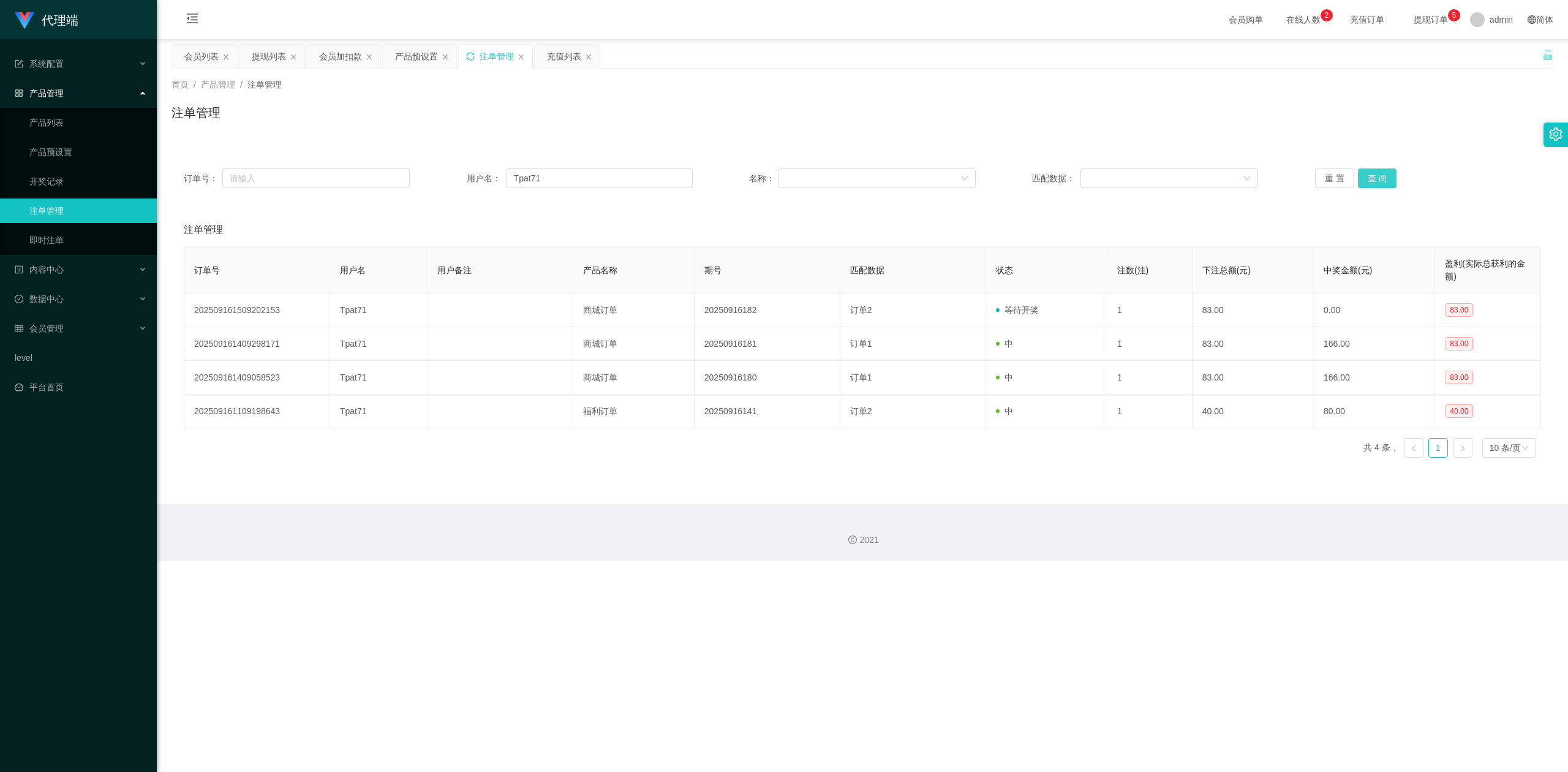
click at [1372, 177] on button "查 询" at bounding box center [1378, 179] width 39 height 20
click at [1425, 127] on div "注单管理" at bounding box center [863, 118] width 1382 height 28
click at [330, 62] on div "会员加扣款" at bounding box center [340, 56] width 43 height 23
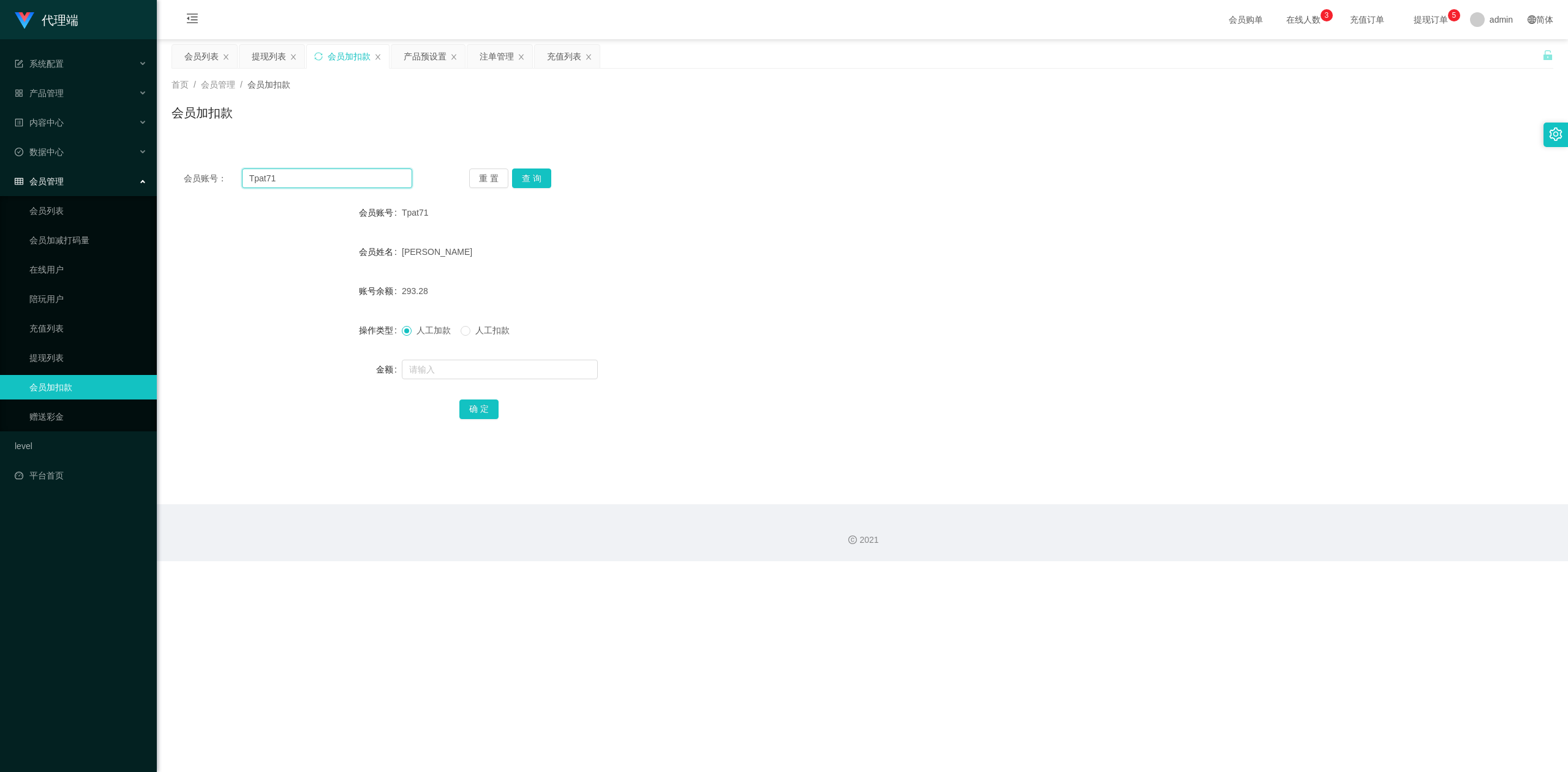
click at [0, 175] on section "代理端 系统配置 系统配置列表 管理员列表 管理员分组 systemPays 产品管理 产品列表 产品预设置 开奖记录 注单管理 即时注单 内容中心 数据中心…" at bounding box center [784, 281] width 1568 height 561
paste input "Lixin"
type input "Lixin"
click at [529, 177] on button "查 询" at bounding box center [531, 179] width 39 height 20
click at [424, 365] on input "text" at bounding box center [499, 370] width 196 height 20
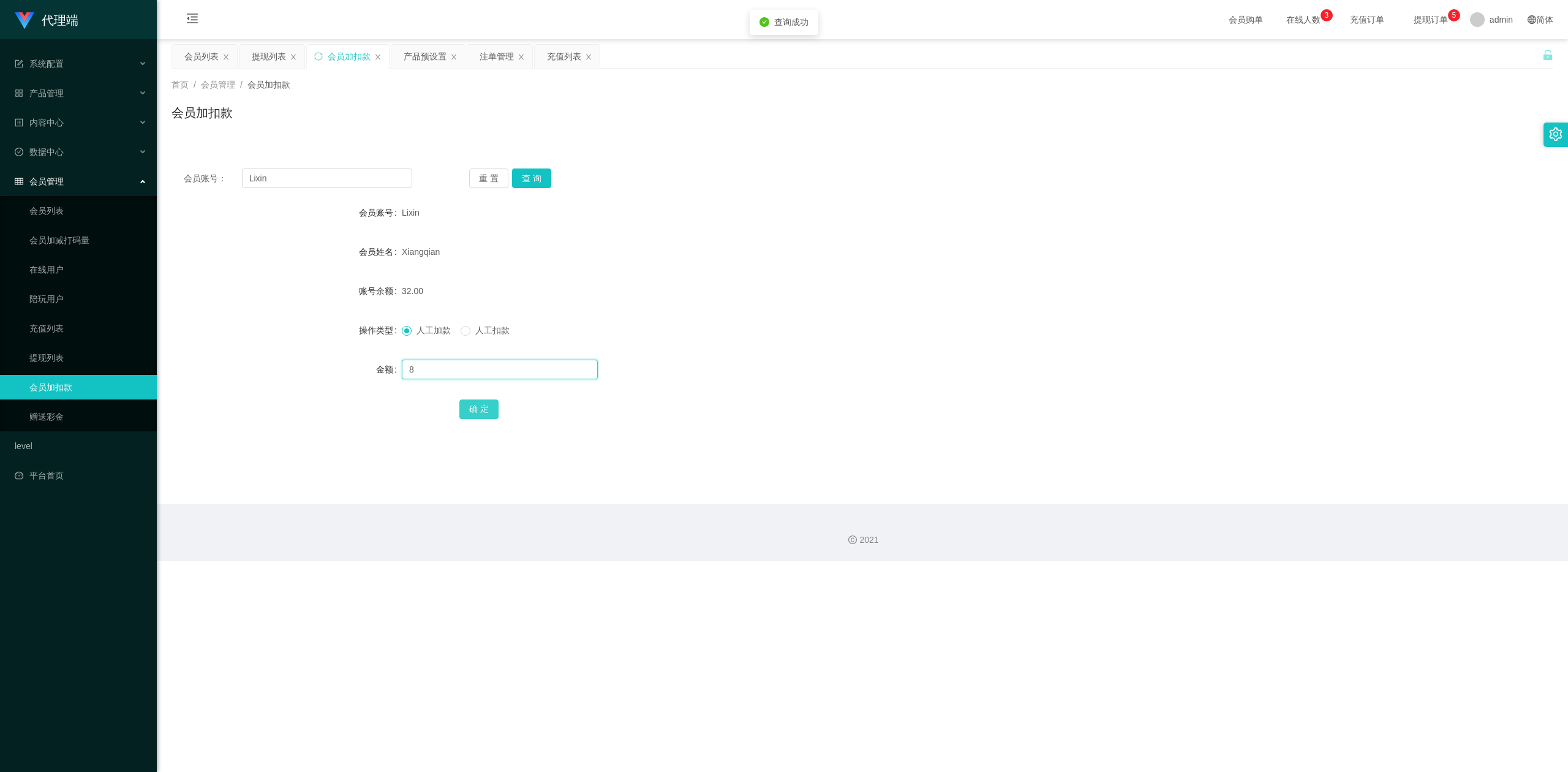
type input "8"
click at [481, 405] on button "确 定" at bounding box center [479, 410] width 39 height 20
click at [1077, 285] on div "40.00" at bounding box center [804, 291] width 806 height 25
click at [349, 60] on div "会员加扣款" at bounding box center [349, 56] width 43 height 23
click at [266, 54] on div "提现列表" at bounding box center [268, 56] width 35 height 23
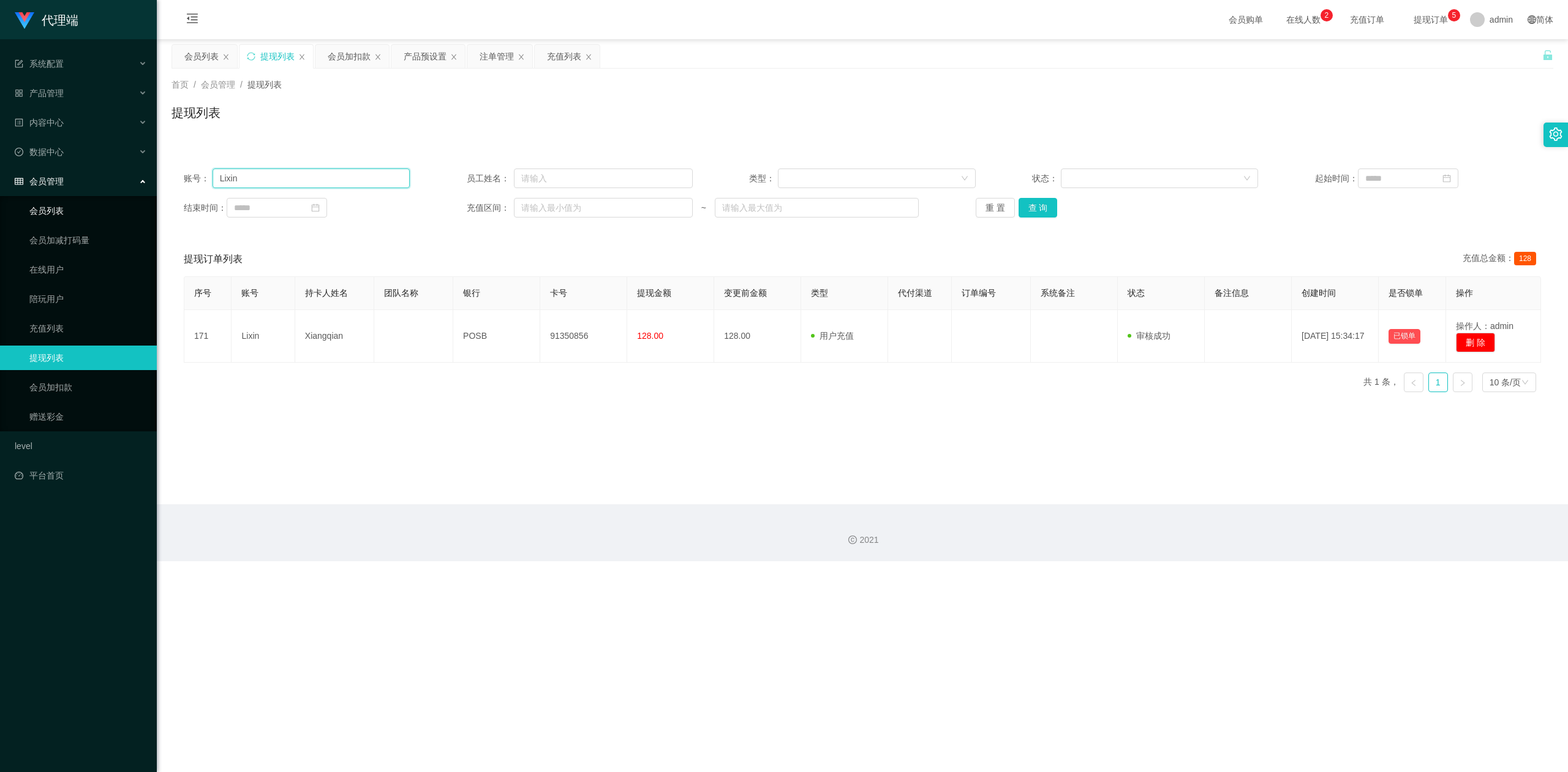
drag, startPoint x: 282, startPoint y: 182, endPoint x: 0, endPoint y: 188, distance: 282.1
click at [0, 188] on section "代理端 系统配置 系统配置列表 管理员列表 管理员分组 systemPays 产品管理 产品列表 产品预设置 开奖记录 注单管理 即时注单 内容中心 数据中心…" at bounding box center [784, 281] width 1568 height 561
paste input "Tpat71"
type input "Tpat71"
click at [1038, 204] on button "查 询" at bounding box center [1039, 208] width 39 height 20
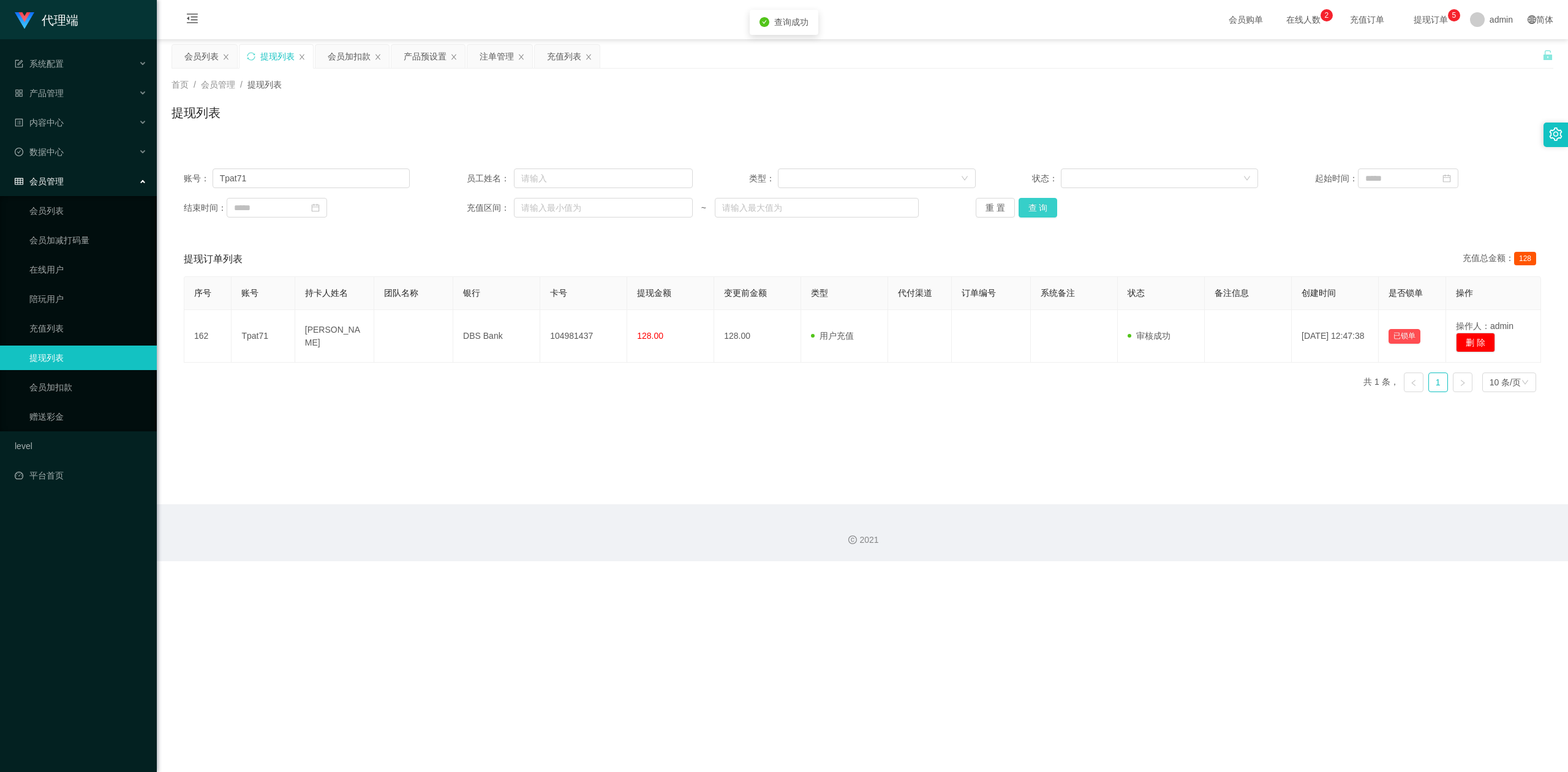
click at [1037, 204] on button "查 询" at bounding box center [1039, 208] width 39 height 20
click at [1037, 204] on button "查 询" at bounding box center [1045, 208] width 52 height 20
click at [1037, 204] on div "重 置 查 询" at bounding box center [1088, 208] width 226 height 20
click at [1037, 204] on button "查 询" at bounding box center [1039, 208] width 39 height 20
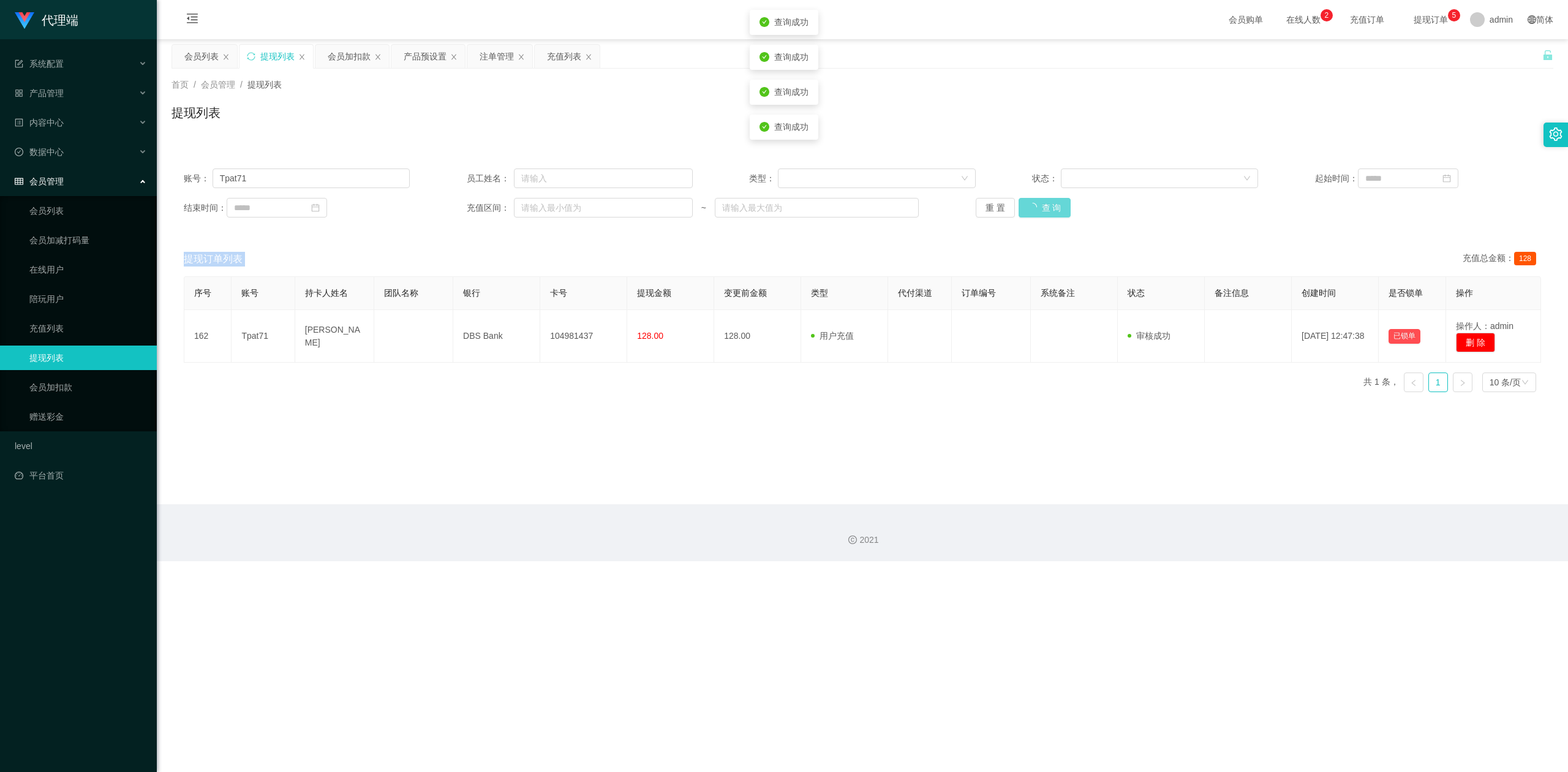
click at [1037, 204] on div "重 置 查 询" at bounding box center [1088, 208] width 226 height 20
click at [1037, 204] on button "查 询" at bounding box center [1039, 208] width 39 height 20
click at [1003, 119] on div "提现列表" at bounding box center [863, 118] width 1382 height 28
click at [524, 94] on div "首页 / 会员管理 / 提现列表 / 提现列表" at bounding box center [863, 105] width 1382 height 53
click at [510, 56] on div "注单管理" at bounding box center [497, 56] width 35 height 23
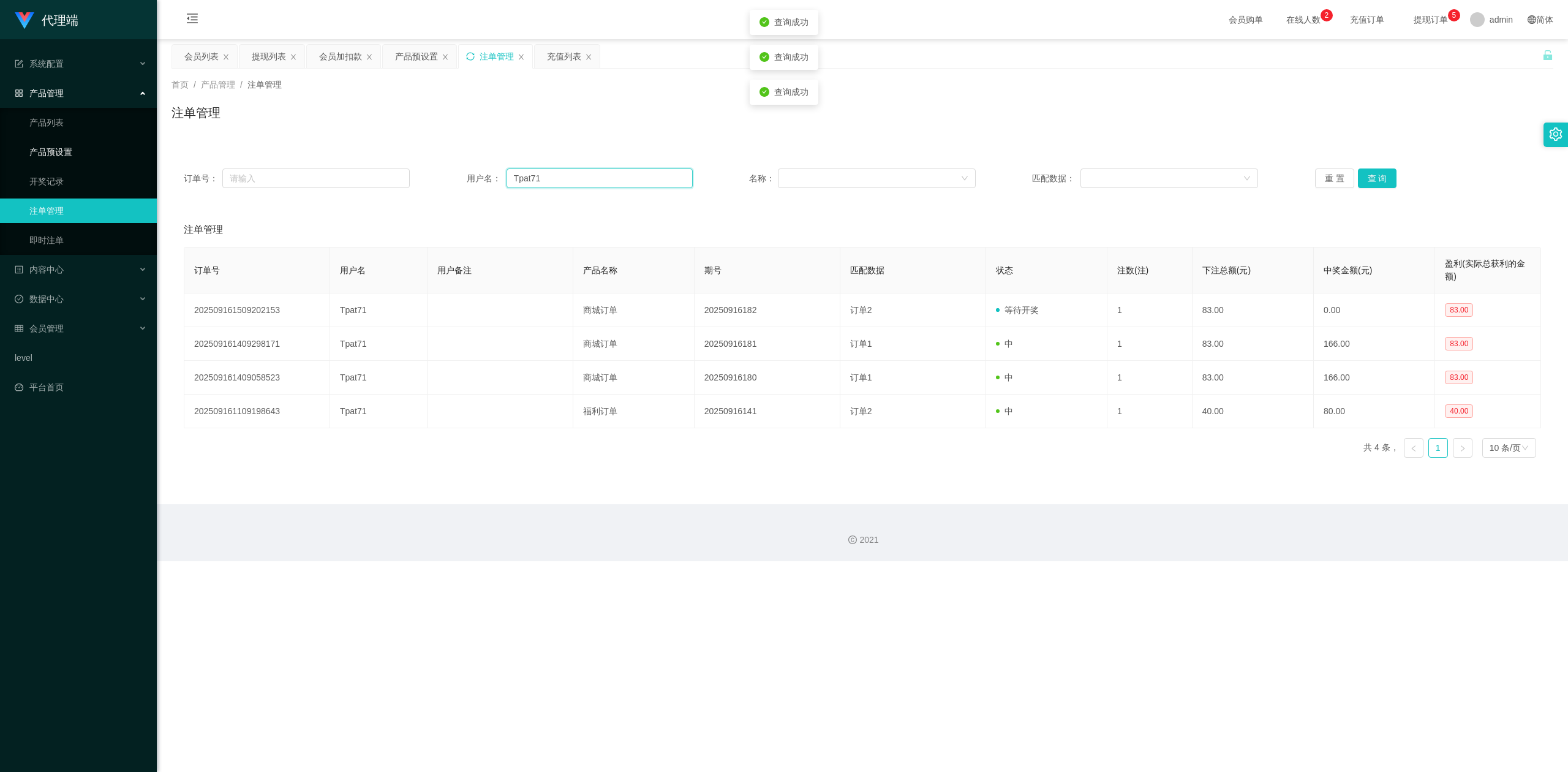
drag, startPoint x: 574, startPoint y: 177, endPoint x: 146, endPoint y: 146, distance: 429.1
click at [146, 146] on section "代理端 系统配置 系统配置列表 管理员列表 管理员分组 systemPays 产品管理 产品列表 产品预设置 开奖记录 注单管理 即时注单 内容中心 数据中心…" at bounding box center [784, 281] width 1568 height 561
click at [1373, 177] on button "查 询" at bounding box center [1378, 179] width 39 height 20
click at [1372, 177] on button "查 询" at bounding box center [1378, 179] width 39 height 20
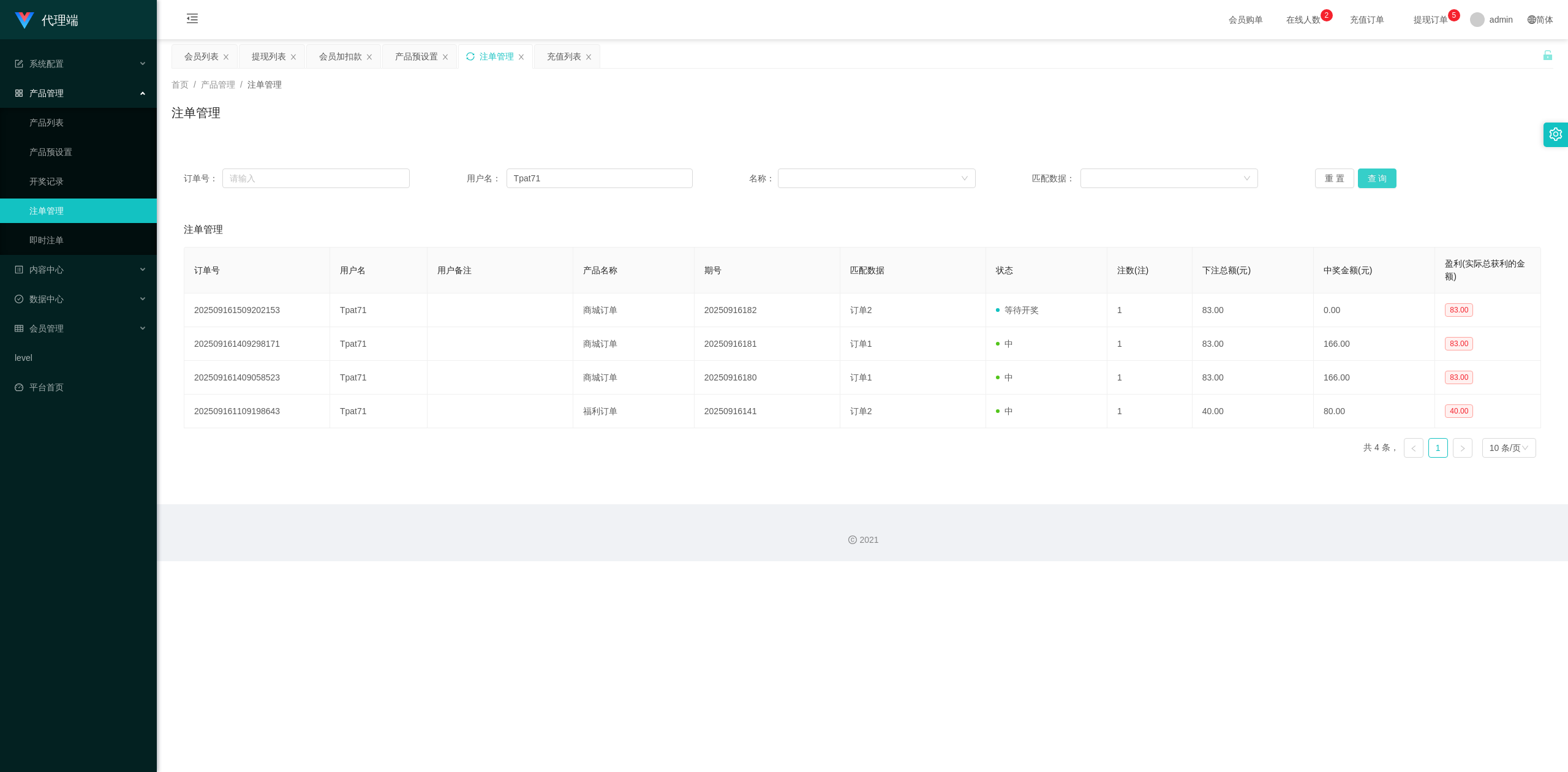
click at [1372, 177] on button "查 询" at bounding box center [1378, 179] width 39 height 20
click at [832, 96] on div "首页 / 产品管理 / 注单管理 / 注单管理" at bounding box center [863, 105] width 1382 height 53
click at [469, 56] on icon "图标: sync" at bounding box center [471, 57] width 9 height 9
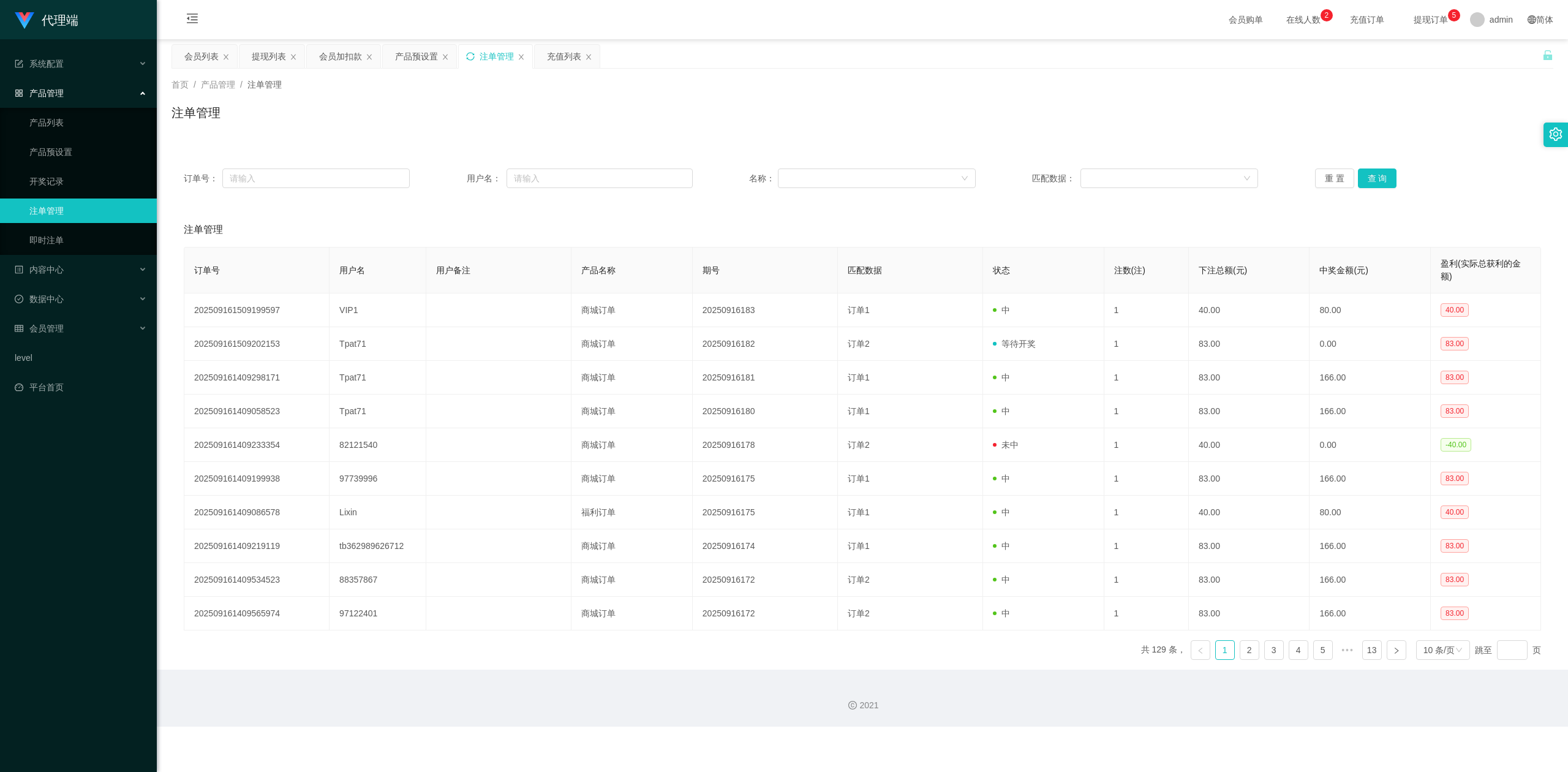
click at [474, 56] on icon "图标: sync" at bounding box center [471, 57] width 9 height 9
click at [546, 184] on input "text" at bounding box center [600, 179] width 187 height 20
paste input "Tpat71"
type input "Tpat71"
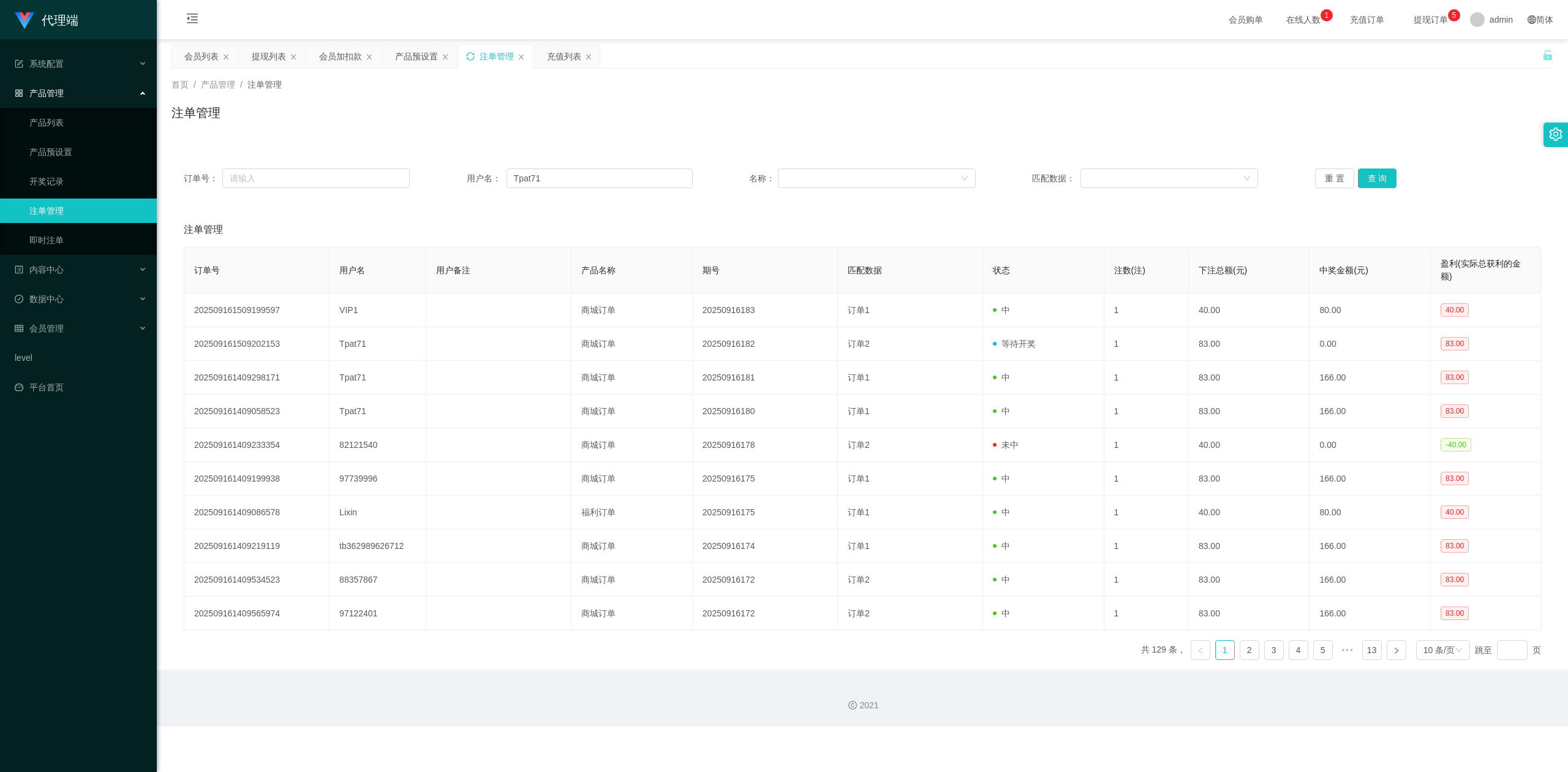
click at [1393, 172] on div "重 置 查 询" at bounding box center [1428, 179] width 226 height 20
click at [1381, 177] on button "查 询" at bounding box center [1378, 179] width 39 height 20
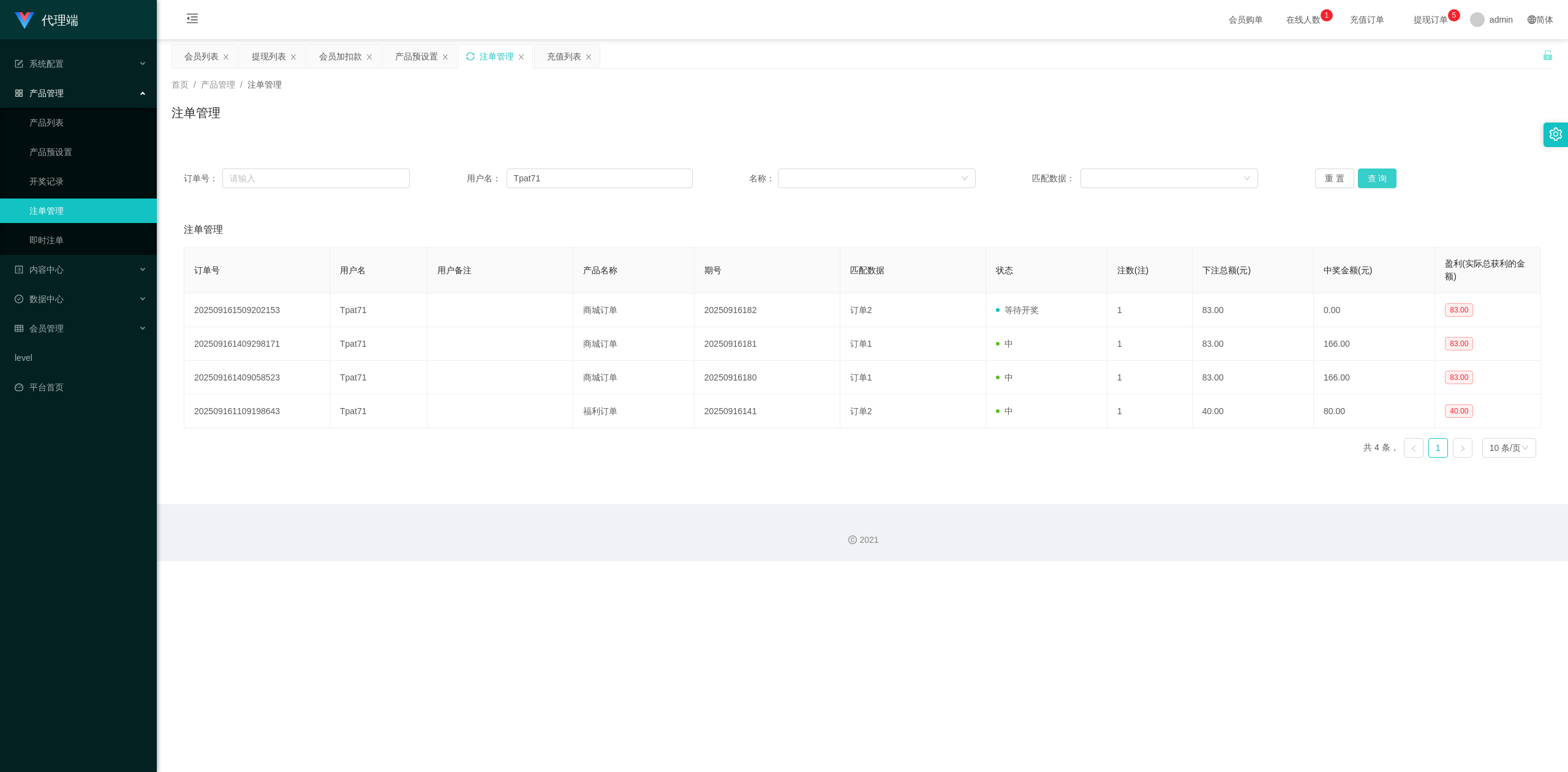
click at [1378, 177] on button "查 询" at bounding box center [1378, 179] width 39 height 20
click at [1069, 131] on div "注单管理" at bounding box center [863, 118] width 1382 height 28
click at [412, 62] on div "产品预设置" at bounding box center [417, 56] width 43 height 23
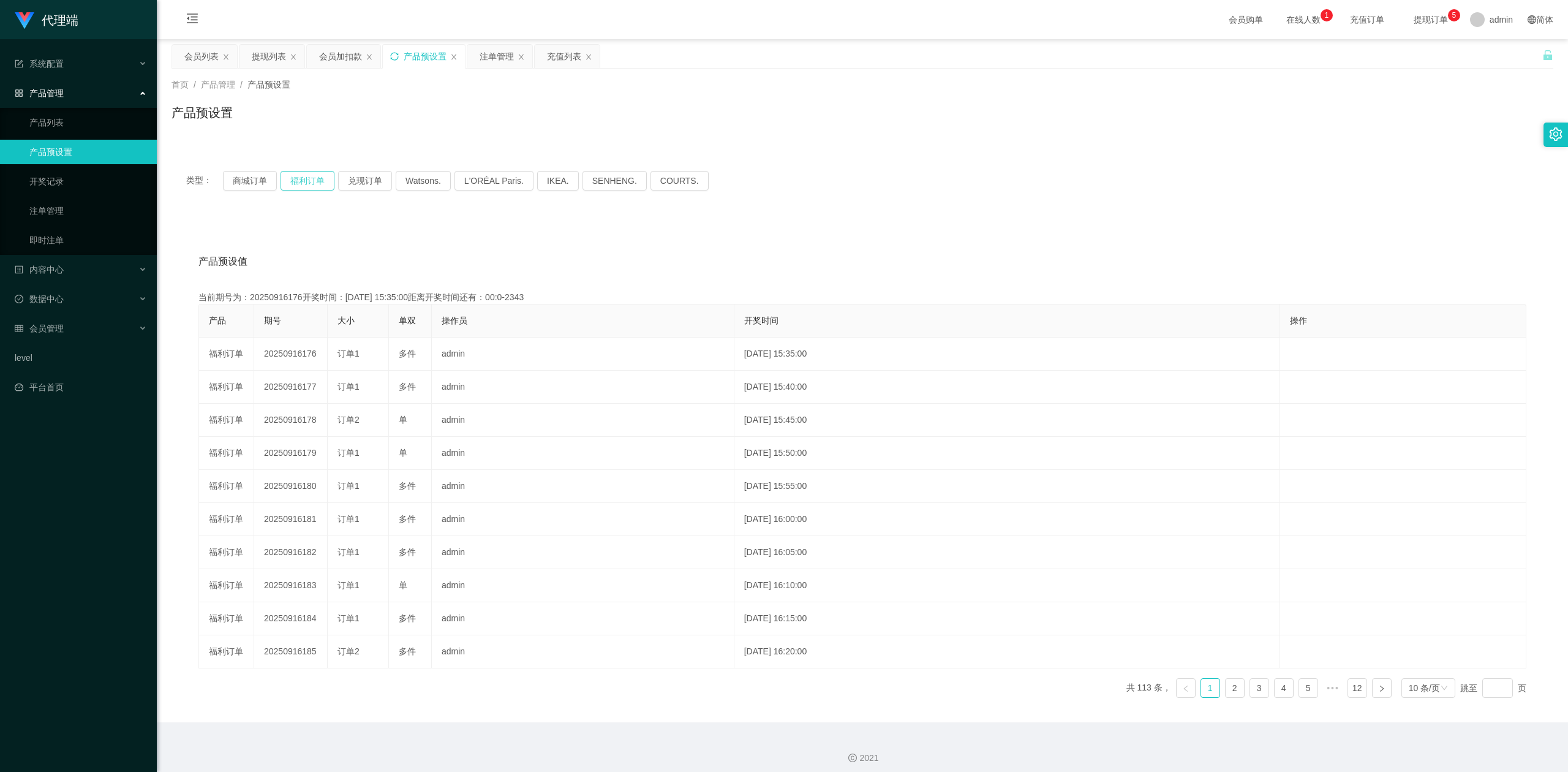
click at [309, 181] on button "福利订单" at bounding box center [307, 180] width 54 height 20
click at [1029, 195] on div "类型： 商城订单 福利订单 兑现订单 Watsons. L'ORÉAL Paris. IKEA. [GEOGRAPHIC_DATA]. COURTS." at bounding box center [863, 180] width 1382 height 49
click at [365, 219] on div "产品预设值 添加期号 当前期号为：20250916184开奖时间：[DATE] 16:15:00距离开奖时间还有：00:23 产品 期号 大小 单双 操作员 …" at bounding box center [863, 470] width 1382 height 505
click at [376, 116] on div "产品预设置" at bounding box center [863, 118] width 1382 height 28
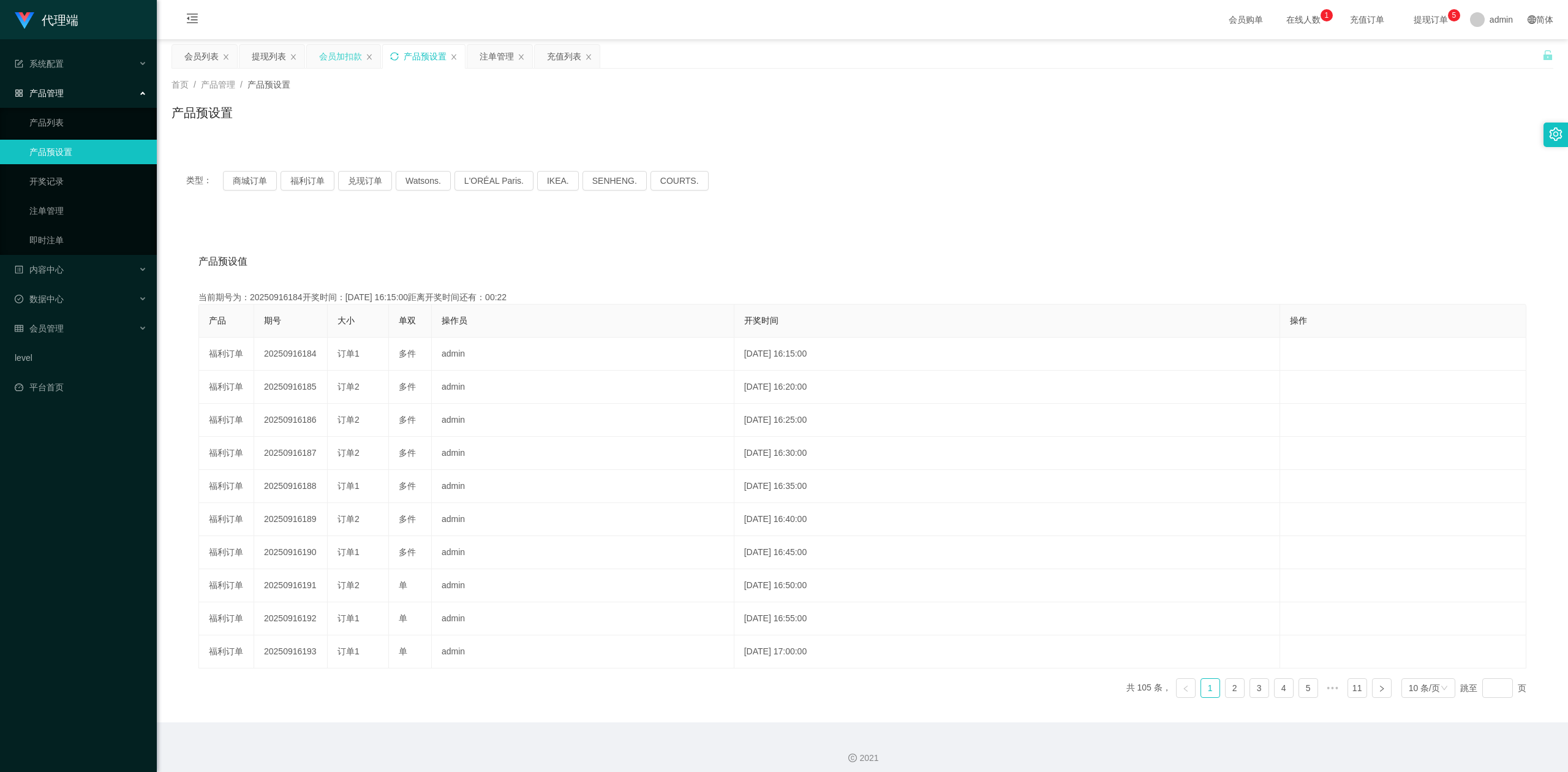
click at [339, 57] on div "会员加扣款" at bounding box center [340, 56] width 43 height 23
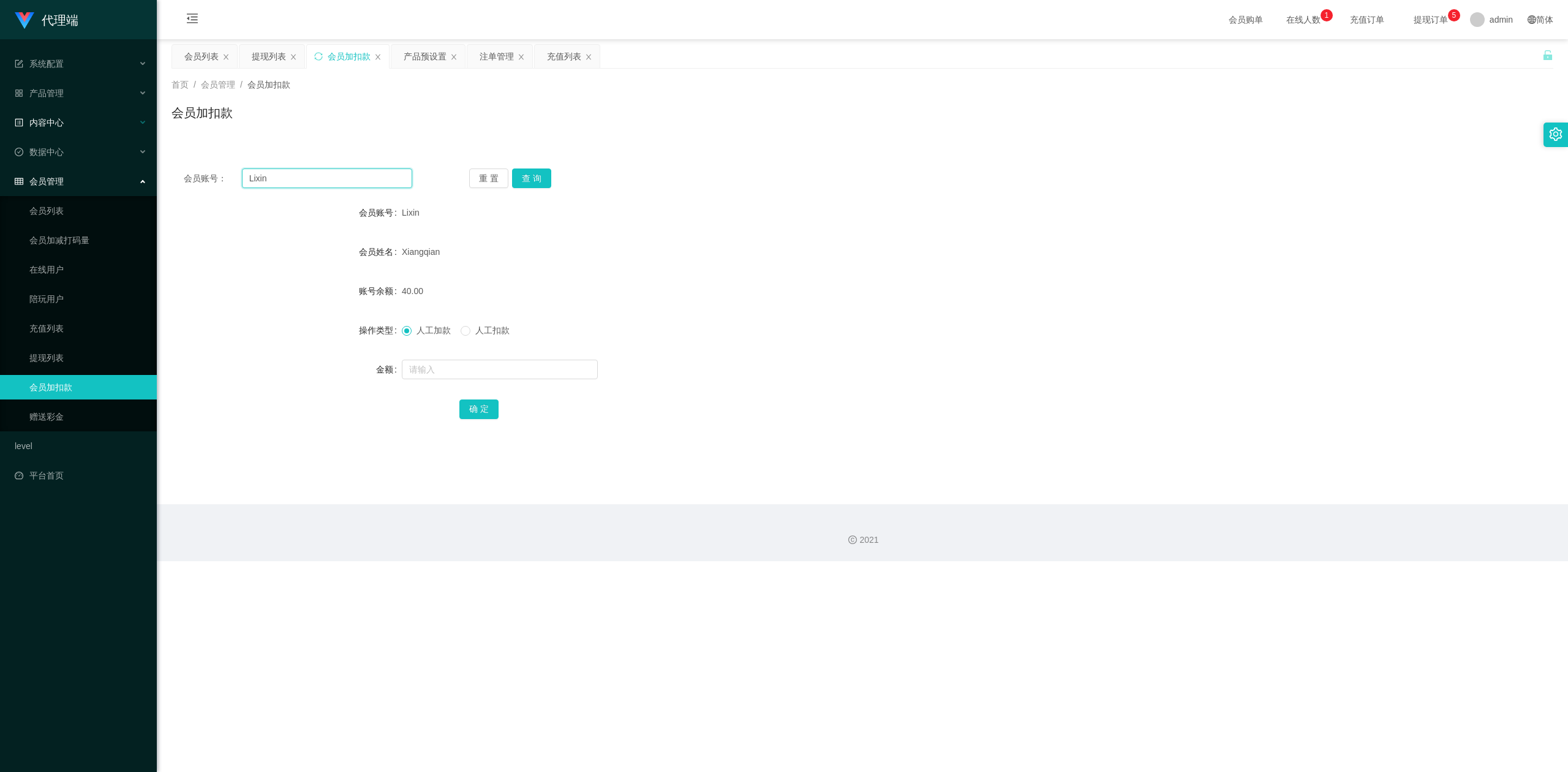
drag, startPoint x: 115, startPoint y: 157, endPoint x: 0, endPoint y: 113, distance: 123.1
click at [0, 113] on section "代理端 系统配置 系统配置列表 管理员列表 管理员分组 systemPays 产品管理 产品列表 产品预设置 开奖记录 注单管理 即时注单 内容中心 数据中心…" at bounding box center [784, 281] width 1568 height 561
paste input "Tpat71"
type input "Tpat71"
click at [537, 177] on button "查 询" at bounding box center [531, 179] width 39 height 20
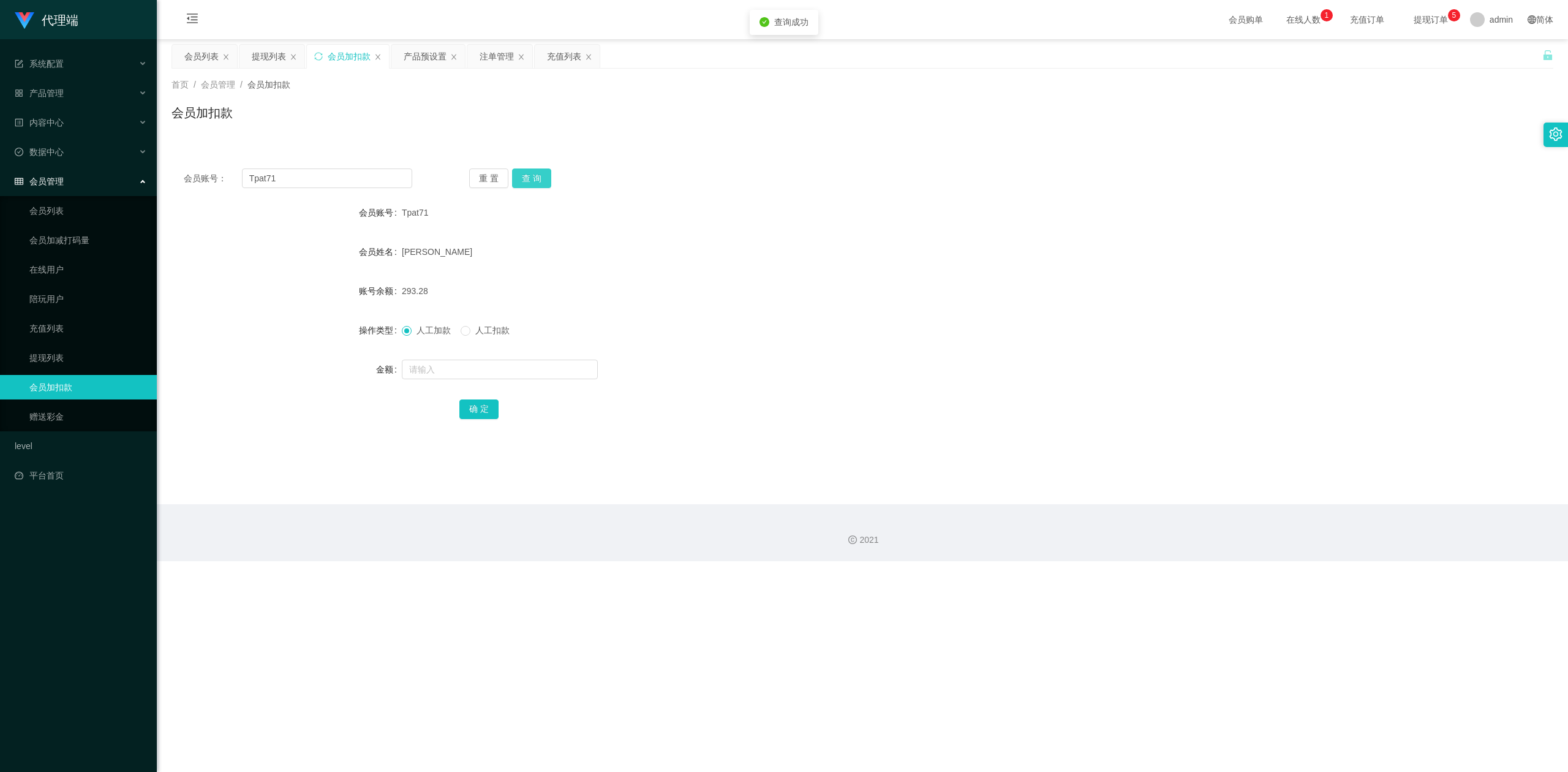
click at [537, 177] on button "查 询" at bounding box center [531, 179] width 39 height 20
click at [542, 174] on button "查 询" at bounding box center [531, 179] width 39 height 20
click at [539, 174] on button "查 询" at bounding box center [531, 179] width 39 height 20
click at [539, 174] on div "重 置 查 询" at bounding box center [583, 179] width 228 height 20
click at [539, 174] on button "查 询" at bounding box center [531, 179] width 39 height 20
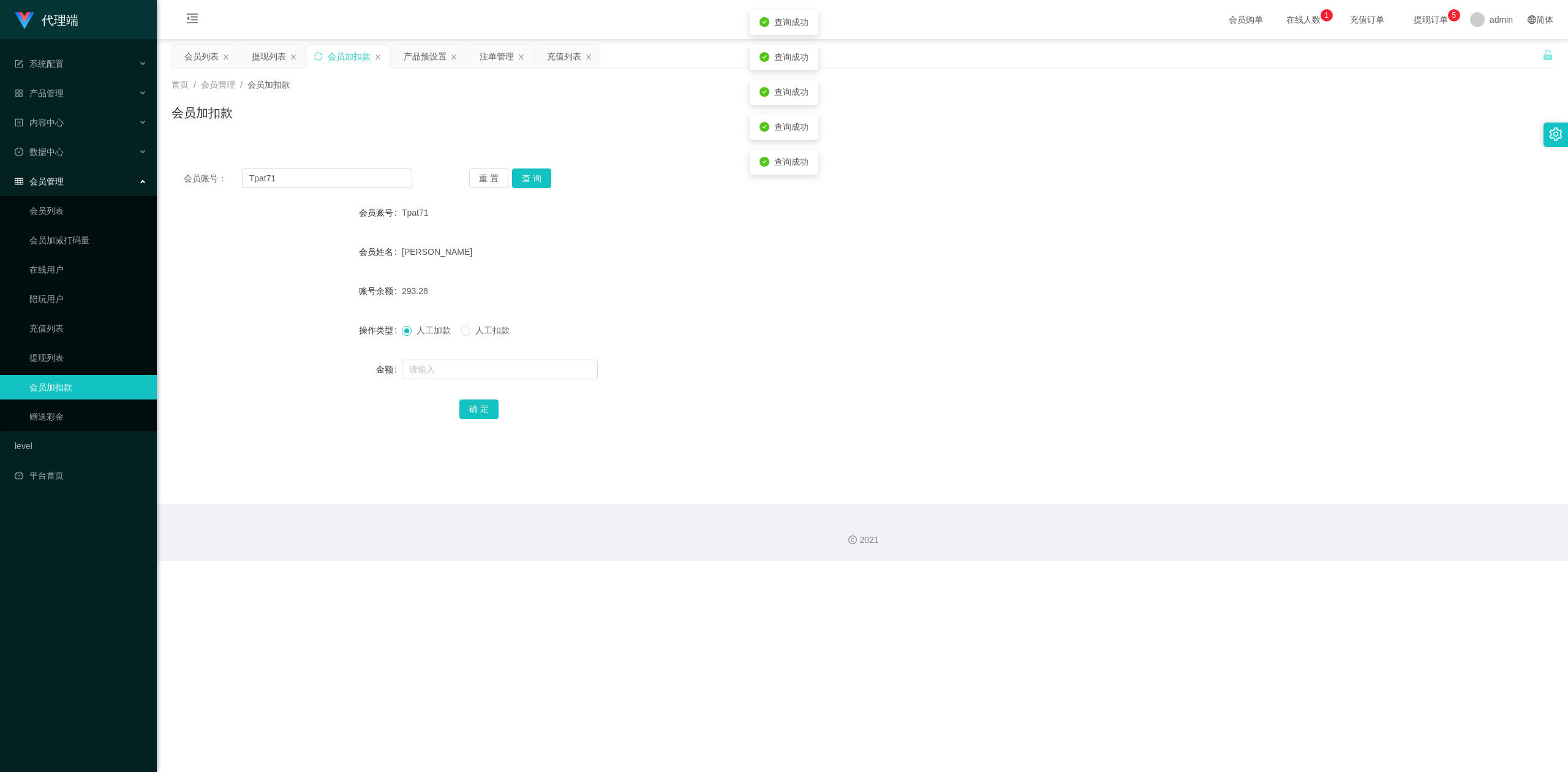
click at [510, 126] on div "会员加扣款" at bounding box center [863, 118] width 1382 height 28
click at [545, 132] on div "首页 / 会员管理 / 会员加扣款 / 会员加扣款" at bounding box center [863, 105] width 1412 height 73
click at [1089, 352] on form "会员账号 Tpat71 会员姓名 [PERSON_NAME] 账号余额 293.28 操作类型 人工加款 人工扣款 金额 确 定" at bounding box center [863, 310] width 1382 height 220
click at [491, 57] on div "注单管理" at bounding box center [497, 56] width 35 height 23
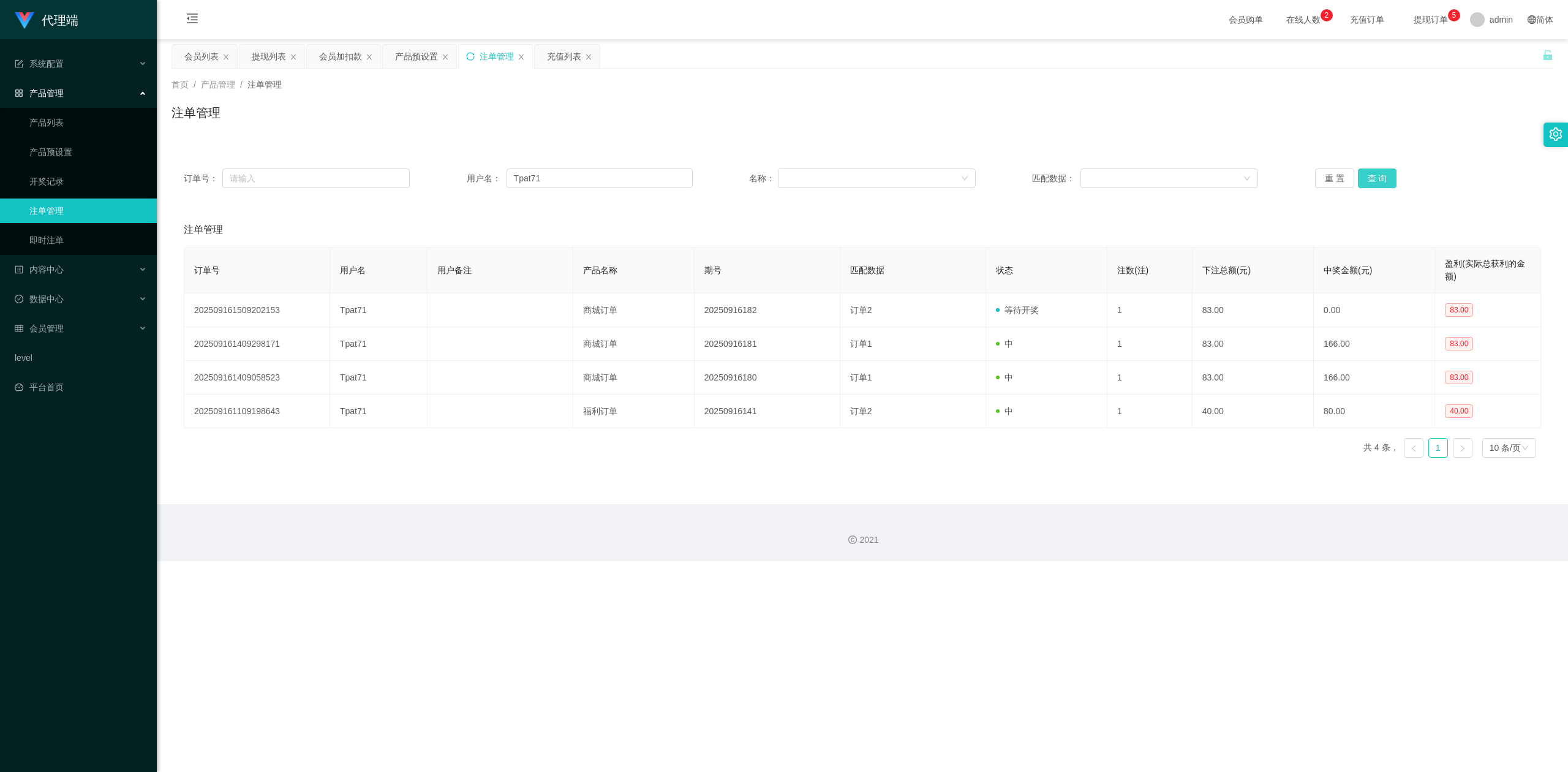
click at [1372, 175] on button "查 询" at bounding box center [1378, 179] width 39 height 20
drag, startPoint x: 689, startPoint y: 111, endPoint x: 514, endPoint y: 93, distance: 175.9
click at [688, 111] on div "注单管理" at bounding box center [863, 118] width 1382 height 28
click at [478, 56] on div "注单管理" at bounding box center [495, 56] width 74 height 23
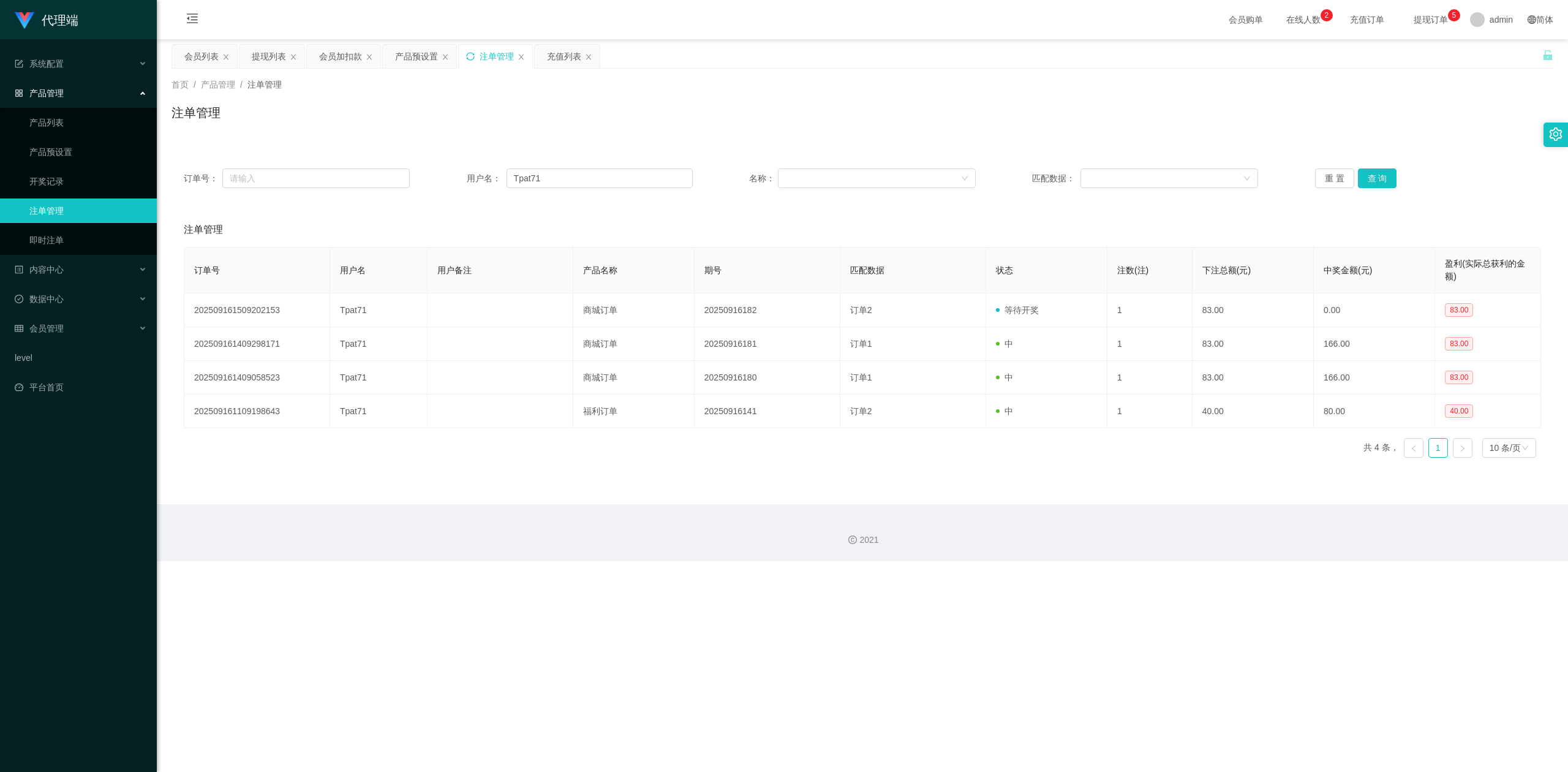
click at [474, 54] on icon "图标: sync" at bounding box center [470, 56] width 8 height 8
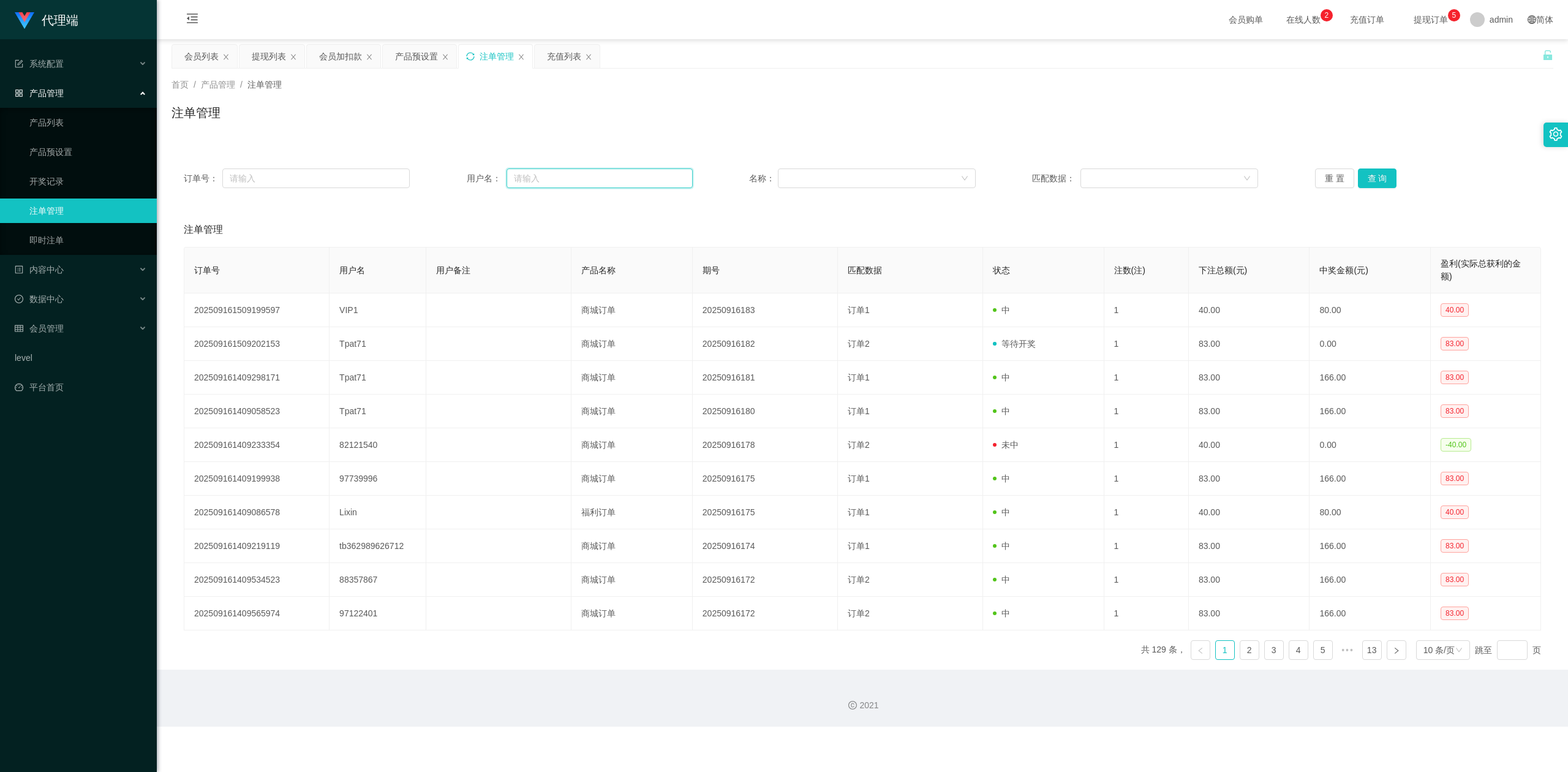
click at [550, 179] on input "text" at bounding box center [600, 179] width 187 height 20
paste input "Tpat71"
type input "Tpat71"
click at [1362, 178] on button "查 询" at bounding box center [1378, 179] width 39 height 20
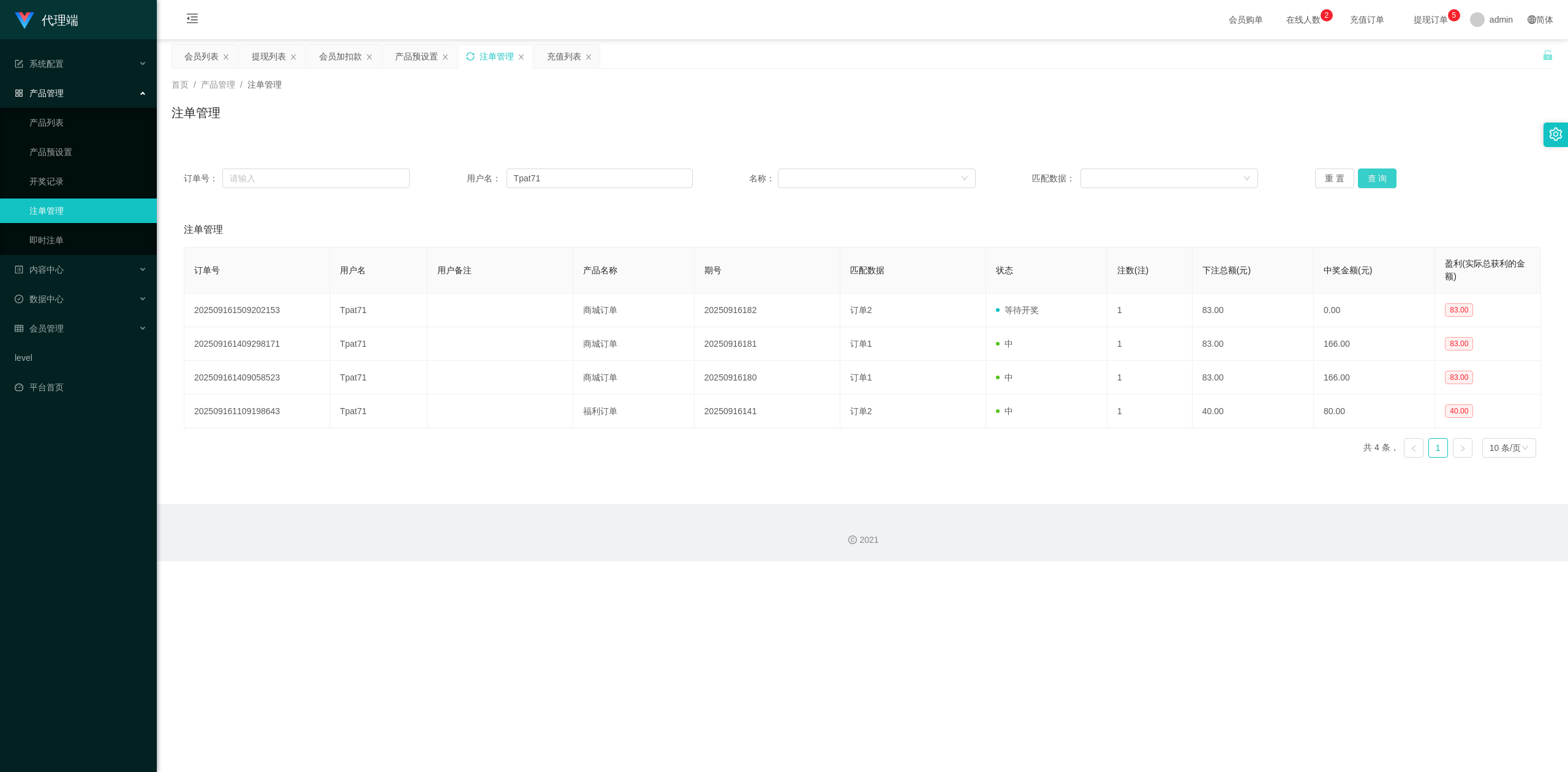
click at [1362, 178] on button "查 询" at bounding box center [1378, 179] width 39 height 20
click at [613, 125] on div "注单管理" at bounding box center [863, 118] width 1382 height 28
click at [417, 56] on div "产品预设置" at bounding box center [417, 56] width 43 height 23
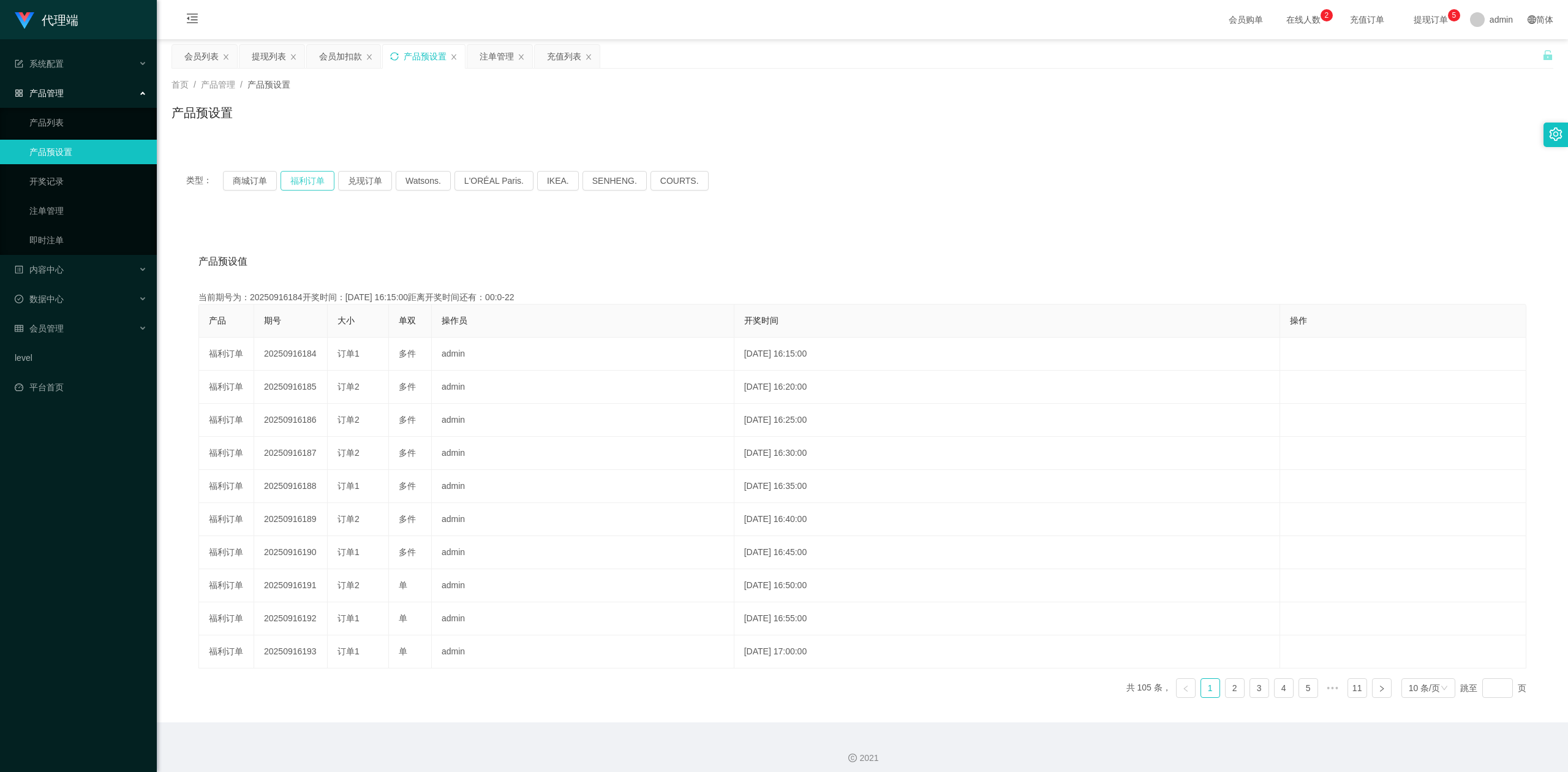
click at [304, 181] on button "福利订单" at bounding box center [307, 180] width 54 height 20
click at [443, 89] on div "首页 / 产品管理 / 产品预设置 /" at bounding box center [863, 84] width 1382 height 12
click at [397, 55] on icon "图标: sync" at bounding box center [394, 57] width 9 height 9
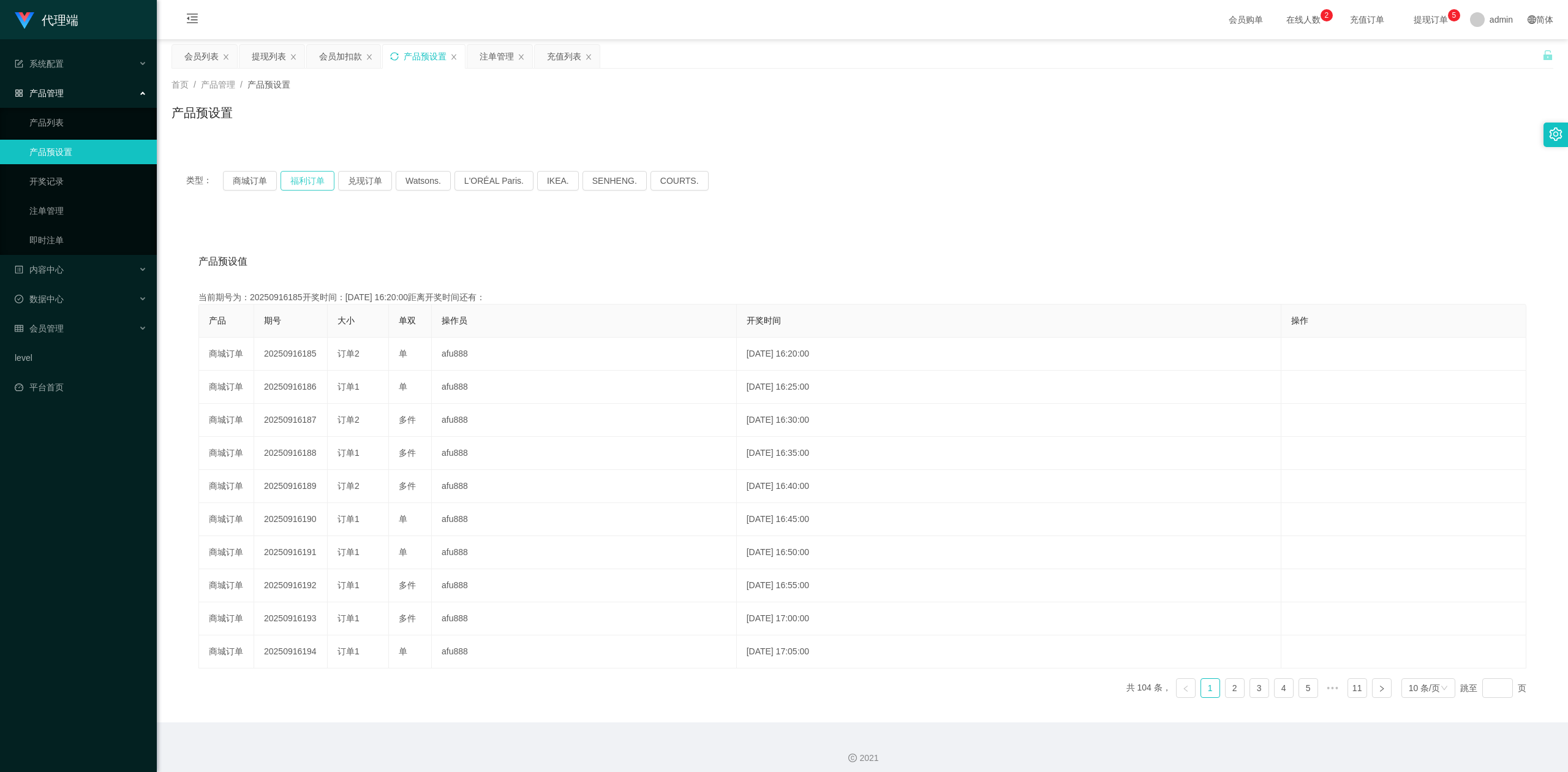
click at [306, 180] on button "福利订单" at bounding box center [307, 180] width 54 height 20
click at [495, 54] on div "注单管理" at bounding box center [497, 56] width 35 height 23
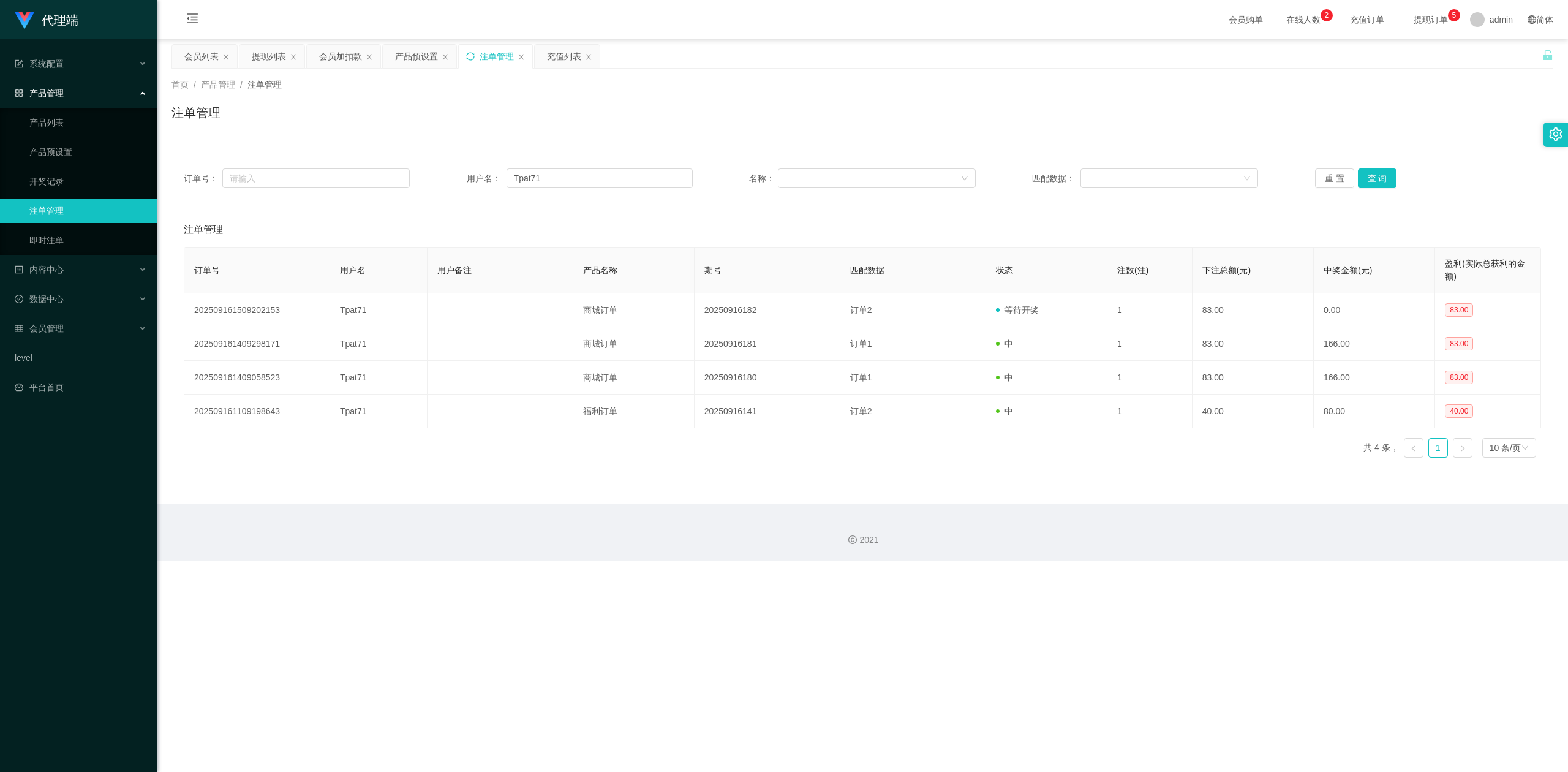
click at [474, 52] on icon "图标: sync" at bounding box center [471, 57] width 9 height 9
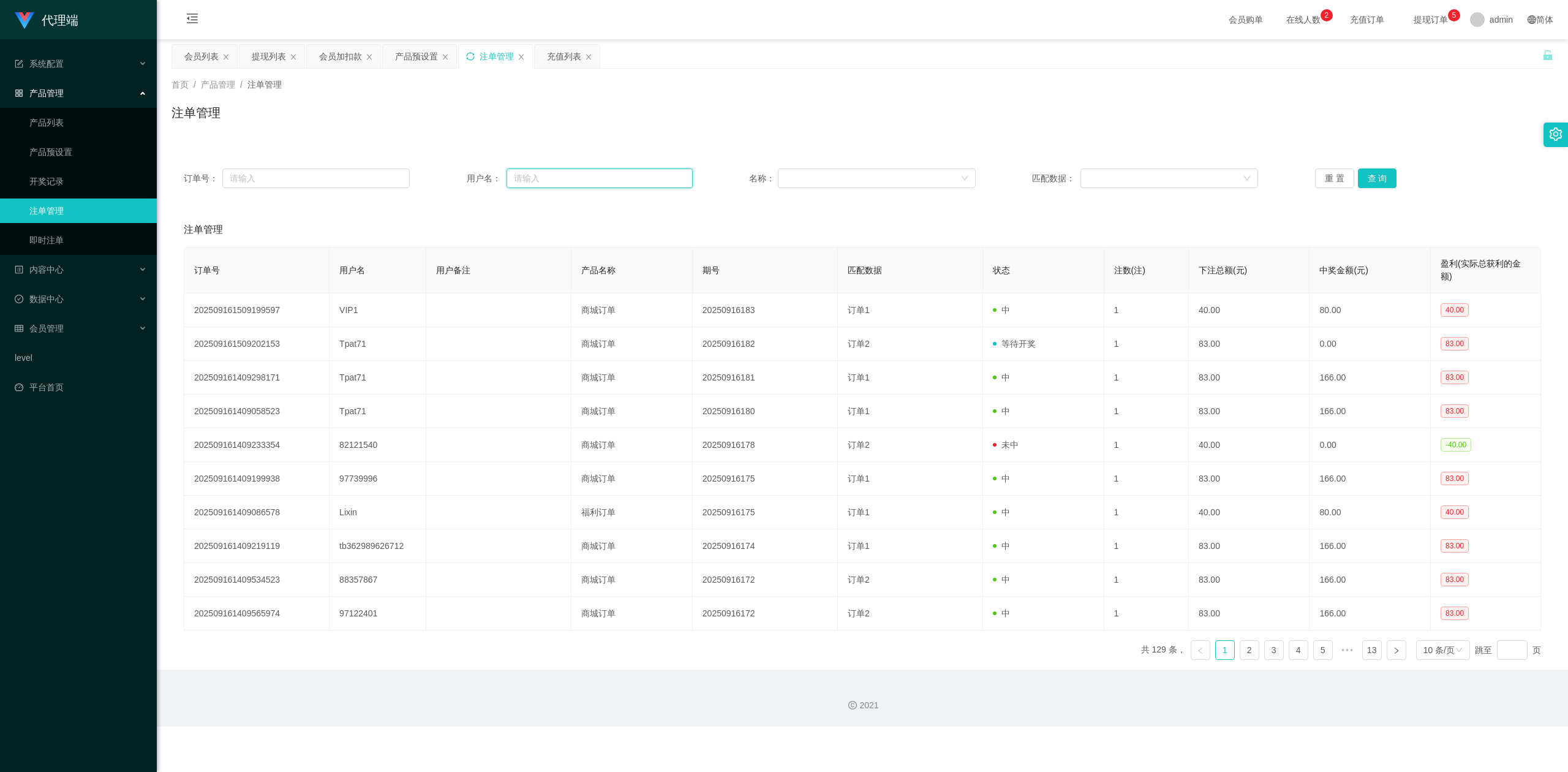
click at [566, 180] on input "text" at bounding box center [600, 179] width 187 height 20
paste input "Tpat71"
type input "Tpat71"
click at [1362, 171] on button "查 询" at bounding box center [1378, 179] width 39 height 20
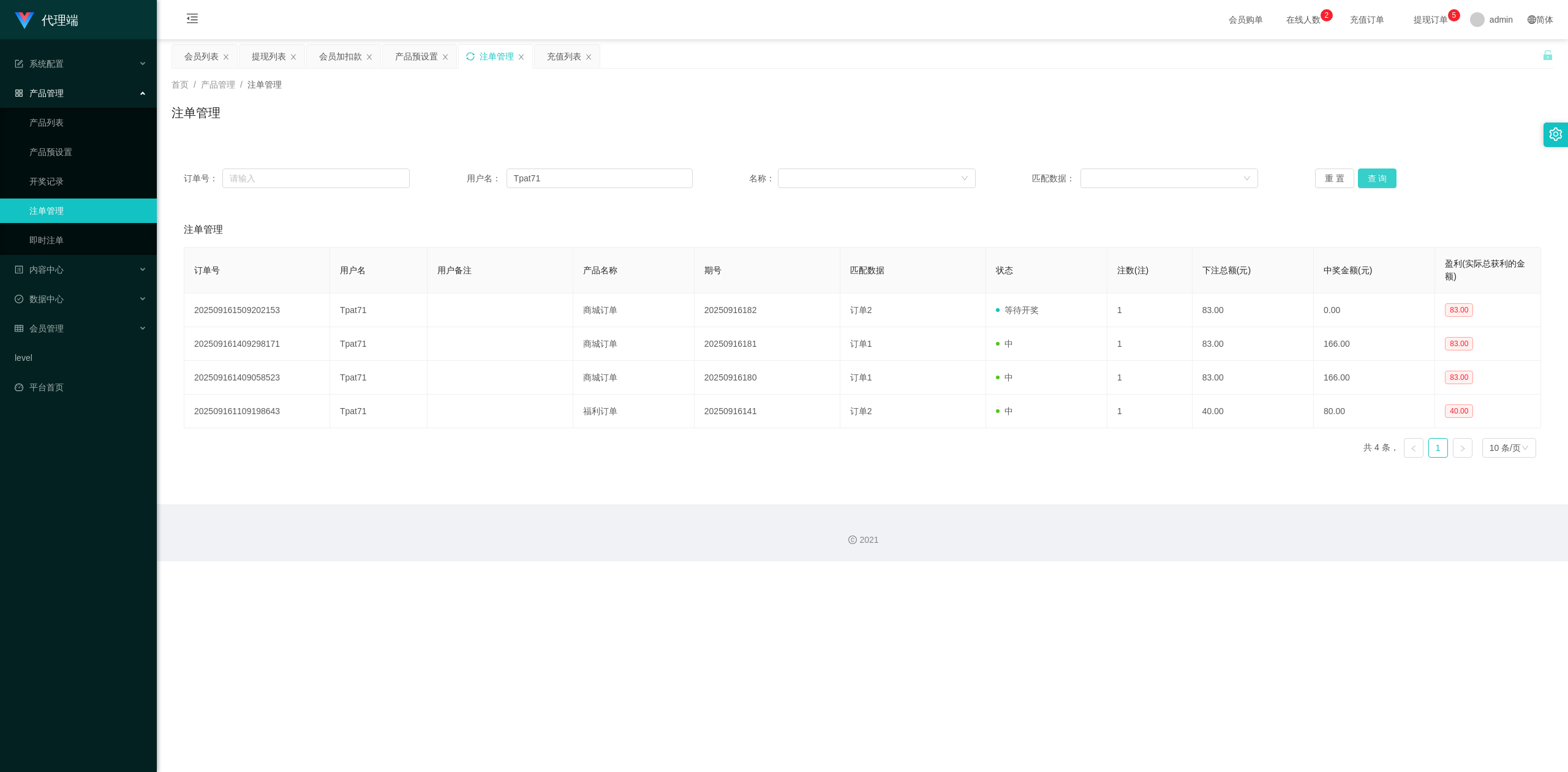
click at [1362, 171] on button "查 询" at bounding box center [1378, 179] width 39 height 20
click at [1360, 171] on button "查 询" at bounding box center [1378, 179] width 39 height 20
drag, startPoint x: 1429, startPoint y: 108, endPoint x: 1469, endPoint y: 1, distance: 114.2
click at [1429, 106] on div "注单管理" at bounding box center [863, 118] width 1382 height 28
click at [691, 129] on div "注单管理" at bounding box center [863, 118] width 1382 height 28
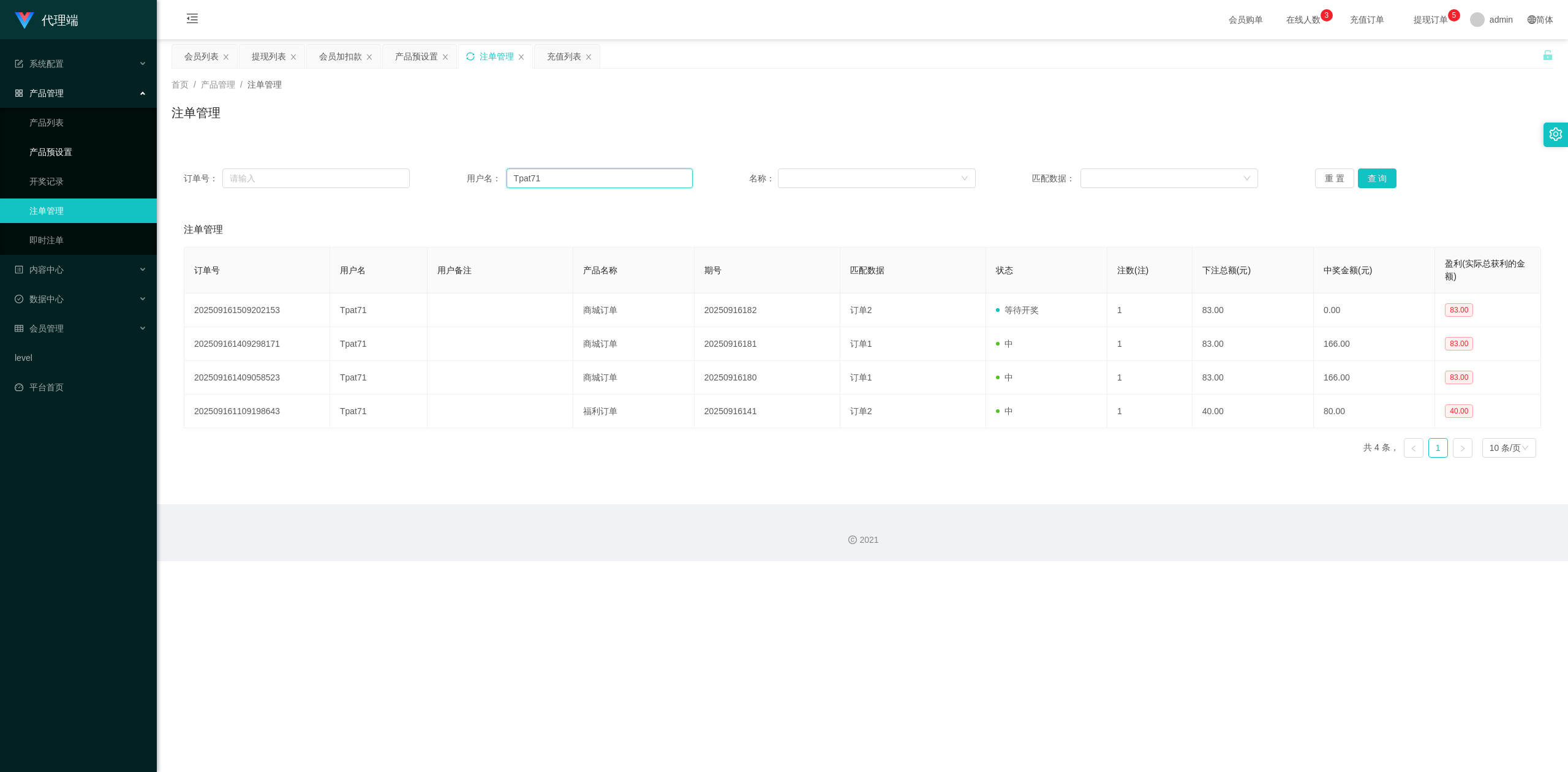
drag, startPoint x: 579, startPoint y: 184, endPoint x: 137, endPoint y: 155, distance: 443.0
click at [137, 155] on section "代理端 系统配置 系统配置列表 管理员列表 管理员分组 systemPays 产品管理 产品列表 产品预设置 开奖记录 注单管理 即时注单 内容中心 数据中心…" at bounding box center [784, 281] width 1568 height 561
click at [1366, 172] on button "查 询" at bounding box center [1378, 179] width 39 height 20
click at [1368, 171] on button "查 询" at bounding box center [1378, 179] width 39 height 20
click at [784, 128] on div "注单管理" at bounding box center [863, 118] width 1382 height 28
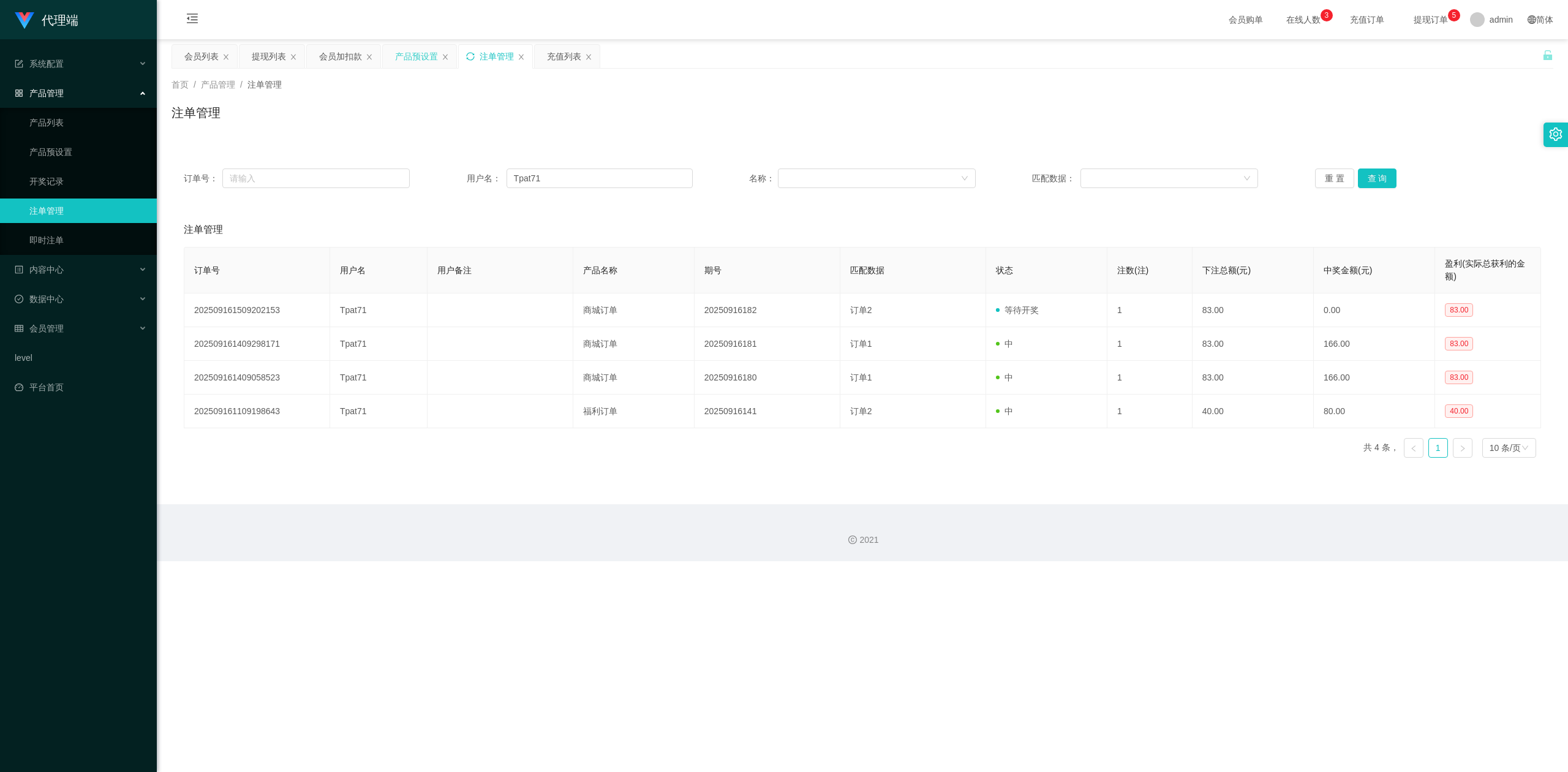
click at [402, 54] on div "产品预设置" at bounding box center [417, 56] width 43 height 23
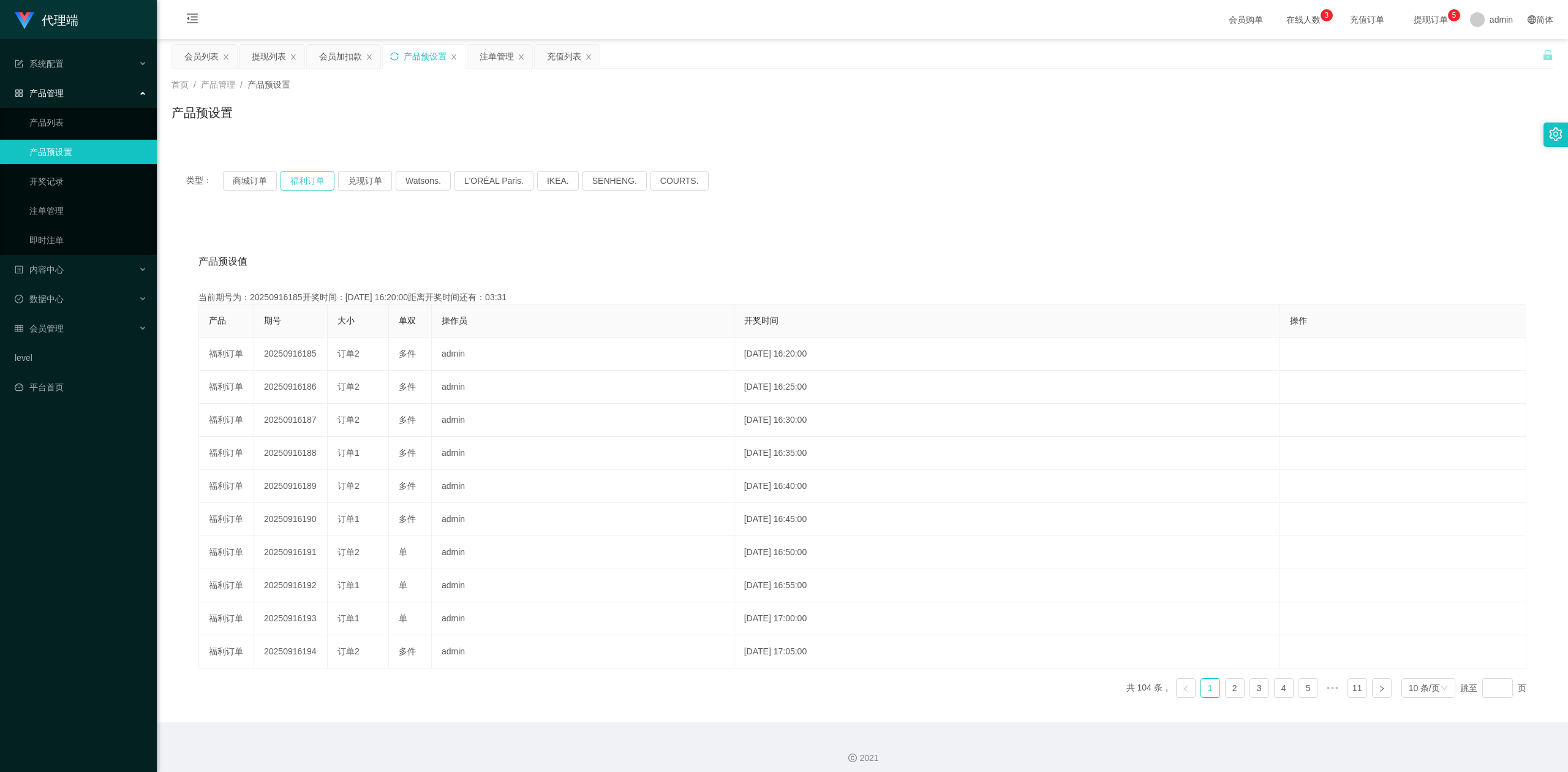
click at [309, 180] on button "福利订单" at bounding box center [307, 180] width 54 height 20
click at [400, 52] on div "产品预设置" at bounding box center [424, 56] width 82 height 23
click at [397, 54] on icon "图标: sync" at bounding box center [394, 57] width 9 height 9
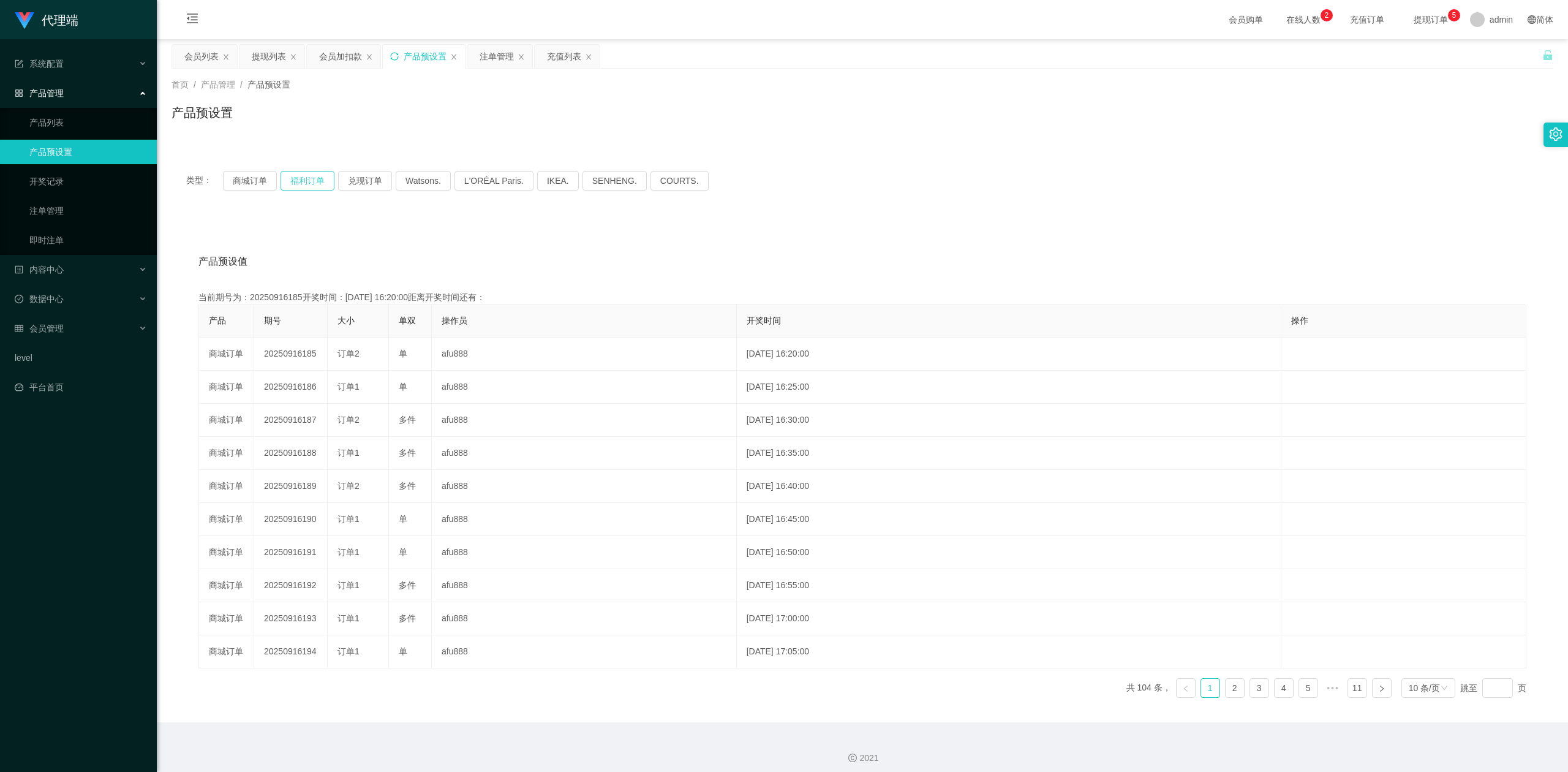
click at [314, 179] on button "福利订单" at bounding box center [307, 180] width 54 height 20
click at [495, 51] on div "注单管理" at bounding box center [497, 56] width 35 height 23
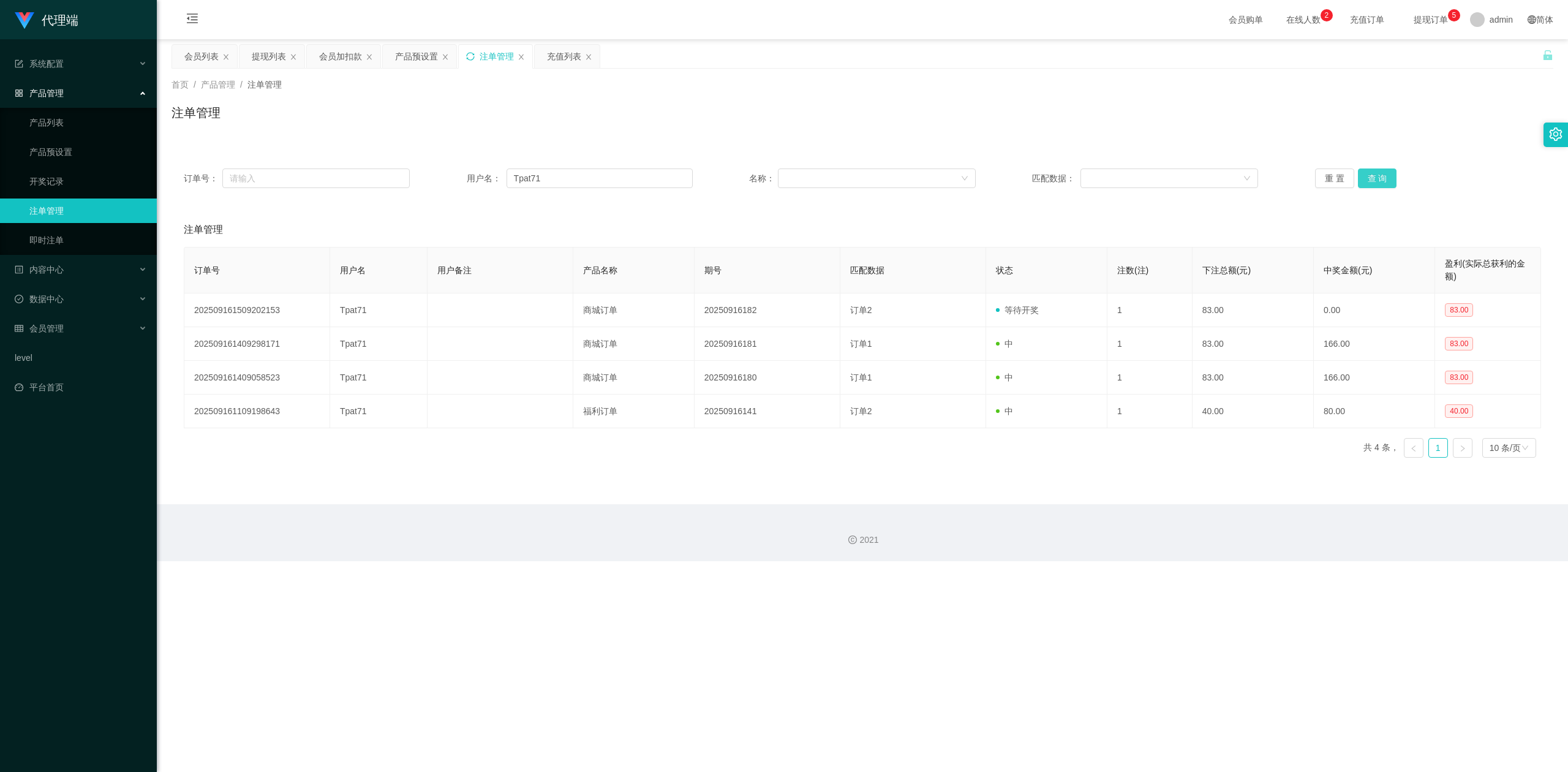
click at [1378, 178] on button "查 询" at bounding box center [1378, 179] width 39 height 20
click at [1326, 118] on div "注单管理" at bounding box center [863, 118] width 1382 height 28
click at [1326, 106] on div "注单管理" at bounding box center [863, 118] width 1382 height 28
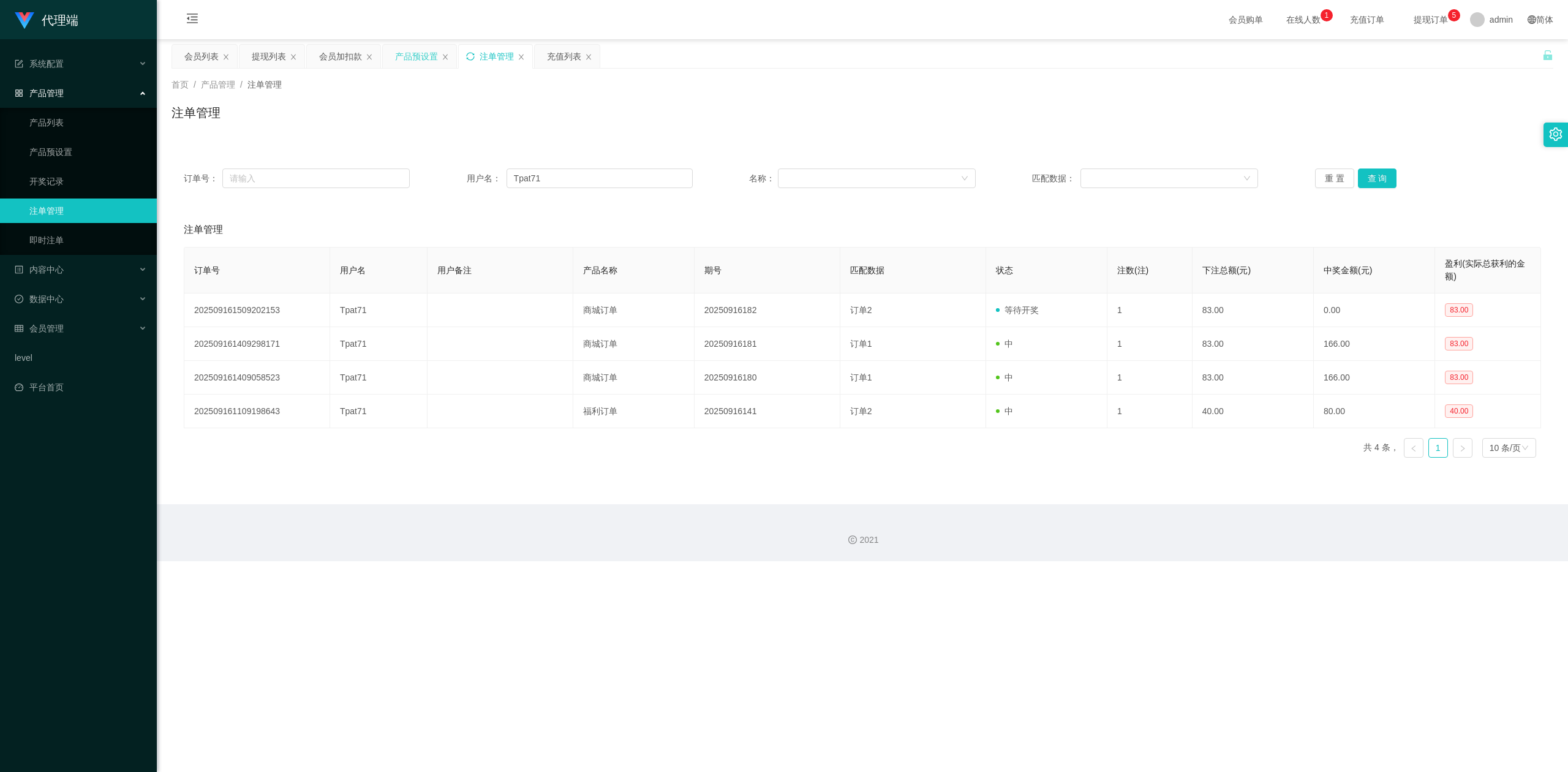
click at [402, 58] on div "产品预设置" at bounding box center [417, 56] width 43 height 23
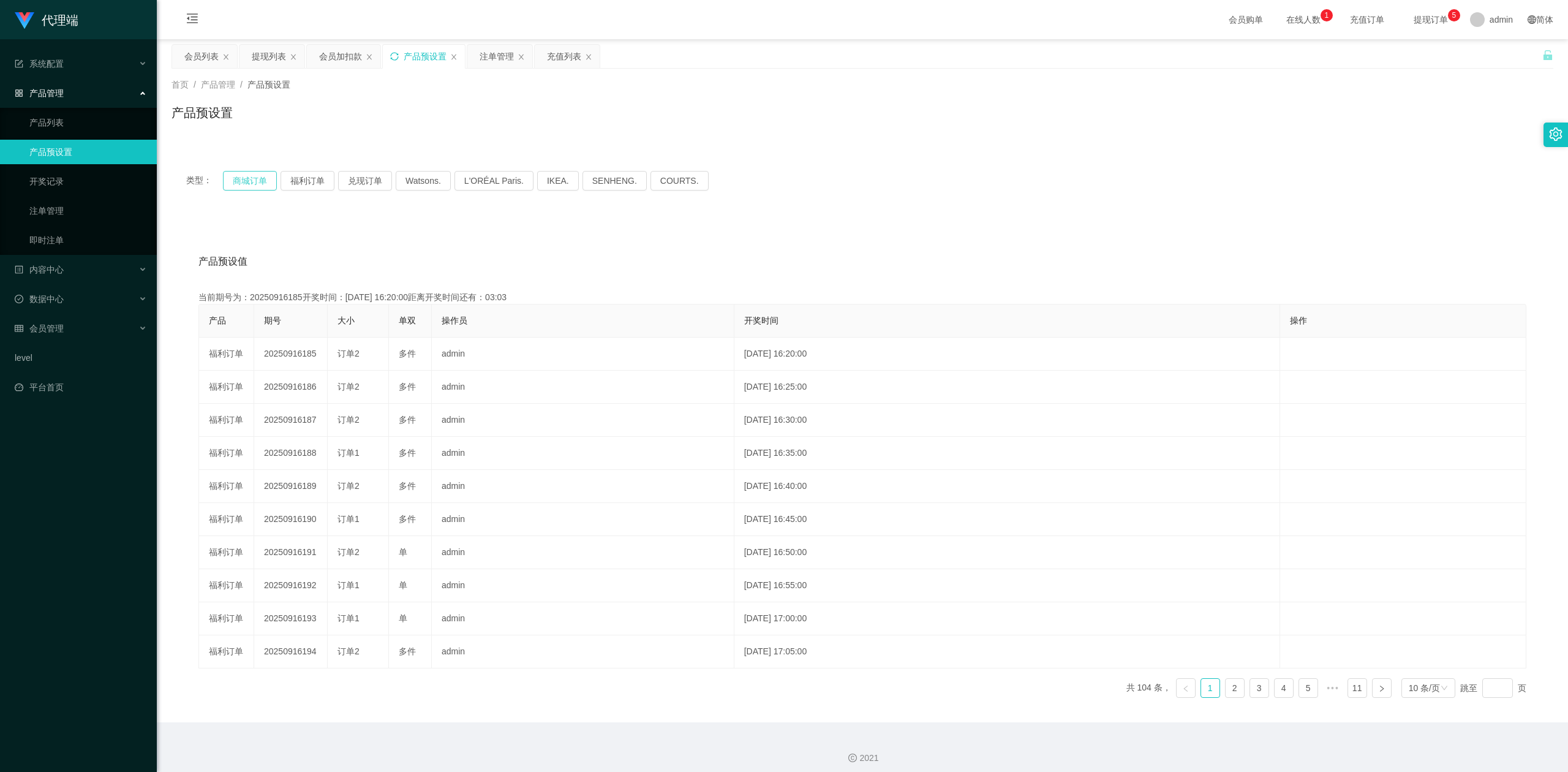
click at [250, 179] on button "商城订单" at bounding box center [250, 180] width 54 height 20
click at [496, 55] on div "注单管理" at bounding box center [497, 56] width 35 height 23
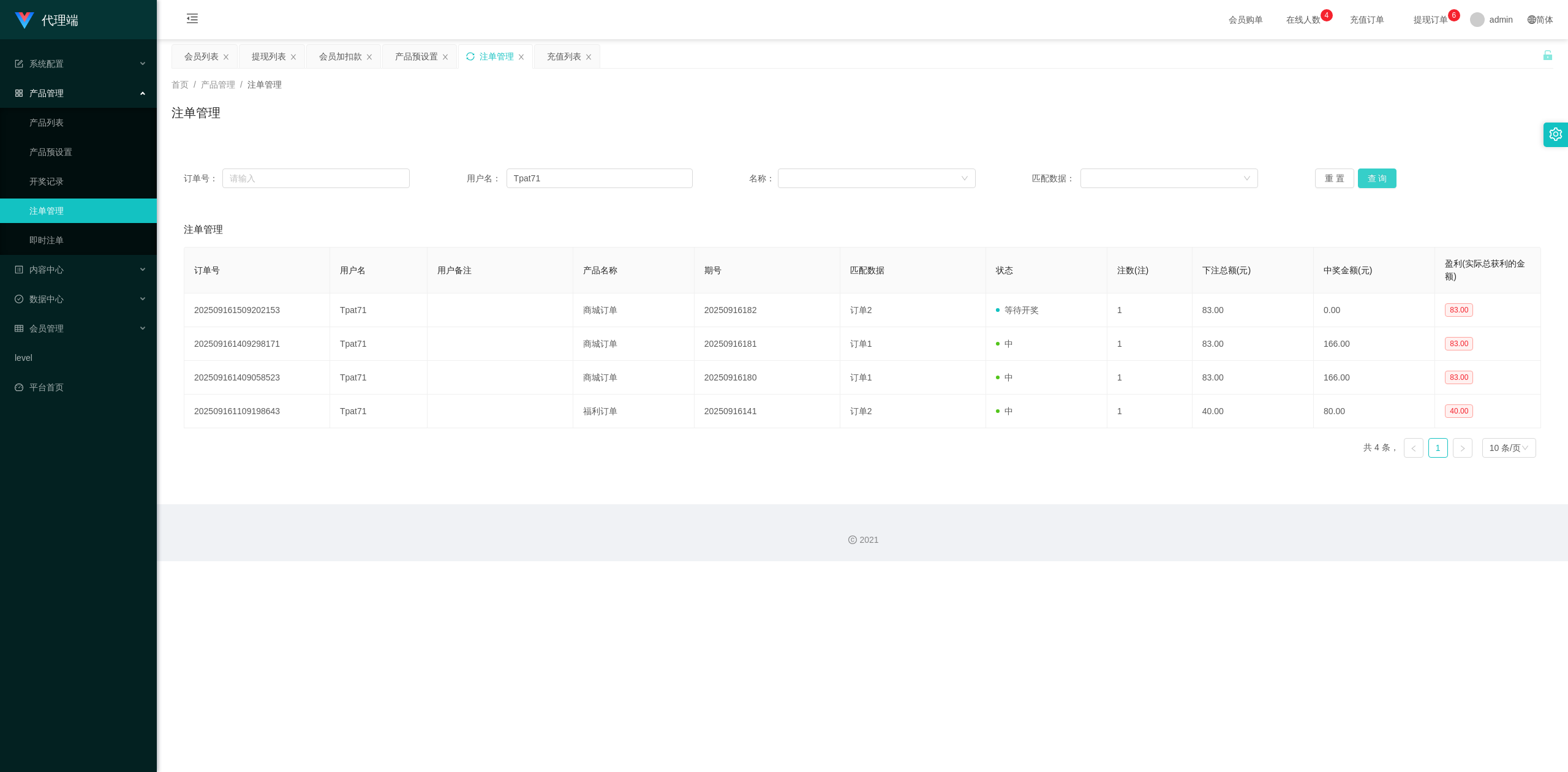
click at [1370, 179] on button "查 询" at bounding box center [1378, 179] width 39 height 20
click at [1358, 172] on button "查 询" at bounding box center [1378, 179] width 39 height 20
click at [1151, 560] on div "2021" at bounding box center [863, 532] width 1412 height 57
click at [405, 52] on div "产品预设置" at bounding box center [417, 56] width 43 height 23
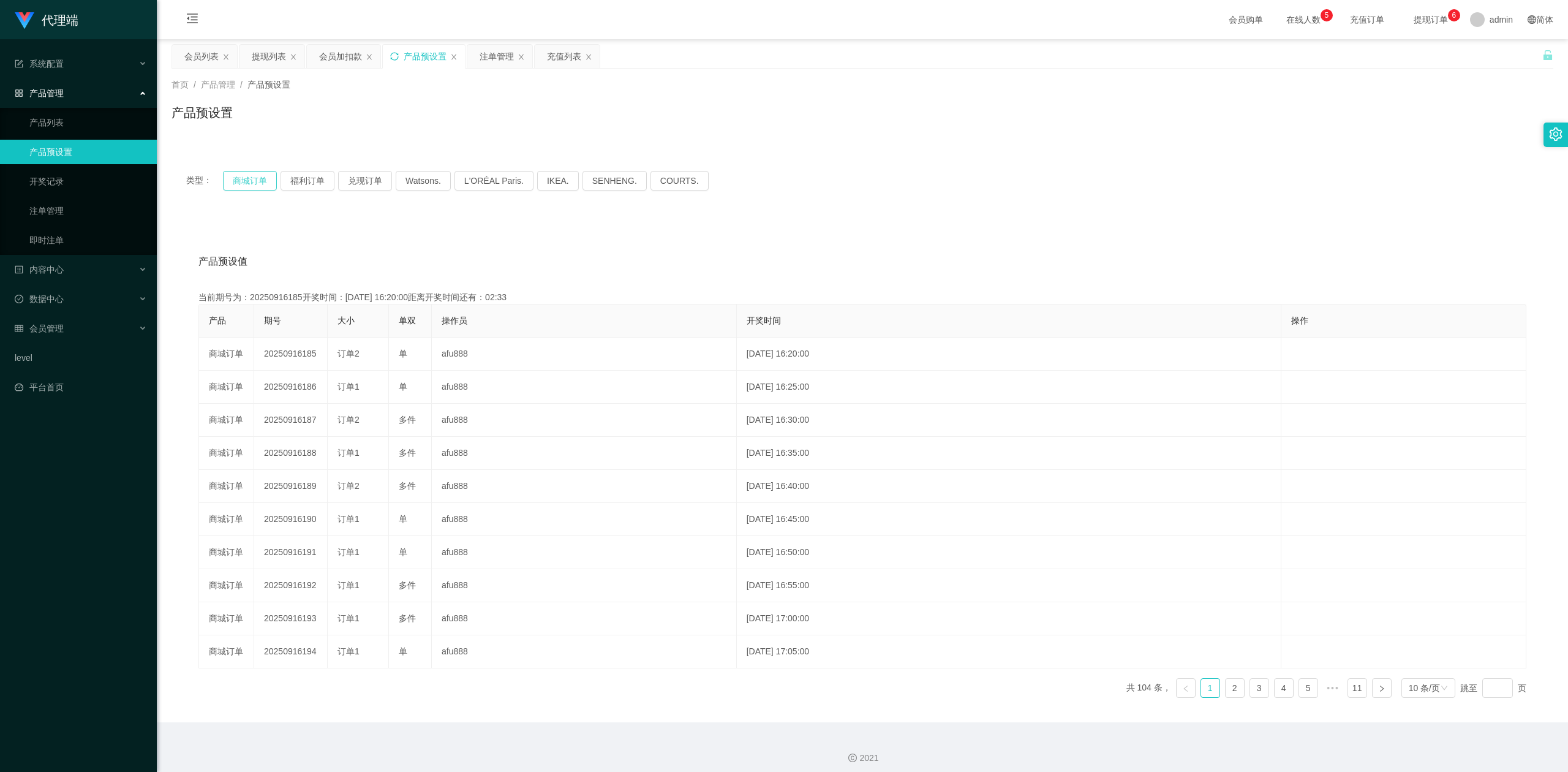
click at [233, 179] on button "商城订单" at bounding box center [250, 180] width 54 height 20
type button "k3wph"
click at [316, 180] on button "福利订单" at bounding box center [307, 180] width 54 height 20
click at [346, 62] on div "会员加扣款" at bounding box center [340, 56] width 43 height 23
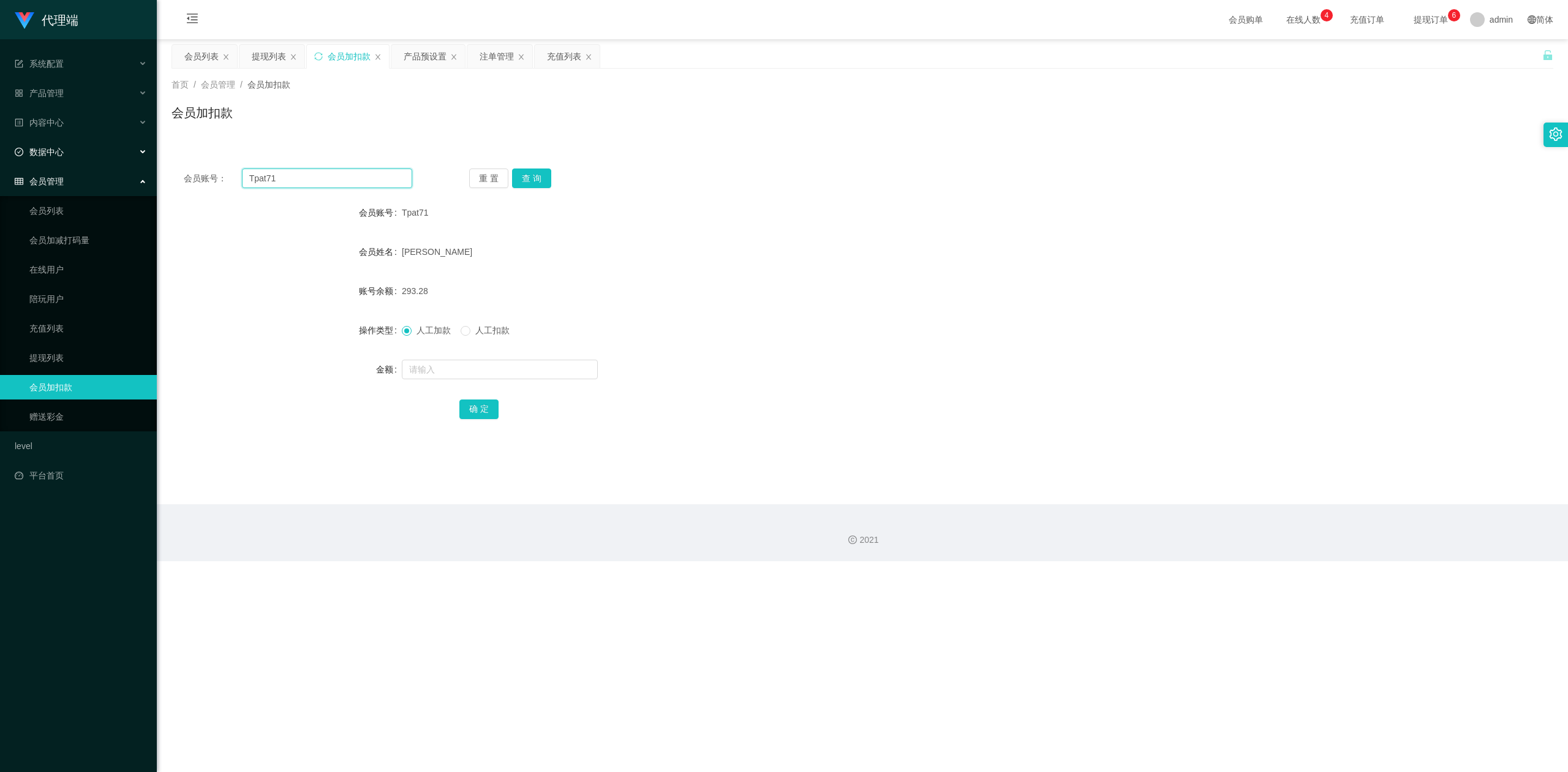
drag, startPoint x: 345, startPoint y: 187, endPoint x: 0, endPoint y: 149, distance: 347.1
click at [0, 149] on section "代理端 系统配置 系统配置列表 管理员列表 管理员分组 systemPays 产品管理 产品列表 产品预设置 开奖记录 注单管理 即时注单 内容中心 数据中心…" at bounding box center [784, 281] width 1568 height 561
click at [317, 56] on icon "图标: sync" at bounding box center [319, 57] width 9 height 9
click at [298, 180] on input "text" at bounding box center [327, 179] width 171 height 20
paste input "Tpat71"
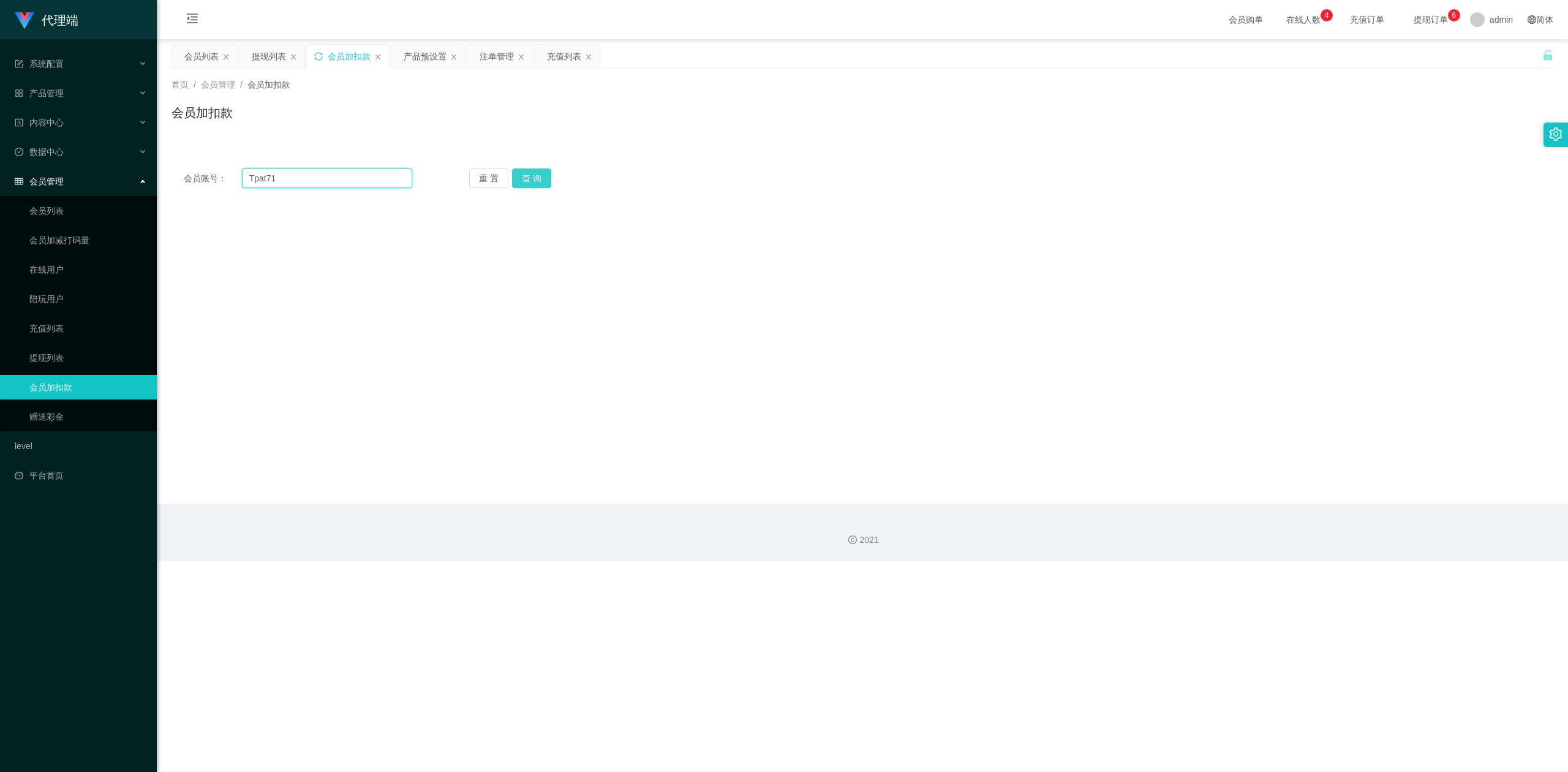
type input "Tpat71"
click at [528, 177] on button "查 询" at bounding box center [531, 179] width 39 height 20
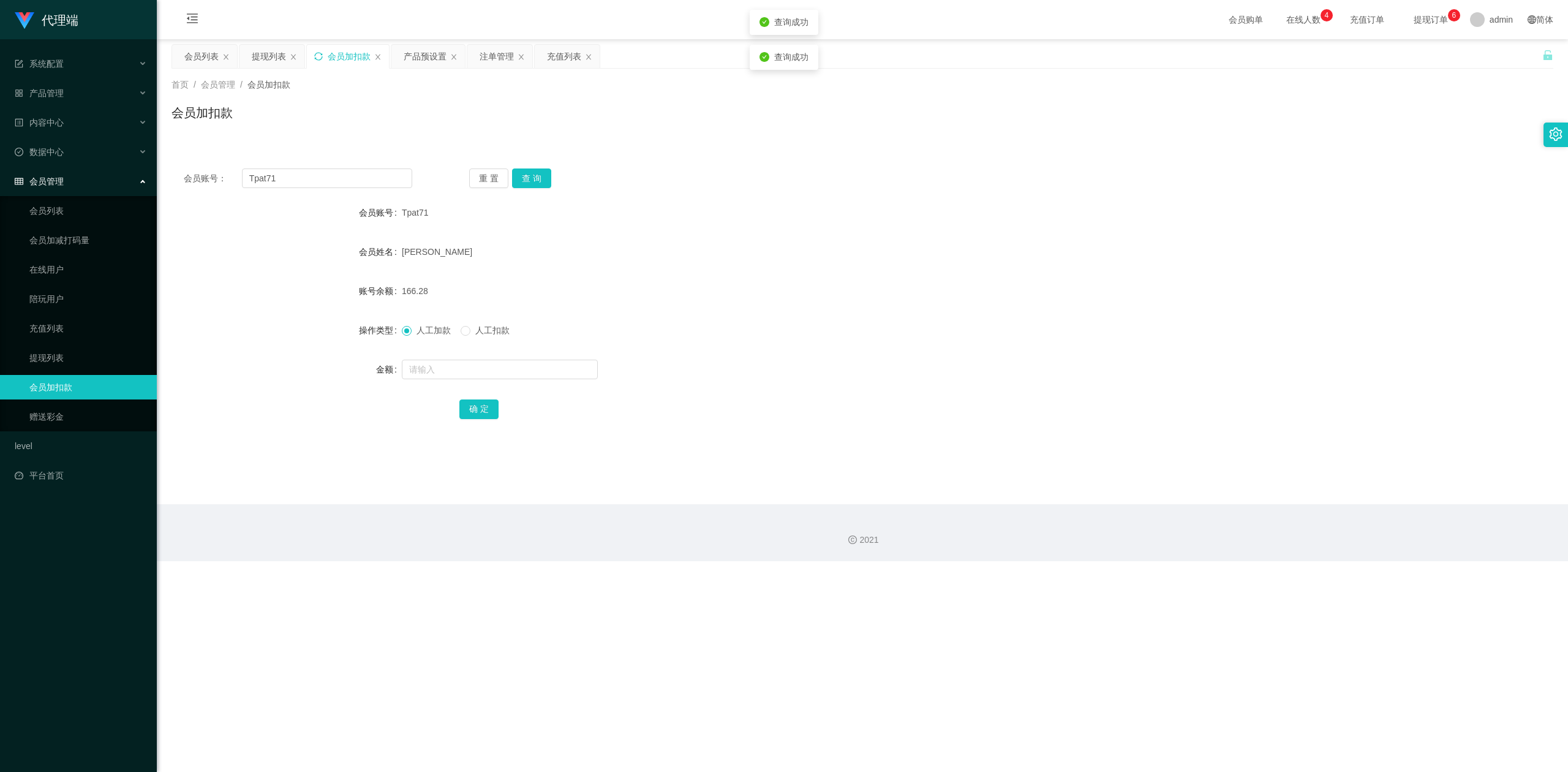
click at [454, 150] on div "会员账号： Tpat71 重 置 查 询 会员账号 Tpat71 会员姓名 [PERSON_NAME] 账号余额 166.28 操作类型 人工加款 人工扣款 …" at bounding box center [863, 294] width 1382 height 306
click at [388, 122] on div "会员加扣款" at bounding box center [863, 118] width 1382 height 28
click at [489, 64] on div "注单管理" at bounding box center [497, 56] width 35 height 23
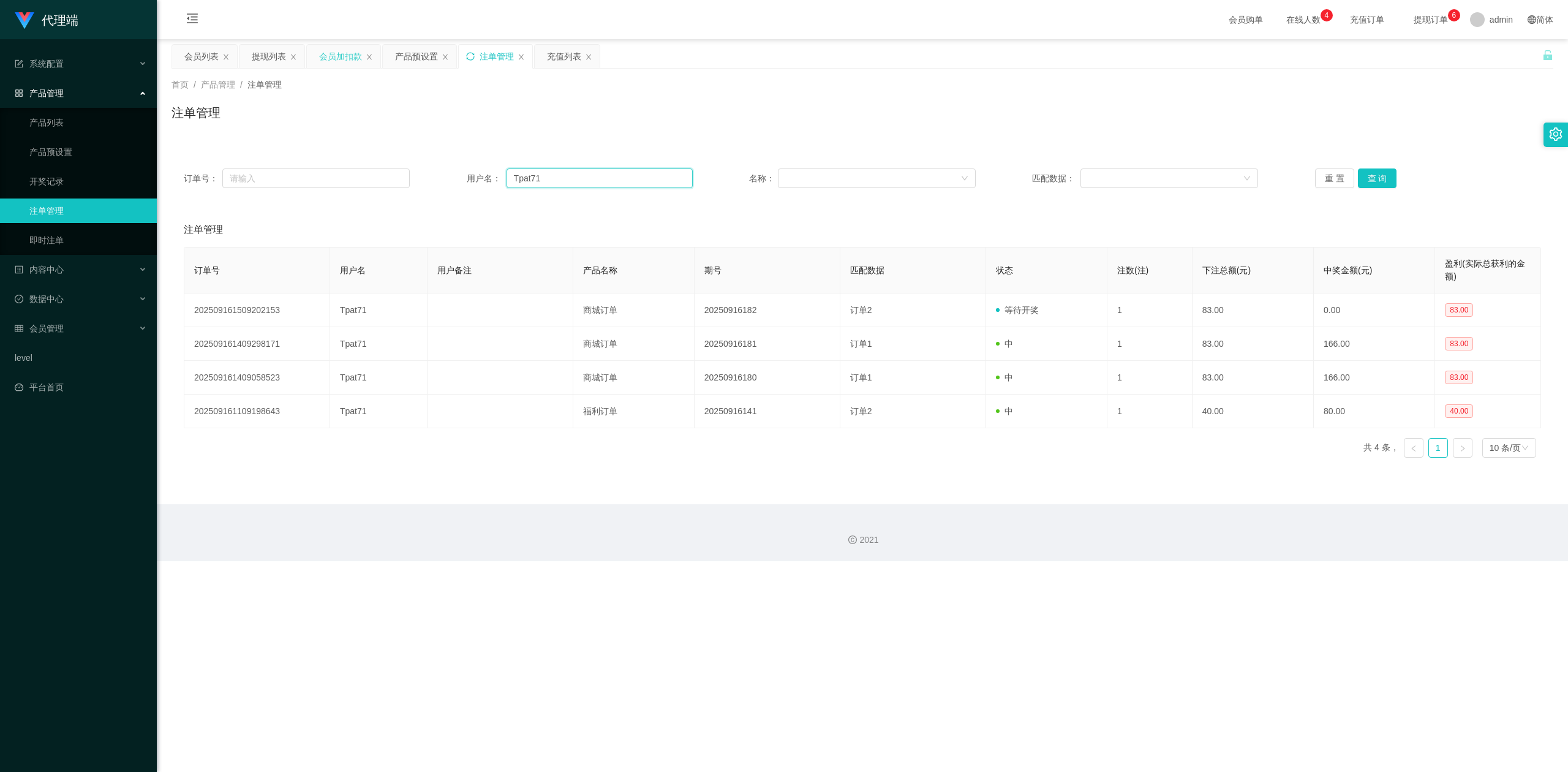
drag, startPoint x: 280, startPoint y: 151, endPoint x: 163, endPoint y: 135, distance: 118.1
click at [59, 133] on section "代理端 系统配置 系统配置列表 管理员列表 管理员分组 systemPays 产品管理 产品列表 产品预设置 开奖记录 注单管理 即时注单 内容中心 数据中心…" at bounding box center [784, 281] width 1568 height 561
click at [1360, 175] on button "查 询" at bounding box center [1378, 179] width 39 height 20
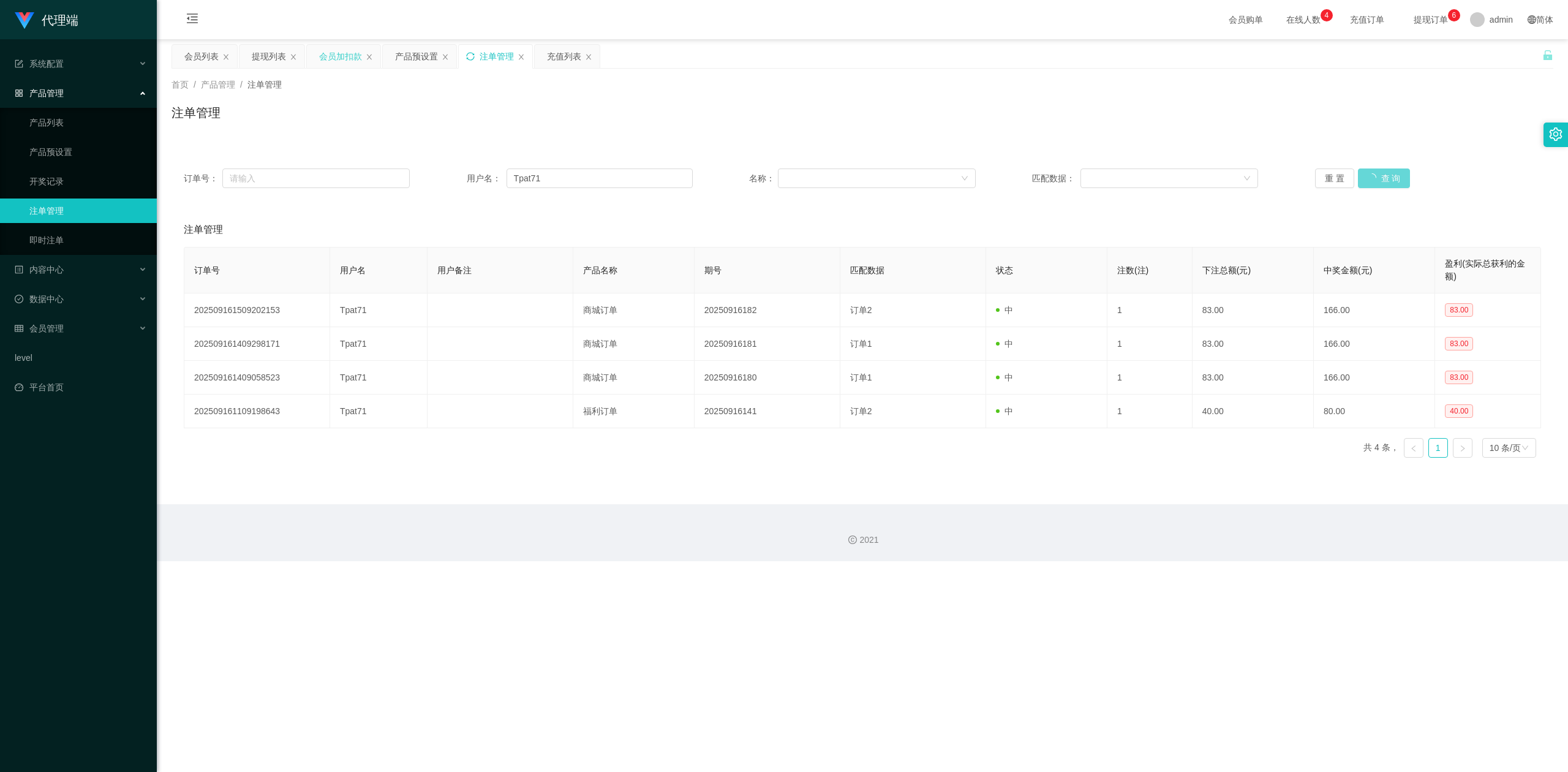
click at [1187, 135] on div "首页 / 产品管理 / 注单管理 / 注单管理" at bounding box center [863, 105] width 1412 height 73
click at [739, 123] on div "注单管理" at bounding box center [863, 118] width 1382 height 28
click at [1380, 177] on button "查 询" at bounding box center [1378, 179] width 39 height 20
click at [1380, 177] on div "重 置 查 询" at bounding box center [1428, 179] width 226 height 20
click at [1380, 177] on button "查 询" at bounding box center [1378, 179] width 39 height 20
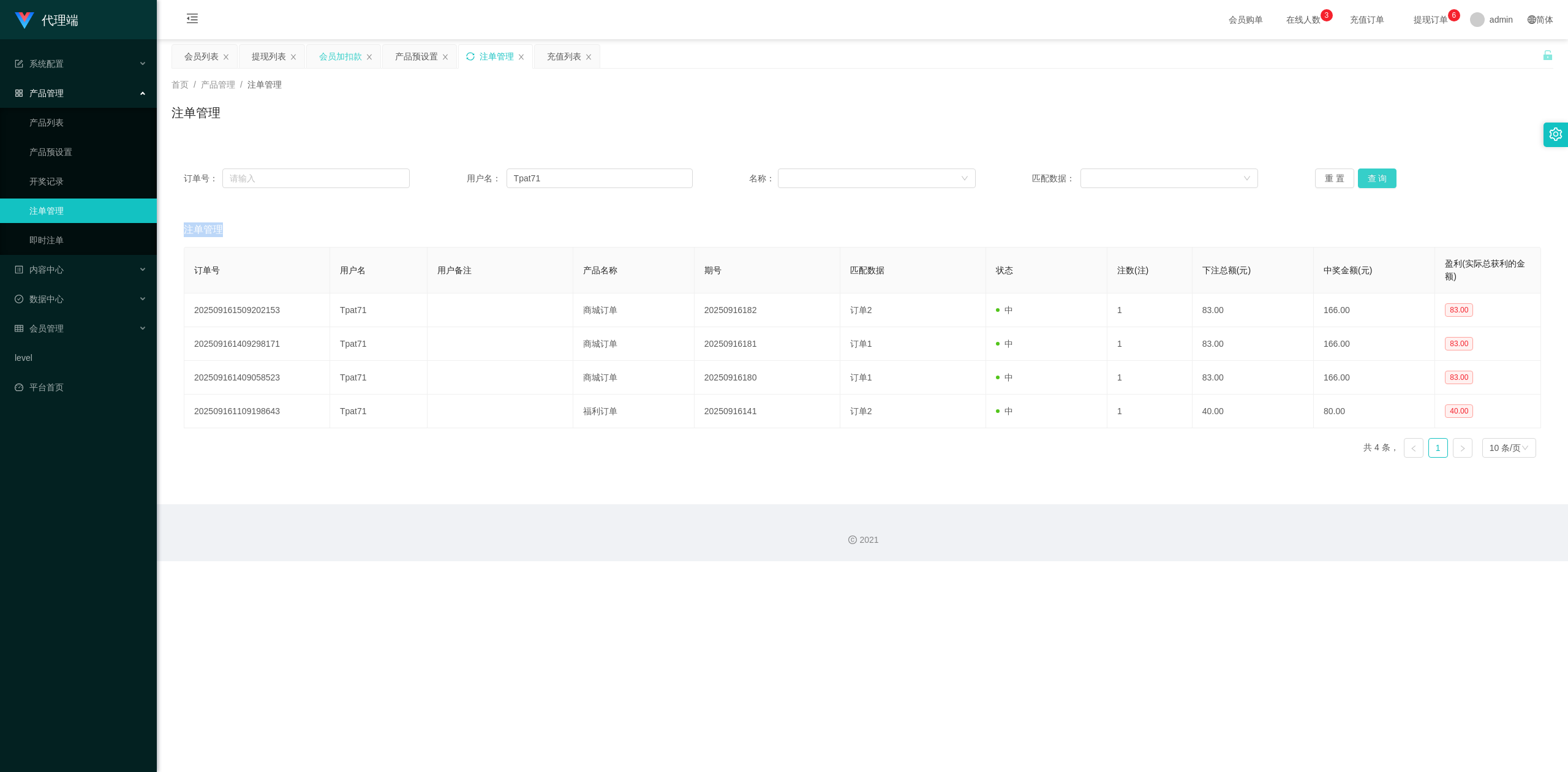
click at [1380, 177] on div "重 置 查 询" at bounding box center [1428, 179] width 226 height 20
click at [1138, 121] on div "注单管理" at bounding box center [863, 118] width 1382 height 28
click at [332, 57] on div "会员加扣款" at bounding box center [340, 56] width 43 height 23
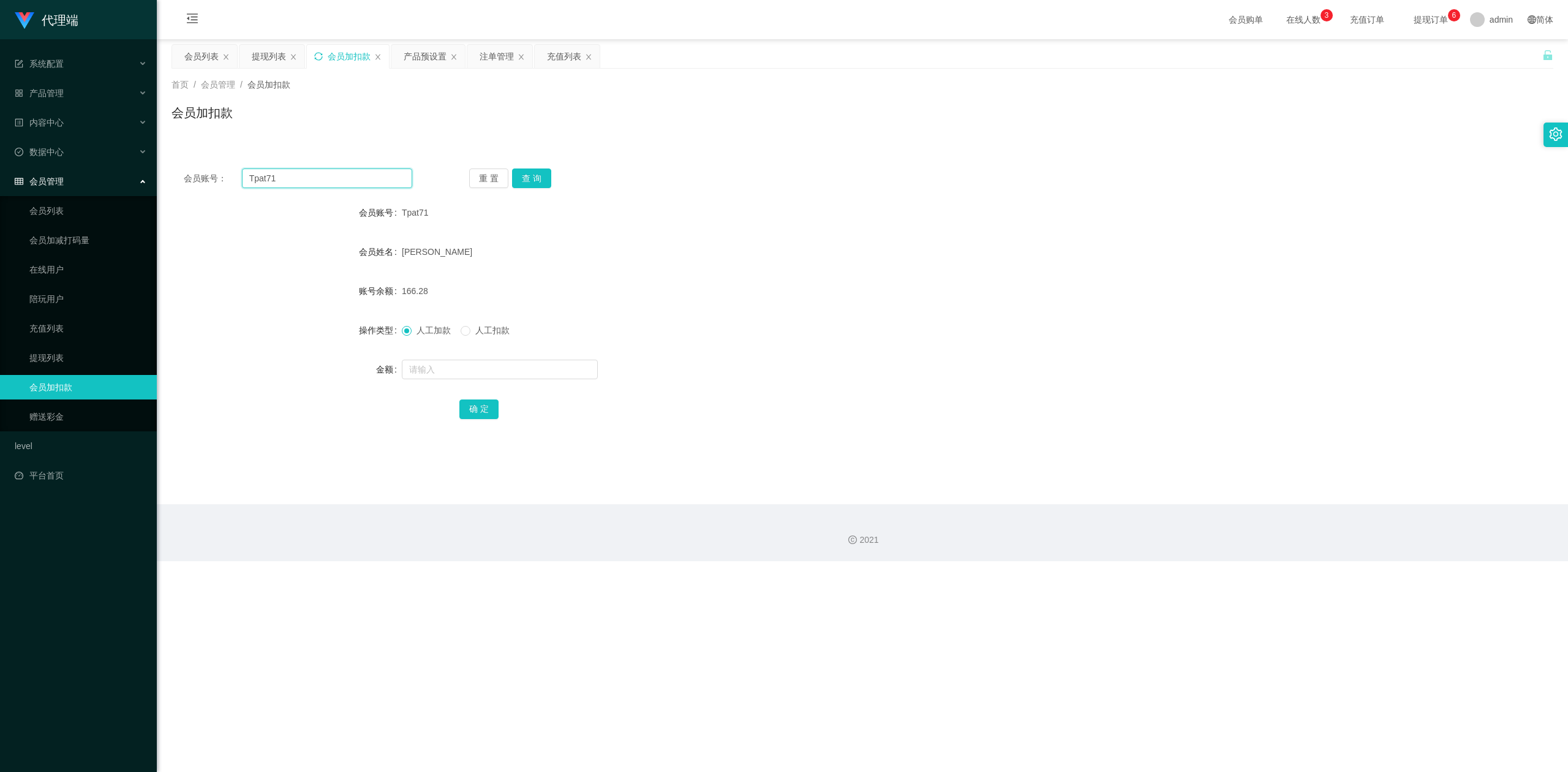
drag, startPoint x: 309, startPoint y: 177, endPoint x: 0, endPoint y: 165, distance: 309.2
click at [0, 165] on section "代理端 系统配置 系统配置列表 管理员列表 管理员分组 systemPays 产品管理 产品列表 产品预设置 开奖记录 注单管理 即时注单 内容中心 数据中心…" at bounding box center [784, 281] width 1568 height 561
click at [534, 179] on button "查 询" at bounding box center [531, 179] width 39 height 20
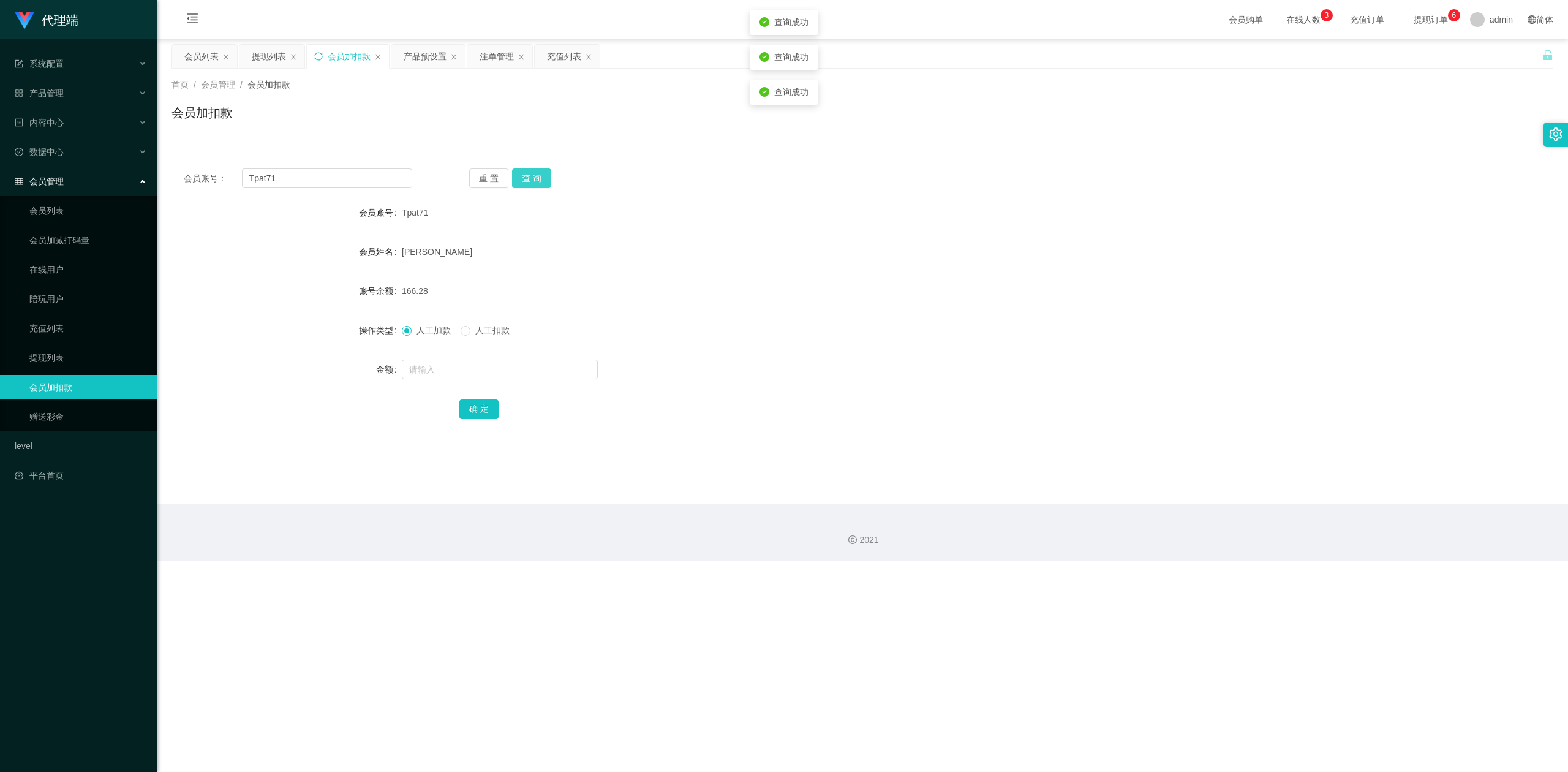
click at [534, 179] on button "查 询" at bounding box center [531, 179] width 39 height 20
click at [395, 139] on div "首页 / 会员管理 / 会员加扣款 / 会员加扣款" at bounding box center [863, 105] width 1412 height 73
click at [496, 59] on div "注单管理" at bounding box center [497, 56] width 35 height 23
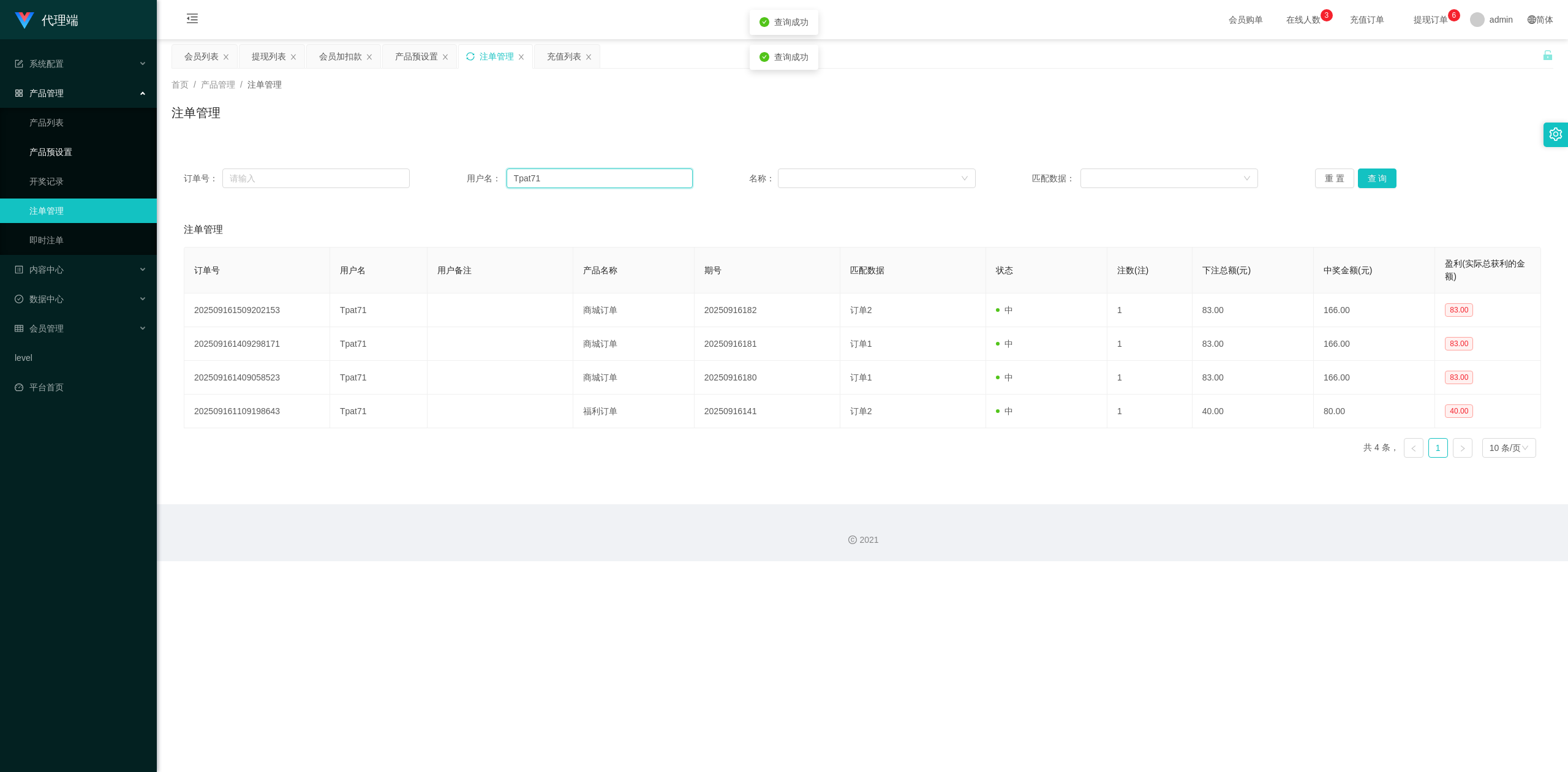
drag, startPoint x: 585, startPoint y: 179, endPoint x: 74, endPoint y: 152, distance: 511.7
click at [74, 152] on section "代理端 系统配置 系统配置列表 管理员列表 管理员分组 systemPays 产品管理 产品列表 产品预设置 开奖记录 注单管理 即时注单 内容中心 数据中心…" at bounding box center [784, 281] width 1568 height 561
click at [1367, 177] on button "查 询" at bounding box center [1378, 179] width 39 height 20
click at [1077, 137] on div "首页 / 产品管理 / 注单管理 / 注单管理" at bounding box center [863, 105] width 1412 height 73
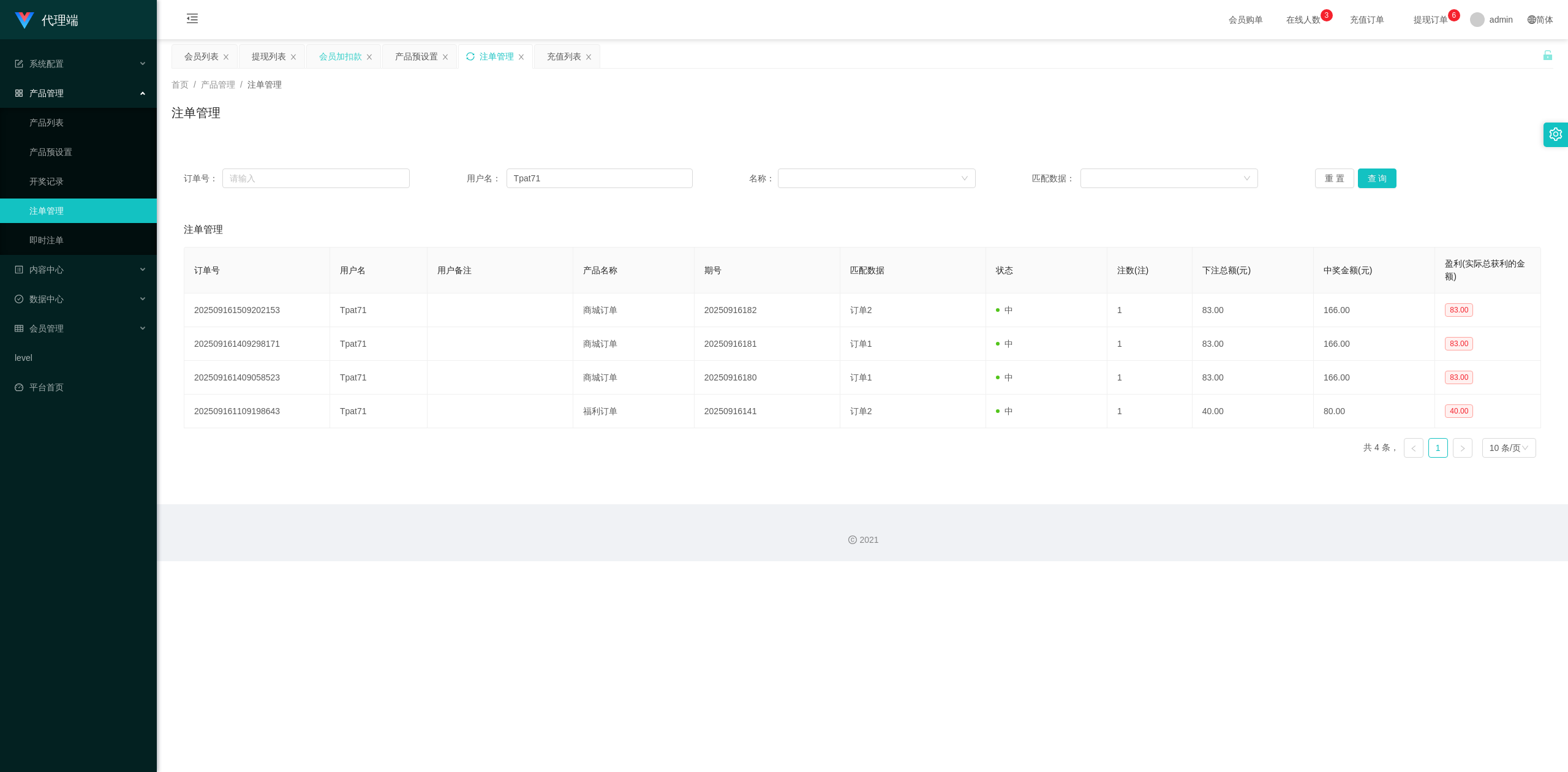
click at [331, 56] on div "会员加扣款" at bounding box center [340, 56] width 43 height 23
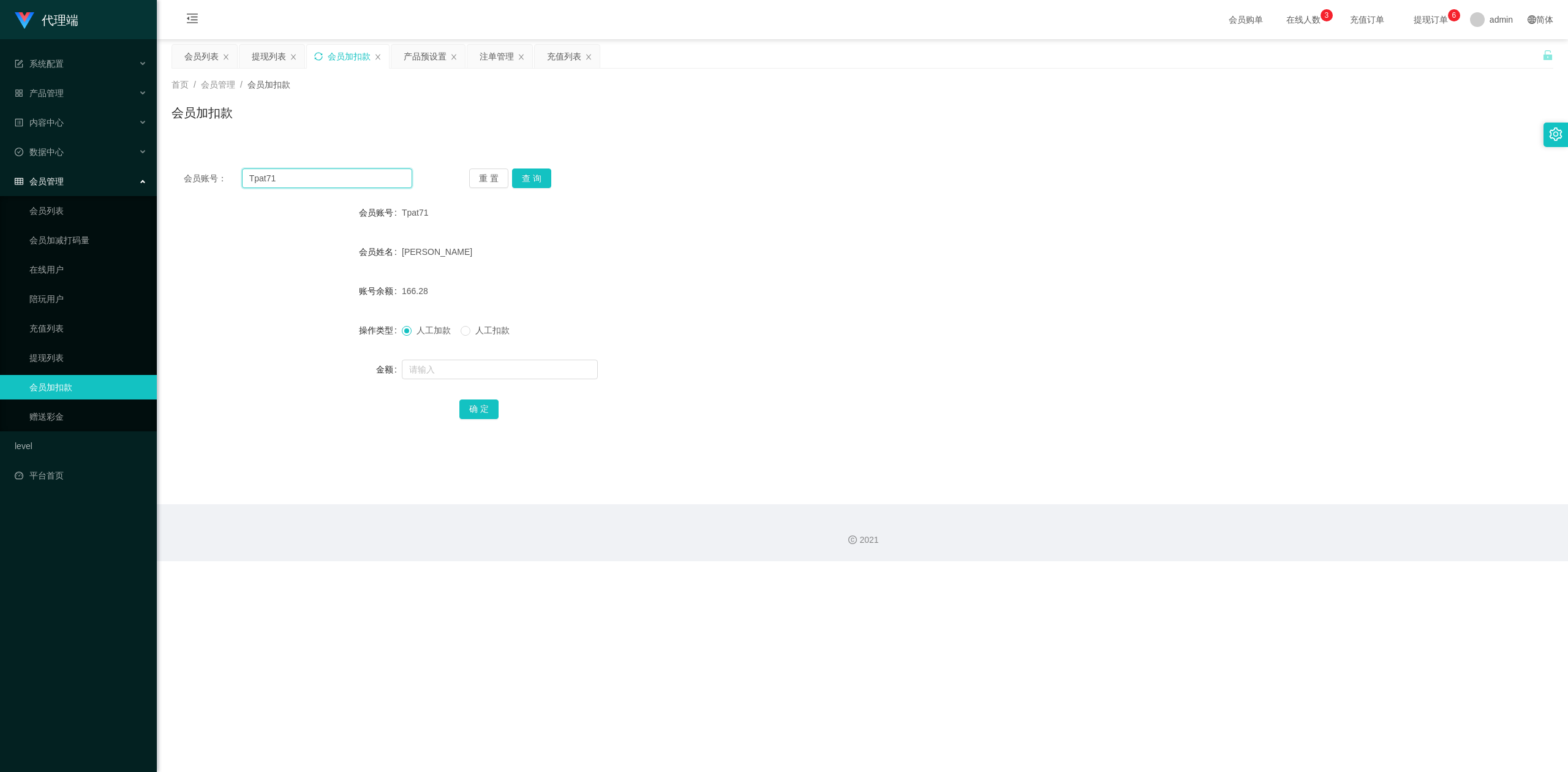
drag, startPoint x: 203, startPoint y: 175, endPoint x: 0, endPoint y: 163, distance: 203.4
click at [0, 163] on section "代理端 系统配置 系统配置列表 管理员列表 管理员分组 systemPays 产品管理 产品列表 产品预设置 开奖记录 注单管理 即时注单 内容中心 数据中心…" at bounding box center [784, 281] width 1568 height 561
click at [531, 185] on button "查 询" at bounding box center [531, 179] width 39 height 20
drag, startPoint x: 300, startPoint y: 175, endPoint x: 59, endPoint y: 177, distance: 241.0
click at [59, 177] on section "代理端 系统配置 系统配置列表 管理员列表 管理员分组 systemPays 产品管理 产品列表 产品预设置 开奖记录 注单管理 即时注单 内容中心 数据中心…" at bounding box center [784, 281] width 1568 height 561
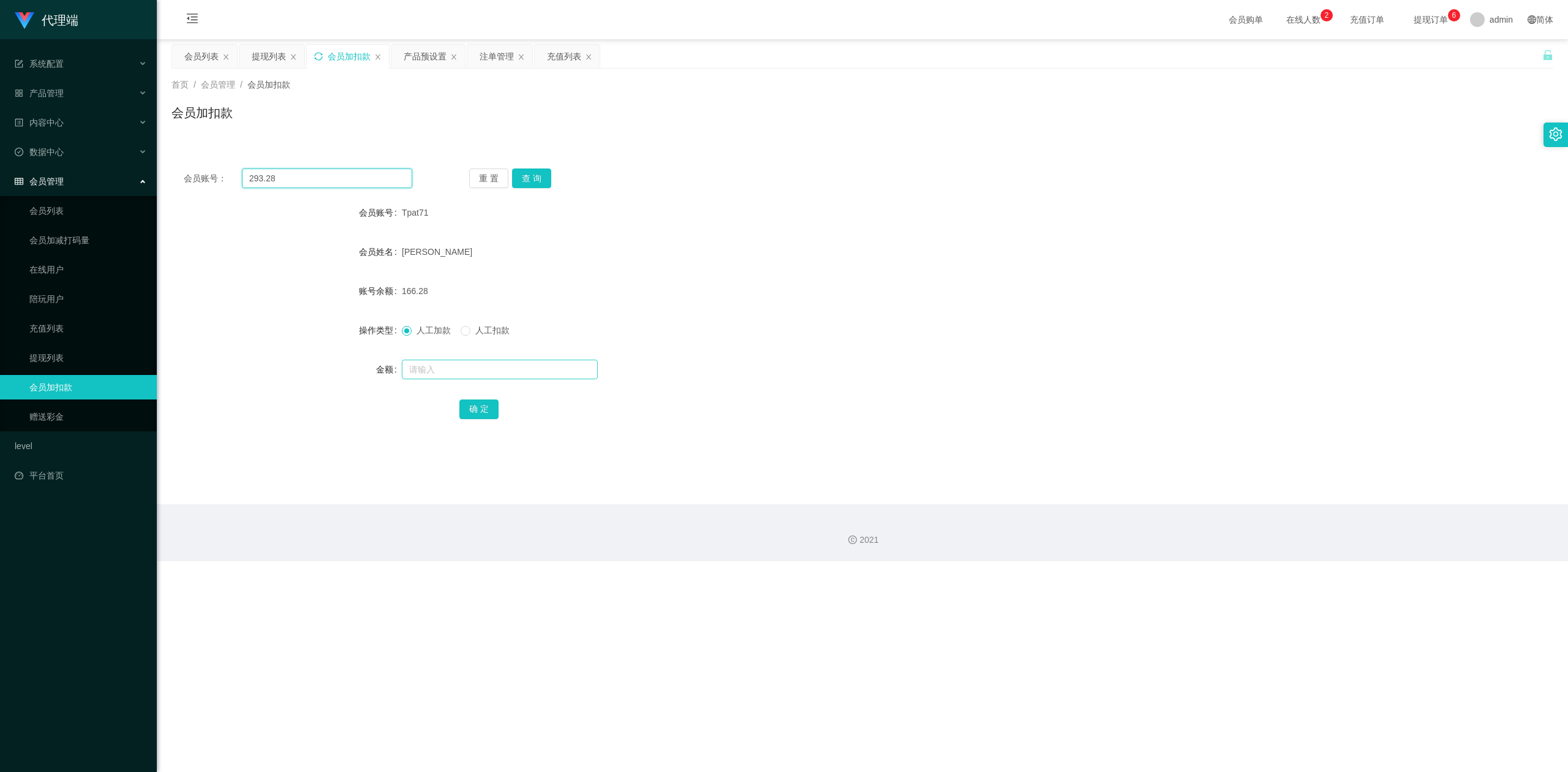
type input "293.28"
click at [426, 370] on input "text" at bounding box center [499, 370] width 196 height 20
type input "v"
type input "127"
click at [488, 411] on button "确 定" at bounding box center [479, 410] width 39 height 20
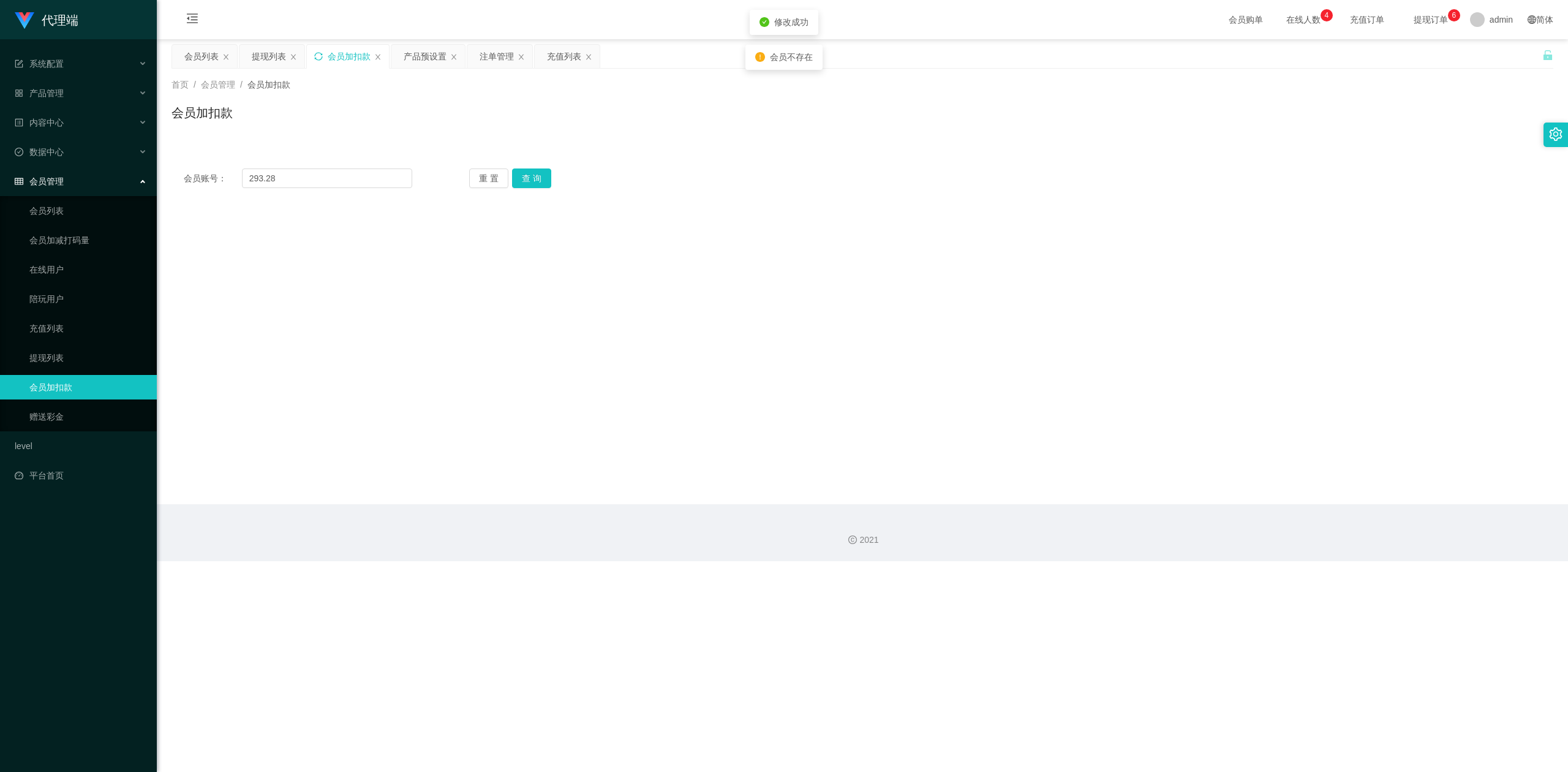
click at [520, 354] on main "关闭左侧 关闭右侧 关闭其它 刷新页面 会员列表 提现列表 会员加扣款 产品预设置 注单管理 充值列表 首页 / 会员管理 / 会员加扣款 / 会员加扣款 会…" at bounding box center [863, 271] width 1412 height 465
click at [482, 56] on div "注单管理" at bounding box center [497, 56] width 35 height 23
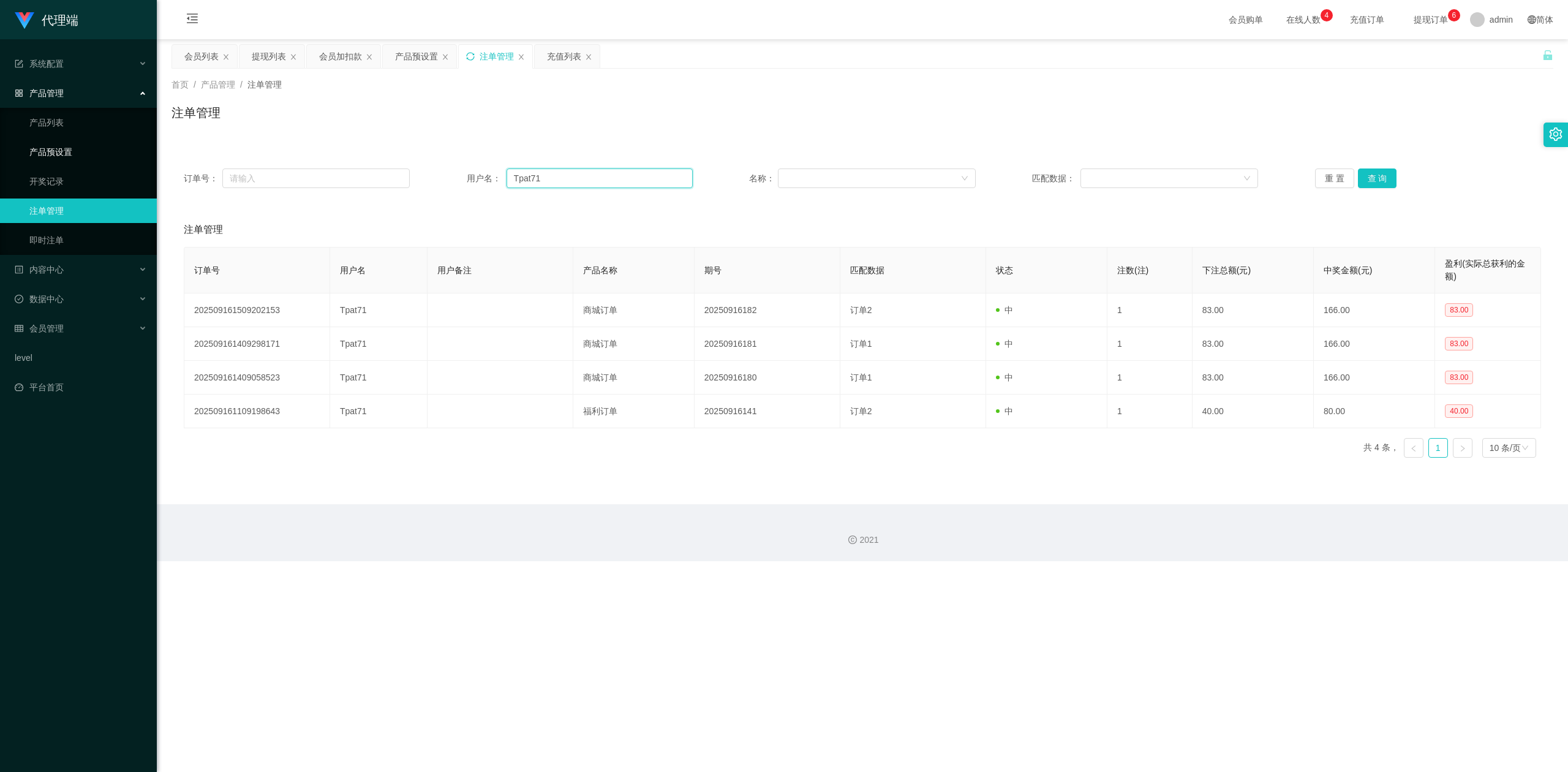
drag, startPoint x: 574, startPoint y: 177, endPoint x: 275, endPoint y: 143, distance: 300.9
click at [133, 143] on section "代理端 系统配置 系统配置列表 管理员列表 管理员分组 systemPays 产品管理 产品列表 产品预设置 开奖记录 注单管理 即时注单 内容中心 数据中心…" at bounding box center [784, 281] width 1568 height 561
drag, startPoint x: 271, startPoint y: 62, endPoint x: 275, endPoint y: 76, distance: 14.6
click at [271, 62] on div "提现列表" at bounding box center [268, 56] width 35 height 23
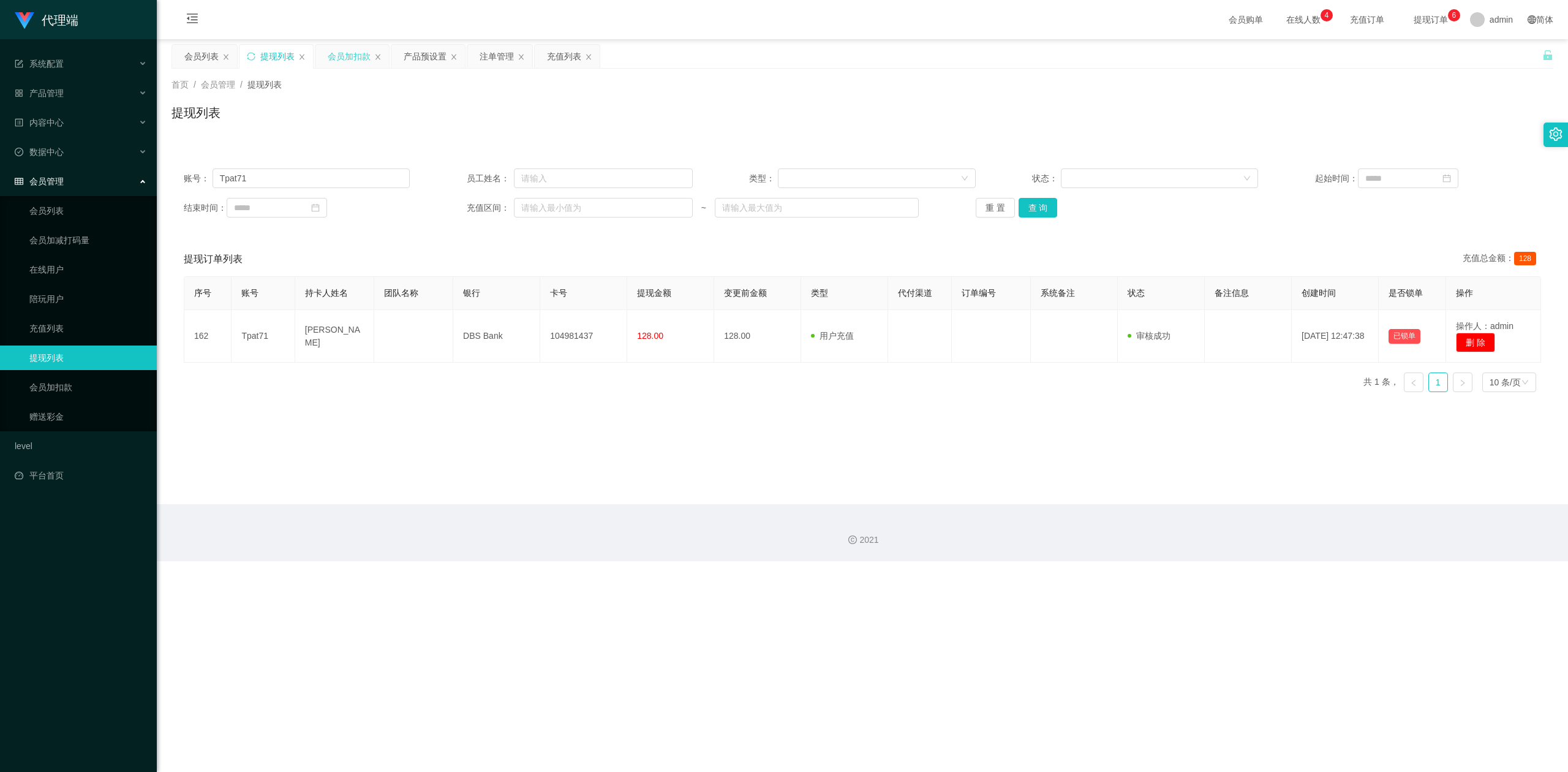
click at [339, 61] on div "会员加扣款" at bounding box center [349, 56] width 43 height 23
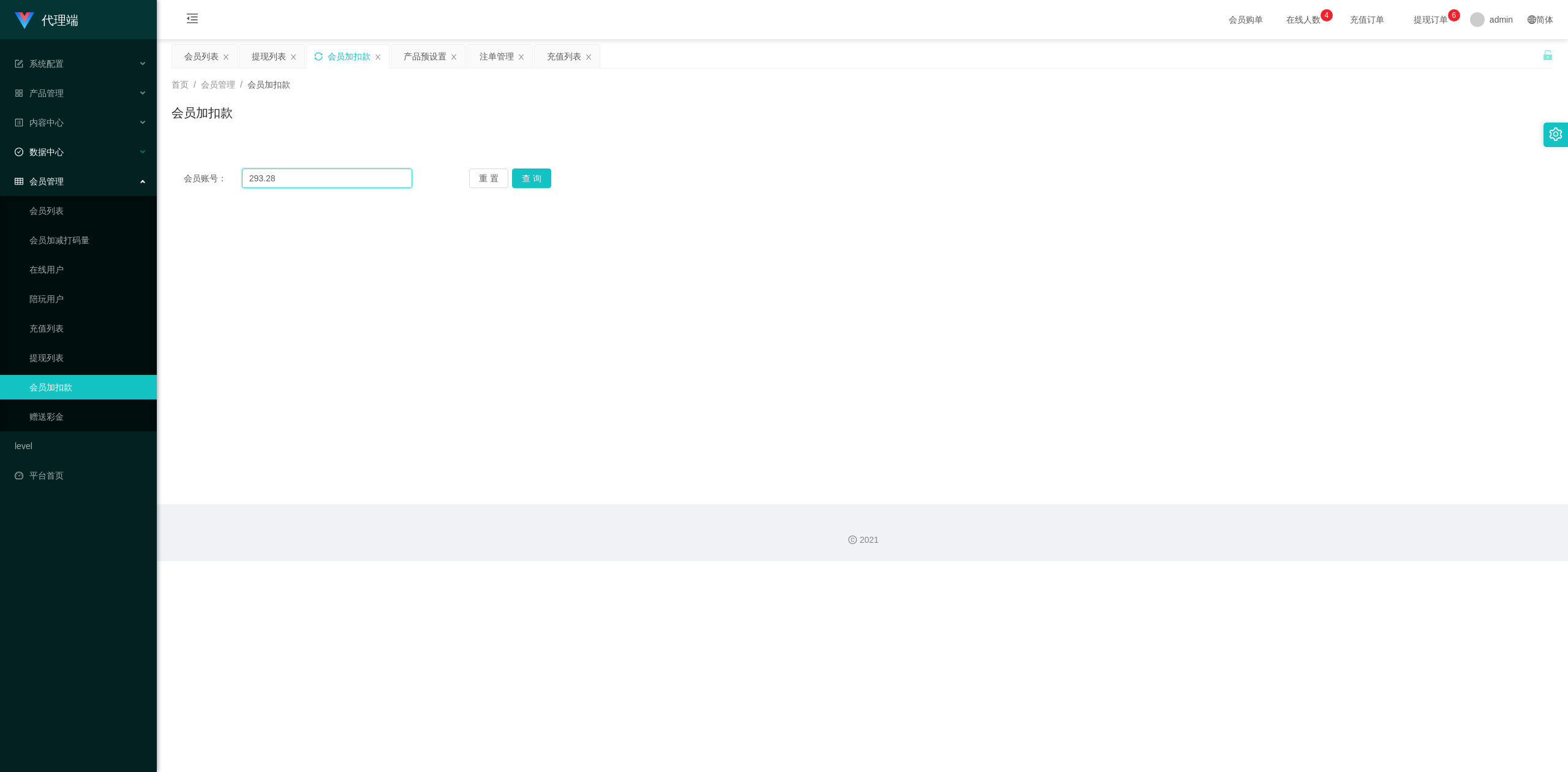
drag, startPoint x: 319, startPoint y: 177, endPoint x: 0, endPoint y: 153, distance: 319.9
click at [0, 153] on section "代理端 系统配置 系统配置列表 管理员列表 管理员分组 systemPays 产品管理 产品列表 产品预设置 开奖记录 注单管理 即时注单 内容中心 数据中心…" at bounding box center [784, 281] width 1568 height 561
paste input "Tpat71"
type input "Tpat71"
click at [540, 179] on button "查 询" at bounding box center [531, 179] width 39 height 20
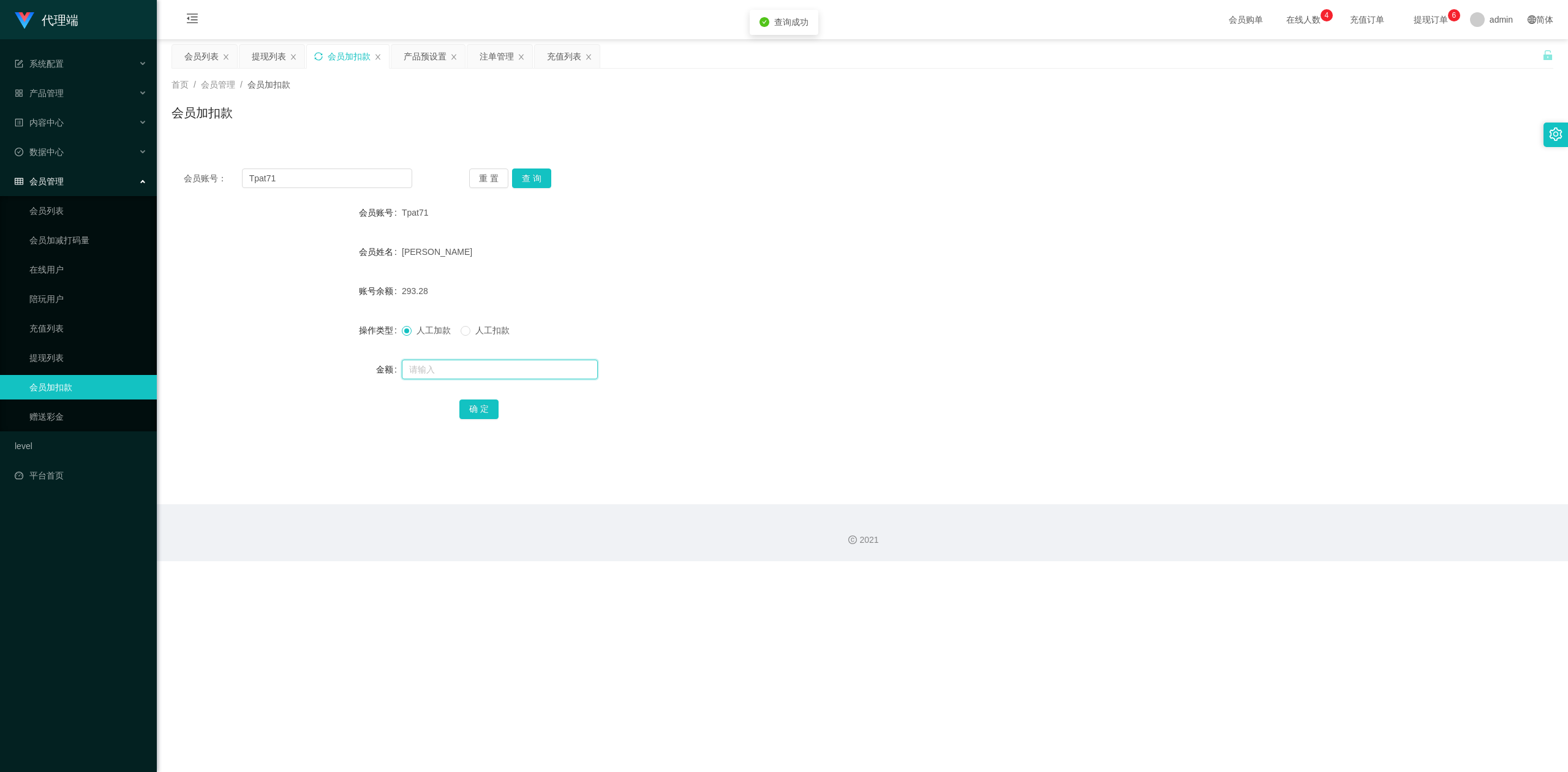
click at [419, 371] on input "text" at bounding box center [499, 370] width 196 height 20
click at [540, 171] on button "查 询" at bounding box center [531, 179] width 39 height 20
click at [537, 175] on button "查 询" at bounding box center [531, 179] width 39 height 20
click at [482, 143] on div "会员账号： Tpat71 重 置 查 询 会员账号 Tpat71 会员姓名 [PERSON_NAME] 账号余额 293.28 操作类型 人工加款 人工扣款 …" at bounding box center [863, 294] width 1382 height 306
drag, startPoint x: 556, startPoint y: 52, endPoint x: 627, endPoint y: 115, distance: 94.9
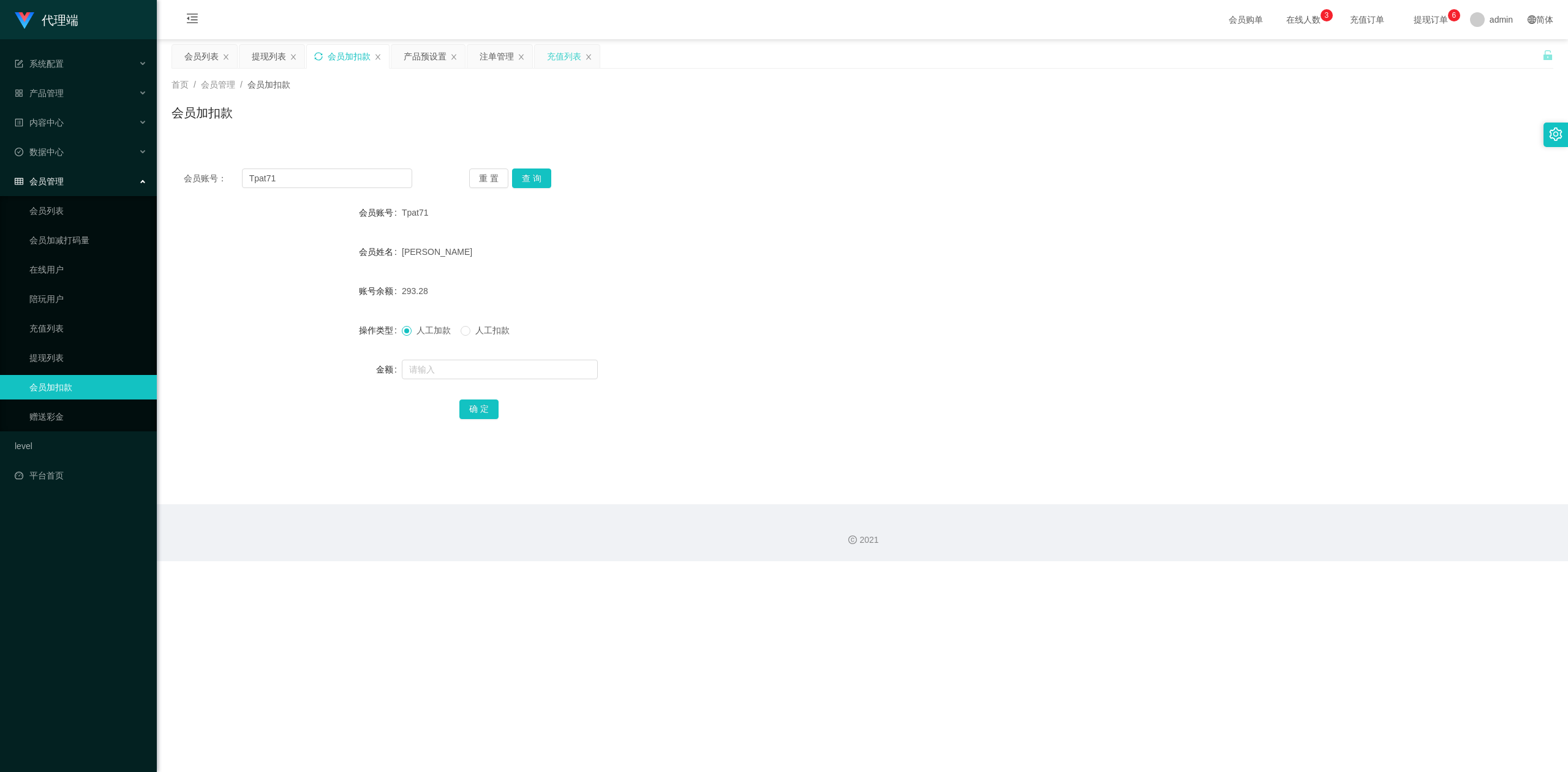
click at [556, 52] on div "充值列表" at bounding box center [564, 56] width 35 height 23
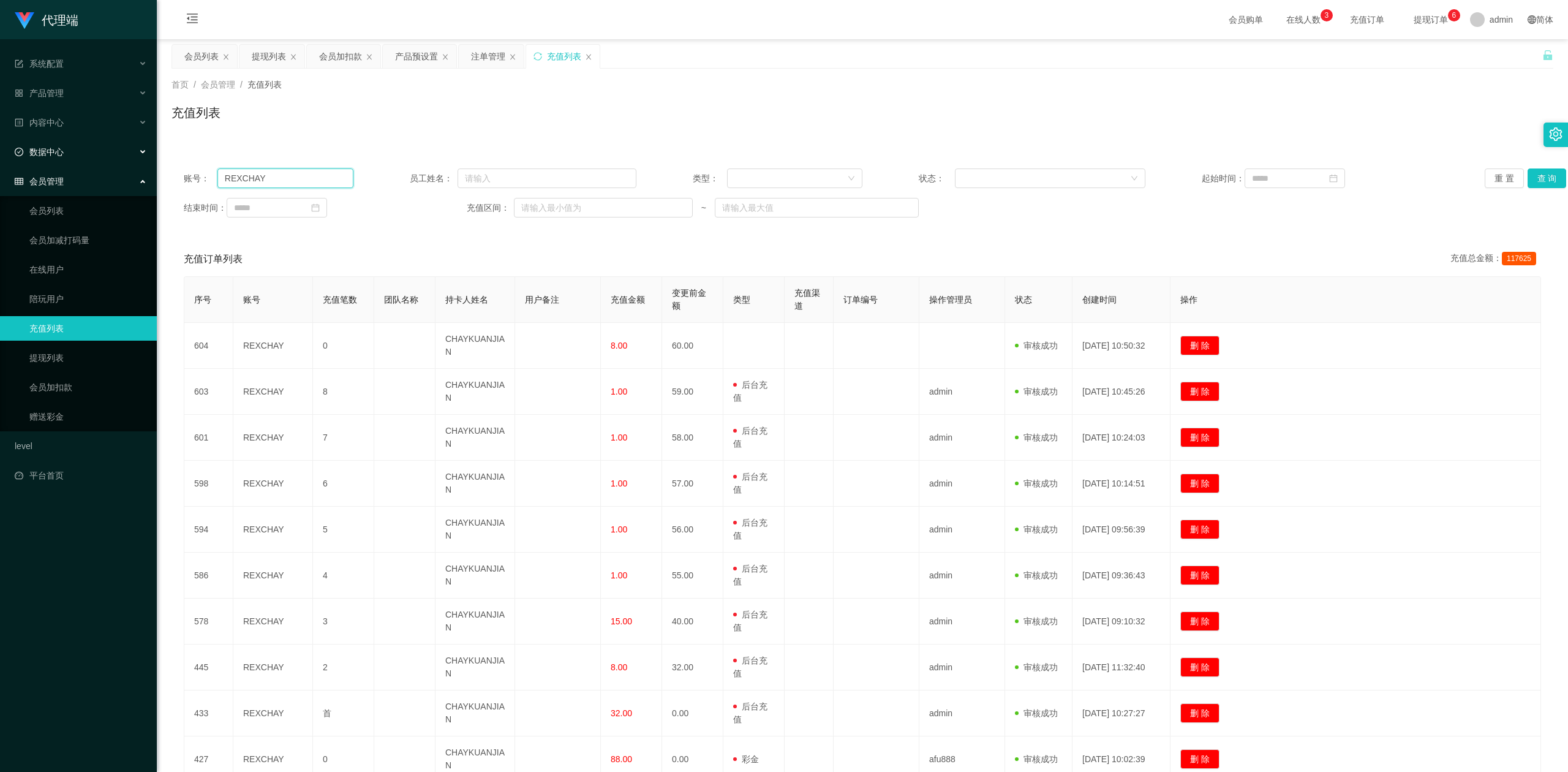
drag, startPoint x: 253, startPoint y: 179, endPoint x: 0, endPoint y: 145, distance: 255.3
click at [0, 145] on section "代理端 系统配置 系统配置列表 管理员列表 管理员分组 systemPays 产品管理 产品列表 产品预设置 开奖记录 注单管理 即时注单 内容中心 数据中心…" at bounding box center [784, 439] width 1568 height 879
paste input "Tpat71"
click at [1529, 174] on button "查 询" at bounding box center [1548, 179] width 39 height 20
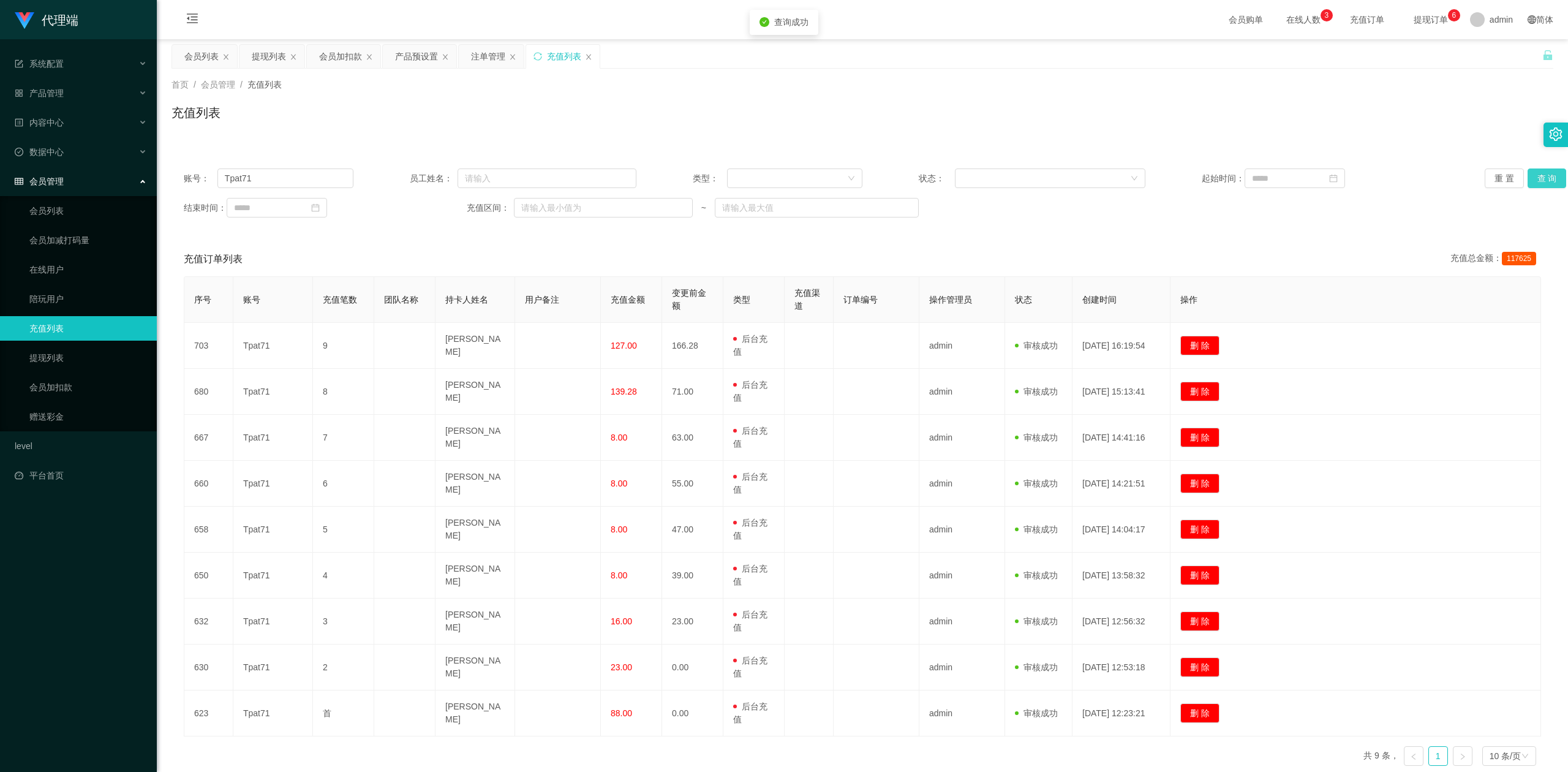
click at [1529, 174] on button "查 询" at bounding box center [1548, 179] width 39 height 20
click at [1436, 104] on div "充值列表" at bounding box center [863, 118] width 1382 height 28
drag, startPoint x: 299, startPoint y: 175, endPoint x: 0, endPoint y: 126, distance: 303.0
click at [0, 126] on section "代理端 系统配置 系统配置列表 管理员列表 管理员分组 systemPays 产品管理 产品列表 产品预设置 开奖记录 注单管理 即时注单 内容中心 数据中心…" at bounding box center [784, 416] width 1568 height 832
paste input "S$8已为你提交工作台，累计S$80即可提现 提现到账后请分享【官方讨论群】，感谢您的配合"
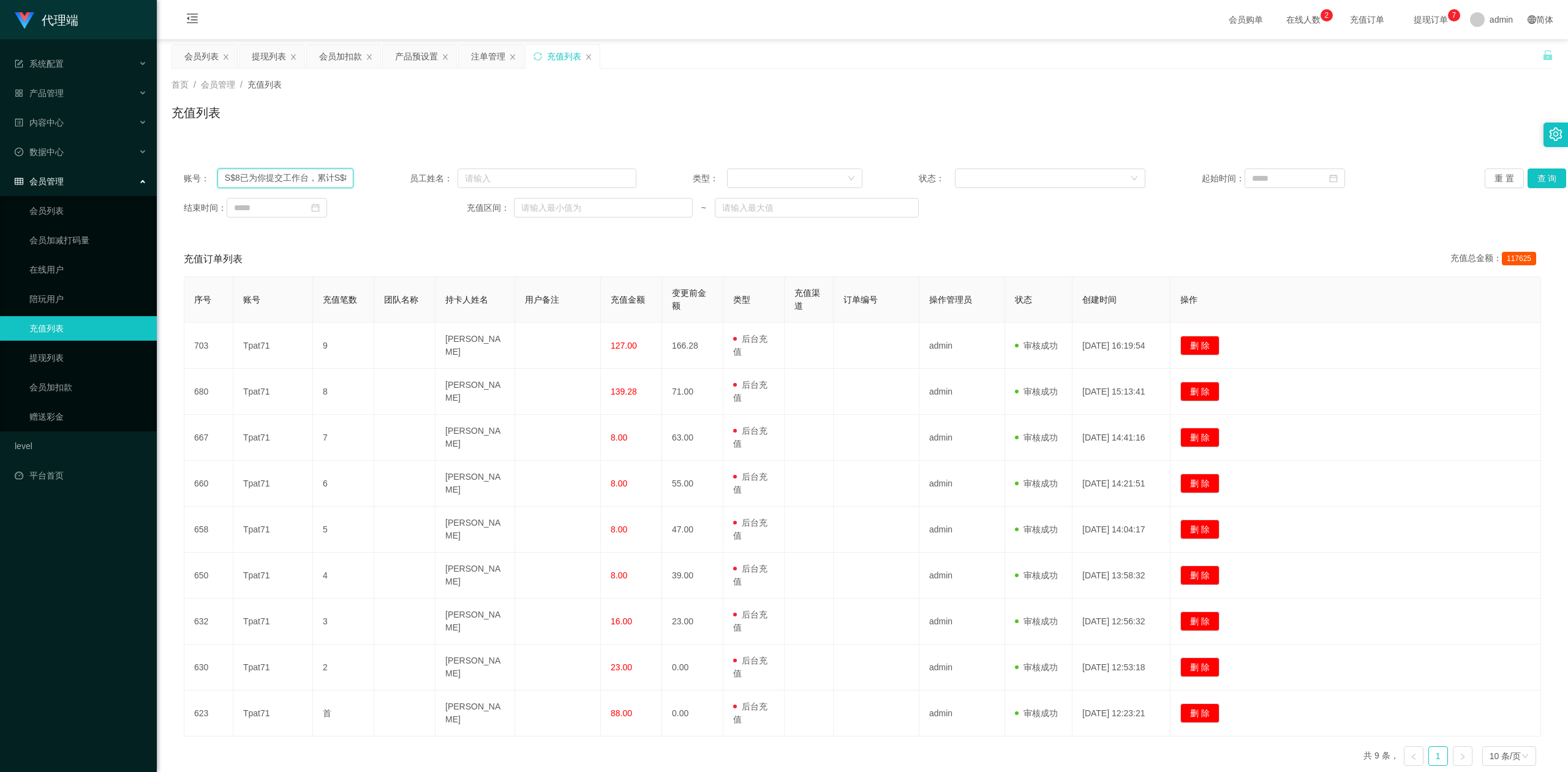
scroll to position [0, 234]
type input "S$8已为你提交工作台，累计S$80即可提现 提现到账后请分享【官方讨论群】，感谢您的配合"
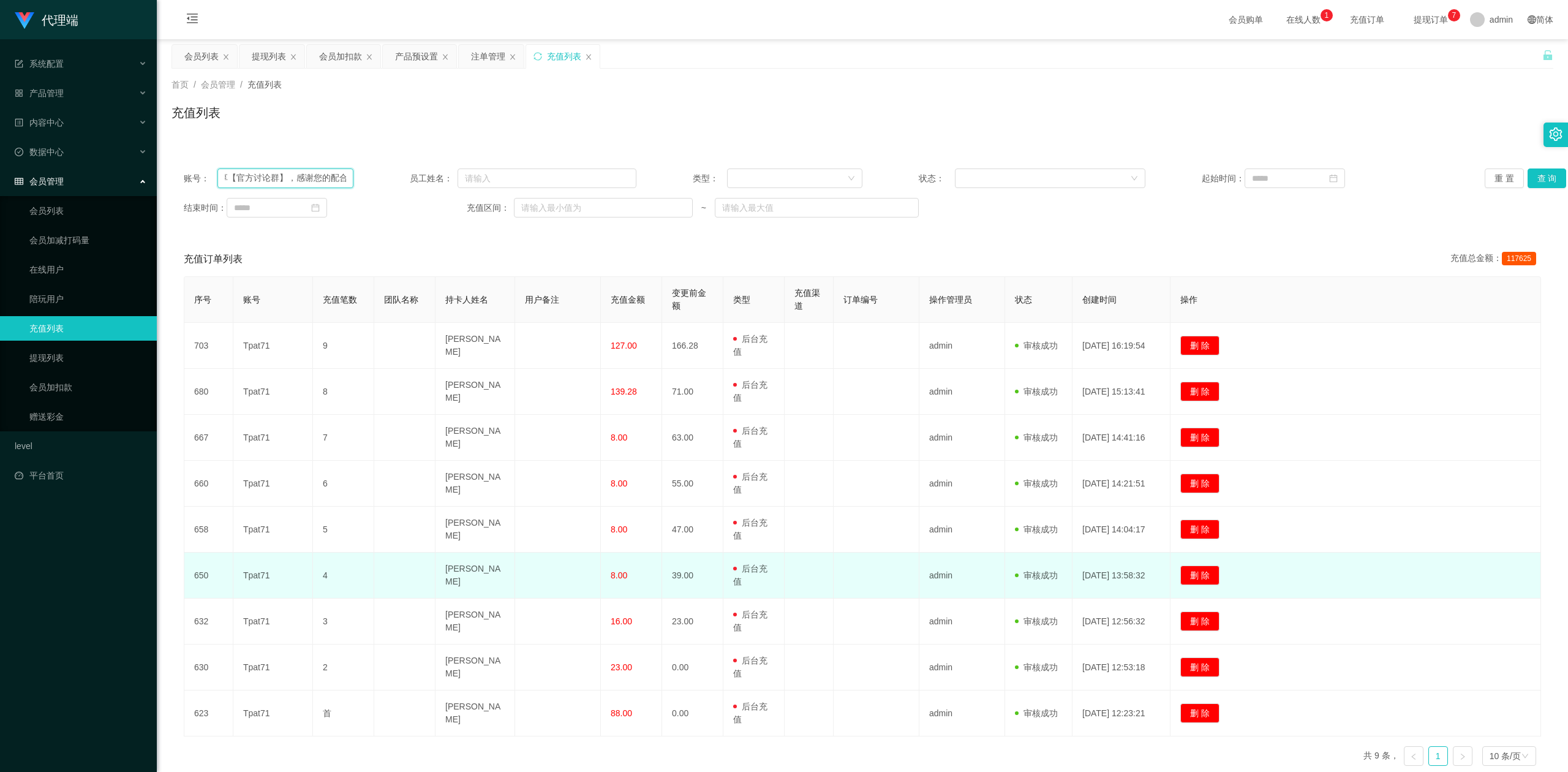
scroll to position [0, 0]
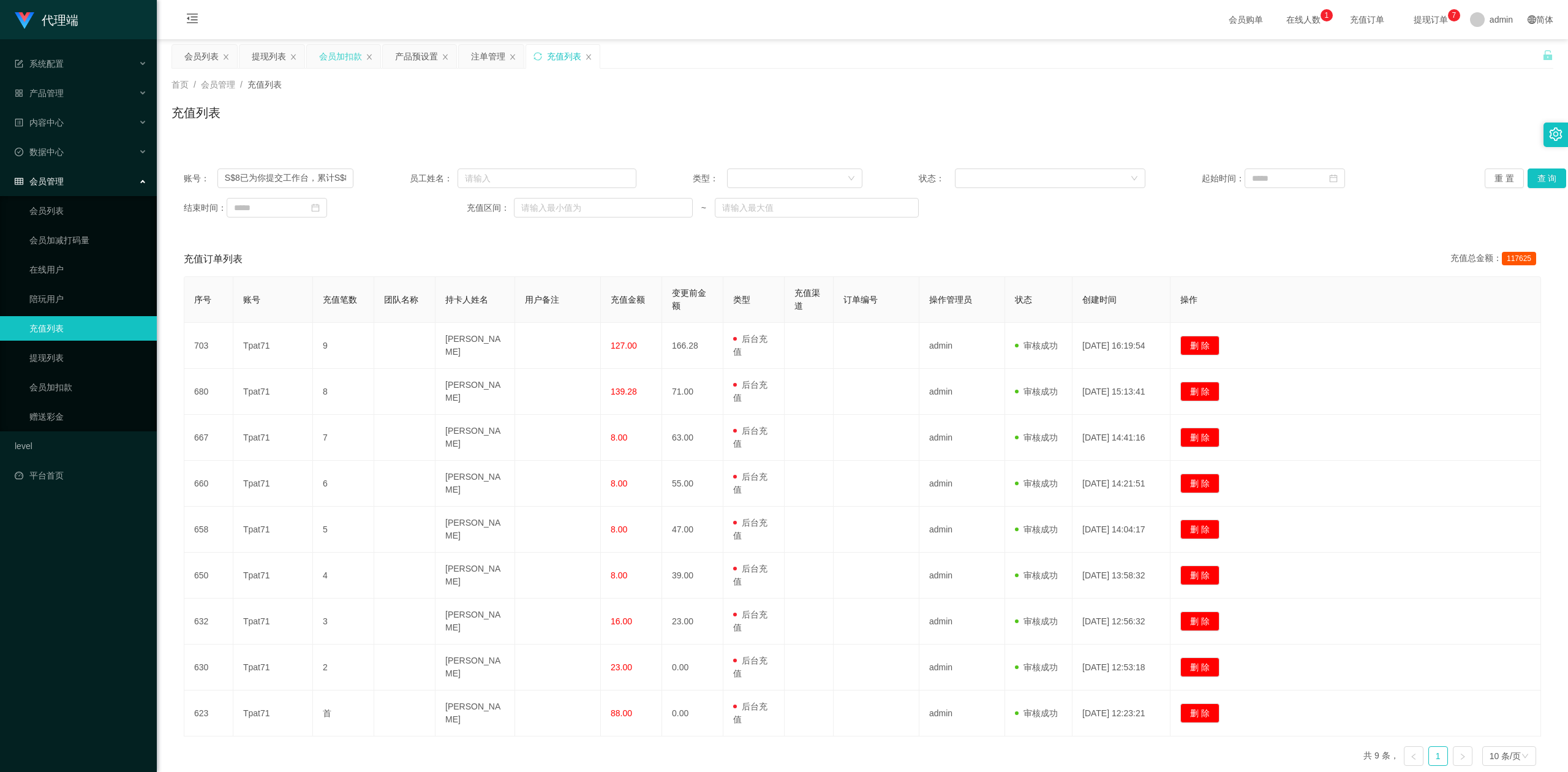
click at [340, 56] on div "会员加扣款" at bounding box center [340, 56] width 43 height 23
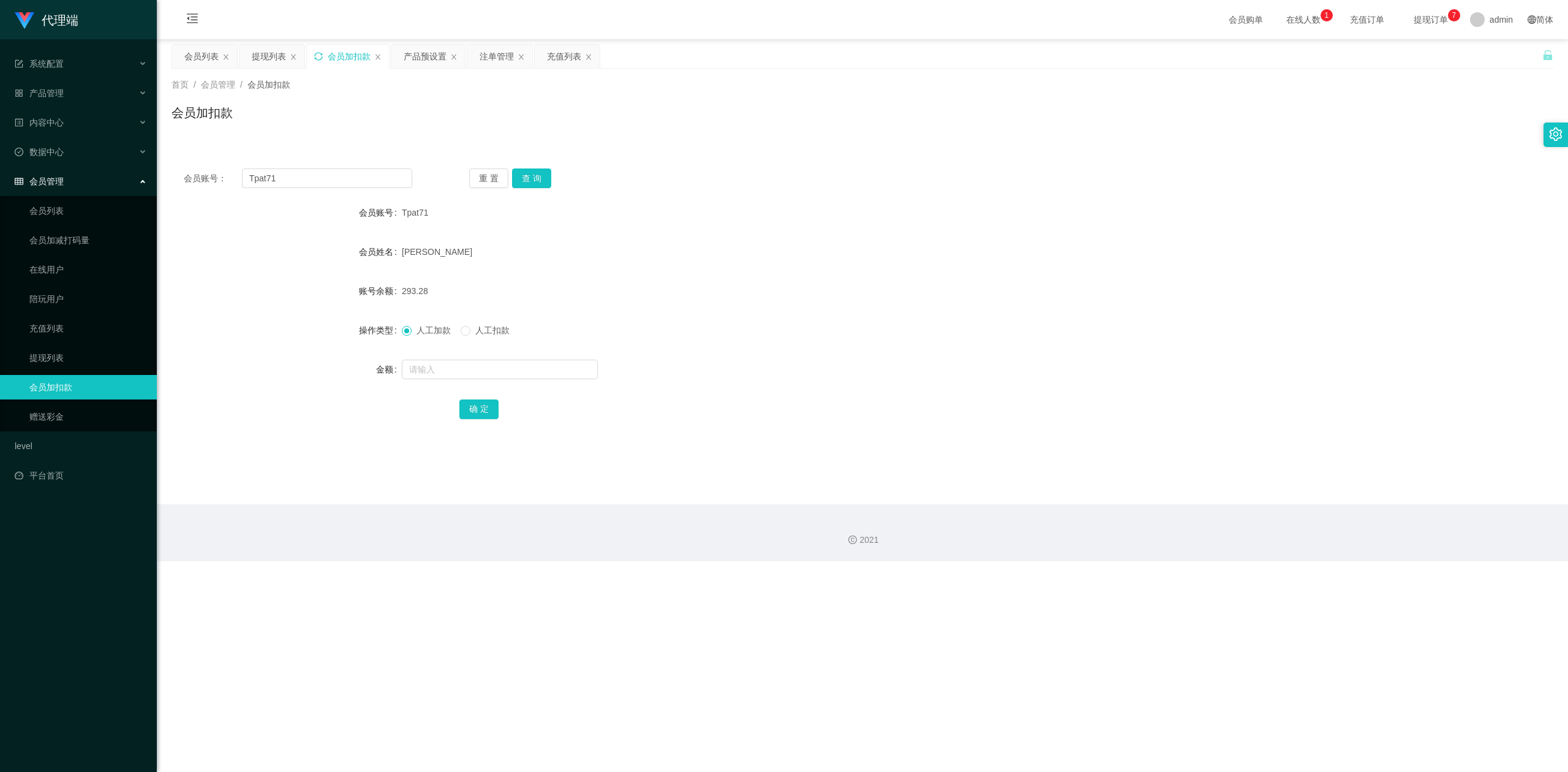
click at [321, 59] on icon "图标: sync" at bounding box center [319, 57] width 9 height 9
click at [287, 182] on input "text" at bounding box center [327, 179] width 171 height 20
paste input "Lixin"
type input "Lixin"
click at [525, 171] on button "查 询" at bounding box center [531, 179] width 39 height 20
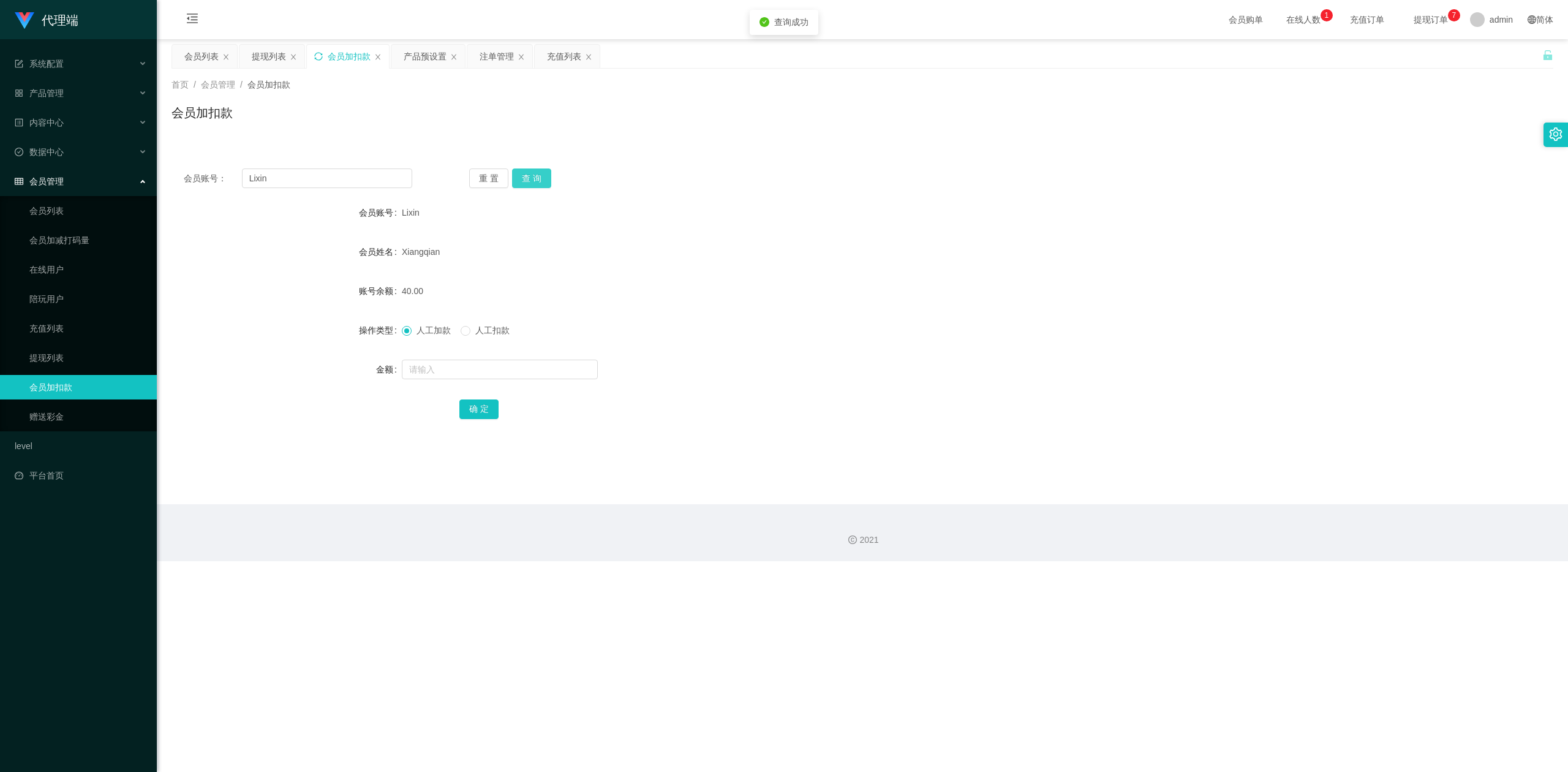
click at [525, 171] on button "查 询" at bounding box center [531, 179] width 39 height 20
click at [434, 366] on input "text" at bounding box center [499, 370] width 196 height 20
type input "8"
click at [464, 407] on button "确 定" at bounding box center [479, 410] width 39 height 20
drag, startPoint x: 1206, startPoint y: 298, endPoint x: 1282, endPoint y: 258, distance: 85.9
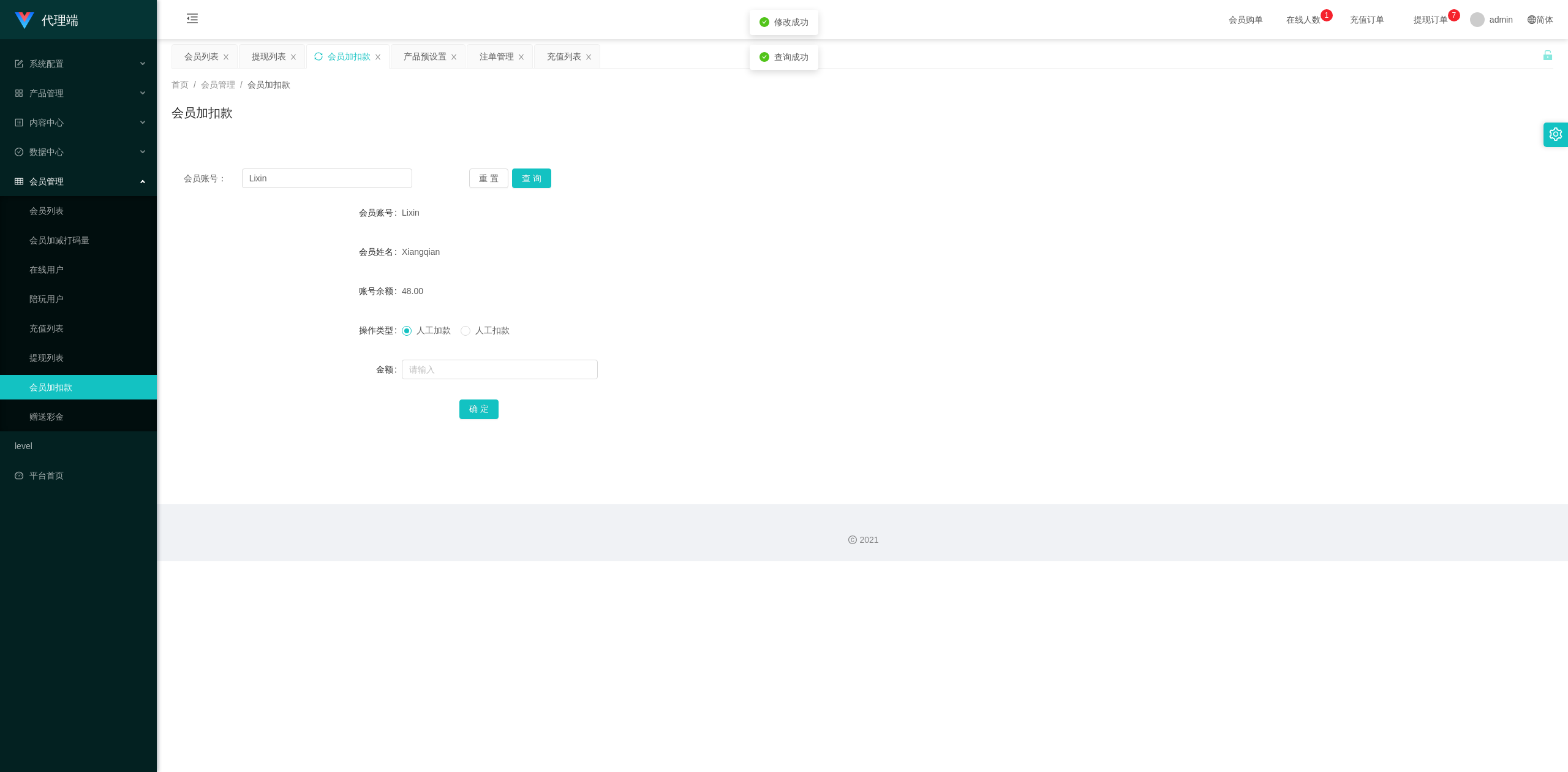
click at [1212, 297] on div "账号余额 48.00" at bounding box center [863, 291] width 1382 height 25
click at [322, 54] on icon "图标: sync" at bounding box center [318, 56] width 8 height 8
click at [279, 54] on div "提现列表" at bounding box center [268, 56] width 35 height 23
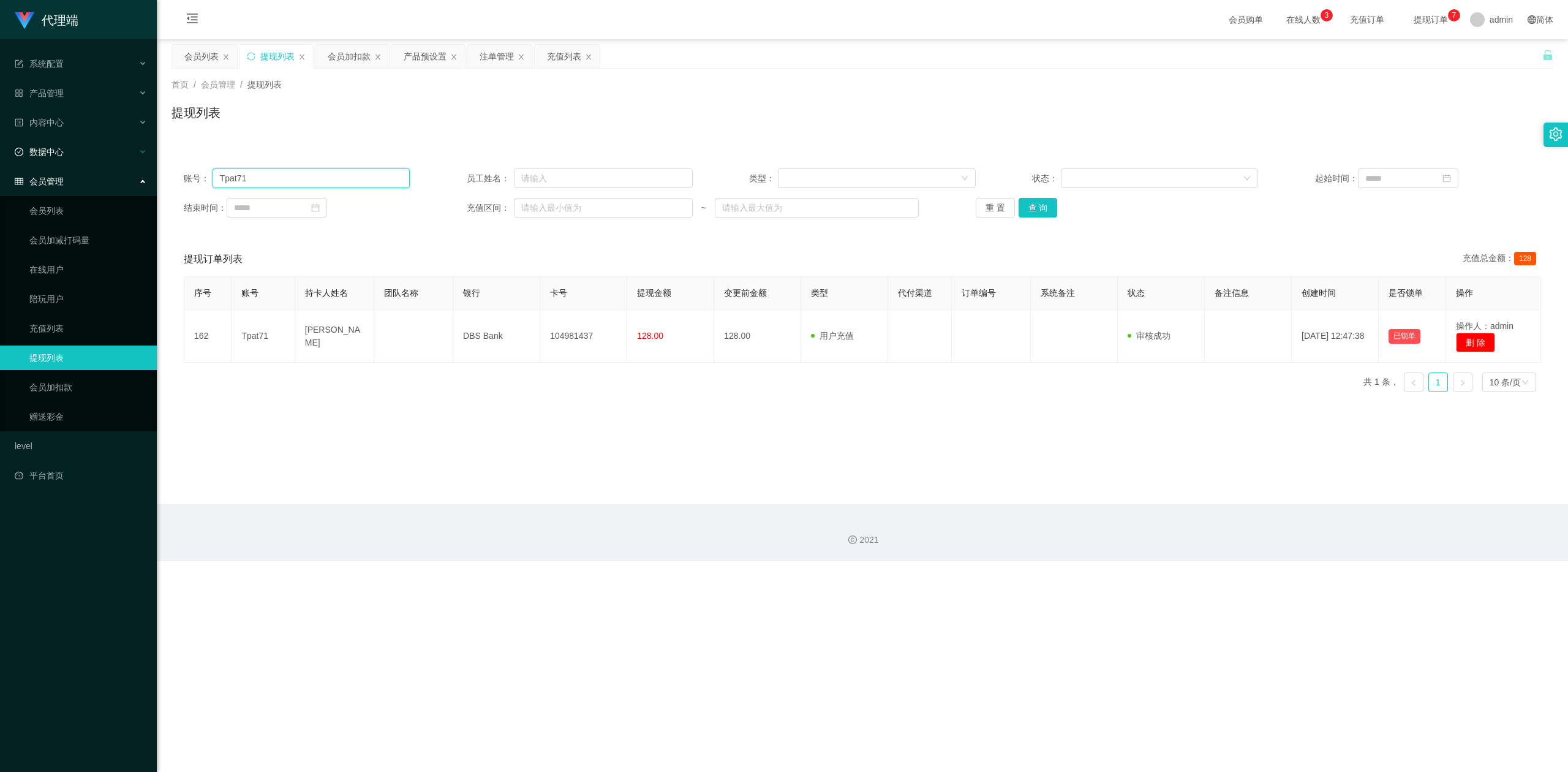
drag, startPoint x: 290, startPoint y: 177, endPoint x: 18, endPoint y: 146, distance: 273.8
click at [0, 147] on section "代理端 系统配置 系统配置列表 管理员列表 管理员分组 systemPays 产品管理 产品列表 产品预设置 开奖记录 注单管理 即时注单 内容中心 数据中心…" at bounding box center [784, 281] width 1568 height 561
click at [1045, 208] on button "查 询" at bounding box center [1039, 208] width 39 height 20
click at [1045, 208] on div "重 置 查 询" at bounding box center [1088, 208] width 226 height 20
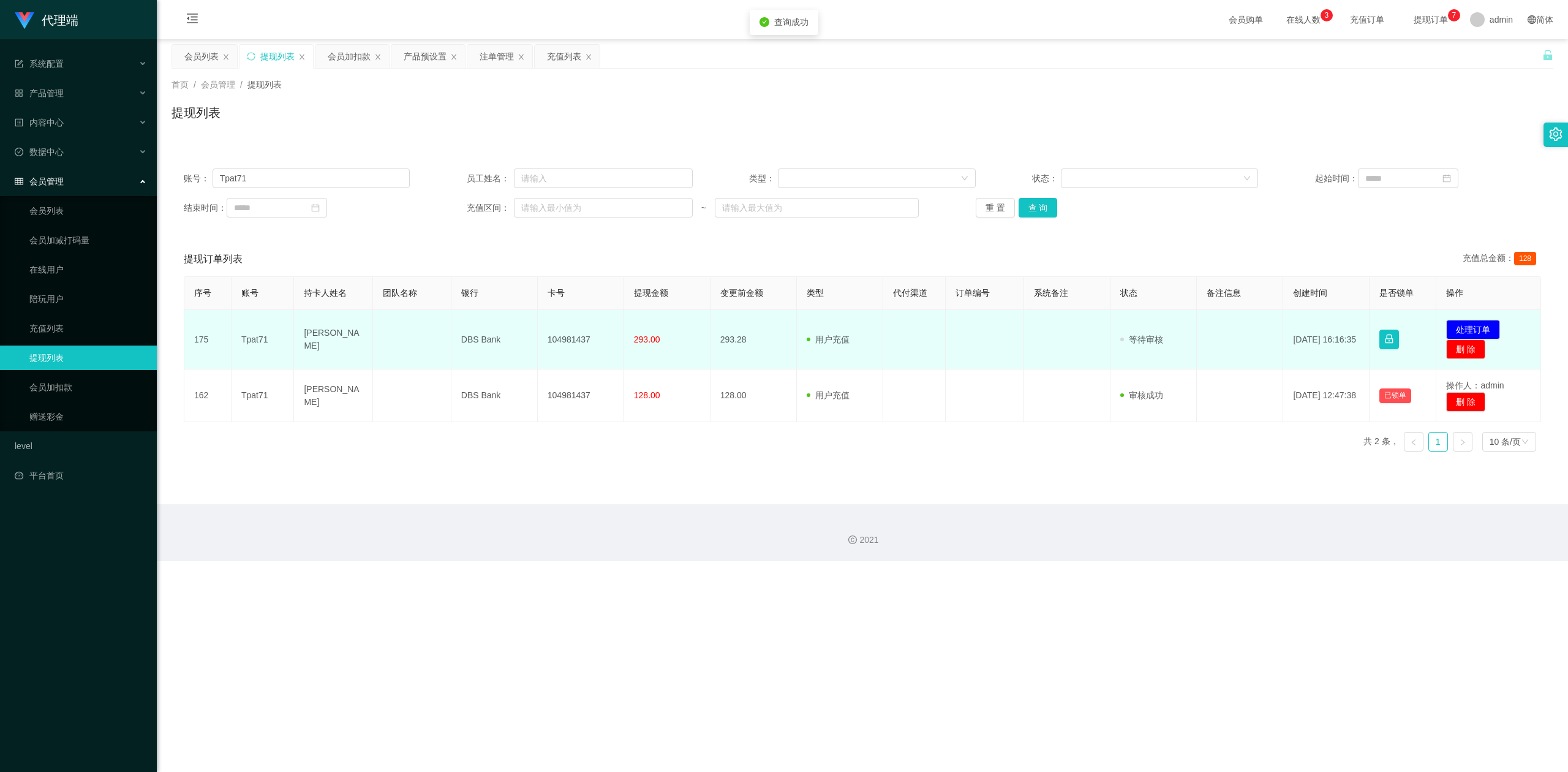
click at [569, 333] on td "104981437" at bounding box center [580, 339] width 86 height 60
copy td "104981437"
click at [1478, 331] on button "处理订单" at bounding box center [1473, 330] width 54 height 20
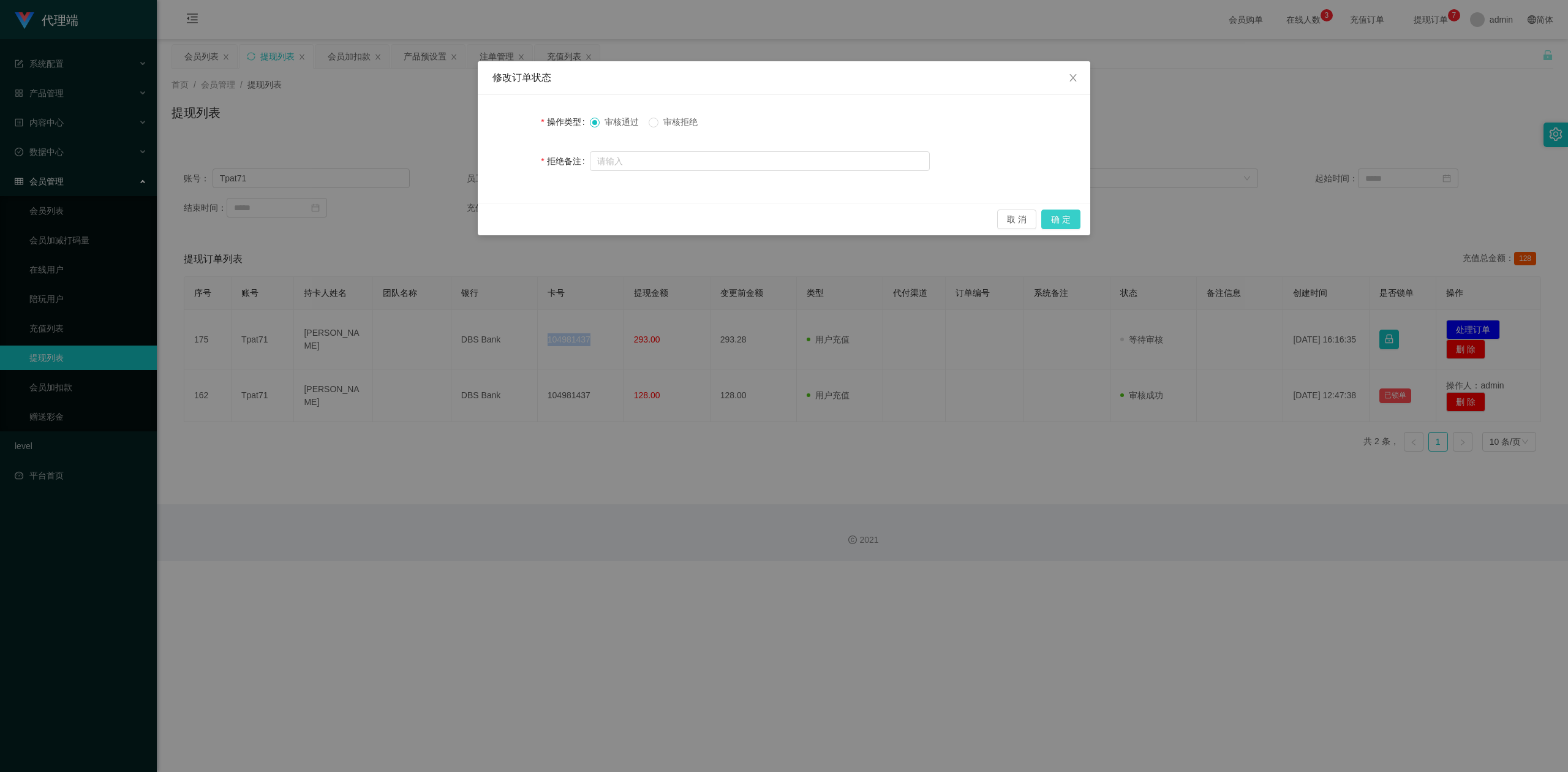
click at [1056, 210] on button "确 定" at bounding box center [1061, 219] width 39 height 20
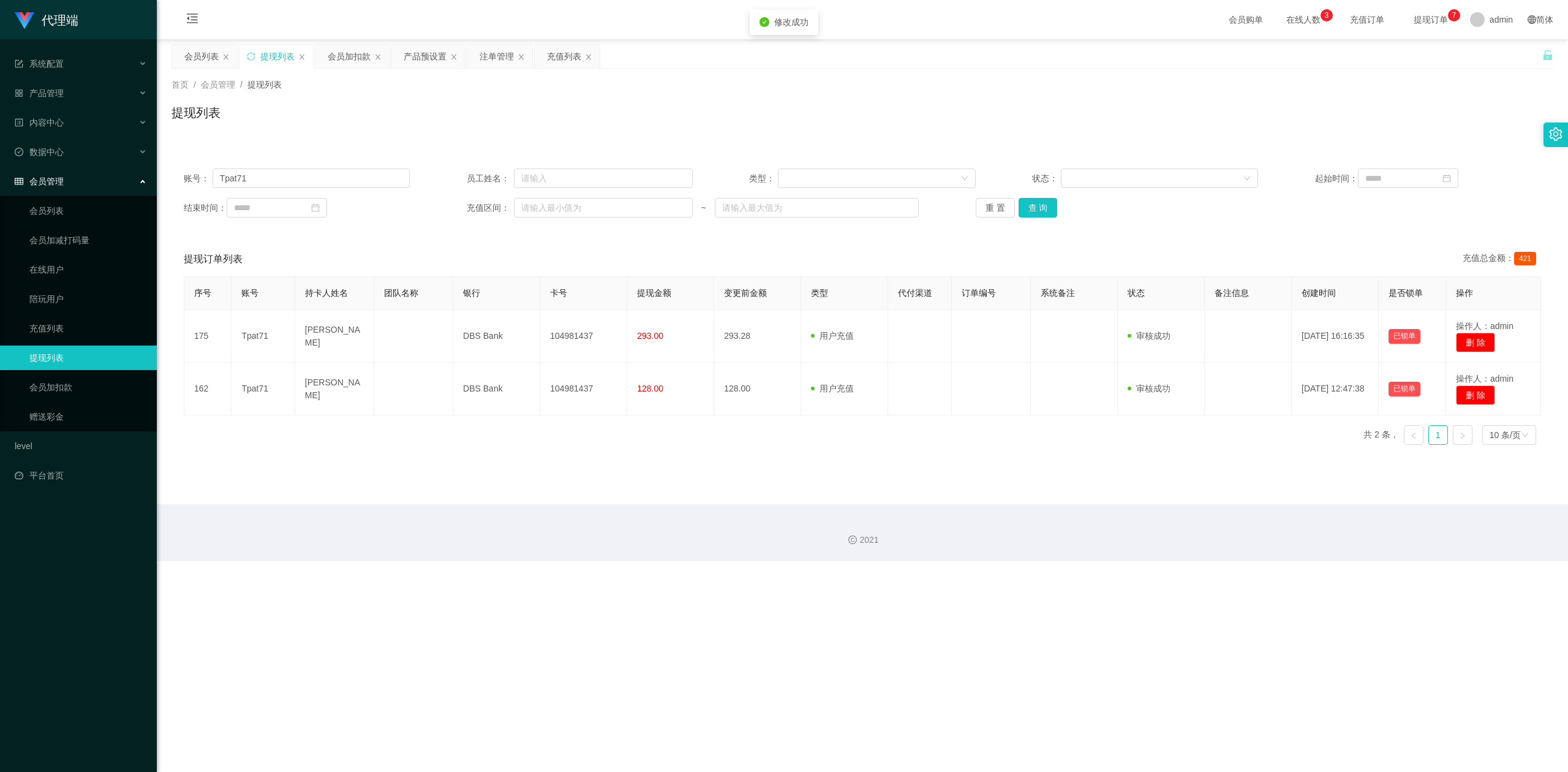
drag, startPoint x: 1349, startPoint y: 92, endPoint x: 1363, endPoint y: 86, distance: 15.2
click at [1357, 89] on div "首页 / 会员管理 / 提现列表 / 提现列表" at bounding box center [863, 105] width 1382 height 53
click at [338, 51] on div "会员加扣款" at bounding box center [349, 56] width 43 height 23
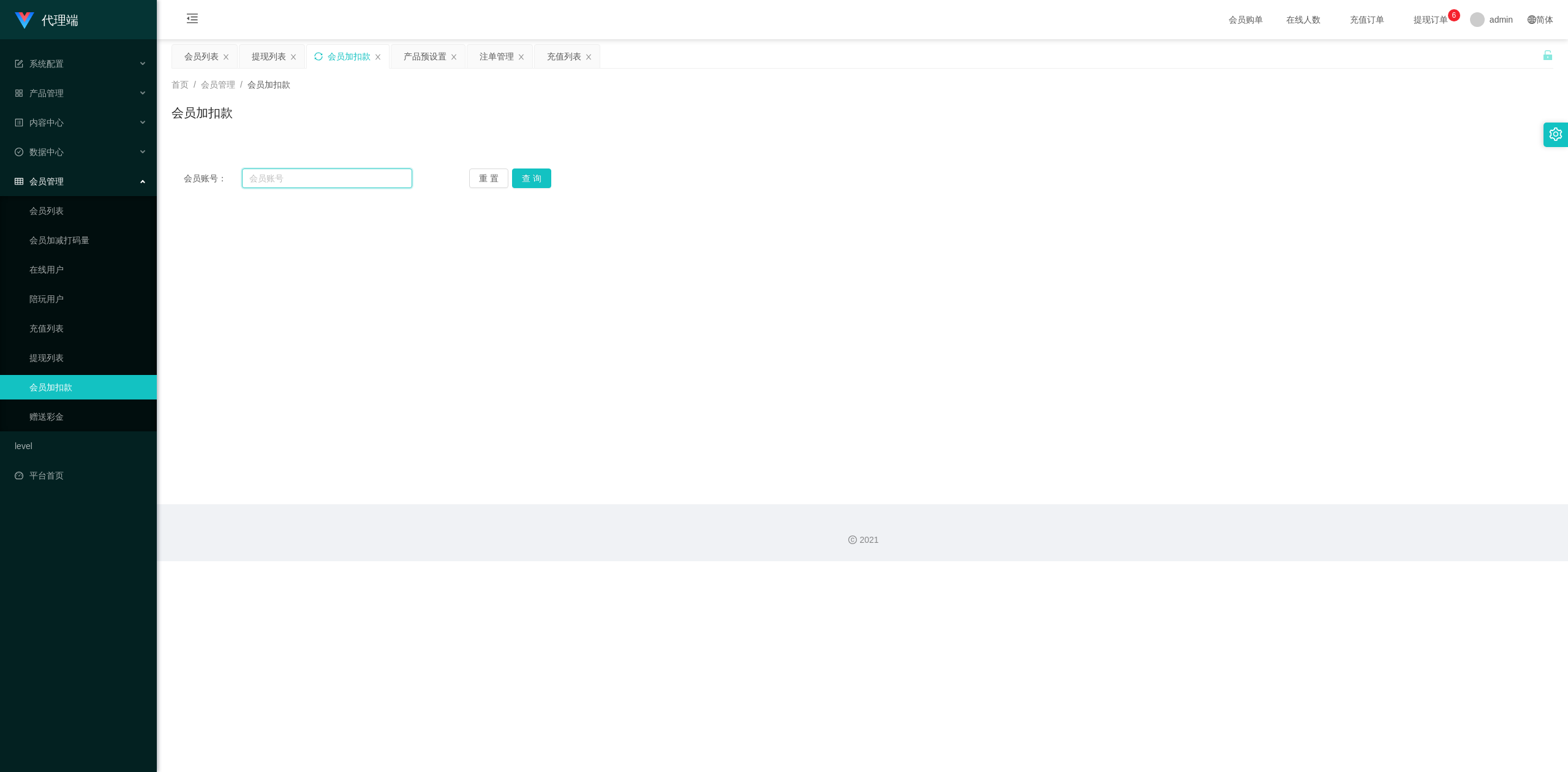
click at [101, 170] on section "代理端 系统配置 系统配置列表 管理员列表 管理员分组 systemPays 产品管理 产品列表 产品预设置 开奖记录 注单管理 即时注单 内容中心 数据中心…" at bounding box center [784, 281] width 1568 height 561
paste input "Tpat71"
type input "Tpat71"
click at [521, 174] on button "查 询" at bounding box center [531, 179] width 39 height 20
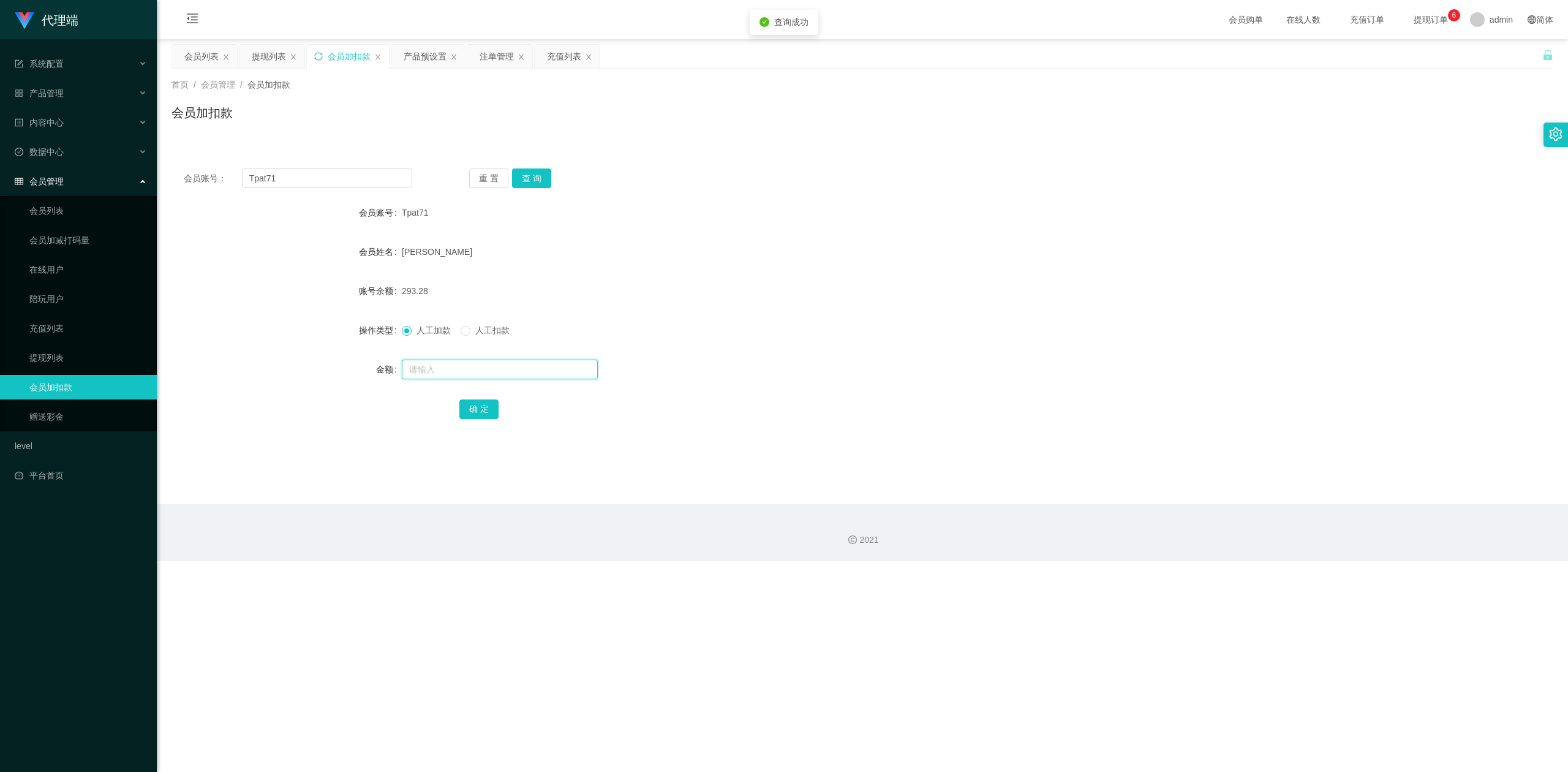
click at [435, 370] on input "text" at bounding box center [499, 370] width 196 height 20
click at [533, 177] on button "查 询" at bounding box center [531, 179] width 39 height 20
click at [419, 141] on div "会员账号： Tpat71 重 置 查 询 会员账号 Tpat71 会员姓名 [PERSON_NAME] 账号余额 293.28 操作类型 人工加款 人工扣款 …" at bounding box center [863, 294] width 1382 height 306
click at [320, 54] on icon "图标: sync" at bounding box center [319, 57] width 9 height 9
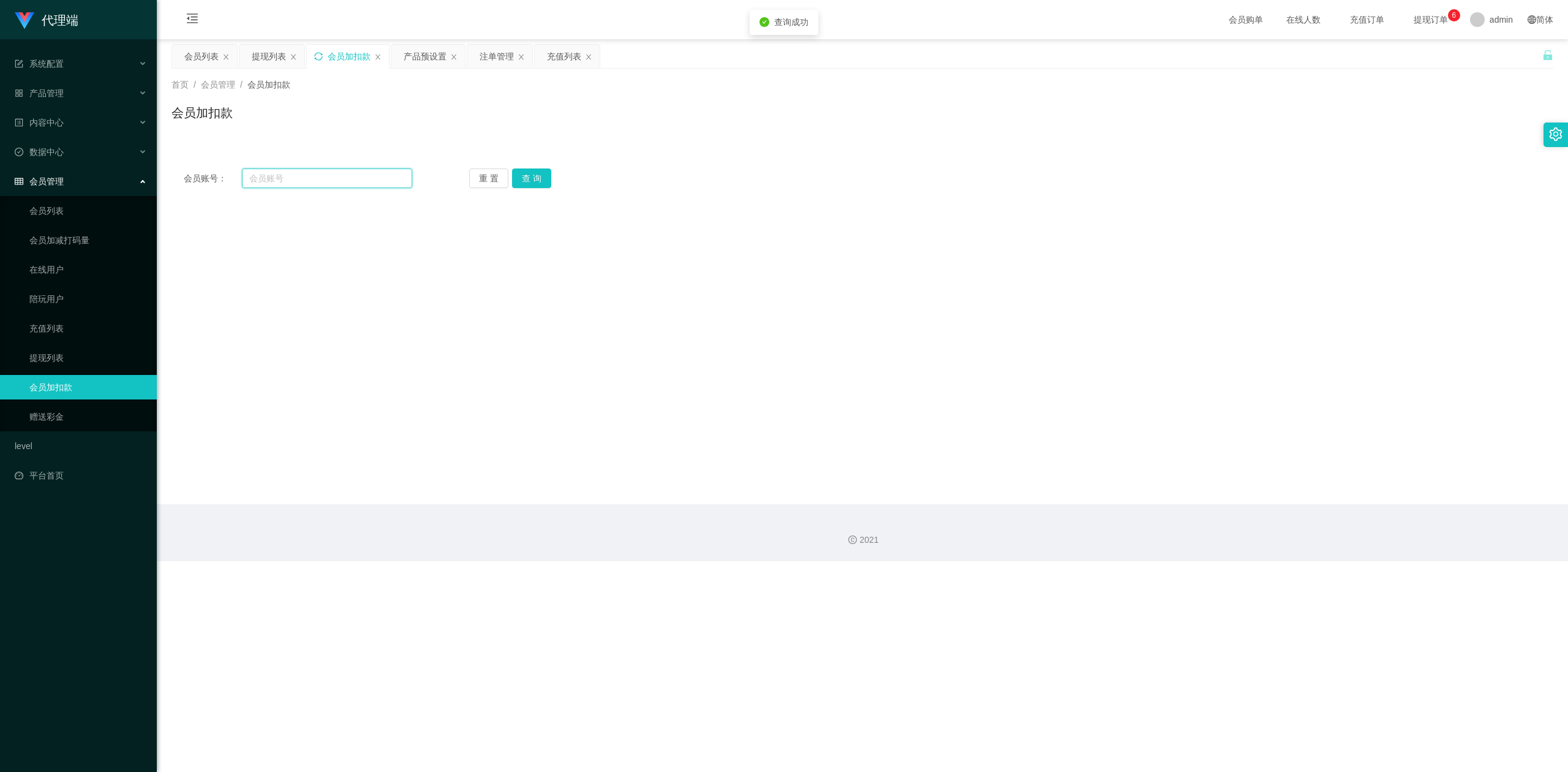
click at [303, 178] on input "text" at bounding box center [327, 179] width 171 height 20
paste input "Tpat71"
type input "Tpat71"
click at [520, 177] on button "查 询" at bounding box center [531, 179] width 39 height 20
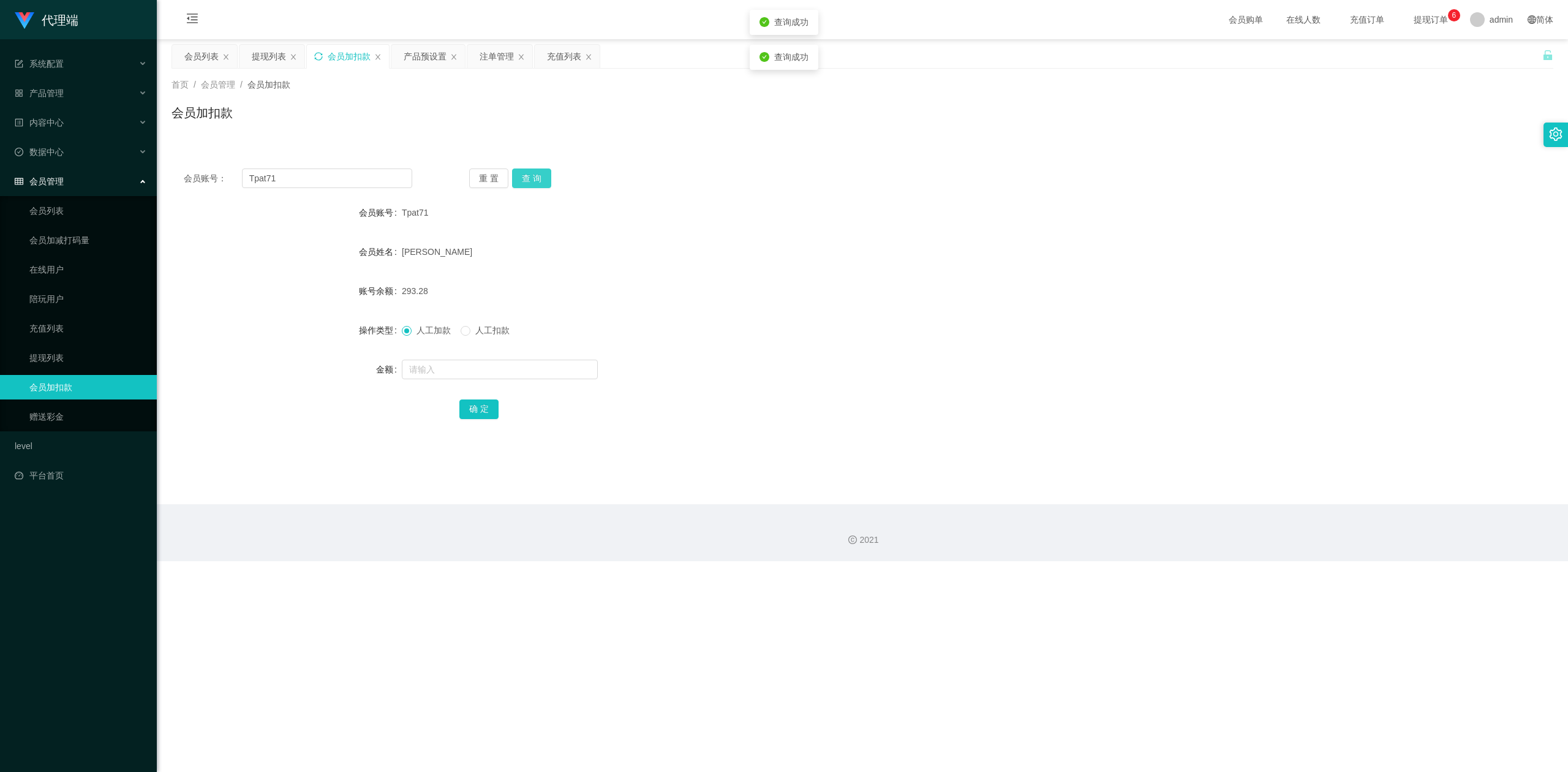
click at [520, 177] on button "查 询" at bounding box center [531, 179] width 39 height 20
click at [356, 125] on div "会员加扣款" at bounding box center [863, 118] width 1382 height 28
click at [204, 59] on div "会员列表" at bounding box center [202, 56] width 35 height 23
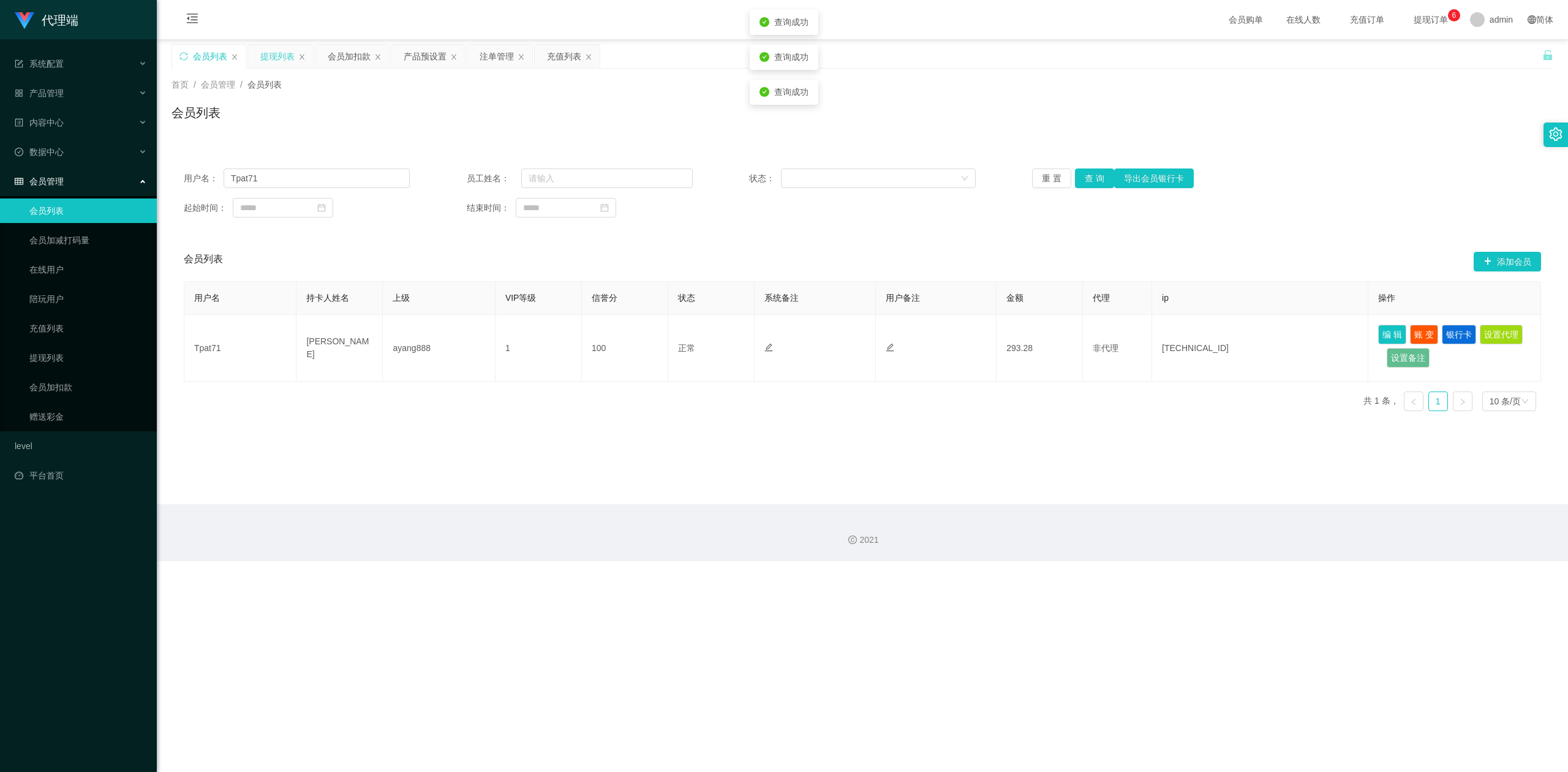
click at [259, 55] on div "提现列表" at bounding box center [280, 56] width 65 height 23
click at [263, 54] on div "提现列表" at bounding box center [277, 56] width 35 height 23
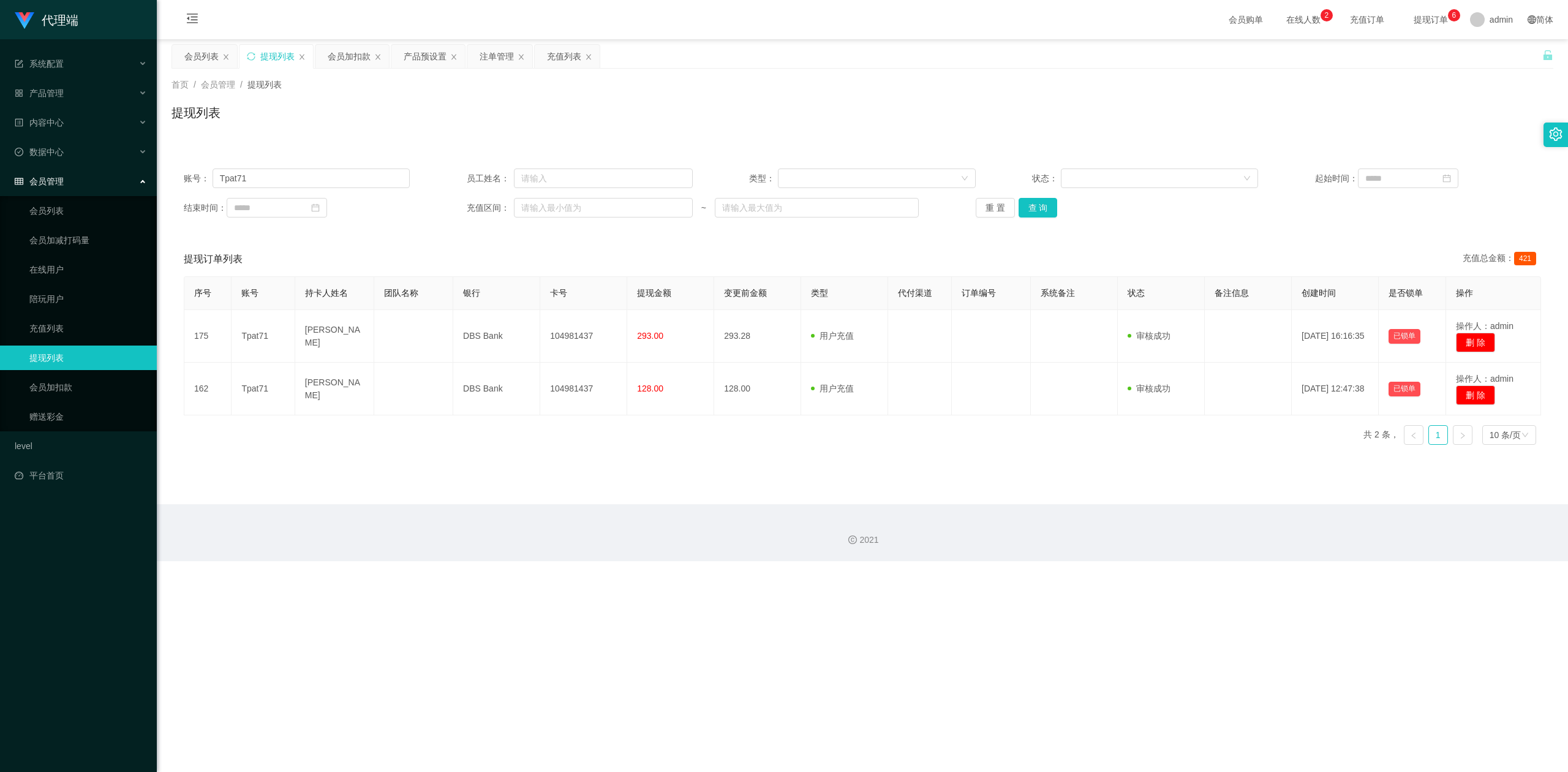
click at [608, 512] on div "2021" at bounding box center [863, 532] width 1412 height 57
click at [621, 123] on div "提现列表" at bounding box center [863, 118] width 1382 height 28
click at [252, 55] on icon "图标: sync" at bounding box center [251, 57] width 9 height 9
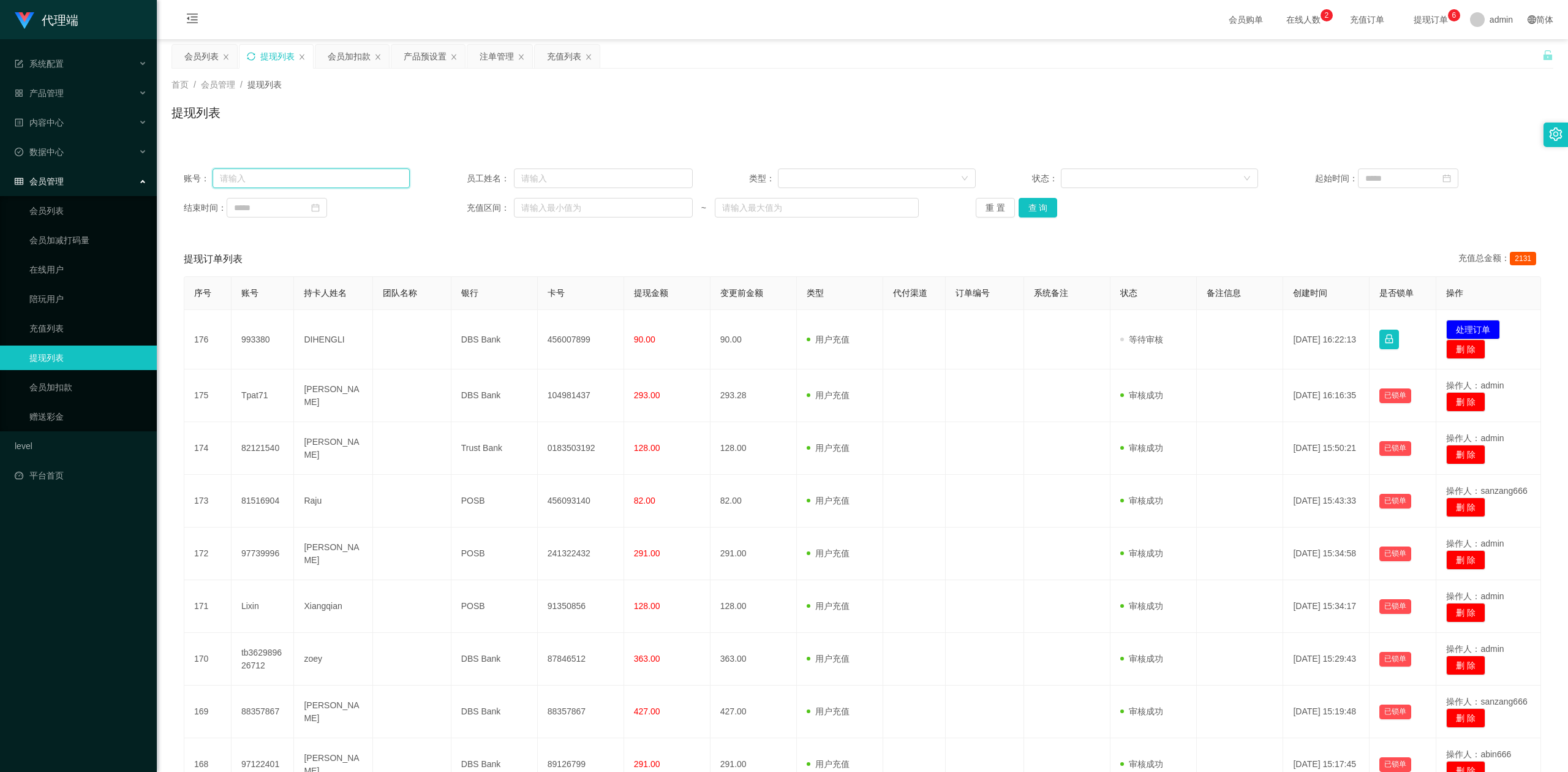
click at [316, 177] on input "text" at bounding box center [311, 179] width 198 height 20
paste input "Tpat71"
type input "Tpat71"
click at [1027, 204] on button "查 询" at bounding box center [1039, 208] width 39 height 20
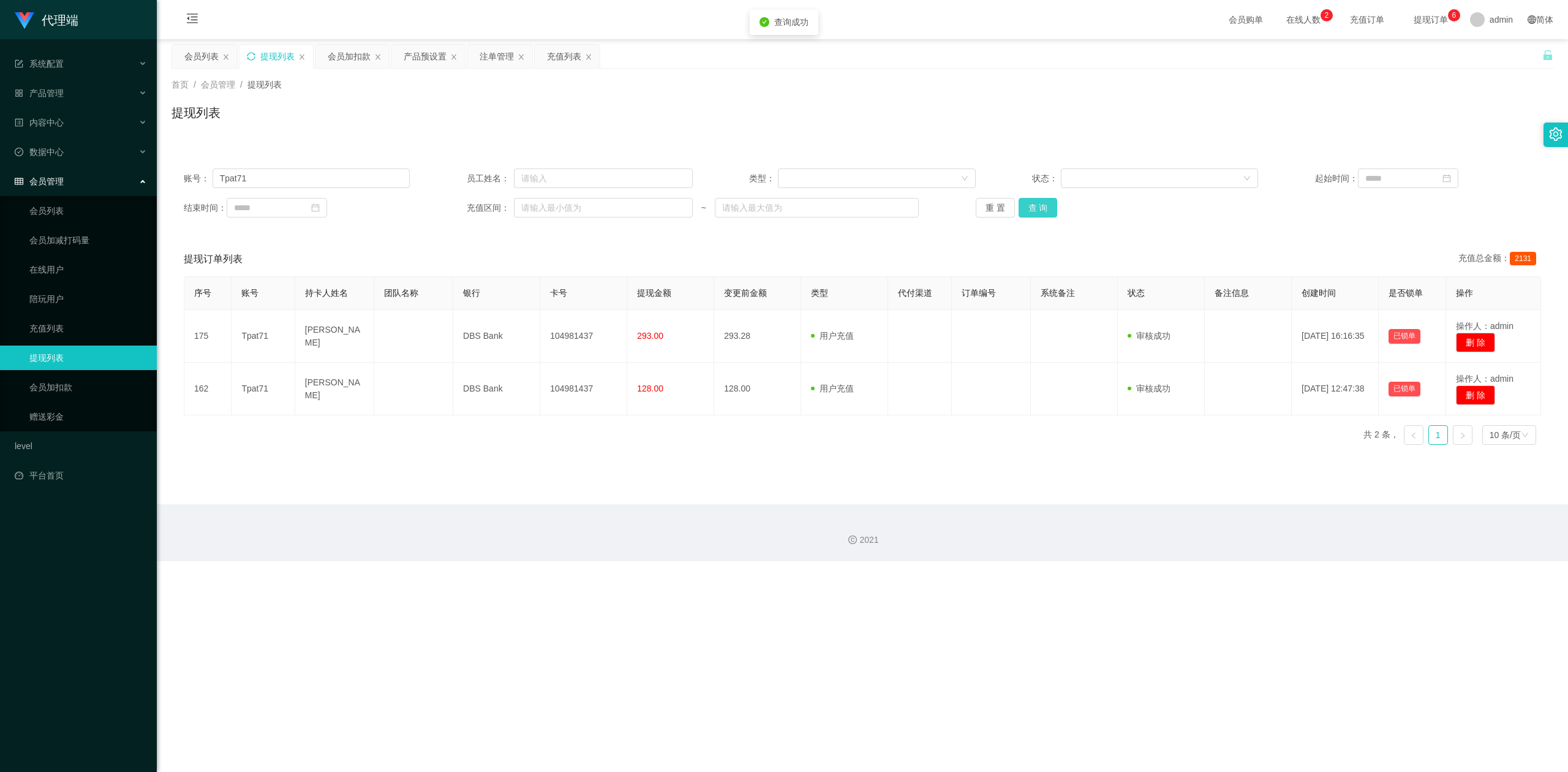
click at [1027, 204] on button "查 询" at bounding box center [1039, 208] width 39 height 20
click at [1027, 204] on div "重 置 查 询" at bounding box center [1088, 208] width 226 height 20
click at [922, 110] on div "提现列表" at bounding box center [863, 118] width 1382 height 28
click at [545, 114] on div "提现列表" at bounding box center [863, 118] width 1382 height 28
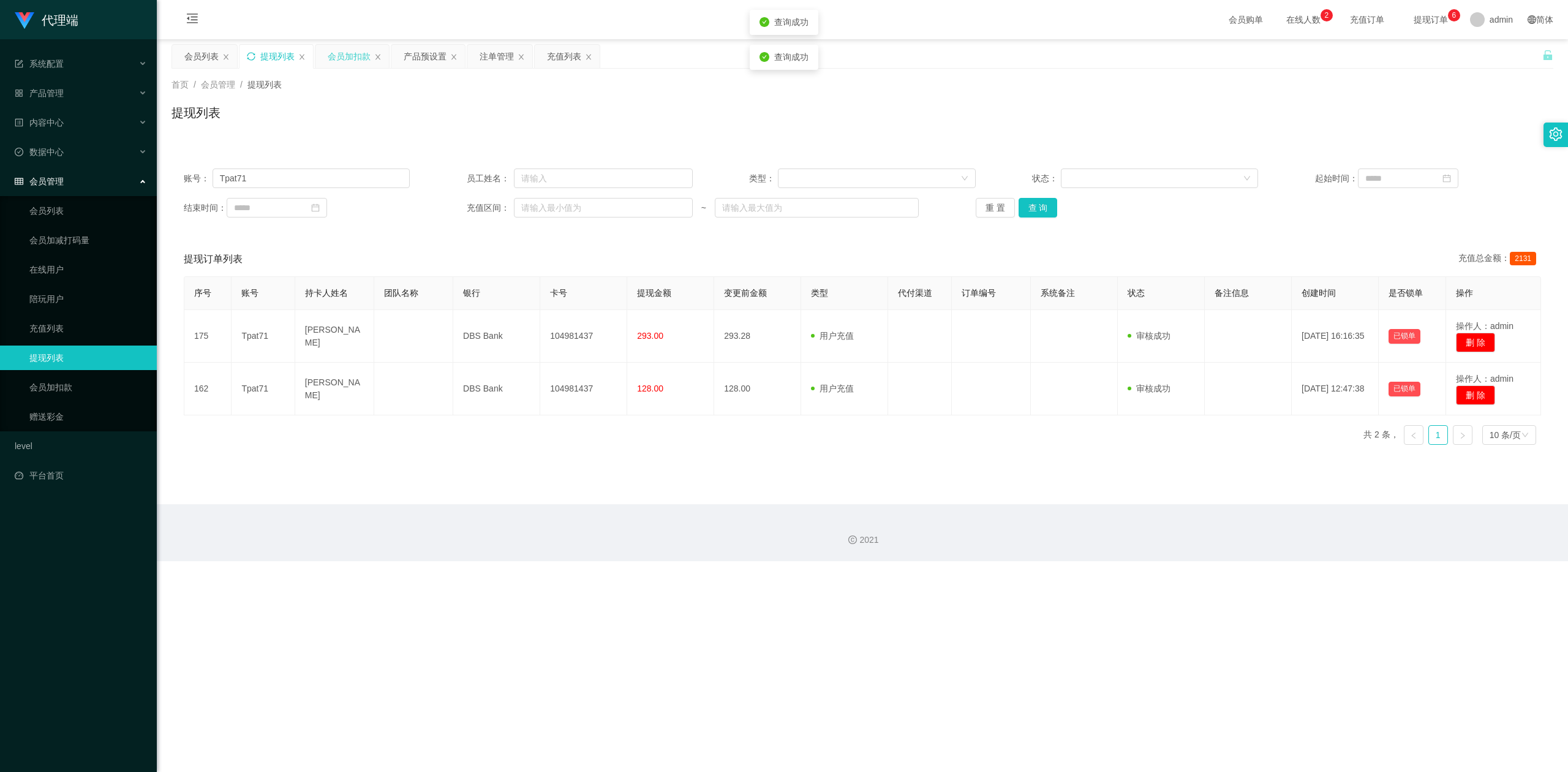
click at [345, 56] on div "会员加扣款" at bounding box center [349, 56] width 43 height 23
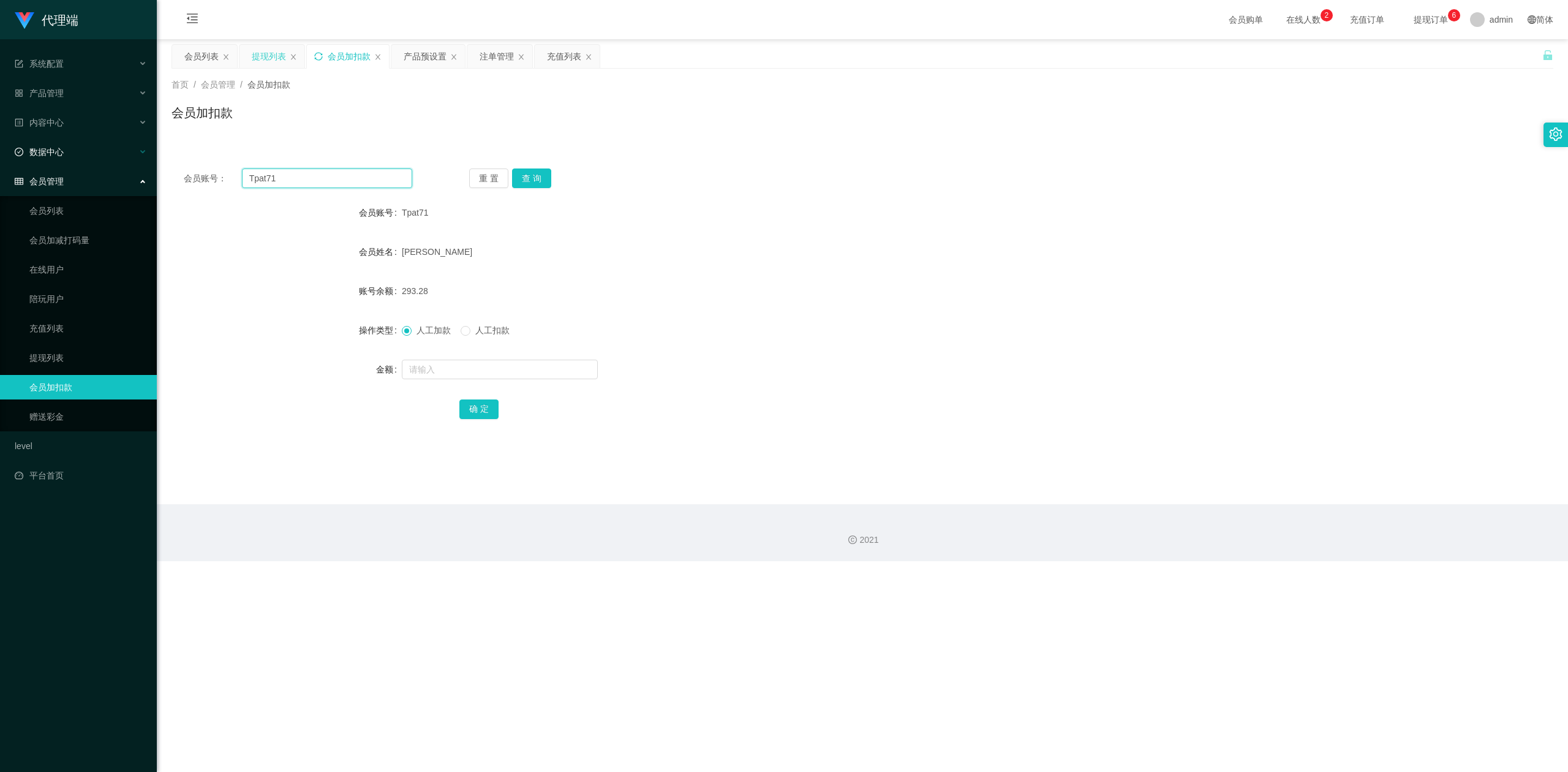
click at [0, 136] on section "代理端 系统配置 系统配置列表 管理员列表 管理员分组 systemPays 产品管理 产品列表 产品预设置 开奖记录 注单管理 即时注单 内容中心 数据中心…" at bounding box center [784, 281] width 1568 height 561
click at [543, 177] on button "查 询" at bounding box center [531, 179] width 39 height 20
click at [537, 175] on button "查 询" at bounding box center [531, 179] width 39 height 20
click at [537, 175] on div "重 置 查 询" at bounding box center [583, 179] width 228 height 20
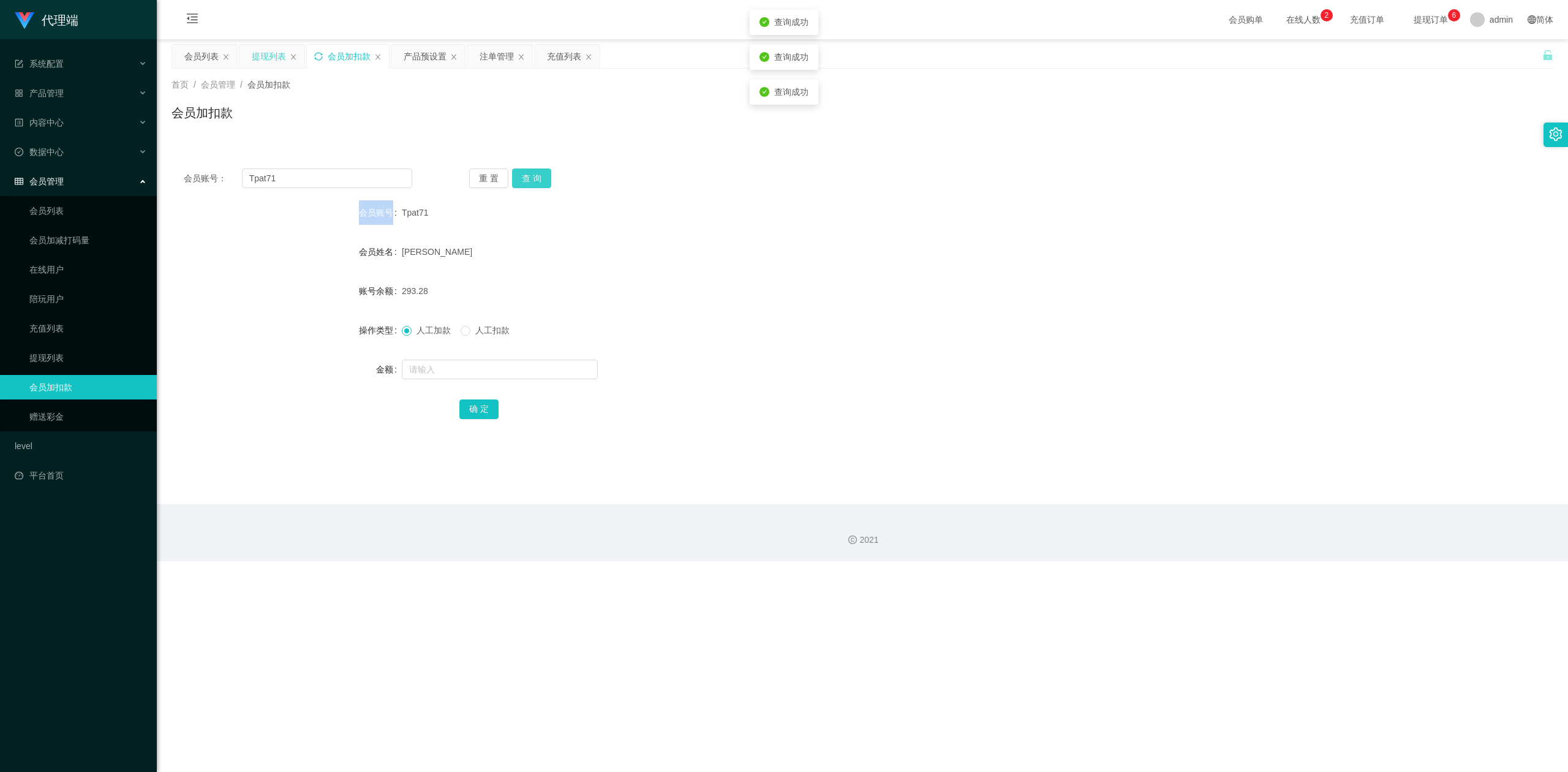
click at [537, 175] on button "查 询" at bounding box center [531, 179] width 39 height 20
click at [537, 175] on div "重 置 查 询" at bounding box center [583, 179] width 228 height 20
click at [537, 175] on button "查 询" at bounding box center [531, 179] width 39 height 20
click at [537, 175] on div "重 置 查 询" at bounding box center [583, 179] width 228 height 20
click at [537, 175] on button "查 询" at bounding box center [531, 179] width 39 height 20
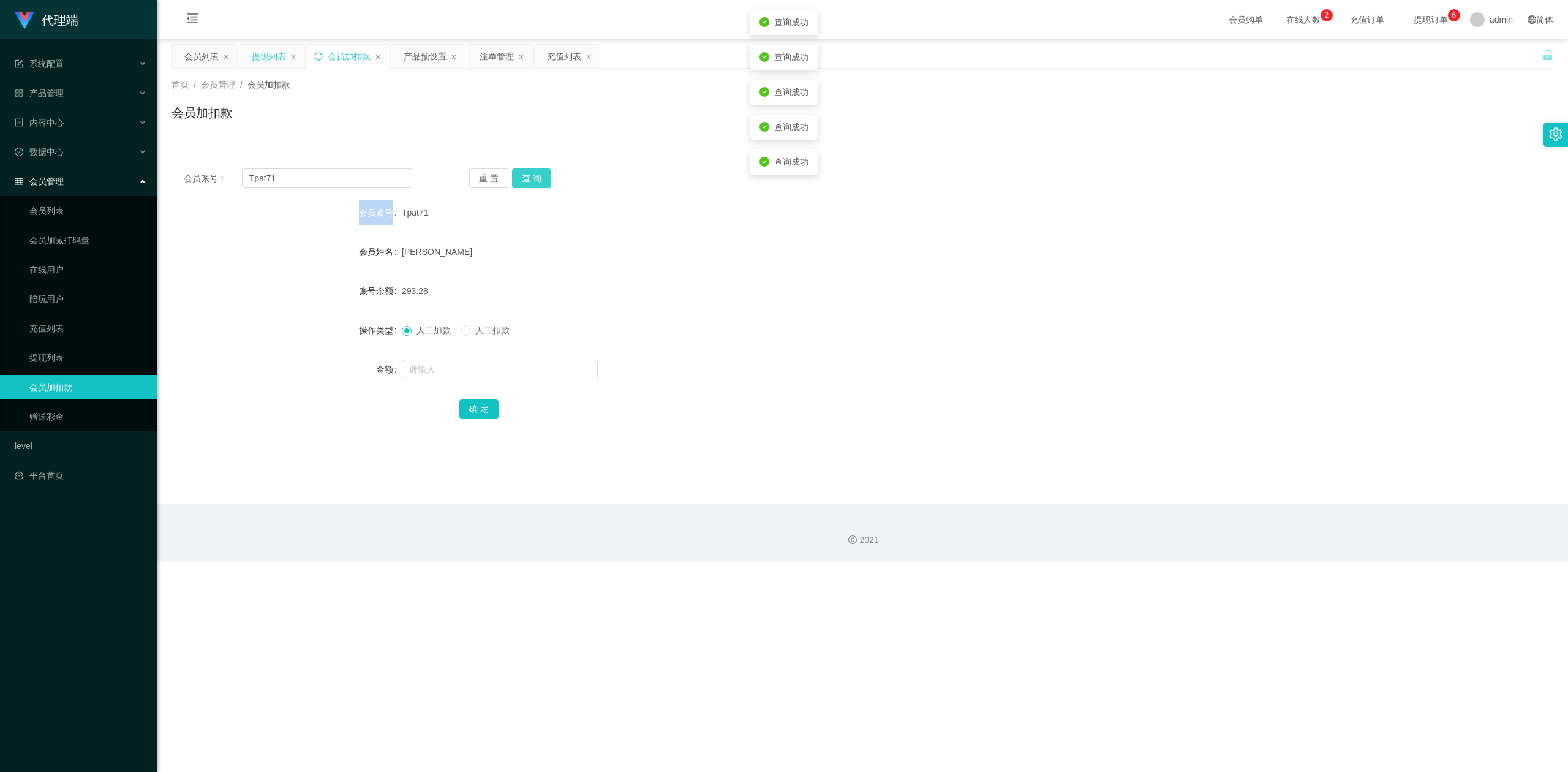
click at [537, 175] on div "重 置 查 询" at bounding box center [583, 179] width 228 height 20
click at [623, 155] on div "会员账号： Tpat71 重 置 查 询 会员账号 Tpat71 会员姓名 [PERSON_NAME] 账号余额 293.28 操作类型 人工加款 人工扣款 …" at bounding box center [863, 294] width 1382 height 306
